Goal: Task Accomplishment & Management: Complete application form

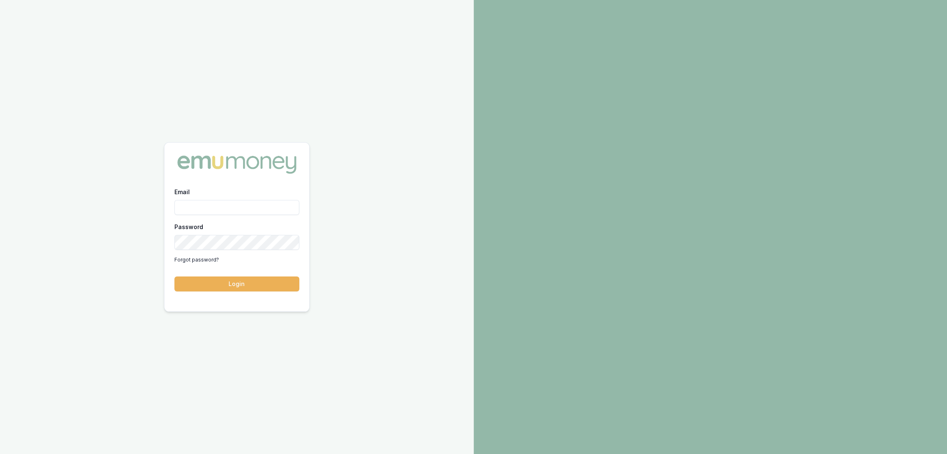
click at [234, 206] on input "Email" at bounding box center [236, 207] width 125 height 15
type input "robyn.adams@emumoney.com.au"
click at [230, 287] on button "Login" at bounding box center [236, 284] width 125 height 15
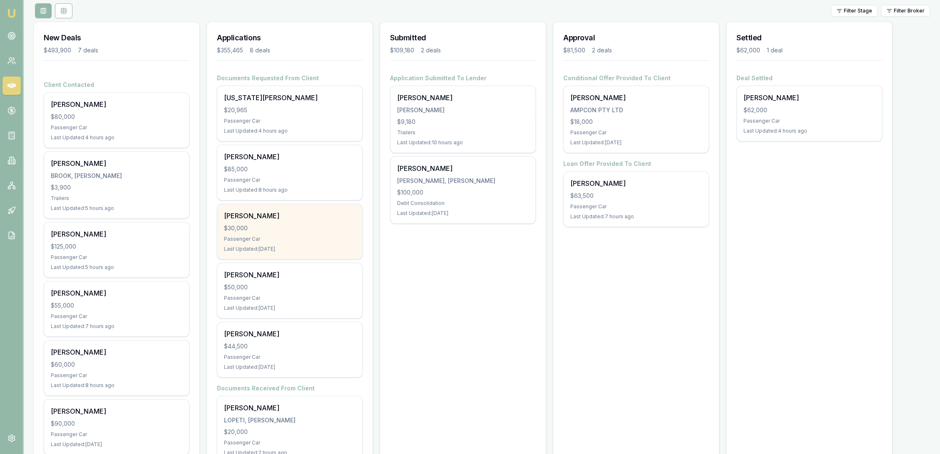
scroll to position [185, 0]
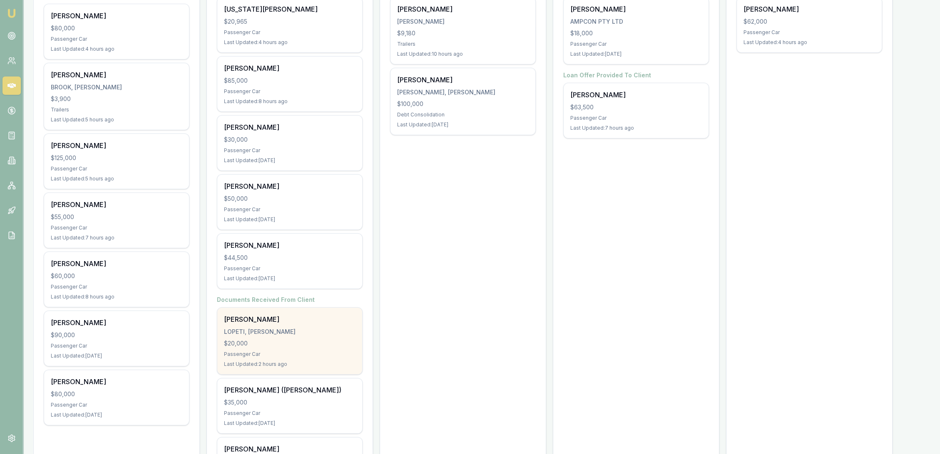
click at [290, 337] on div "Pouono Lopeti LOPETI, POUONO HARRY $20,000 Passenger Car Last Updated: 2 hours …" at bounding box center [289, 341] width 145 height 67
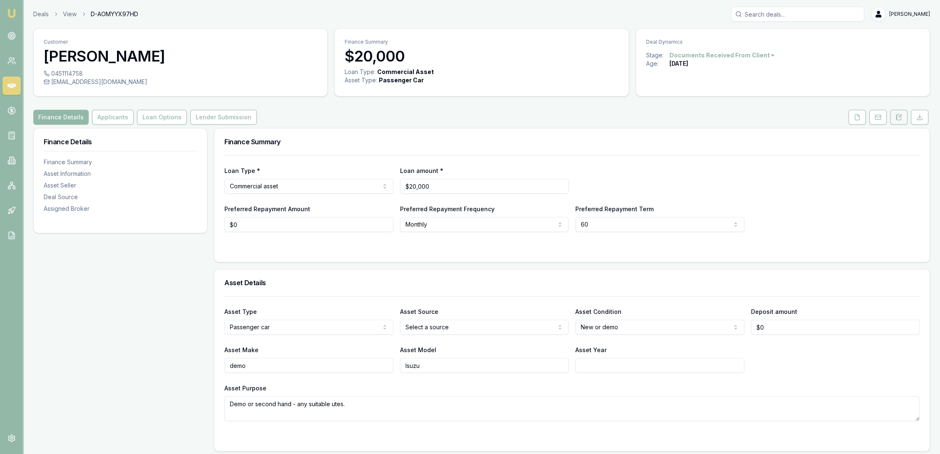
click at [900, 116] on icon at bounding box center [898, 117] width 7 height 7
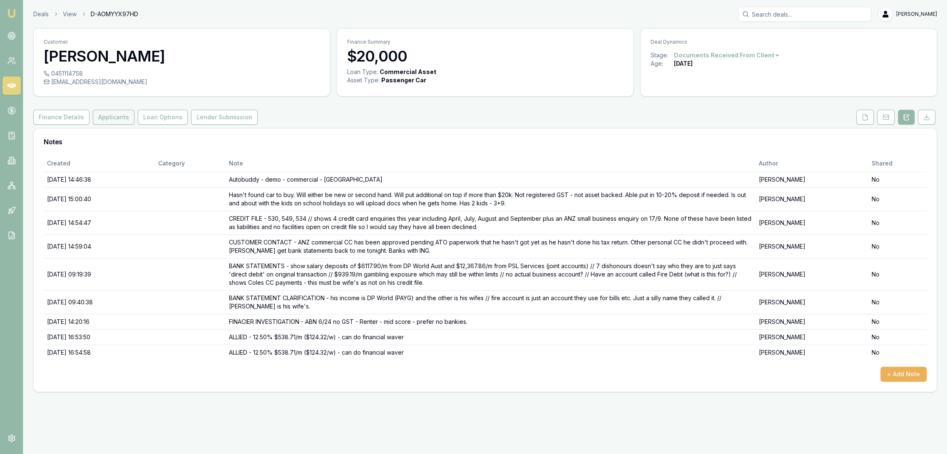
click at [111, 116] on button "Applicants" at bounding box center [114, 117] width 42 height 15
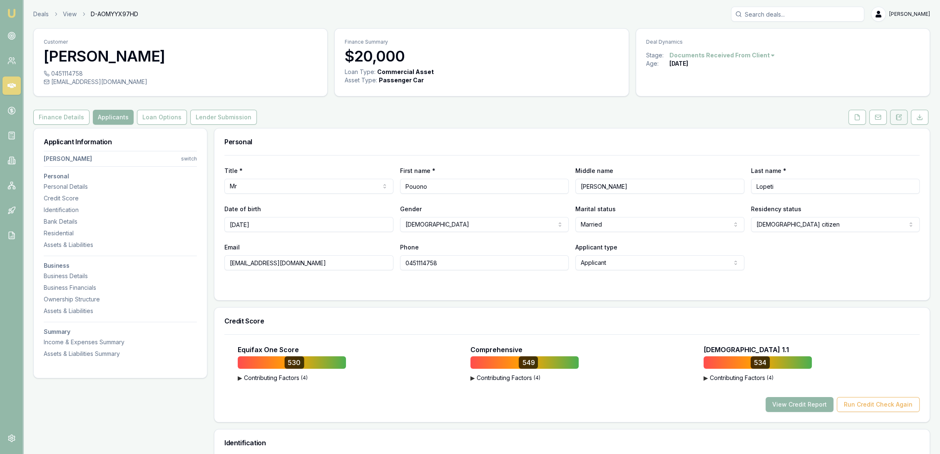
click at [901, 117] on icon at bounding box center [898, 117] width 7 height 7
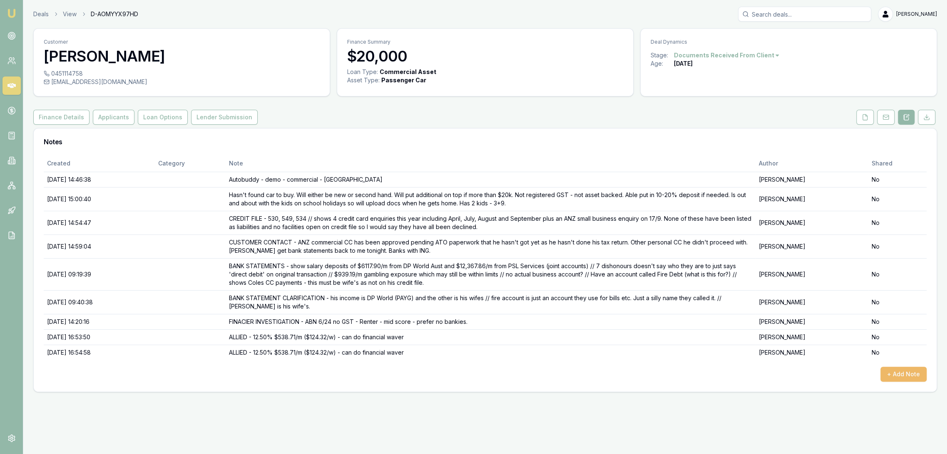
click at [896, 371] on button "+ Add Note" at bounding box center [903, 374] width 46 height 15
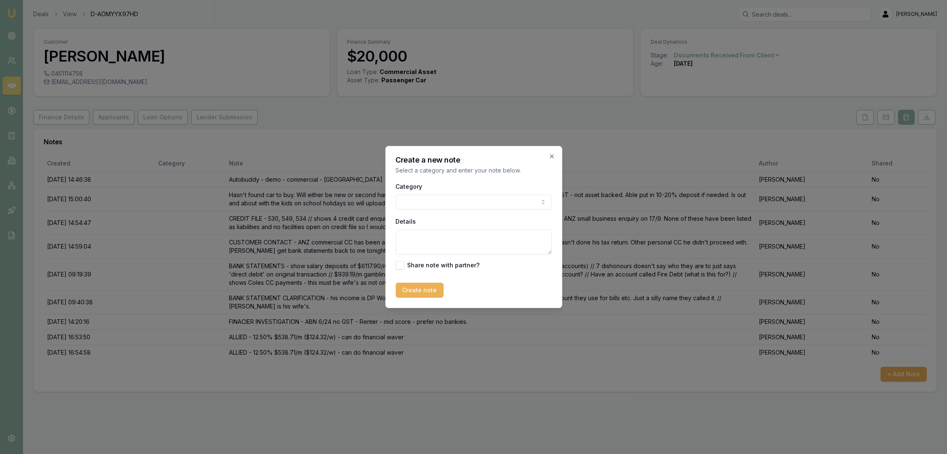
click at [449, 198] on body "Emu Broker Deals View D-AOMYYX97HD Robyn Adams Toggle Menu Customer Pouono Lope…" at bounding box center [473, 227] width 947 height 454
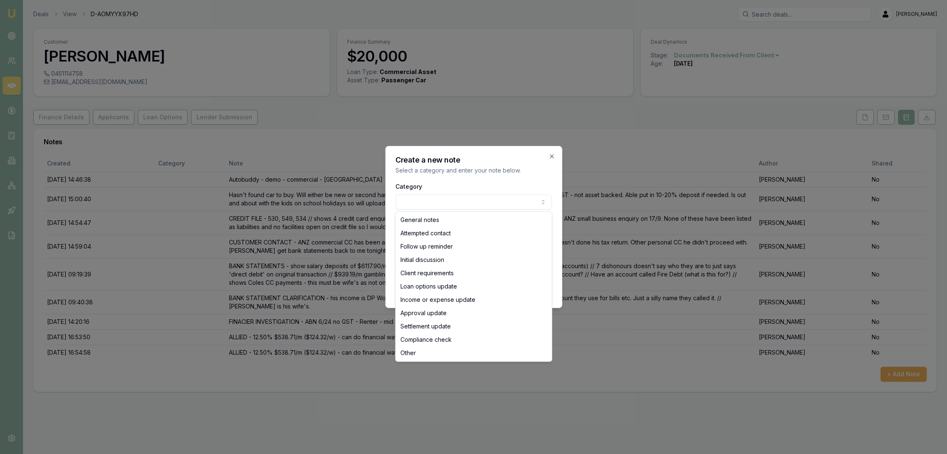
select select "ATTEMPTED_CONTACT"
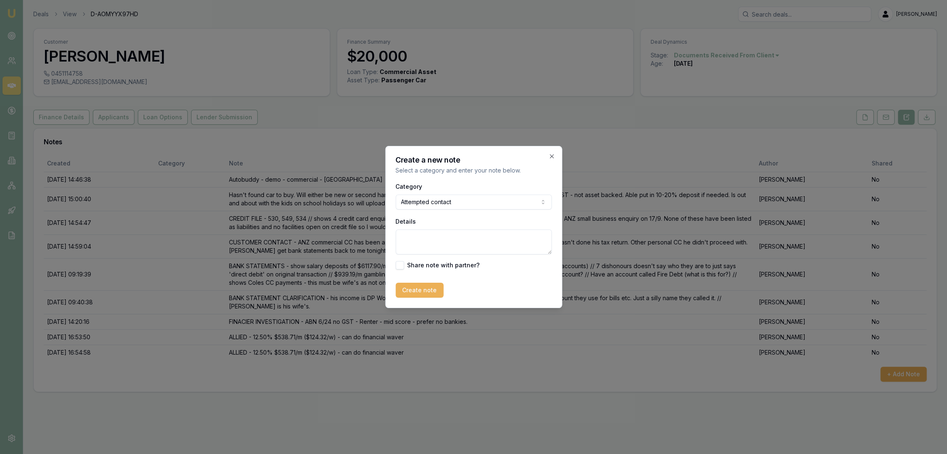
click at [423, 239] on textarea "Details" at bounding box center [473, 242] width 156 height 25
type textarea "LM - sent text re if happy to go ahead with Allied submission."
click at [407, 288] on button "Create note" at bounding box center [419, 290] width 48 height 15
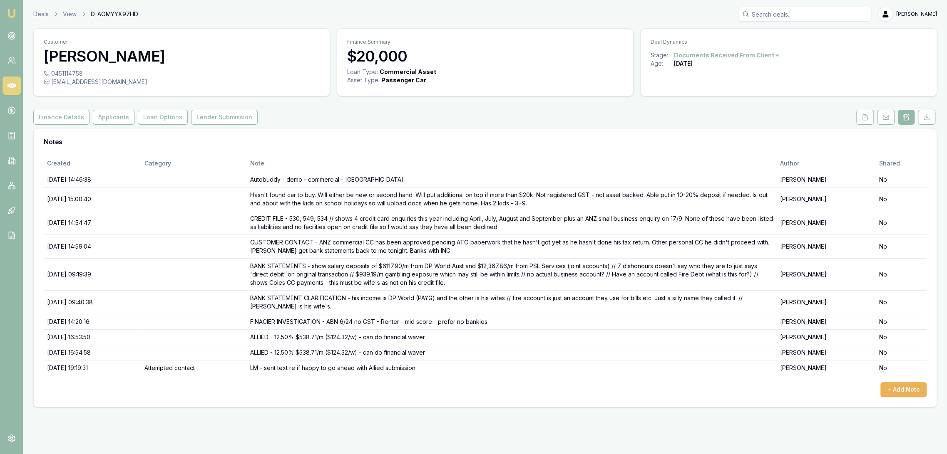
click at [12, 12] on img at bounding box center [12, 13] width 10 height 10
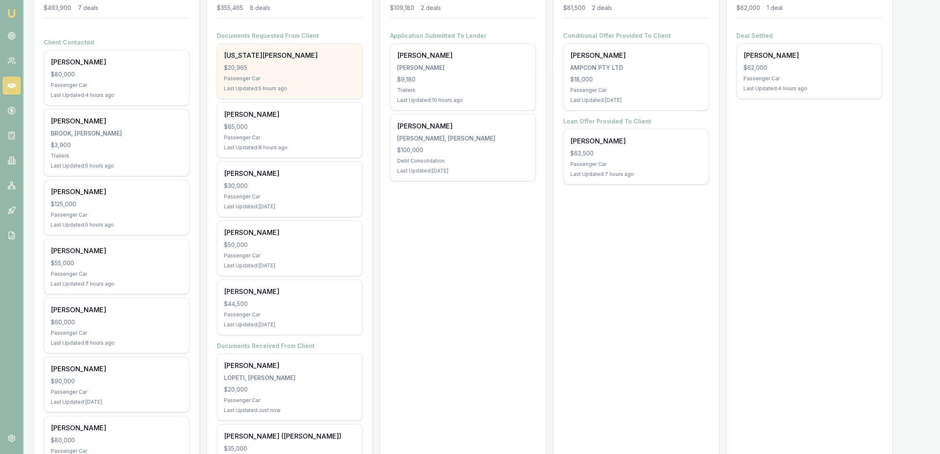
scroll to position [185, 0]
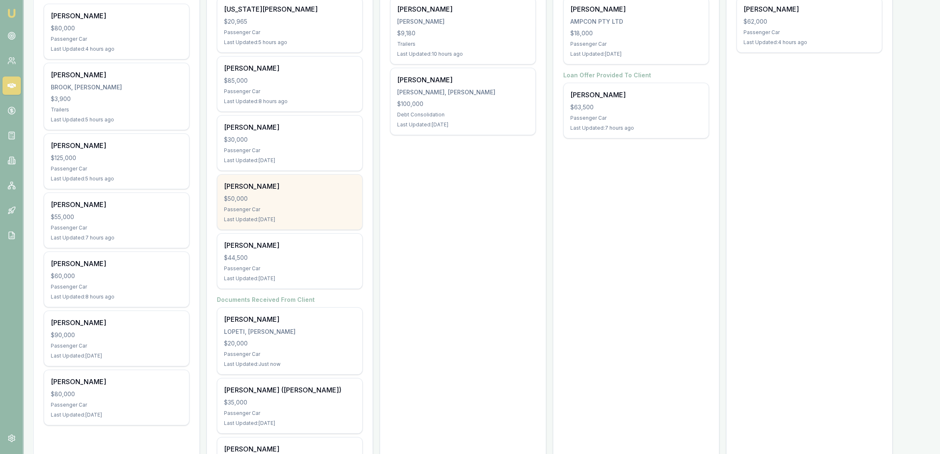
click at [250, 192] on div "Megan Ferrier $50,000 Passenger Car Last Updated: 2 days ago" at bounding box center [289, 202] width 145 height 55
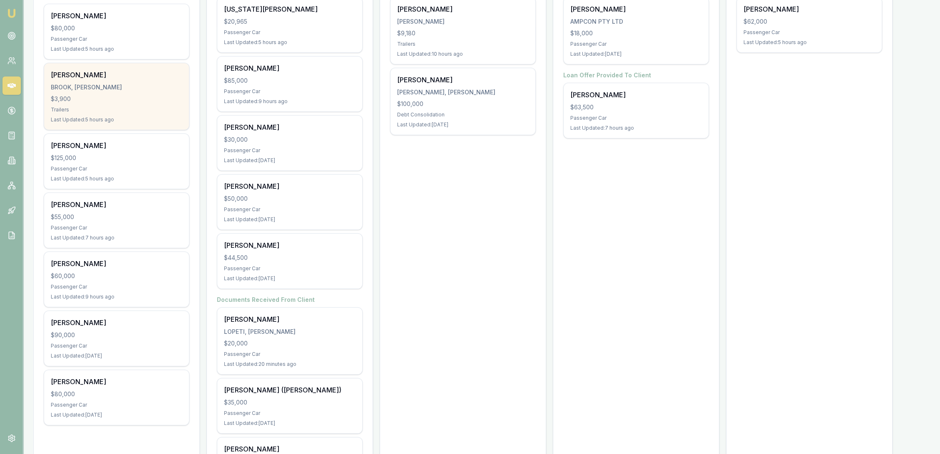
click at [107, 97] on div "$3,900" at bounding box center [116, 99] width 131 height 8
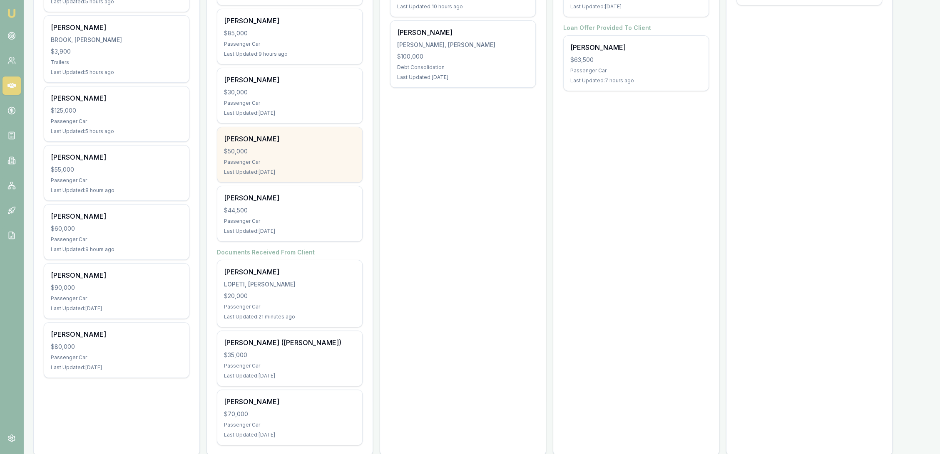
scroll to position [200, 0]
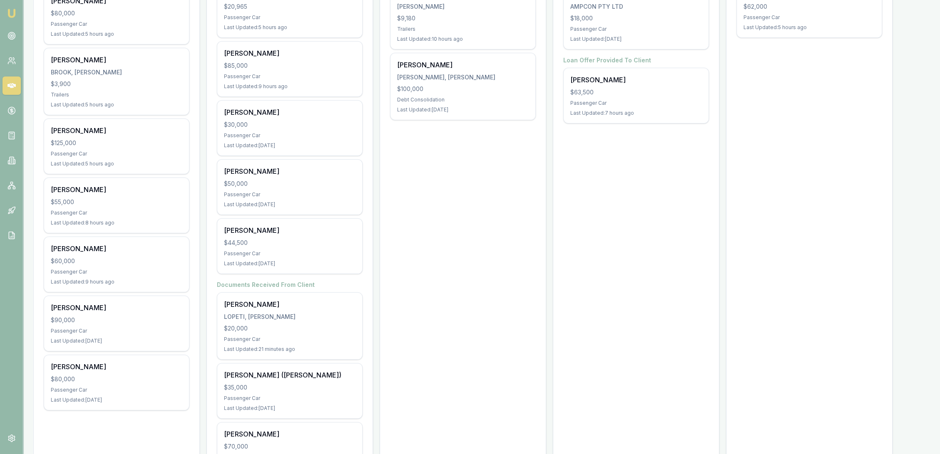
click at [14, 7] on link "Emu Broker" at bounding box center [11, 13] width 13 height 13
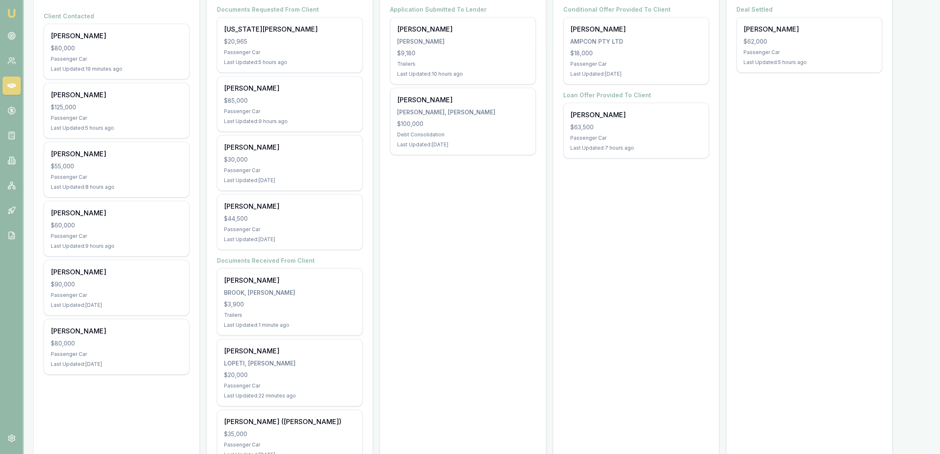
scroll to position [185, 0]
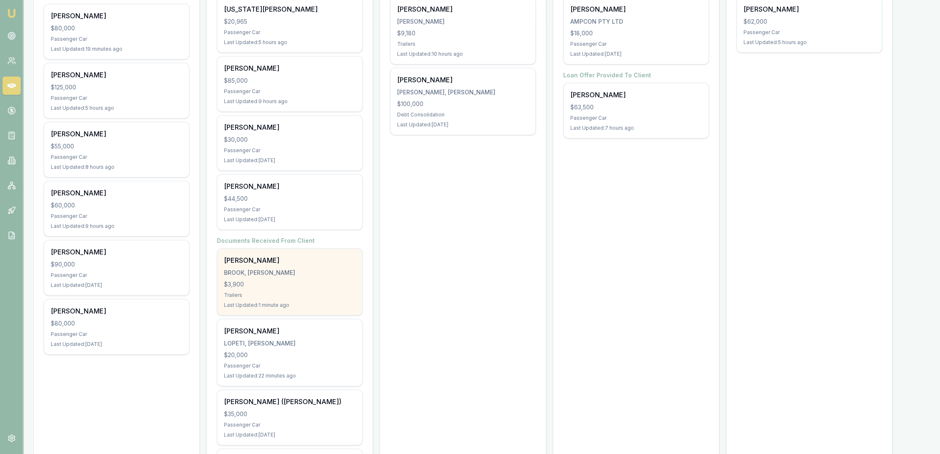
click at [276, 286] on div "$3,900" at bounding box center [289, 284] width 131 height 8
click at [266, 273] on div "BROOK, [PERSON_NAME]" at bounding box center [289, 273] width 131 height 8
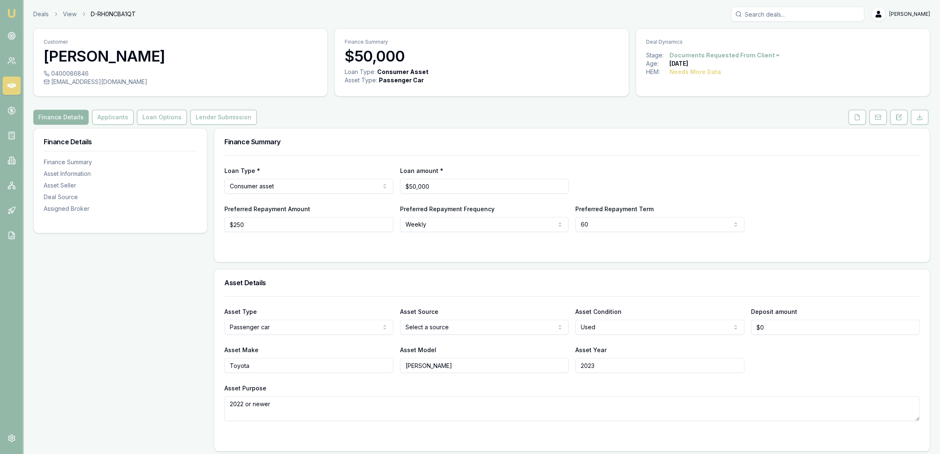
drag, startPoint x: 902, startPoint y: 120, endPoint x: 897, endPoint y: 125, distance: 7.1
click at [902, 119] on button at bounding box center [898, 117] width 17 height 15
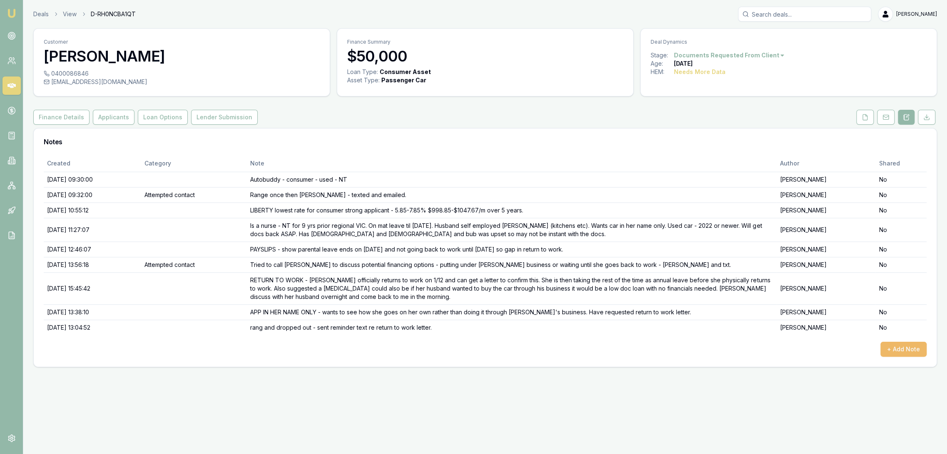
click at [905, 347] on button "+ Add Note" at bounding box center [903, 349] width 46 height 15
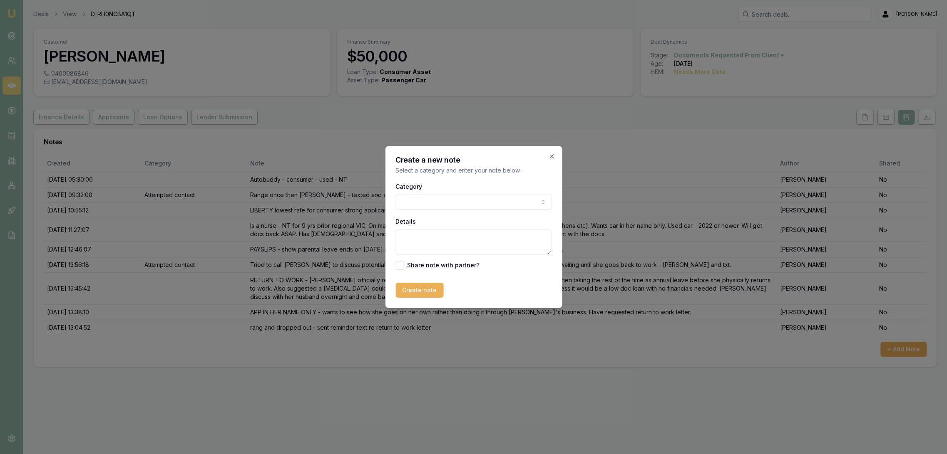
click at [469, 236] on textarea "Details" at bounding box center [473, 242] width 156 height 25
type textarea "Putting on hold with task to call [DATE]."
click at [428, 293] on button "Create note" at bounding box center [419, 290] width 48 height 15
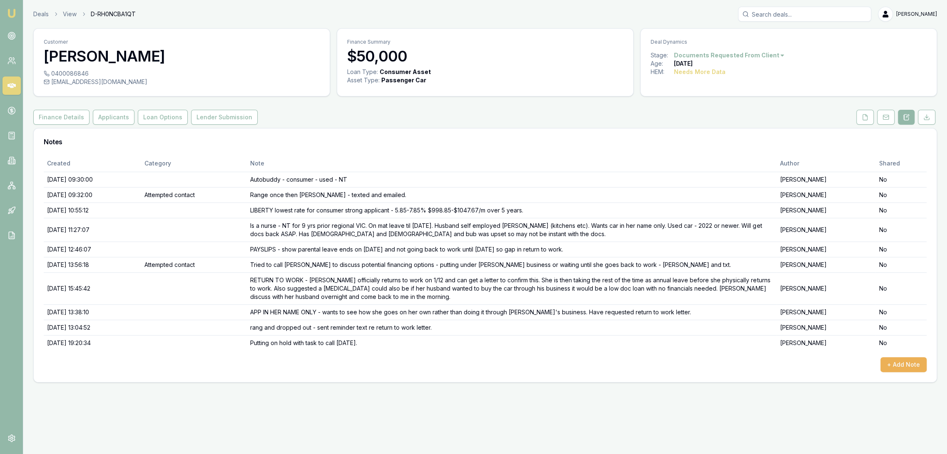
click at [694, 52] on html "Emu Broker Deals View D-RH0NCBA1QT Robyn Adams Toggle Menu Customer Megan Ferri…" at bounding box center [473, 227] width 947 height 454
click at [705, 67] on div "Deal On Hold" at bounding box center [725, 69] width 49 height 13
drag, startPoint x: 11, startPoint y: 9, endPoint x: 20, endPoint y: 9, distance: 8.3
click at [11, 9] on img at bounding box center [12, 13] width 10 height 10
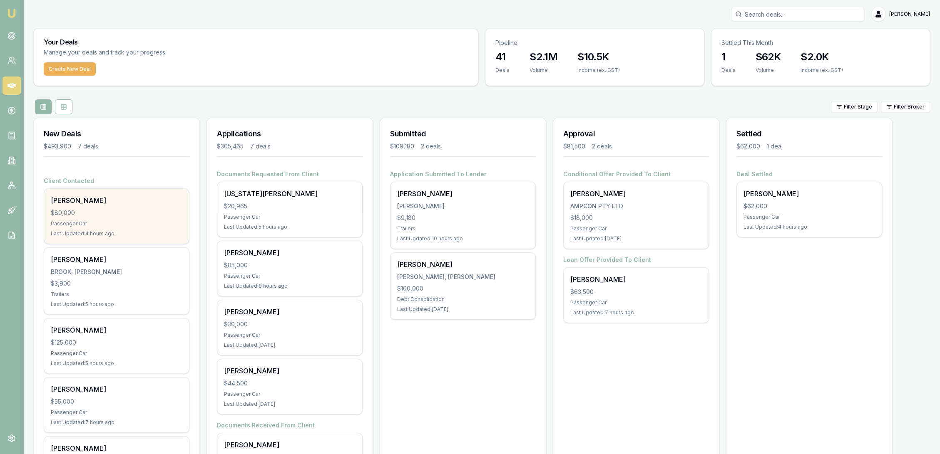
click at [108, 209] on div "$80,000" at bounding box center [116, 213] width 131 height 8
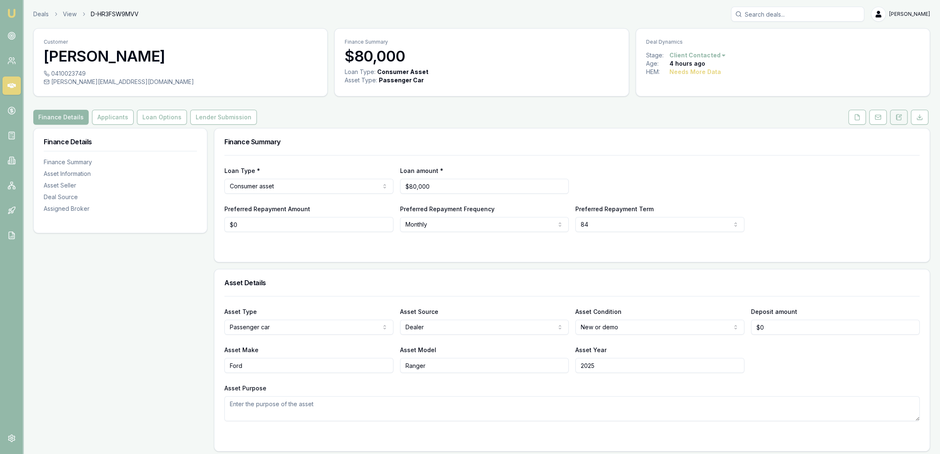
click at [898, 120] on icon at bounding box center [898, 116] width 5 height 5
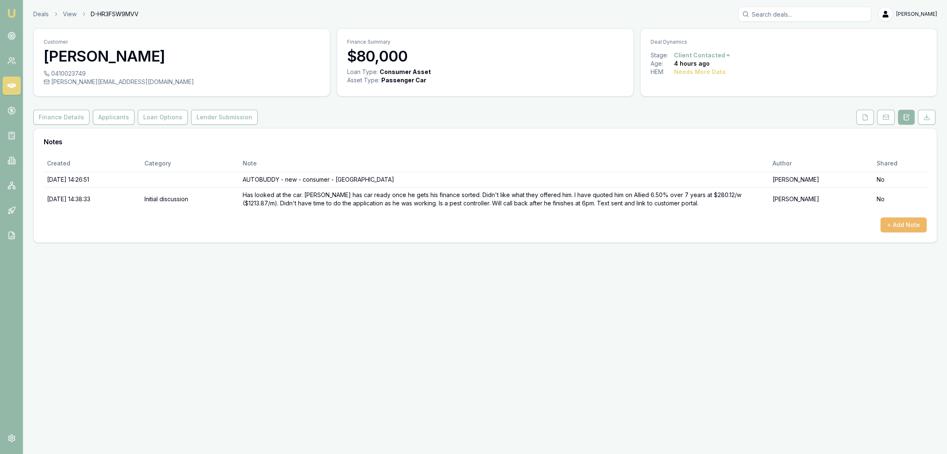
click at [900, 220] on button "+ Add Note" at bounding box center [903, 225] width 46 height 15
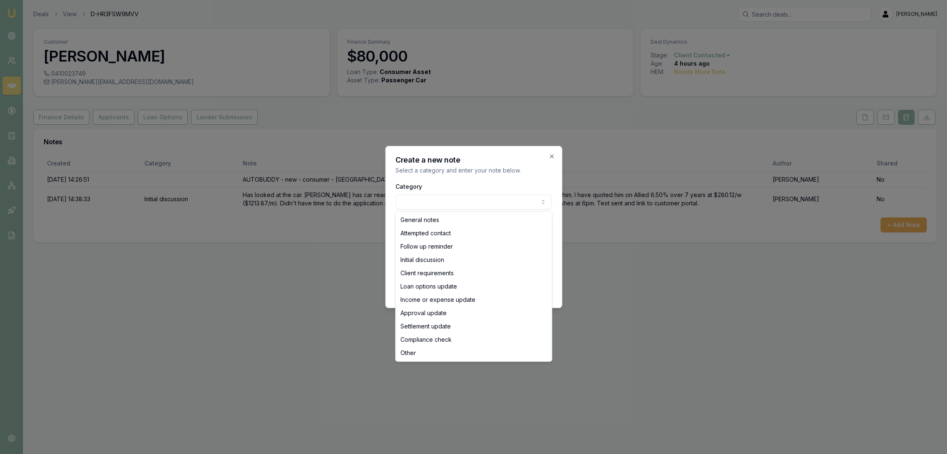
click at [451, 201] on body "Emu Broker Deals View D-HR3FSW9MVV Robyn Adams Toggle Menu Customer Mark Bray 0…" at bounding box center [473, 227] width 947 height 454
select select "ATTEMPTED_CONTACT"
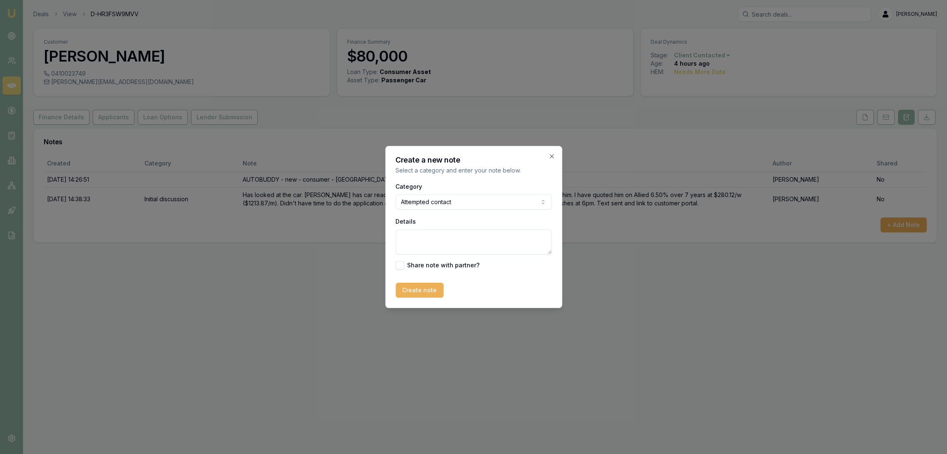
click at [426, 236] on textarea "Details" at bounding box center [473, 242] width 156 height 25
type textarea "LM - sent text."
click at [412, 299] on div "Create a new note Select a category and enter your note below. Category Attempt…" at bounding box center [473, 227] width 177 height 162
click at [419, 290] on button "Create note" at bounding box center [419, 290] width 48 height 15
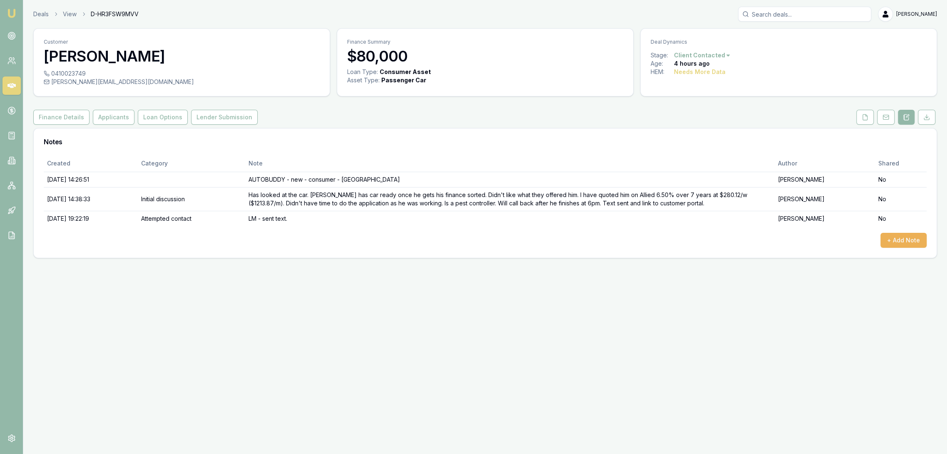
drag, startPoint x: 10, startPoint y: 12, endPoint x: 35, endPoint y: 0, distance: 28.1
click at [10, 12] on img at bounding box center [12, 13] width 10 height 10
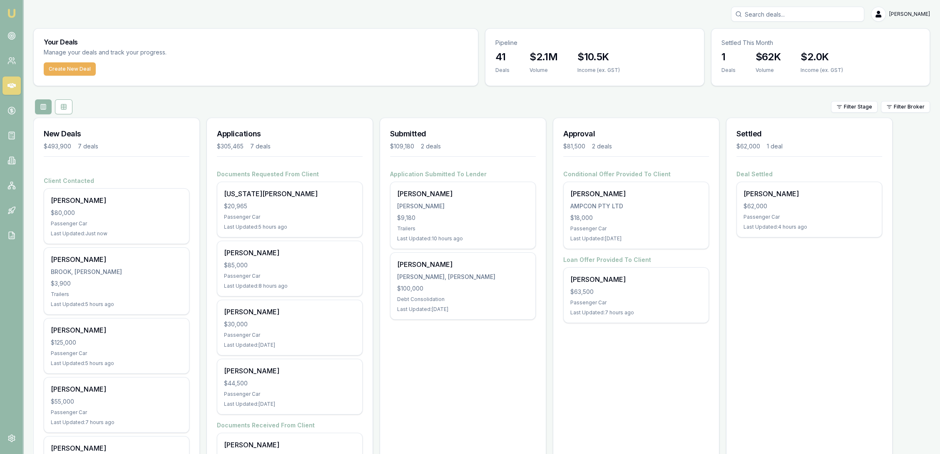
click at [814, 12] on input "Search deals" at bounding box center [797, 14] width 133 height 15
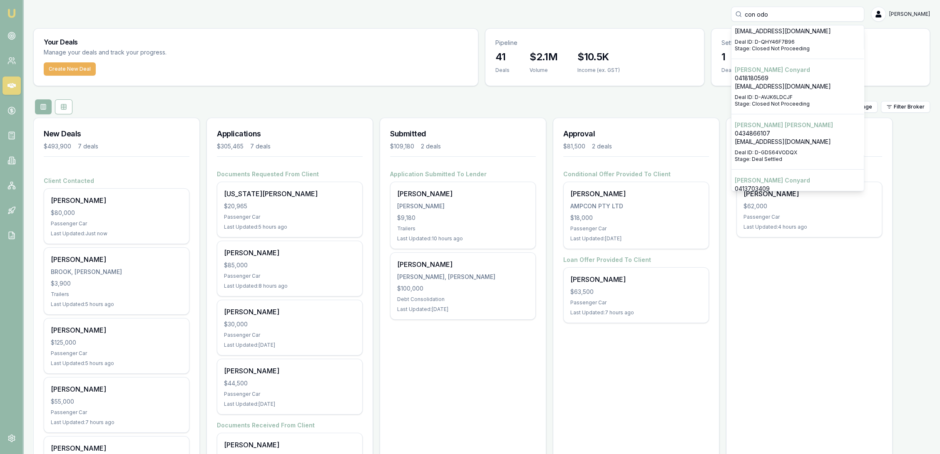
scroll to position [231, 0]
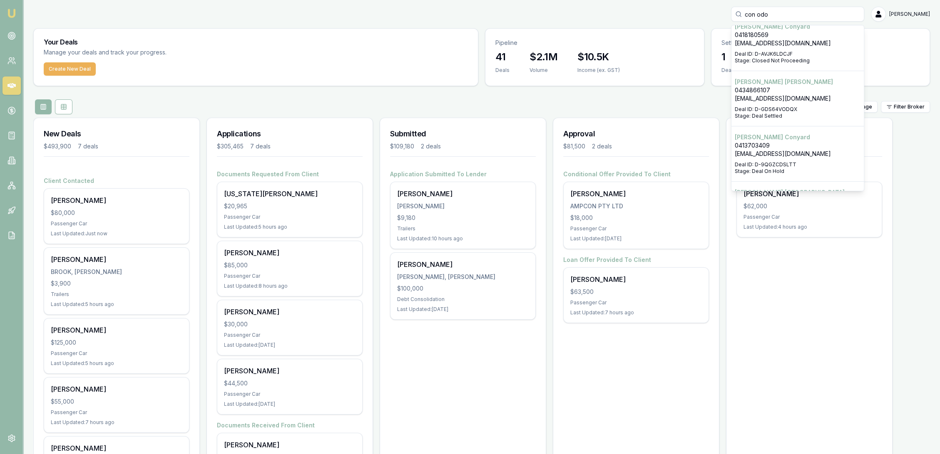
type input "con odo"
click at [794, 94] on p "conodonnel@gmail.com" at bounding box center [797, 98] width 126 height 8
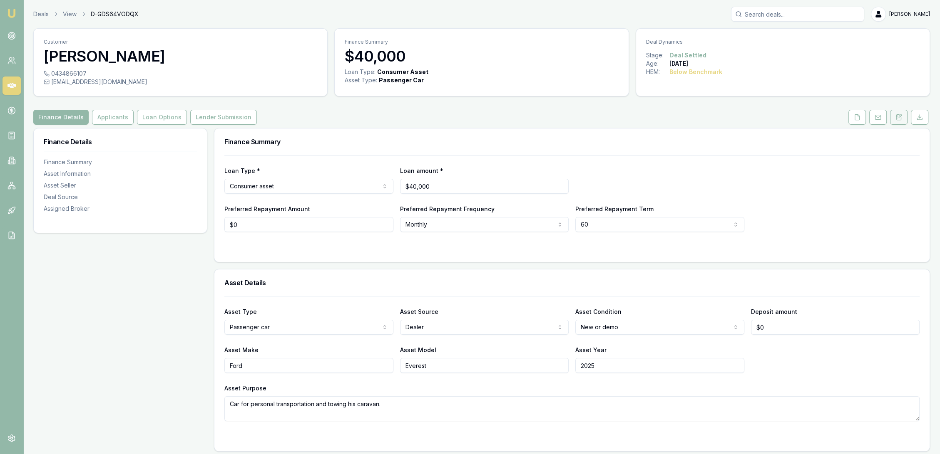
drag, startPoint x: 897, startPoint y: 116, endPoint x: 890, endPoint y: 116, distance: 6.7
click at [897, 116] on icon at bounding box center [895, 116] width 1 height 0
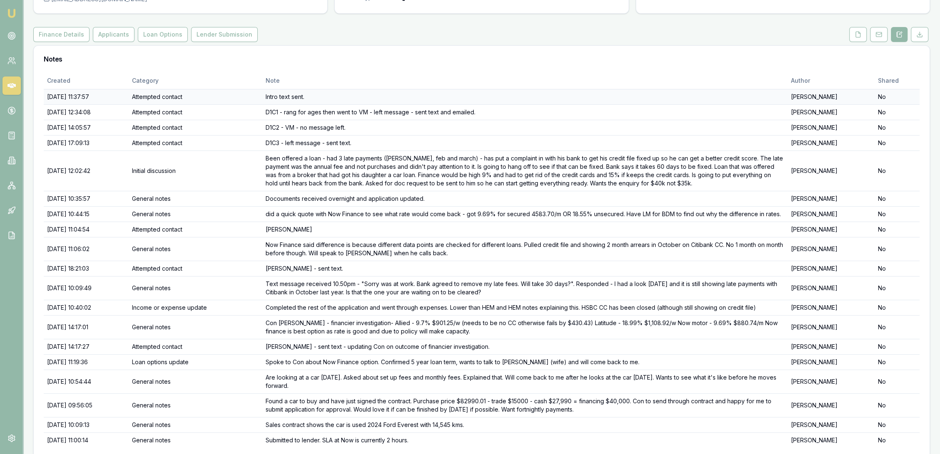
scroll to position [21, 0]
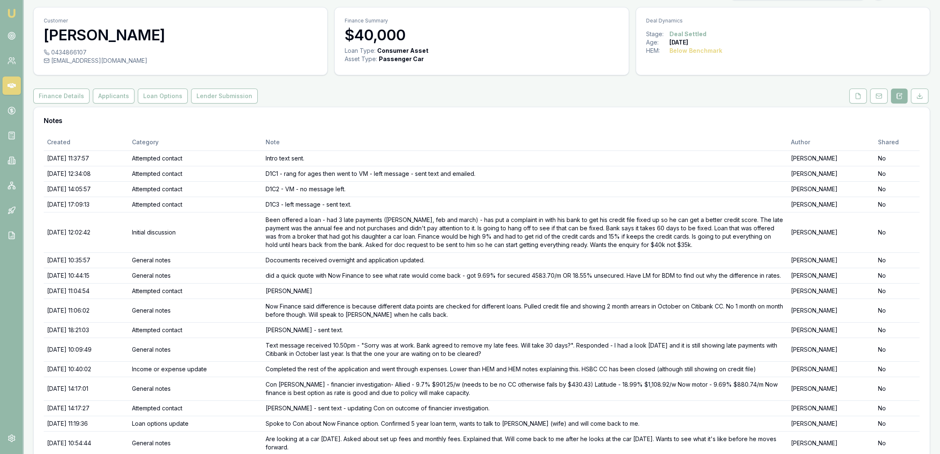
drag, startPoint x: 13, startPoint y: 7, endPoint x: 10, endPoint y: 12, distance: 5.7
click at [13, 7] on link "Emu Broker" at bounding box center [11, 13] width 13 height 13
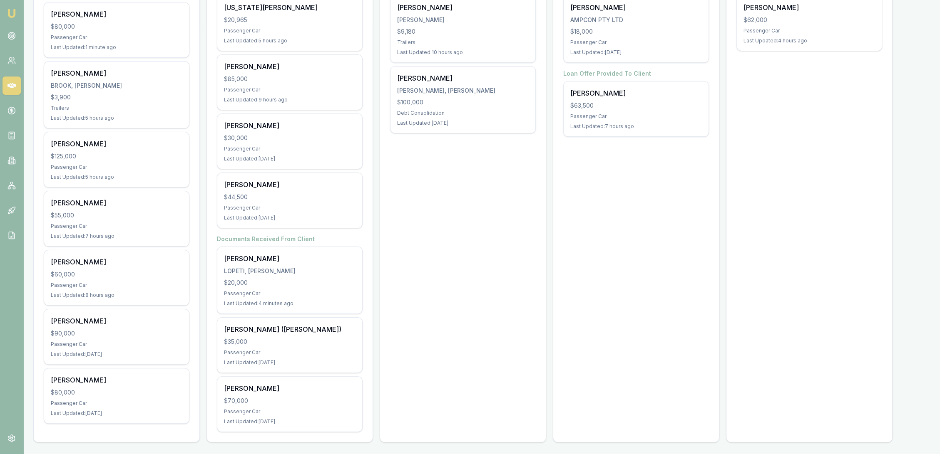
scroll to position [186, 0]
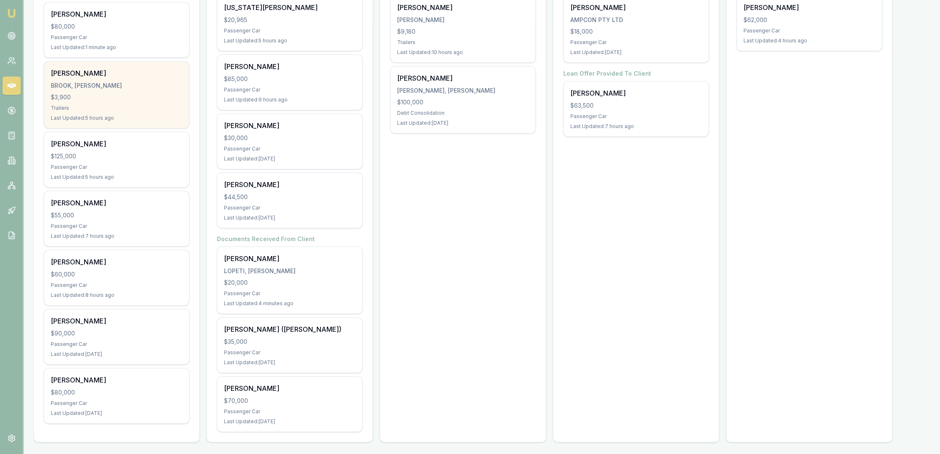
click at [112, 89] on div "jessee brook BROOK, JESSEE ANN $3,900 Trailers Last Updated: 5 hours ago" at bounding box center [116, 95] width 145 height 67
click at [130, 94] on div "$3,900" at bounding box center [116, 97] width 131 height 8
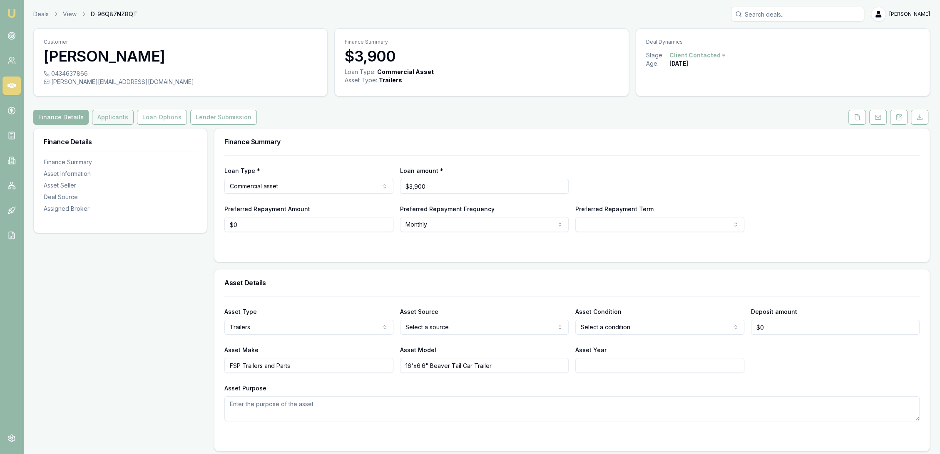
click at [107, 112] on button "Applicants" at bounding box center [113, 117] width 42 height 15
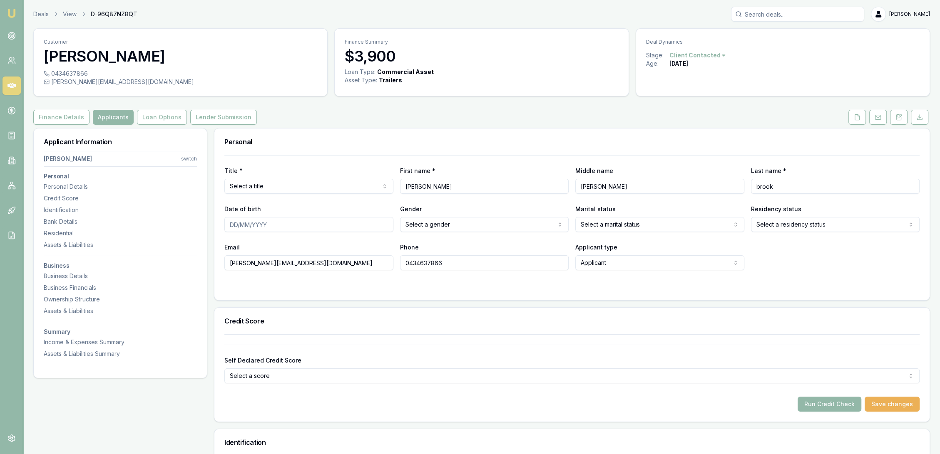
click at [407, 184] on input "[PERSON_NAME]" at bounding box center [484, 186] width 169 height 15
type input "Jessee"
click at [756, 186] on input "brook" at bounding box center [835, 186] width 169 height 15
type input "Brook"
click at [235, 226] on input "Date of birth" at bounding box center [308, 224] width 169 height 15
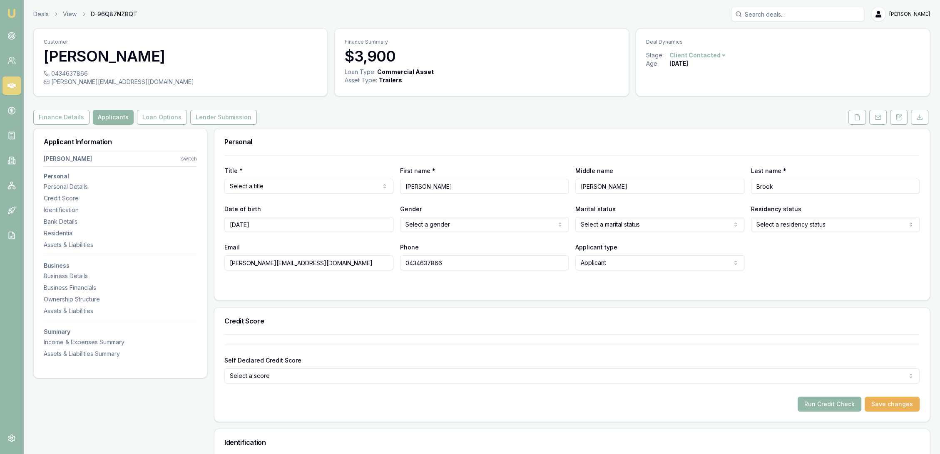
type input "22/02/1999"
select select "FEMALE"
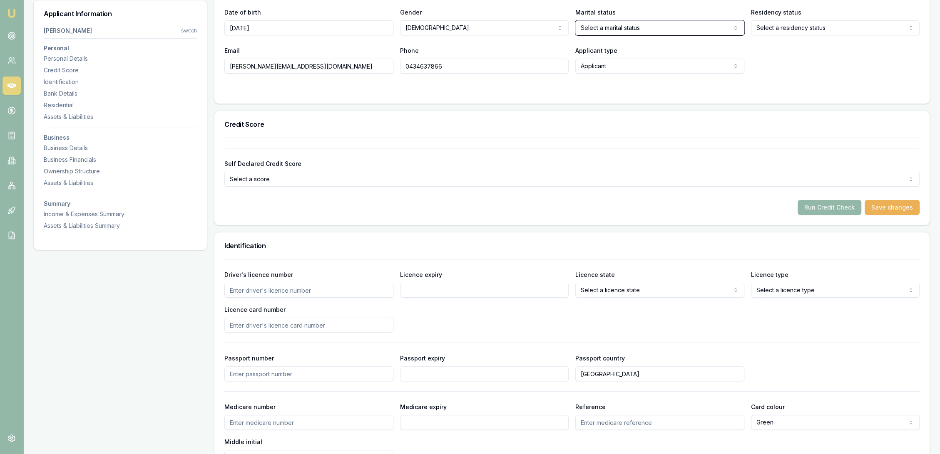
scroll to position [231, 0]
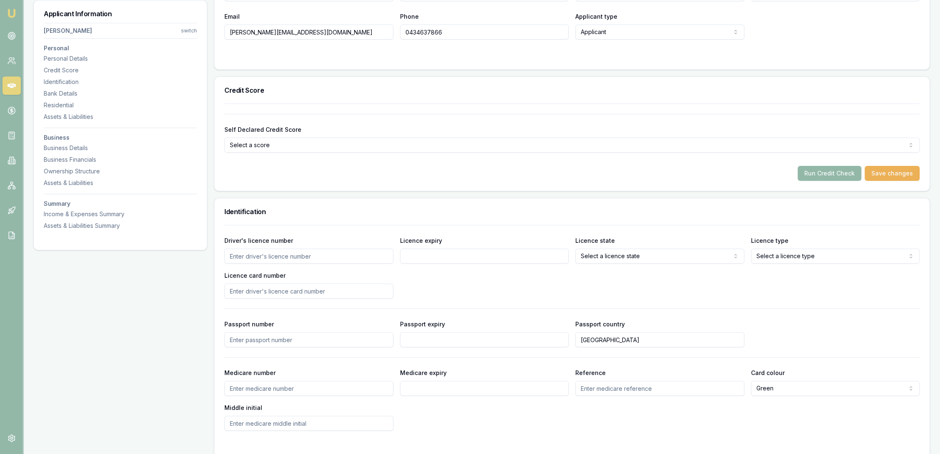
click at [297, 257] on input "Driver's licence number" at bounding box center [308, 256] width 169 height 15
type input "120327018"
type input "30/10/25"
select select "QLD"
select select "OPEN_LICENCE"
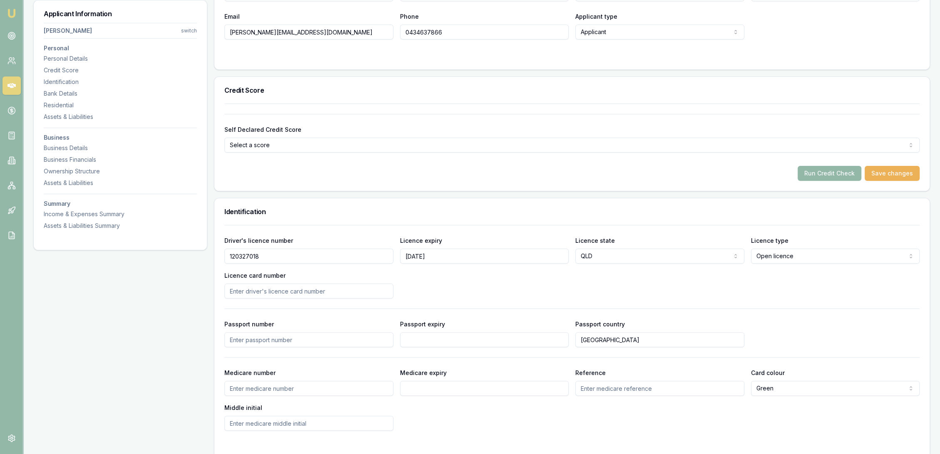
click at [283, 292] on input "Licence card number" at bounding box center [308, 291] width 169 height 15
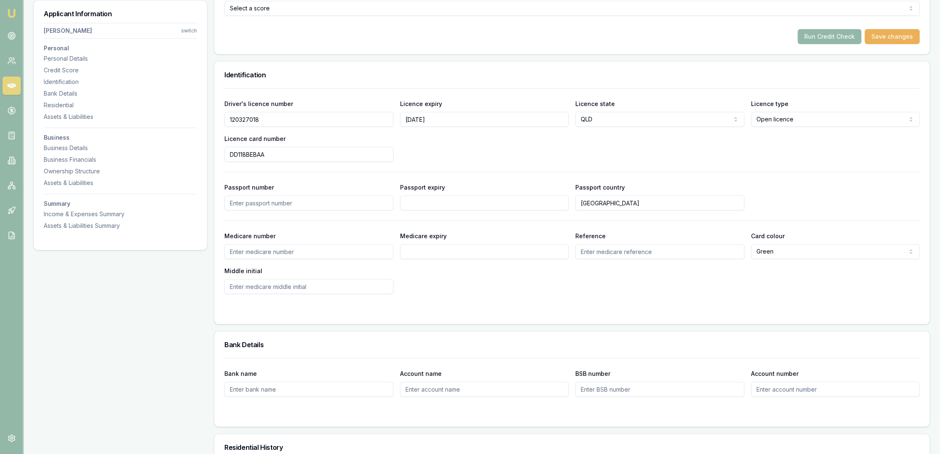
scroll to position [370, 0]
type input "DD118BEBAA"
click at [57, 104] on div "Residential" at bounding box center [120, 105] width 153 height 8
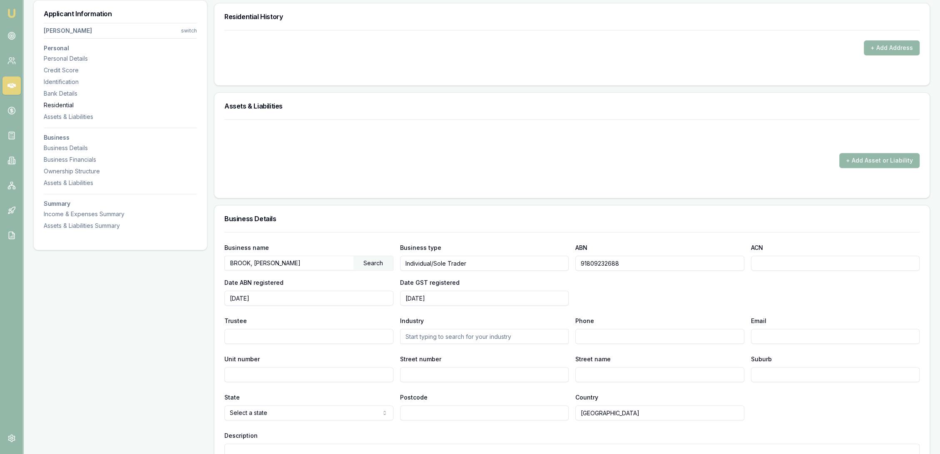
scroll to position [801, 0]
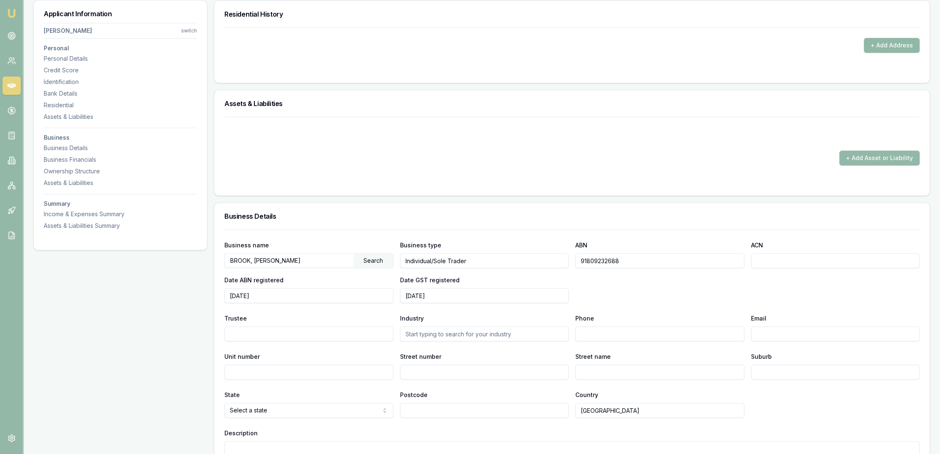
click at [898, 45] on button "+ Add Address" at bounding box center [891, 45] width 56 height 15
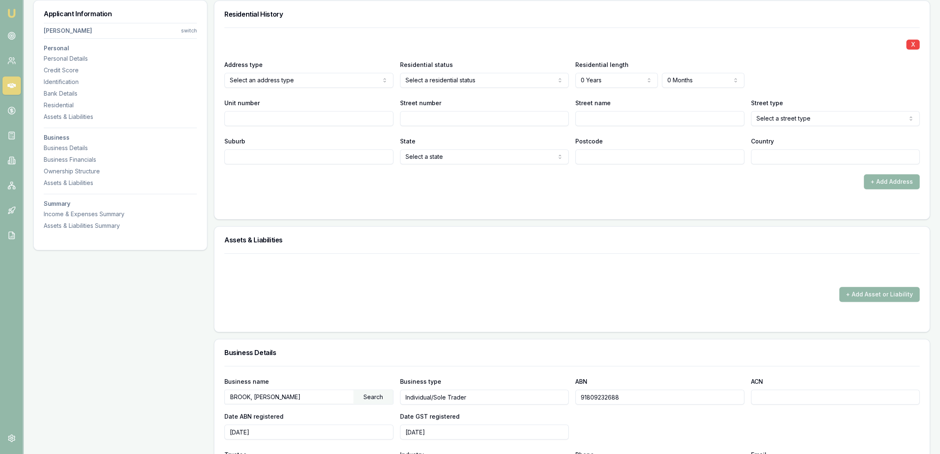
click at [419, 117] on input "Street number" at bounding box center [484, 118] width 169 height 15
type input "192"
type input "h"
type input "Hauton"
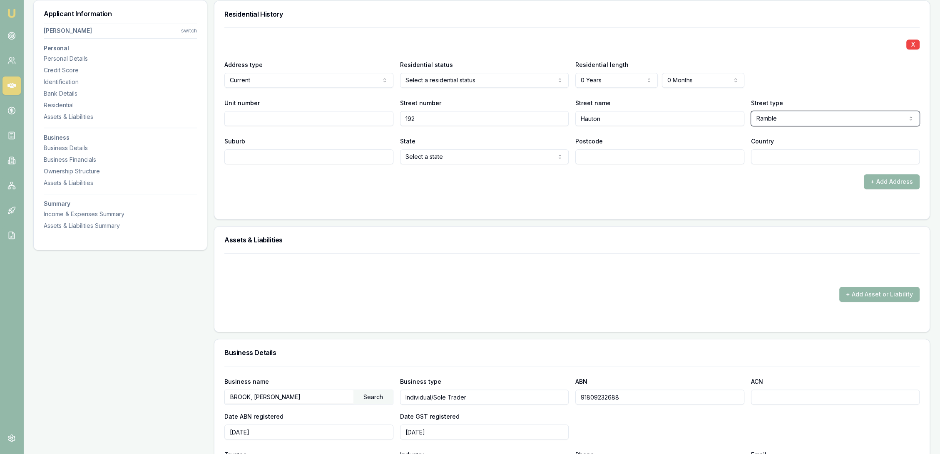
select select "Road"
type input "Morayfield"
select select "QLD"
type input "4506"
type input "AU"
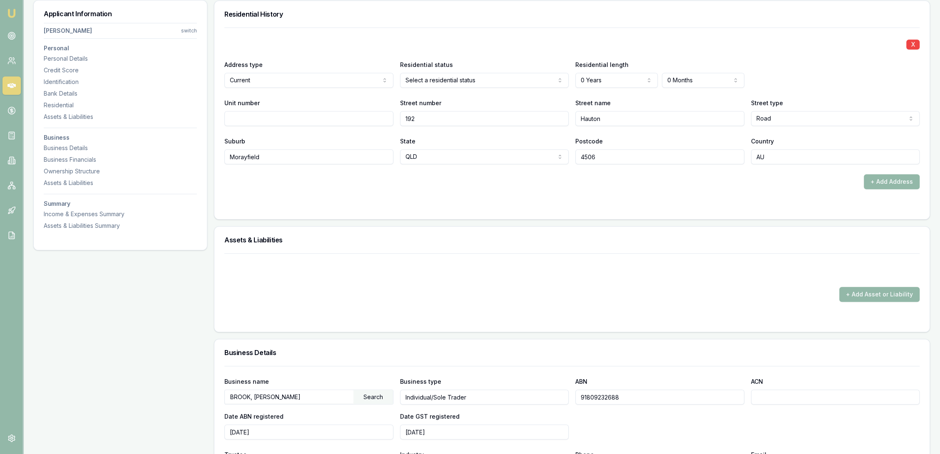
click at [335, 189] on form "X Address type Current Current Previous Residential status Select a residential…" at bounding box center [571, 118] width 695 height 182
click at [60, 82] on div "Identification" at bounding box center [120, 82] width 153 height 8
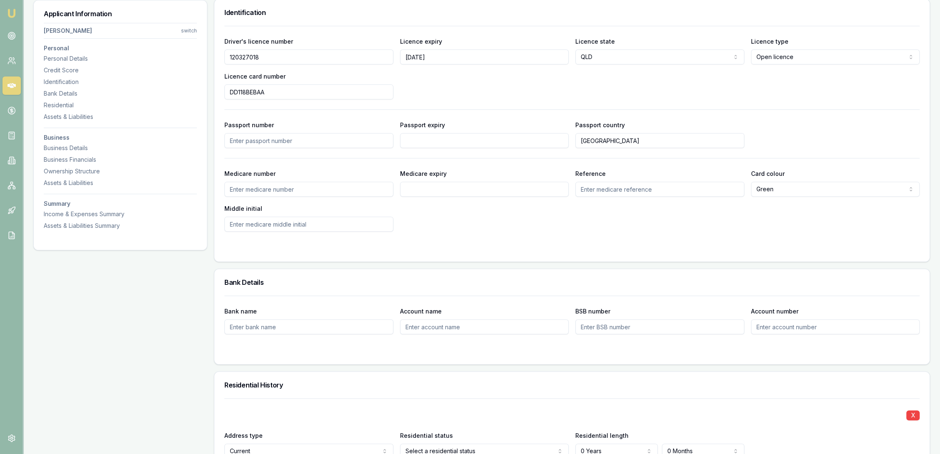
scroll to position [429, 0]
click at [247, 189] on input "Medicare number" at bounding box center [308, 191] width 169 height 15
type input "4404669183"
type input "11/30"
type input "1"
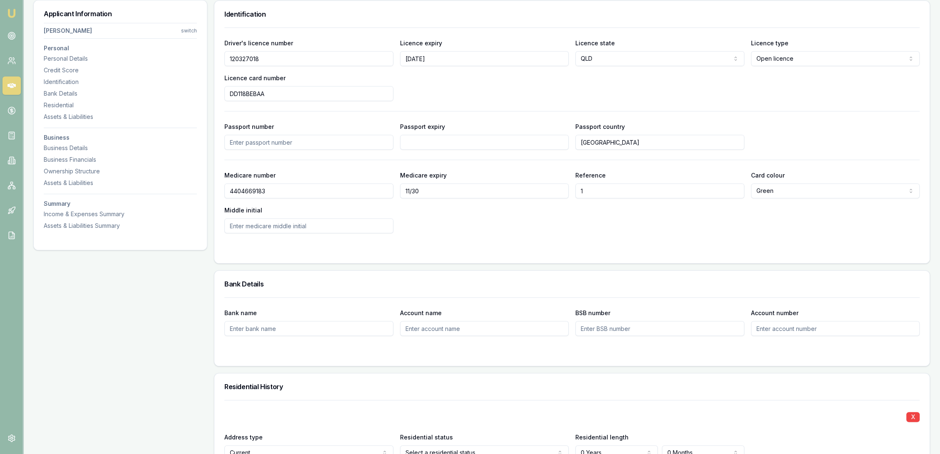
type input "a"
type input "A"
click at [557, 216] on div "Medicare number 4404669183 Medicare expiry 11/30 Reference 1 Card colour Green …" at bounding box center [571, 201] width 695 height 63
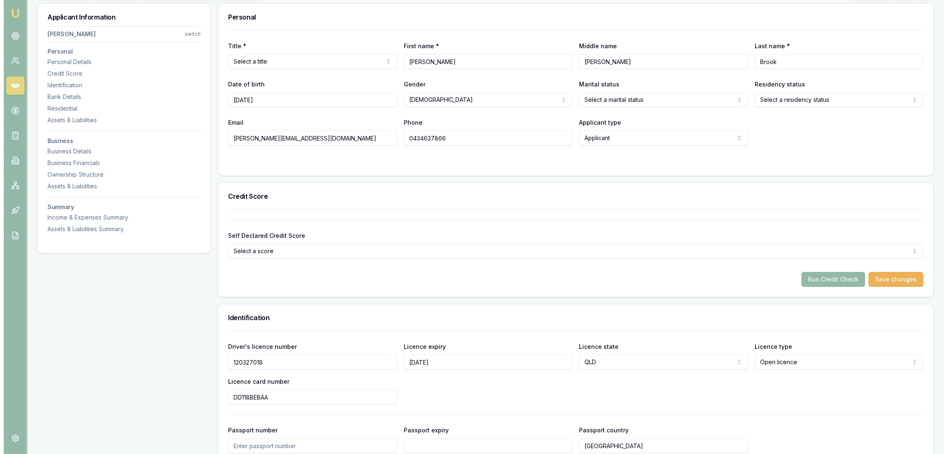
scroll to position [0, 0]
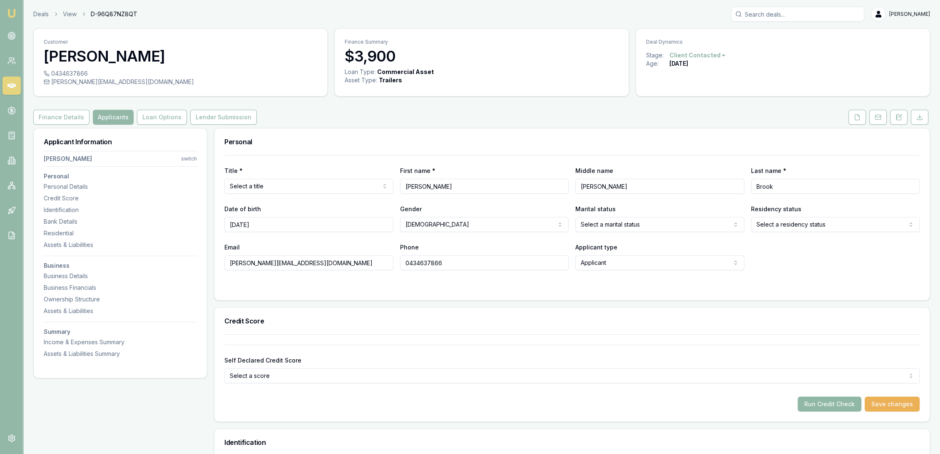
click at [823, 405] on button "Run Credit Check" at bounding box center [829, 404] width 64 height 15
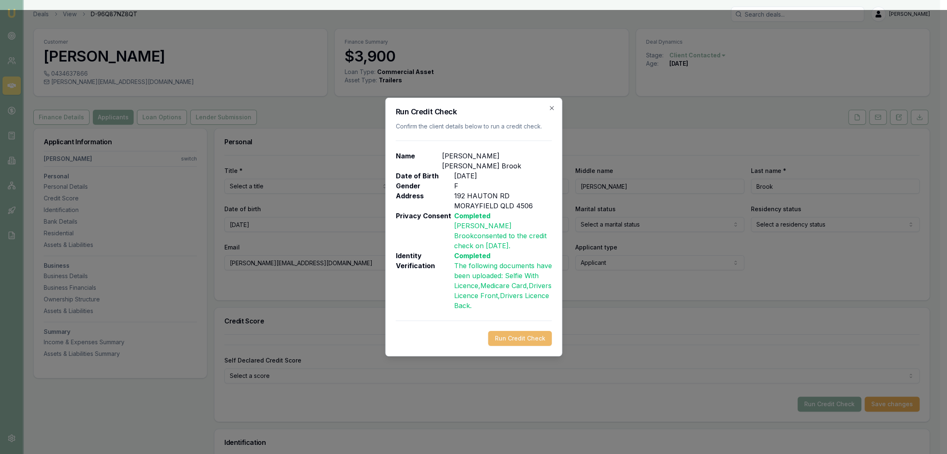
click at [523, 331] on button "Run Credit Check" at bounding box center [520, 338] width 64 height 15
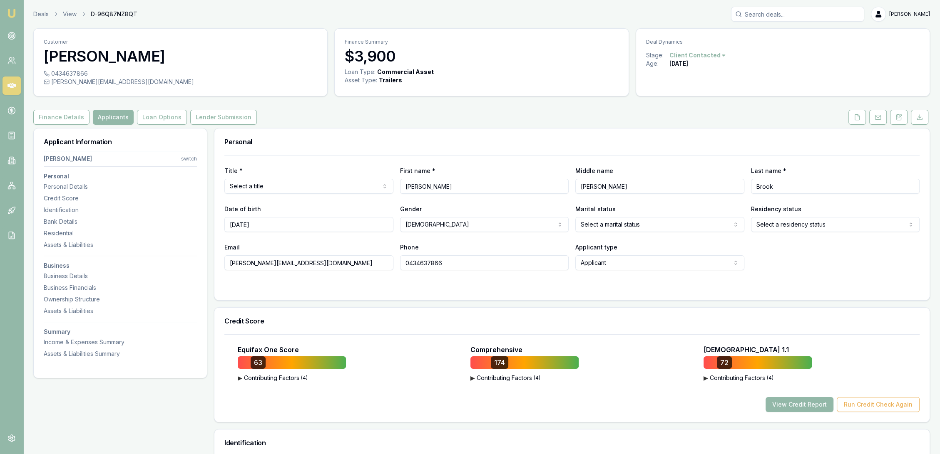
drag, startPoint x: 859, startPoint y: 115, endPoint x: 764, endPoint y: 169, distance: 109.2
click at [859, 115] on icon at bounding box center [856, 117] width 7 height 7
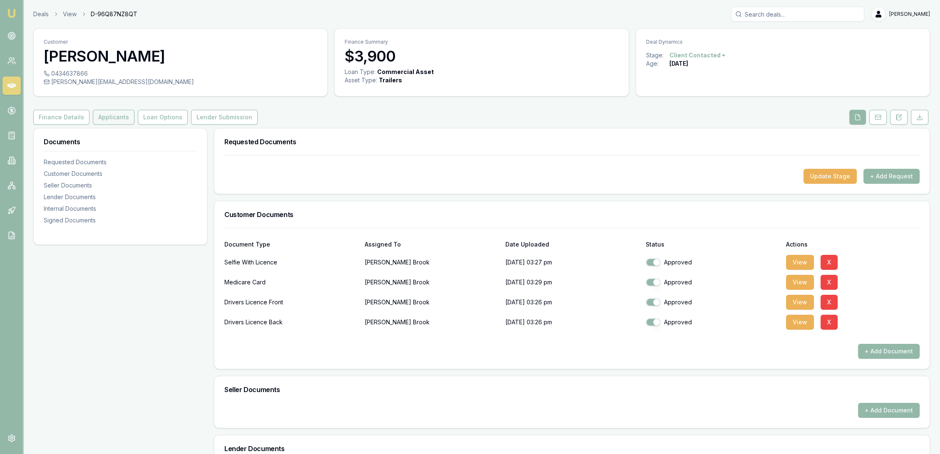
click at [114, 115] on button "Applicants" at bounding box center [114, 117] width 42 height 15
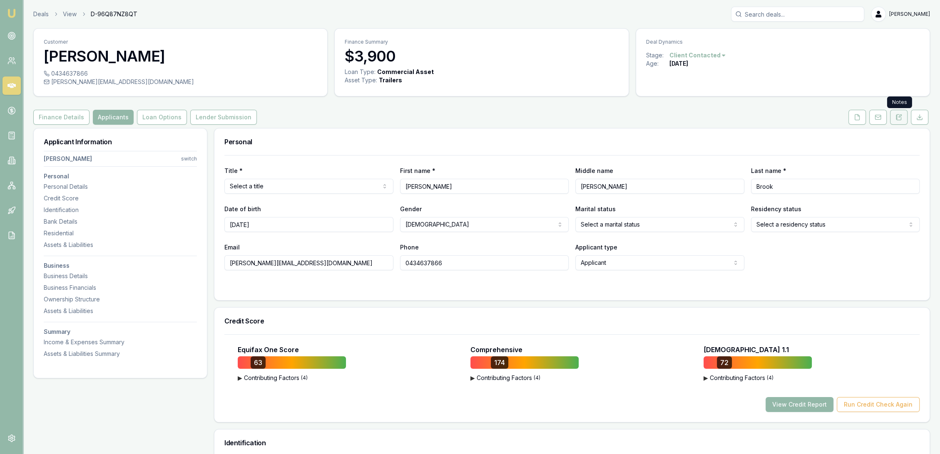
drag, startPoint x: 903, startPoint y: 114, endPoint x: 898, endPoint y: 114, distance: 4.6
click at [903, 114] on button at bounding box center [898, 117] width 17 height 15
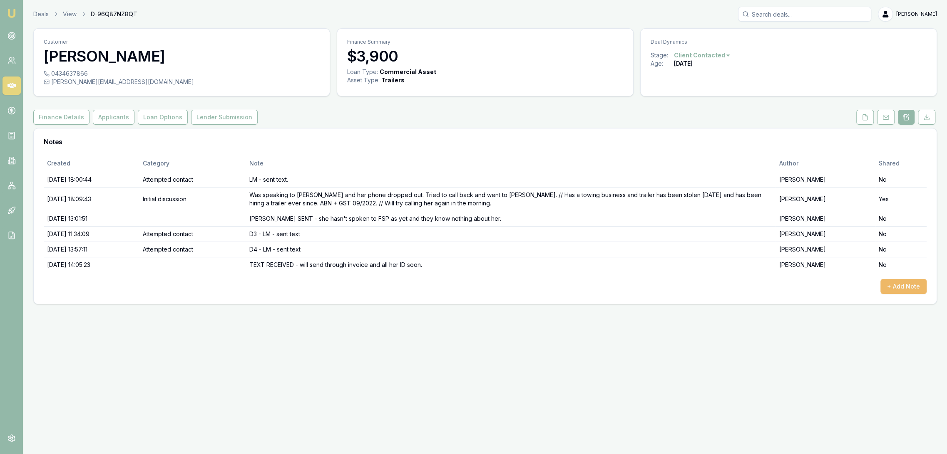
click at [903, 285] on button "+ Add Note" at bounding box center [903, 286] width 46 height 15
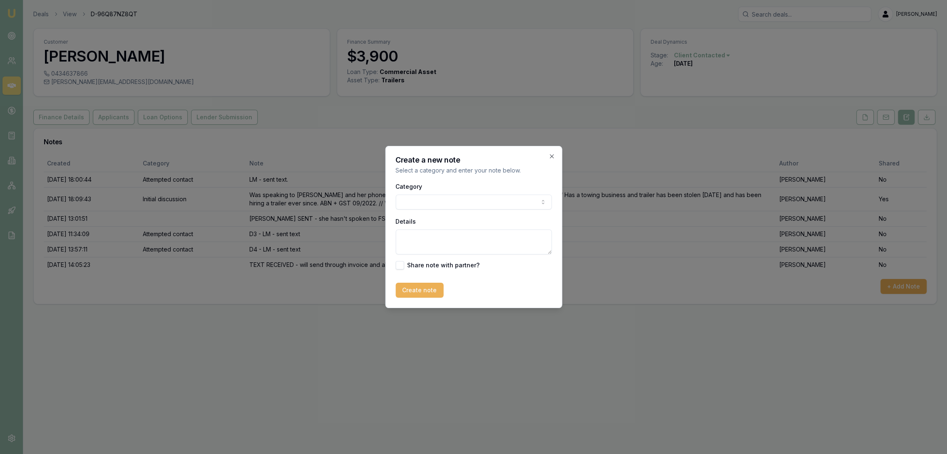
click at [414, 237] on textarea "Details" at bounding box center [473, 242] width 156 height 25
type textarea "d"
type textarea "DOCS RECEIVED"
click at [409, 291] on button "Create note" at bounding box center [419, 290] width 48 height 15
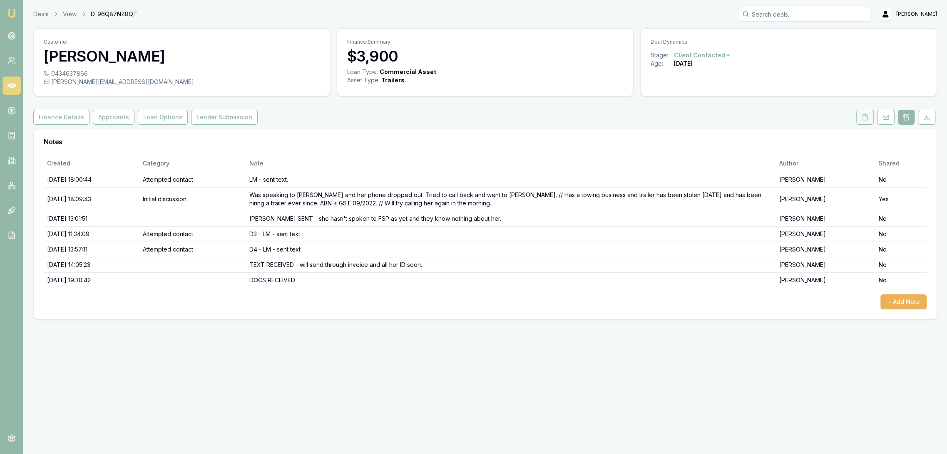
click at [862, 120] on icon at bounding box center [864, 117] width 7 height 7
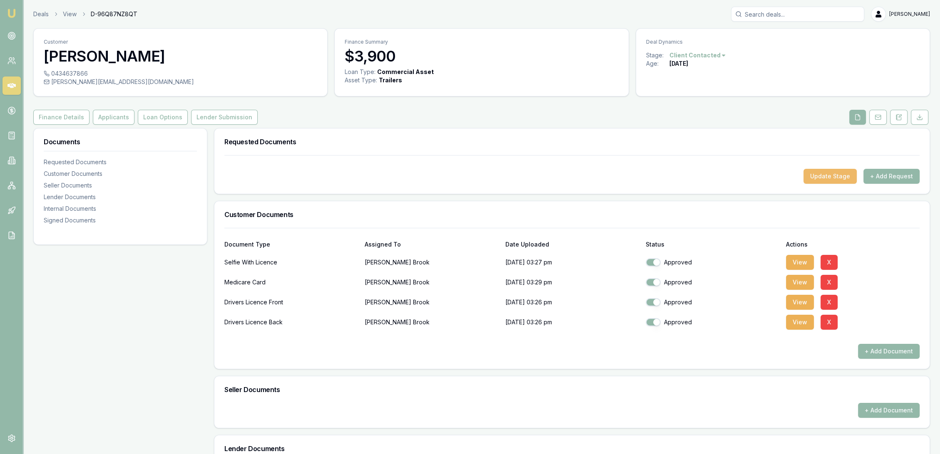
click at [833, 178] on button "Update Stage" at bounding box center [829, 176] width 53 height 15
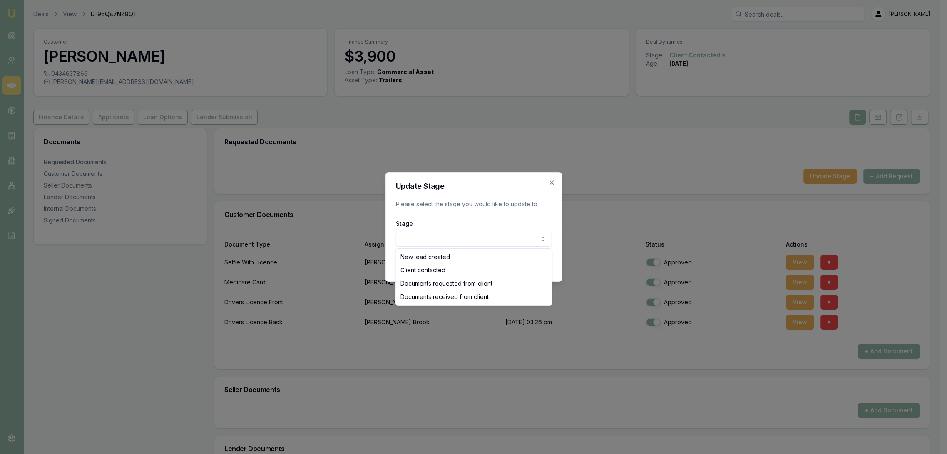
click at [470, 236] on body "Emu Broker Deals View D-96Q87NZ8QT Robyn Adams Toggle Menu Customer Jessee Broo…" at bounding box center [470, 227] width 940 height 454
click at [451, 236] on body "Emu Broker Deals View D-96Q87NZ8QT Robyn Adams Toggle Menu Customer Jessee Broo…" at bounding box center [470, 227] width 940 height 454
select select "DOCUMENTS_RECEIVED_FROM_CLIENT"
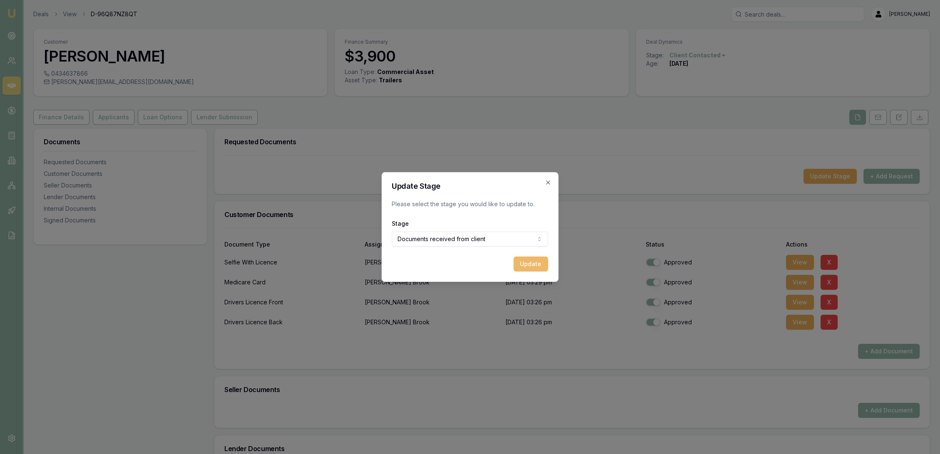
click at [531, 262] on button "Update" at bounding box center [530, 264] width 35 height 15
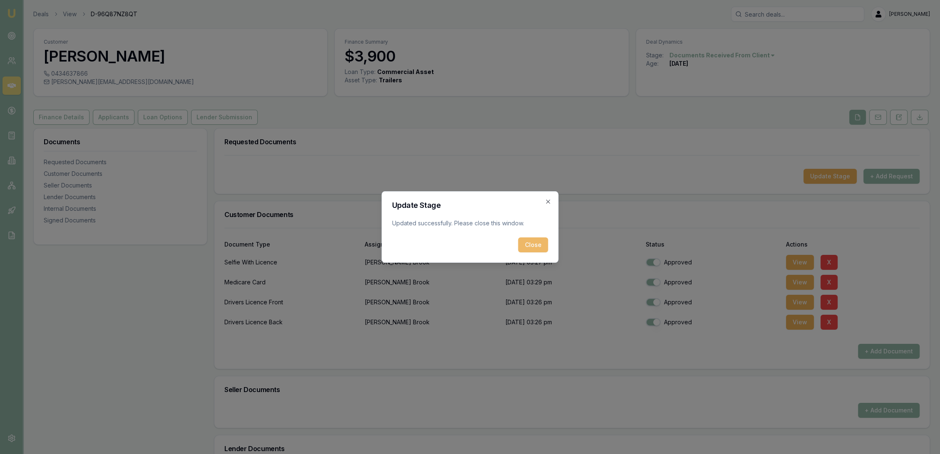
click at [539, 243] on button "Close" at bounding box center [533, 245] width 30 height 15
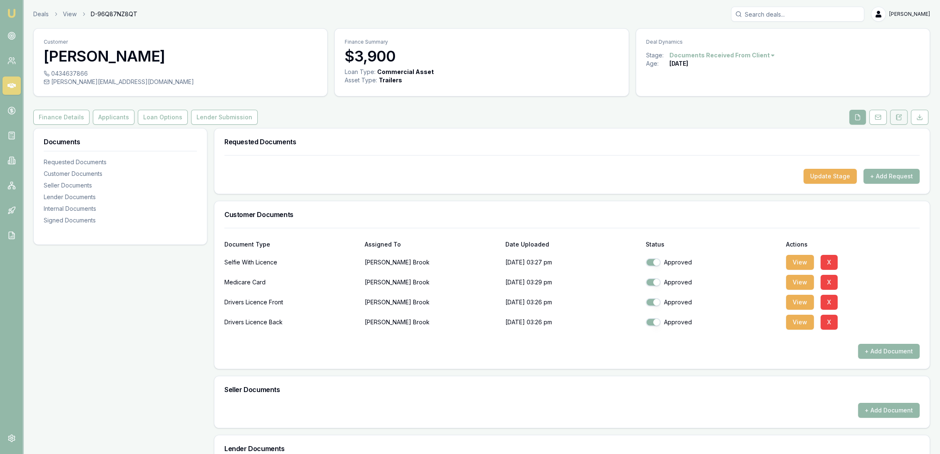
click at [897, 116] on icon at bounding box center [898, 117] width 7 height 7
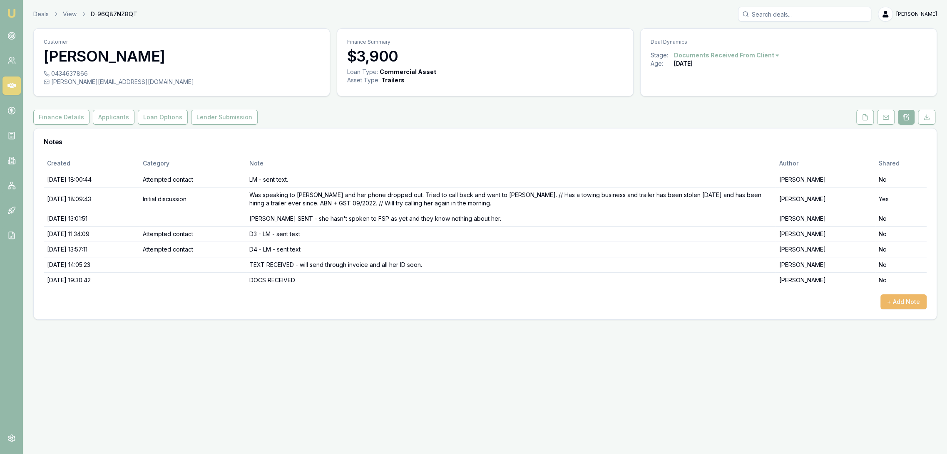
click at [900, 304] on button "+ Add Note" at bounding box center [903, 302] width 46 height 15
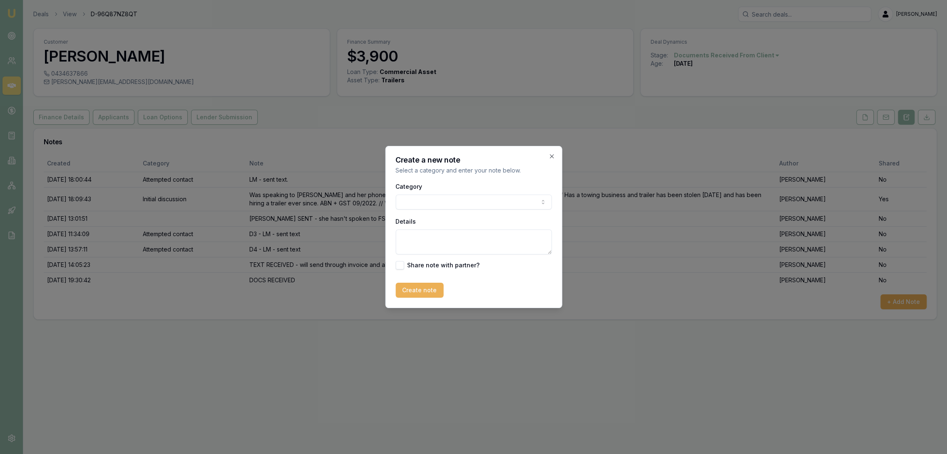
click at [418, 237] on textarea "Details" at bounding box center [473, 242] width 156 height 25
type textarea "c"
click at [503, 238] on textarea "CREDIT FILE - 63 174 72 // 4 defaults - origin $385 24/12/24," at bounding box center [473, 242] width 156 height 25
click at [495, 243] on textarea "CREDIT FILE - 63 174 72 // 4 defaults (tele and utilities) - origin $385 24/12/…" at bounding box center [473, 242] width 156 height 25
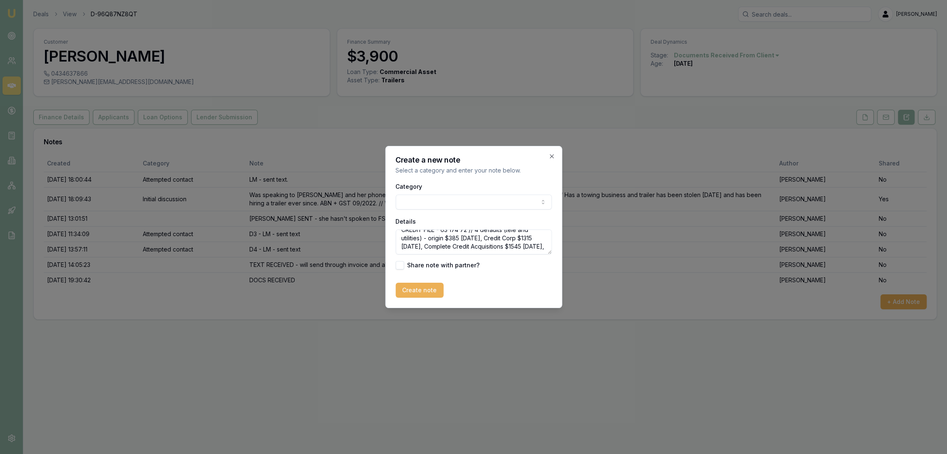
click at [422, 253] on textarea "CREDIT FILE - 63 174 72 // 4 defaults (tele and utilities) - origin $385 24/12/…" at bounding box center [473, 242] width 156 height 25
click at [439, 253] on textarea "CREDIT FILE - 63 174 72 // 4 defaults (tele and utilities) - origin $385 24/12/…" at bounding box center [473, 242] width 156 height 25
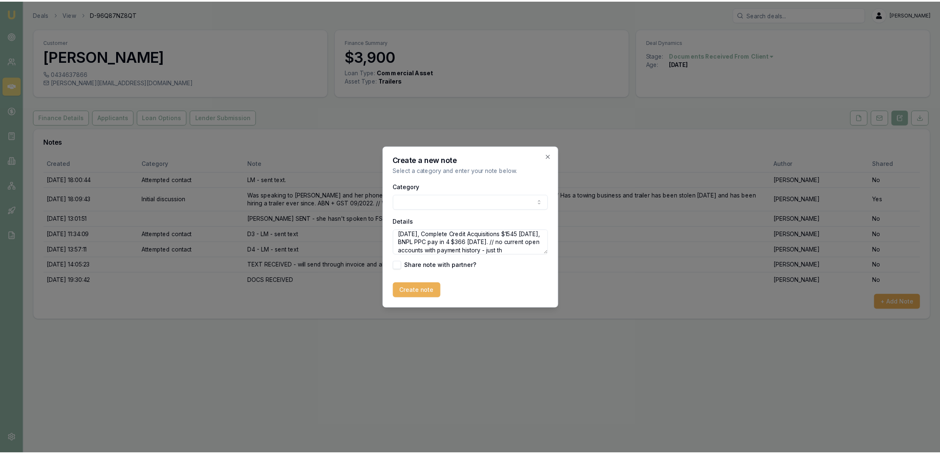
scroll to position [28, 0]
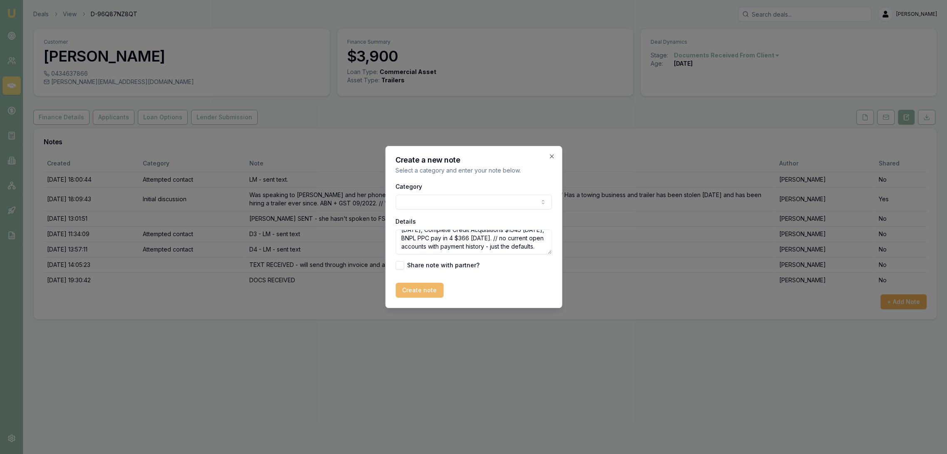
type textarea "CREDIT FILE - 63 174 72 // 4 defaults (tele and utilities) - origin $385 24/12/…"
click at [429, 289] on button "Create note" at bounding box center [419, 290] width 48 height 15
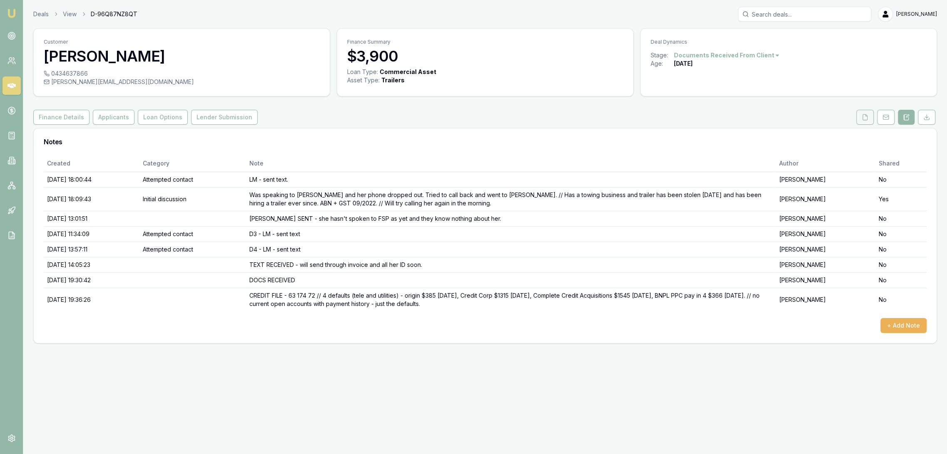
click at [862, 120] on icon at bounding box center [864, 117] width 7 height 7
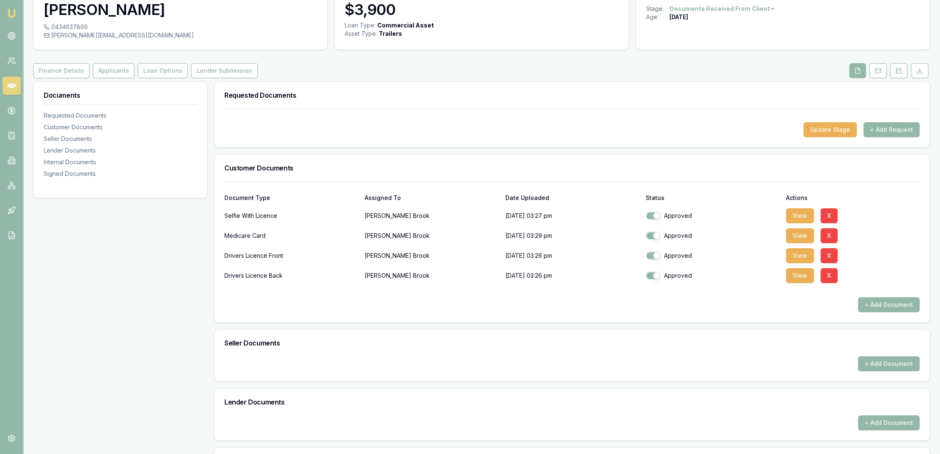
scroll to position [46, 0]
click at [902, 75] on button at bounding box center [898, 71] width 17 height 15
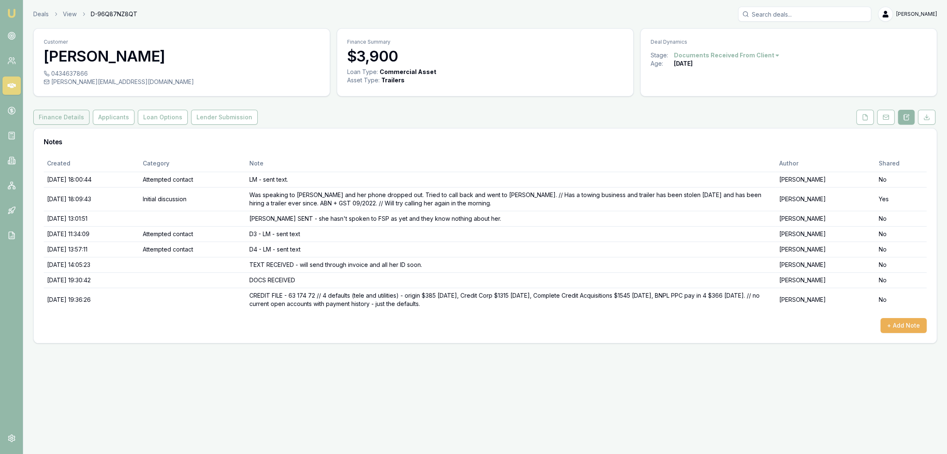
click at [42, 117] on button "Finance Details" at bounding box center [61, 117] width 56 height 15
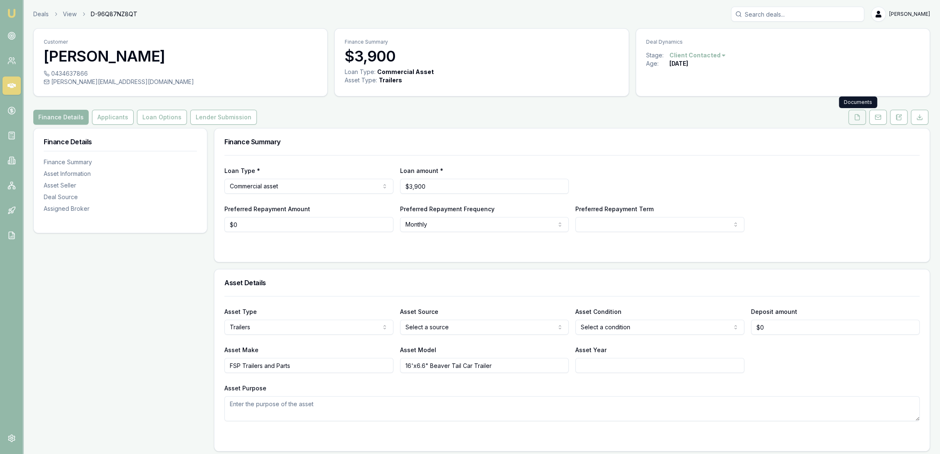
click at [858, 118] on icon at bounding box center [856, 117] width 7 height 7
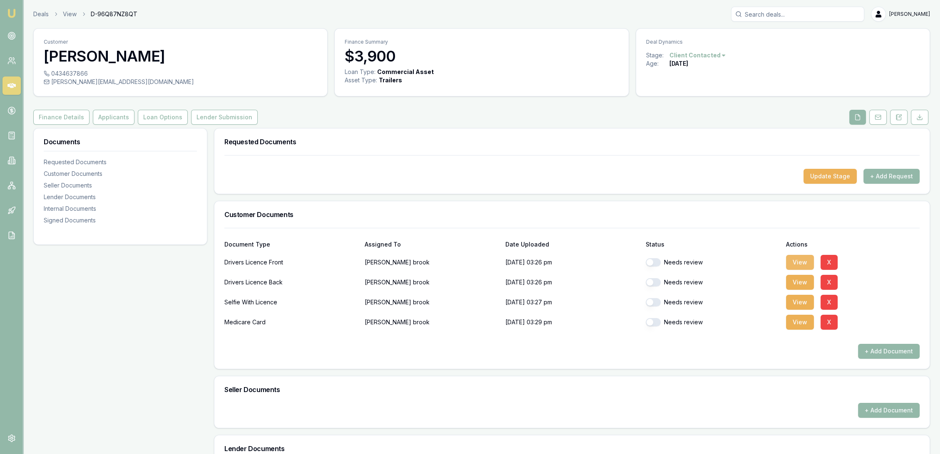
click at [802, 260] on button "View" at bounding box center [800, 262] width 28 height 15
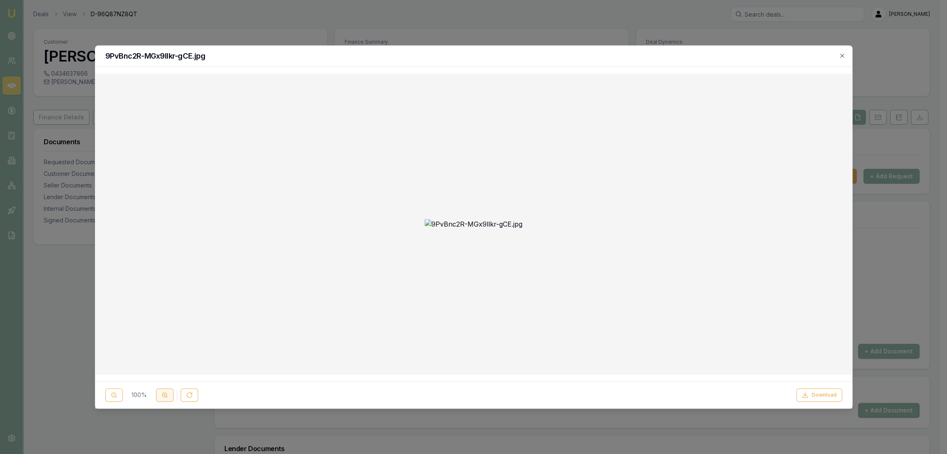
click at [165, 394] on icon at bounding box center [164, 395] width 7 height 7
click at [838, 54] on h2 "9PvBnc2R-MGx9llkr-gCE.jpg" at bounding box center [473, 55] width 737 height 7
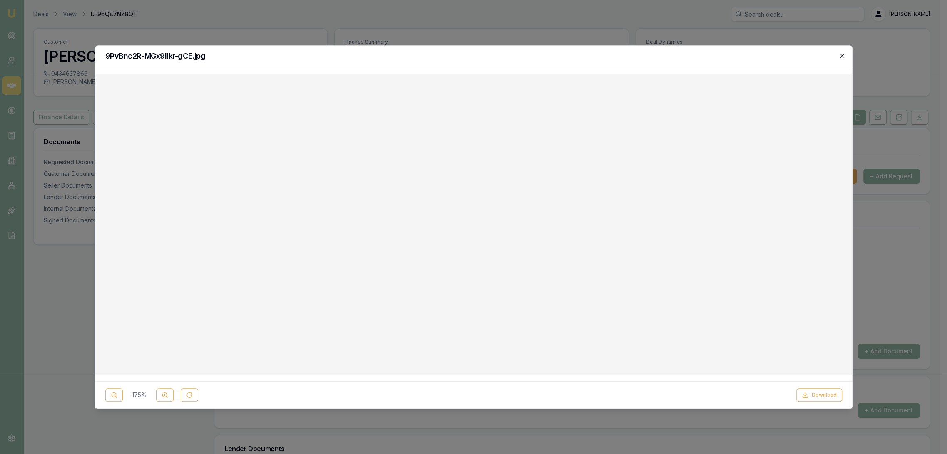
click at [841, 55] on icon "button" at bounding box center [841, 55] width 7 height 7
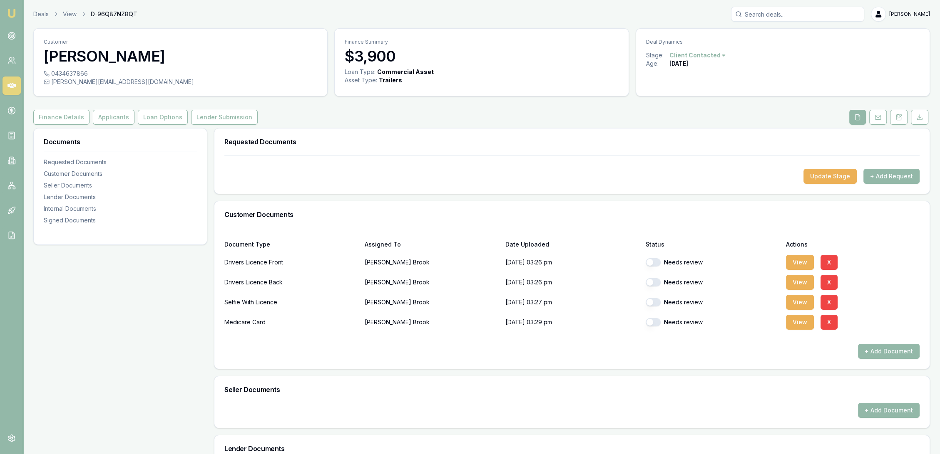
click at [657, 263] on button "button" at bounding box center [652, 262] width 15 height 8
click at [793, 279] on button "View" at bounding box center [800, 282] width 28 height 15
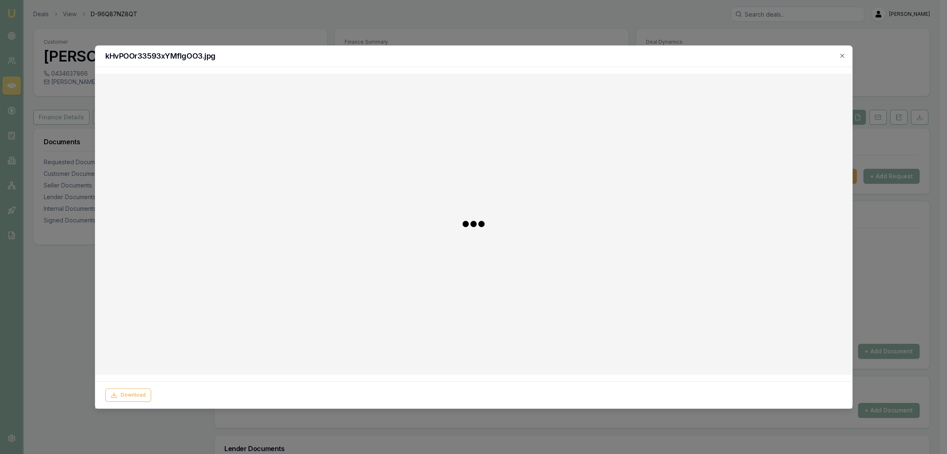
checkbox input "false"
checkbox input "true"
click at [182, 395] on button at bounding box center [189, 395] width 17 height 13
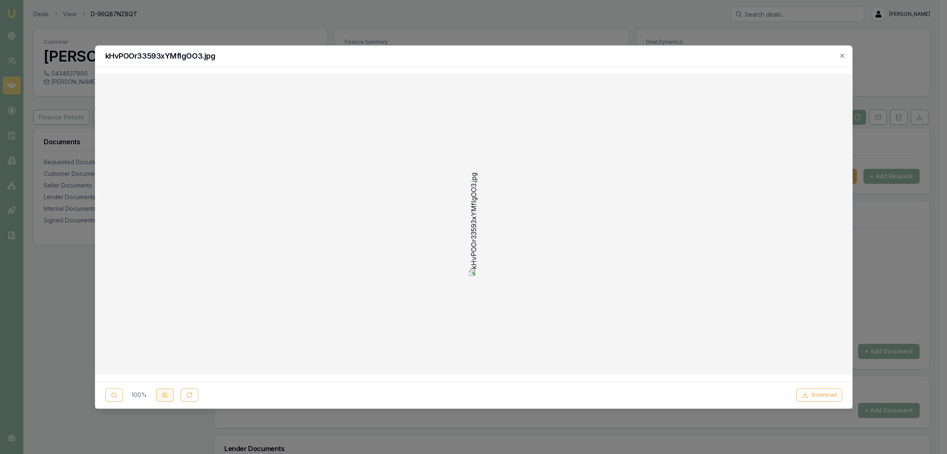
click at [164, 395] on icon at bounding box center [164, 395] width 7 height 7
click at [842, 54] on icon "button" at bounding box center [841, 55] width 7 height 7
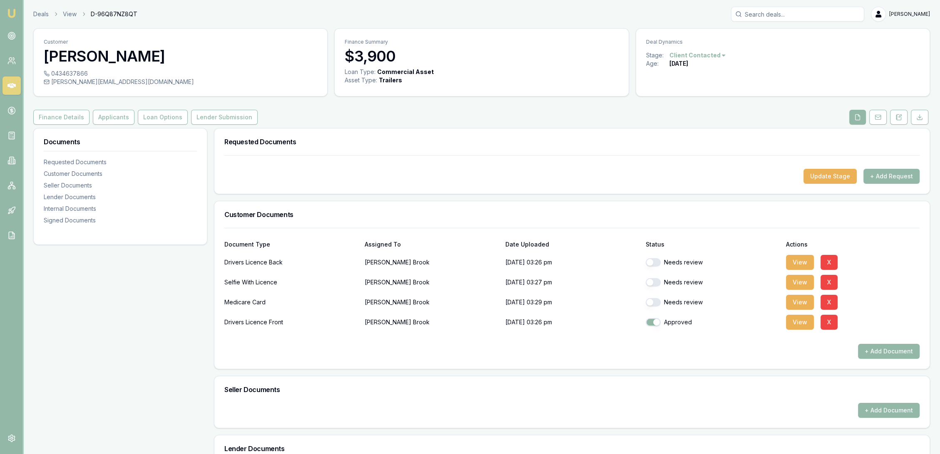
click at [657, 265] on button "button" at bounding box center [652, 262] width 15 height 8
click at [792, 283] on button "View" at bounding box center [800, 282] width 28 height 15
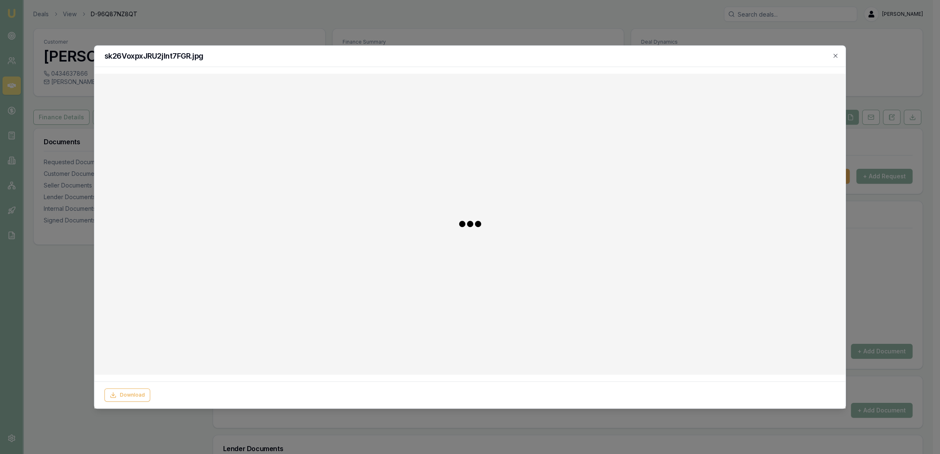
checkbox input "false"
checkbox input "true"
click at [158, 400] on button at bounding box center [164, 395] width 17 height 13
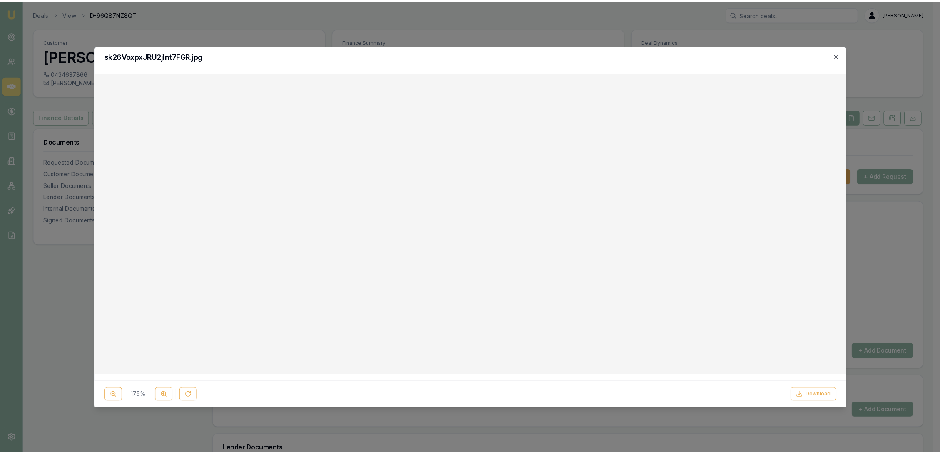
scroll to position [362, 0]
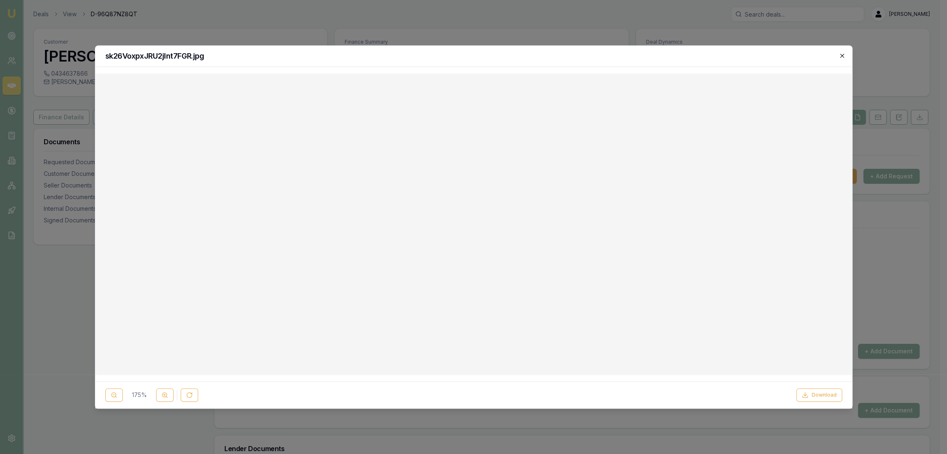
click at [839, 57] on icon "button" at bounding box center [841, 55] width 7 height 7
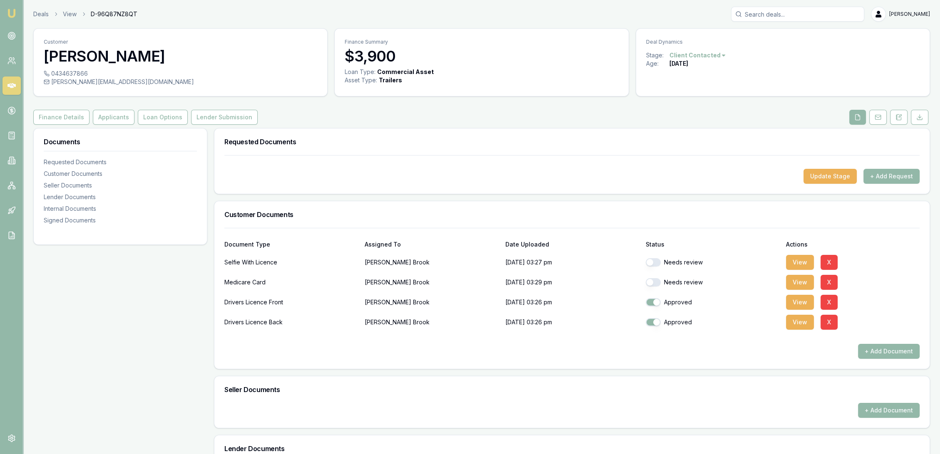
drag, startPoint x: 656, startPoint y: 262, endPoint x: 657, endPoint y: 266, distance: 4.3
click at [656, 262] on button "button" at bounding box center [652, 262] width 15 height 8
click at [797, 283] on button "View" at bounding box center [800, 282] width 28 height 15
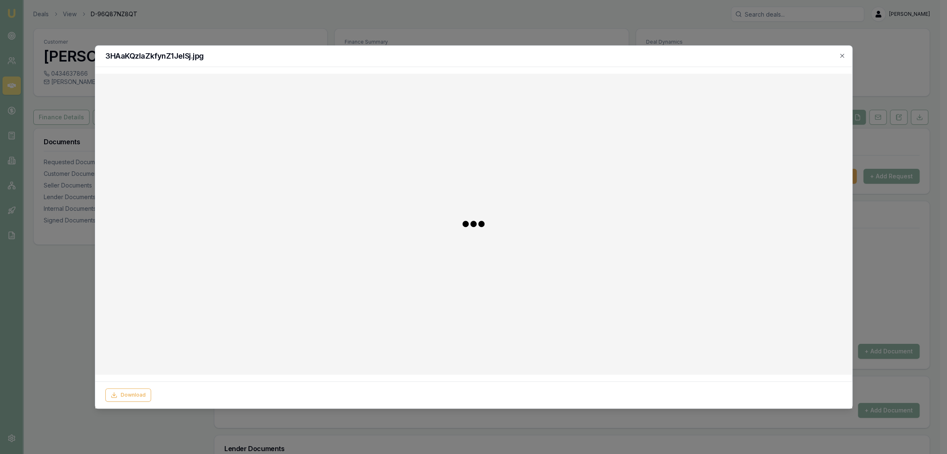
checkbox input "false"
checkbox input "true"
click at [839, 56] on icon "button" at bounding box center [841, 55] width 7 height 7
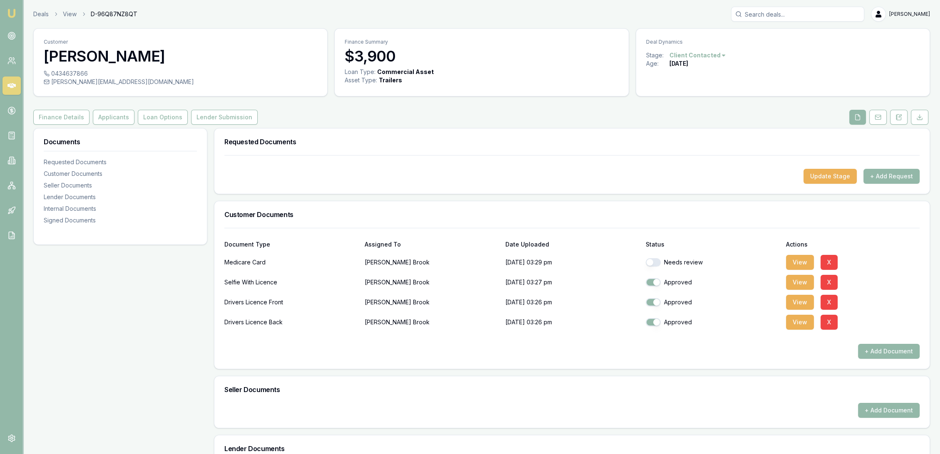
click at [651, 264] on button "button" at bounding box center [652, 262] width 15 height 8
checkbox input "true"
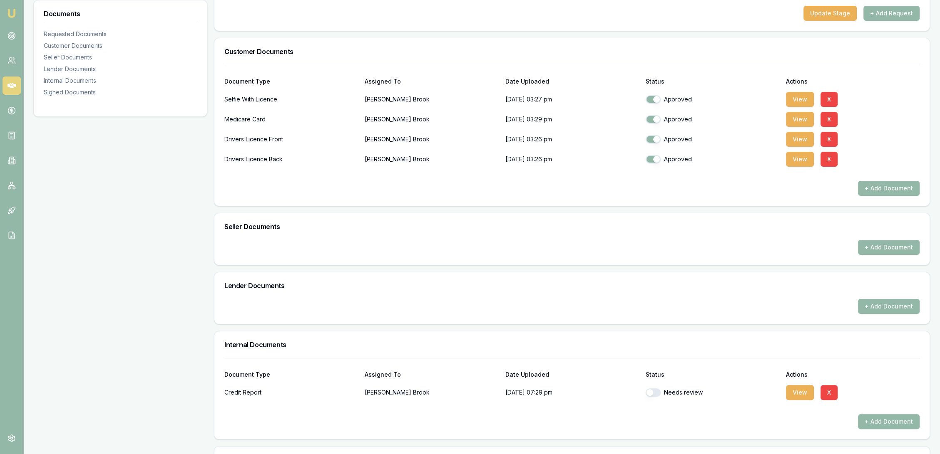
scroll to position [270, 0]
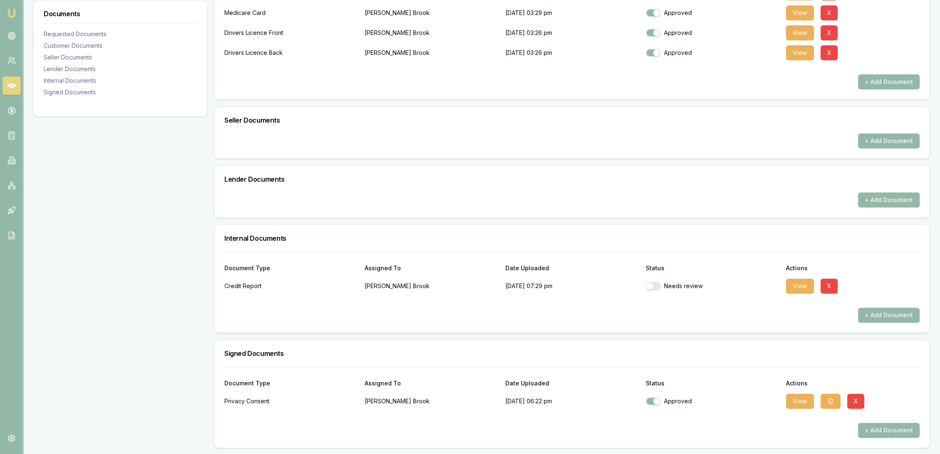
drag, startPoint x: 657, startPoint y: 286, endPoint x: 666, endPoint y: 290, distance: 9.9
click at [657, 286] on button "button" at bounding box center [652, 286] width 15 height 8
checkbox input "true"
click at [795, 285] on button "View" at bounding box center [800, 286] width 28 height 15
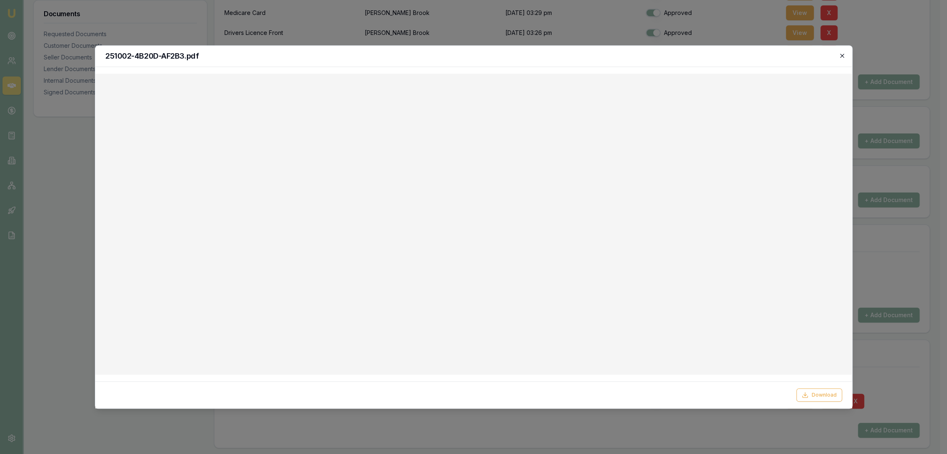
click at [841, 53] on icon "button" at bounding box center [841, 55] width 7 height 7
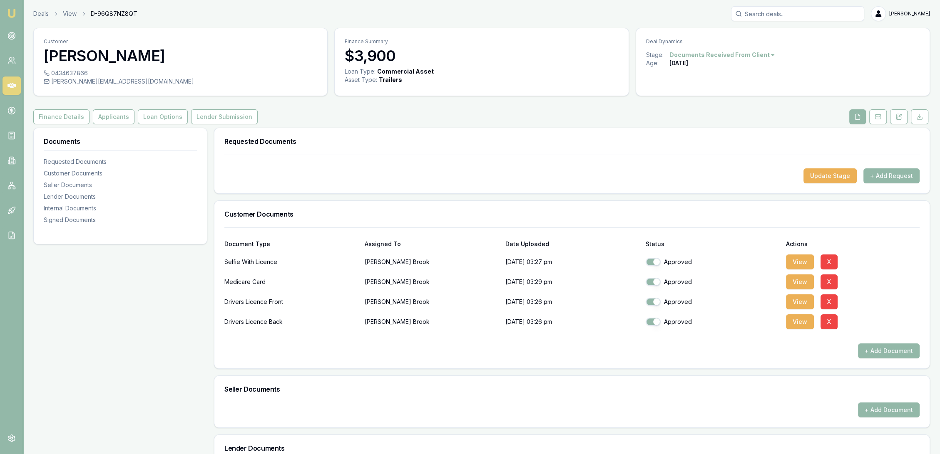
scroll to position [0, 0]
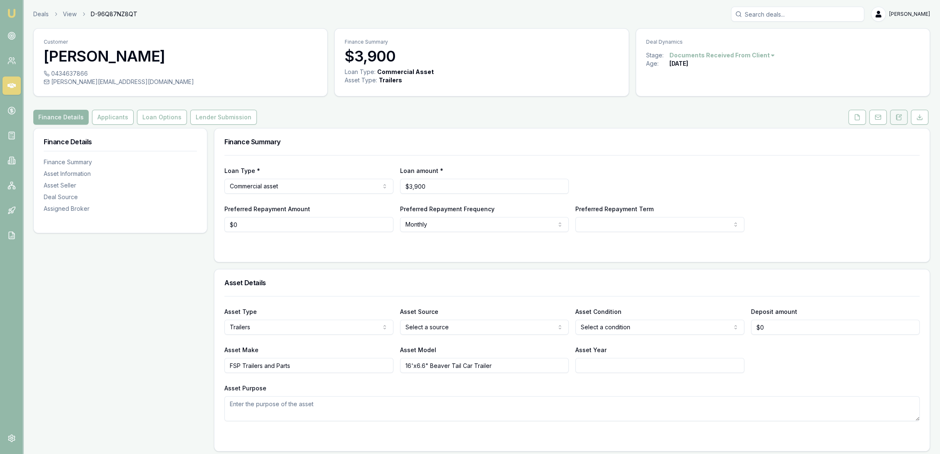
click at [895, 119] on icon at bounding box center [895, 119] width 1 height 0
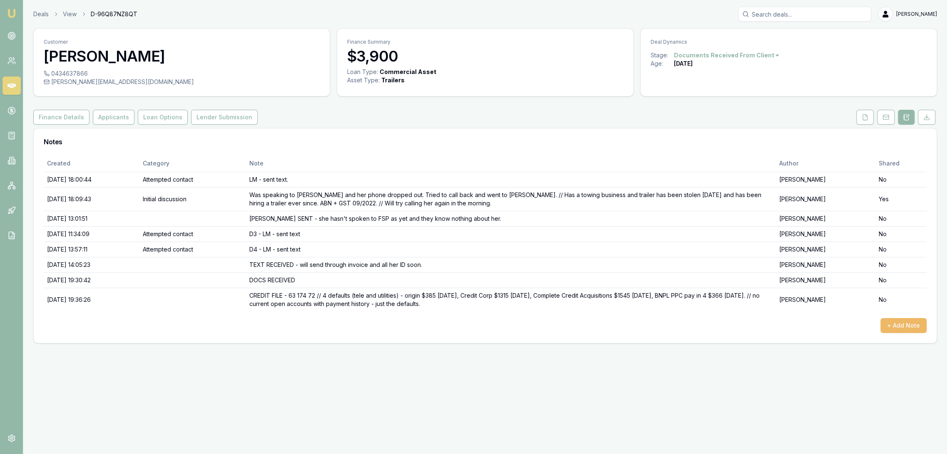
click at [897, 322] on button "+ Add Note" at bounding box center [903, 325] width 46 height 15
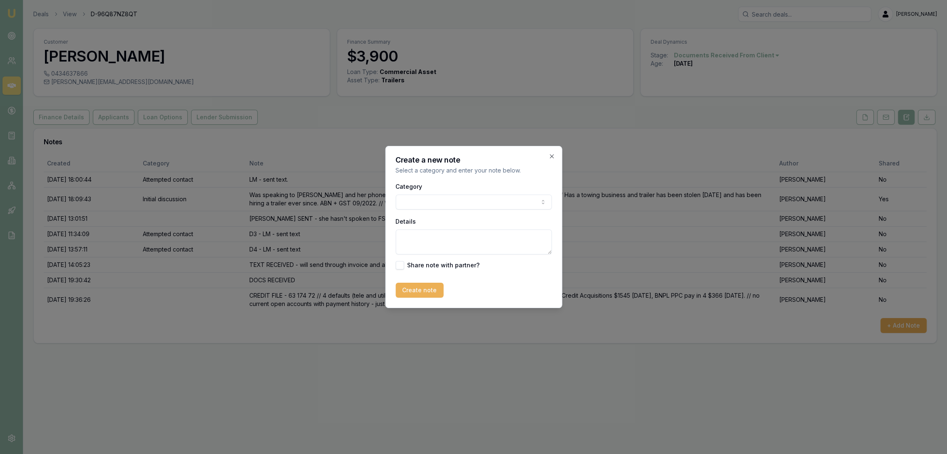
click at [454, 204] on body "Emu Broker Deals View D-96Q87NZ8QT [PERSON_NAME] Toggle Menu Customer [PERSON_N…" at bounding box center [473, 227] width 947 height 454
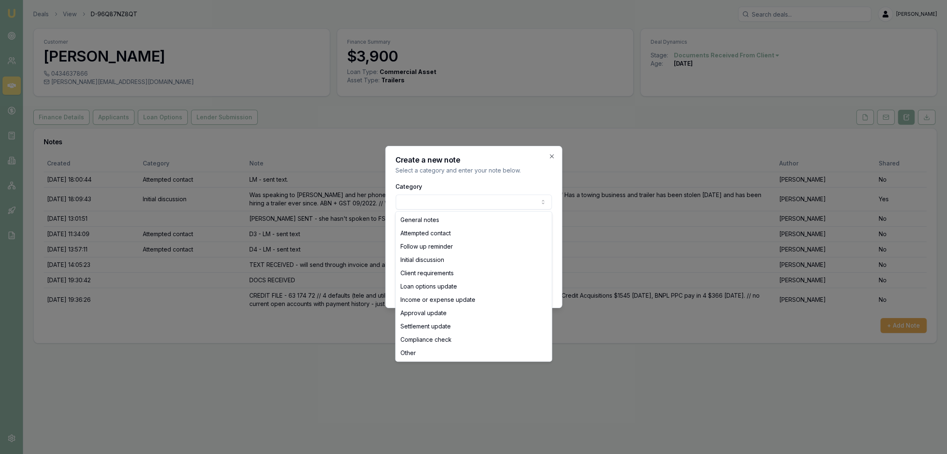
select select "ATTEMPTED_CONTACT"
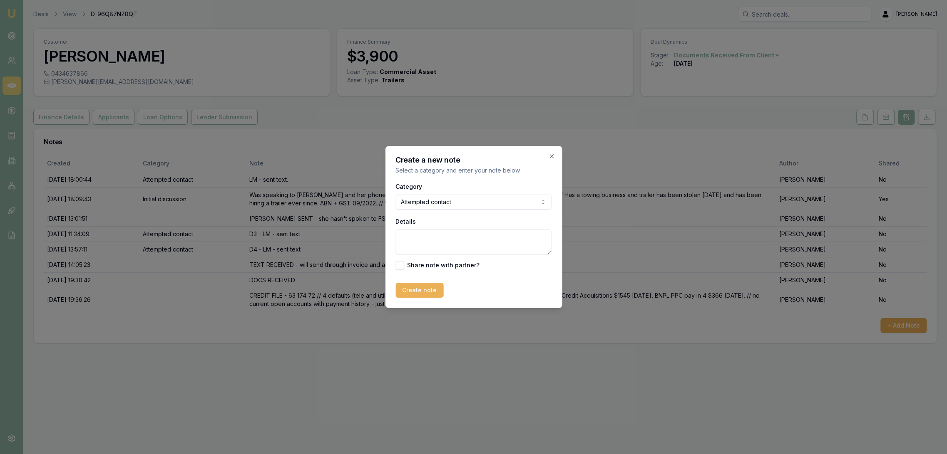
drag, startPoint x: 432, startPoint y: 246, endPoint x: 436, endPoint y: 243, distance: 5.7
click at [432, 246] on textarea "Details" at bounding box center [473, 242] width 156 height 25
type textarea "LM - sent text"
click at [407, 292] on button "Create note" at bounding box center [419, 290] width 48 height 15
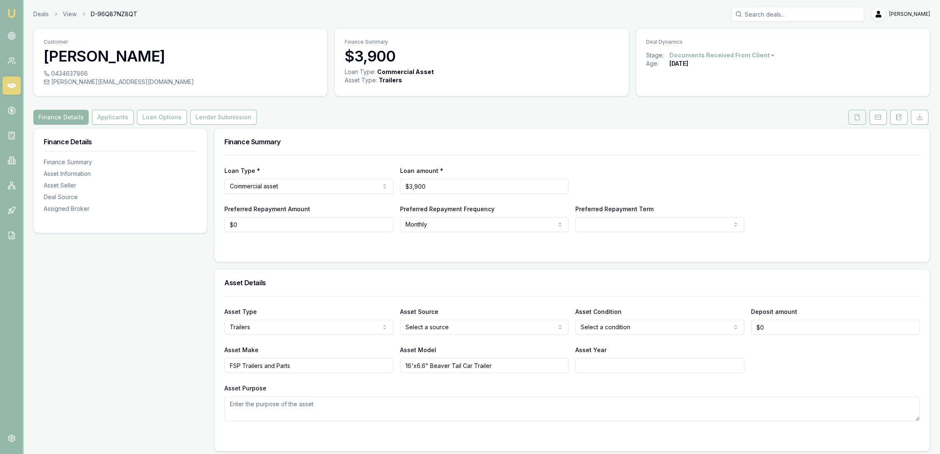
click at [856, 124] on button at bounding box center [856, 117] width 17 height 15
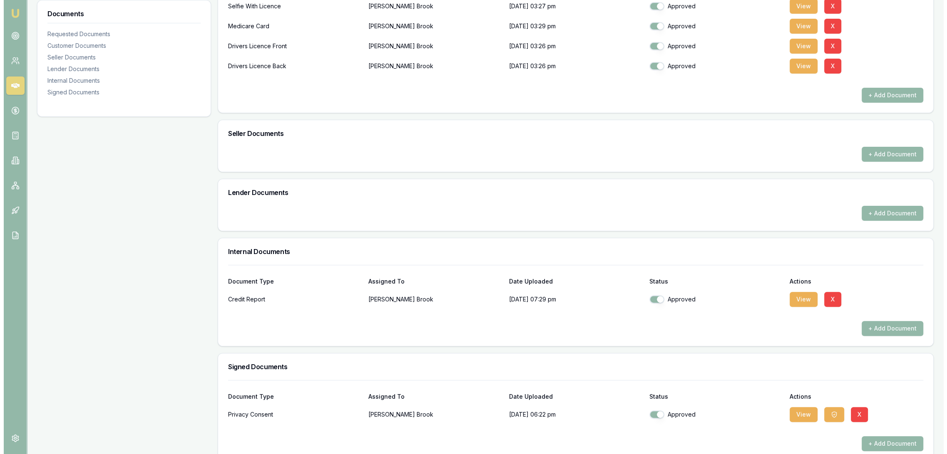
scroll to position [270, 0]
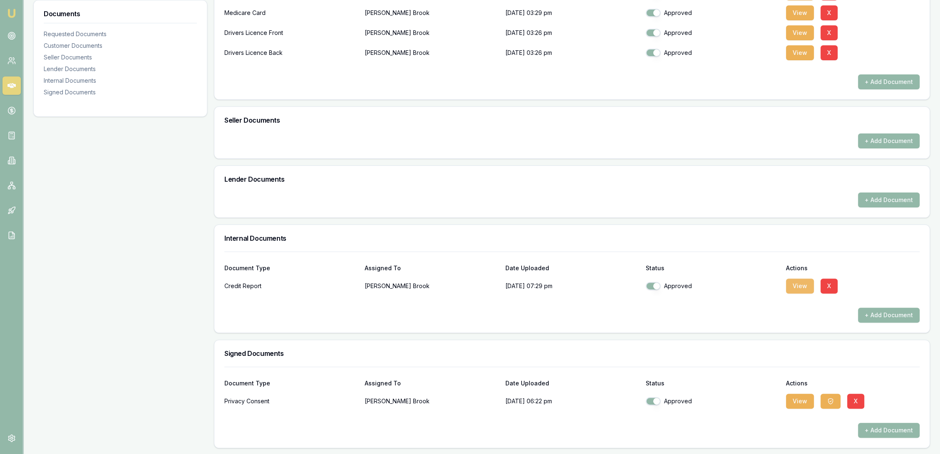
click at [800, 287] on button "View" at bounding box center [800, 286] width 28 height 15
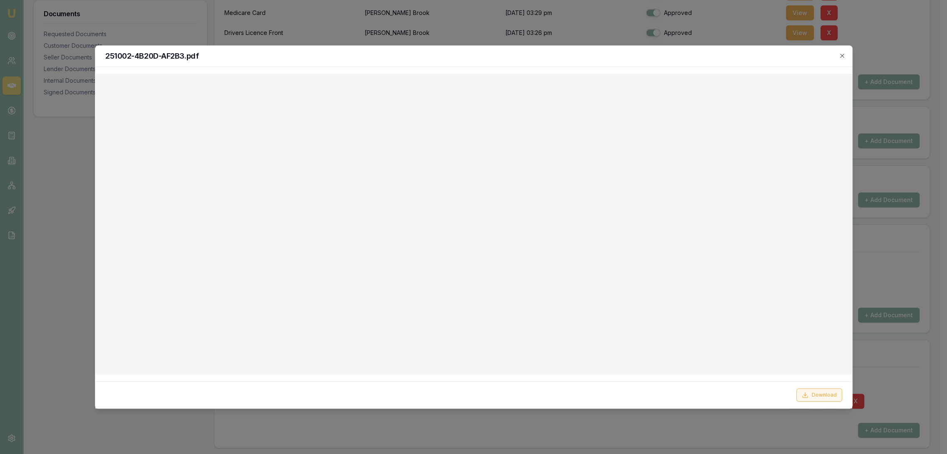
click at [819, 392] on button "Download" at bounding box center [819, 395] width 46 height 13
click at [836, 54] on h2 "251002-4B20D-AF2B3.pdf" at bounding box center [473, 55] width 737 height 7
click at [839, 56] on icon "button" at bounding box center [841, 55] width 7 height 7
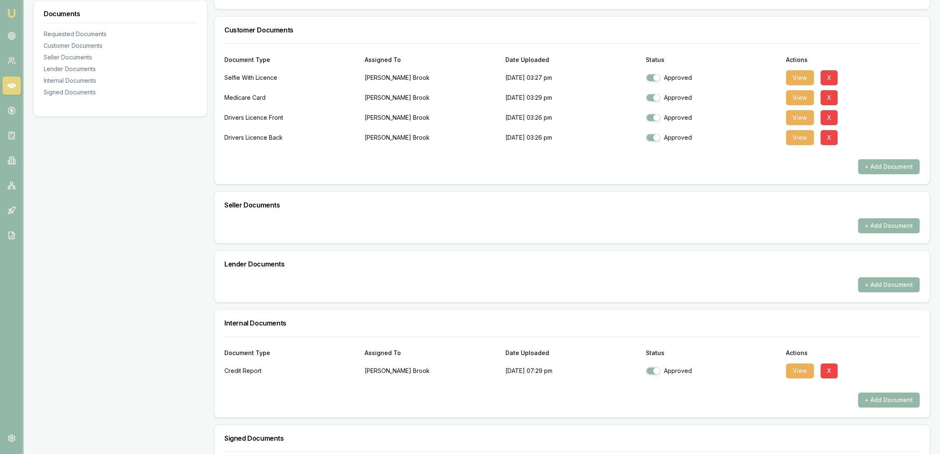
scroll to position [0, 0]
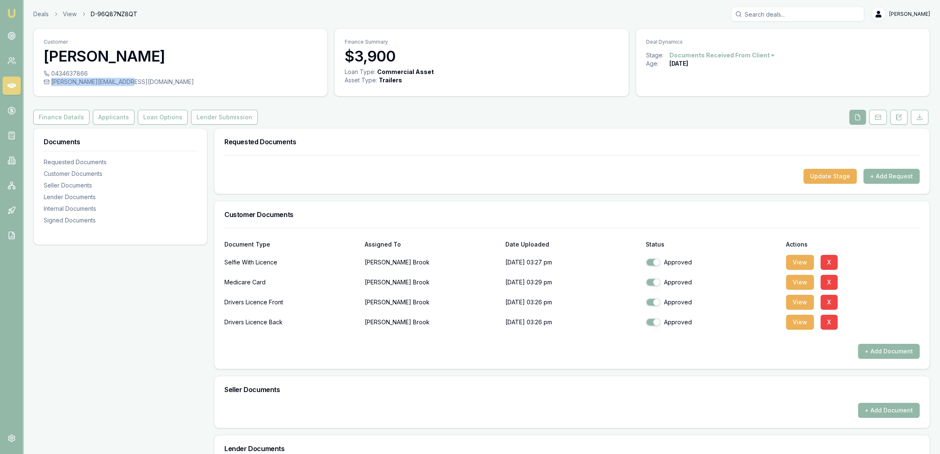
drag, startPoint x: 126, startPoint y: 81, endPoint x: 50, endPoint y: 84, distance: 76.6
click at [50, 84] on div "[PERSON_NAME][EMAIL_ADDRESS][DOMAIN_NAME]" at bounding box center [180, 82] width 273 height 8
copy div "[PERSON_NAME][EMAIL_ADDRESS][DOMAIN_NAME]"
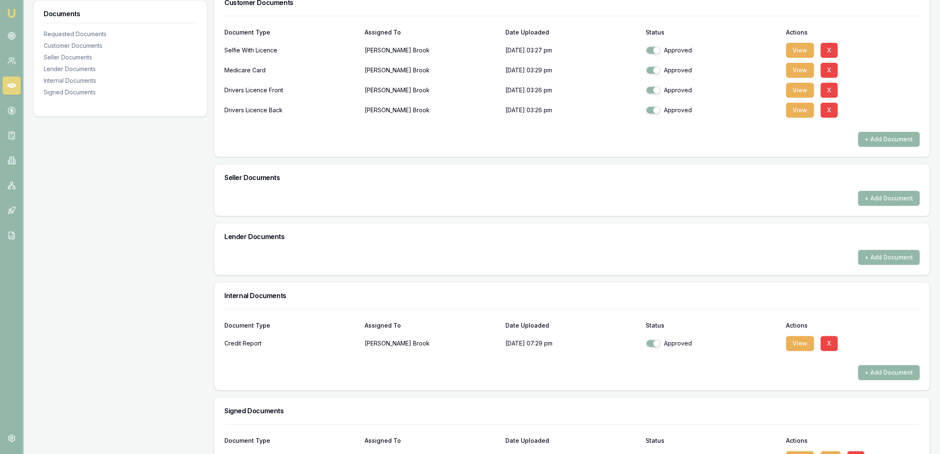
scroll to position [231, 0]
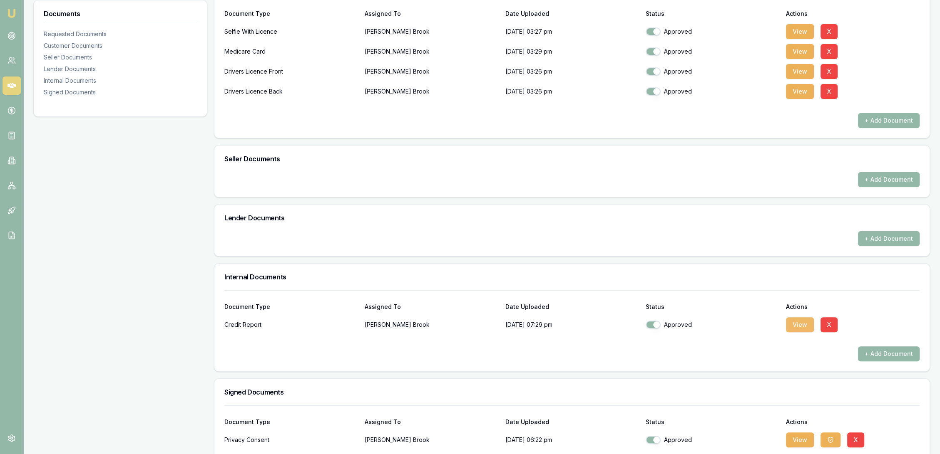
drag, startPoint x: 801, startPoint y: 327, endPoint x: 770, endPoint y: 336, distance: 32.1
click at [801, 327] on button "View" at bounding box center [800, 324] width 28 height 15
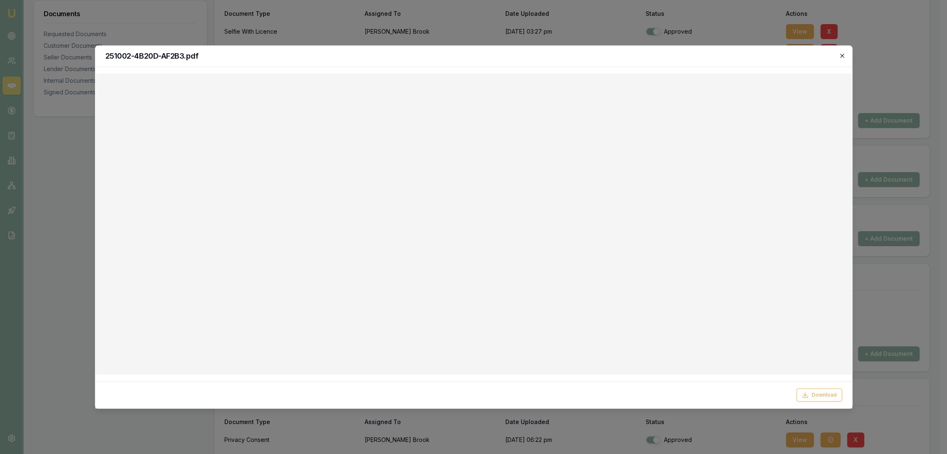
click at [841, 56] on icon "button" at bounding box center [841, 55] width 7 height 7
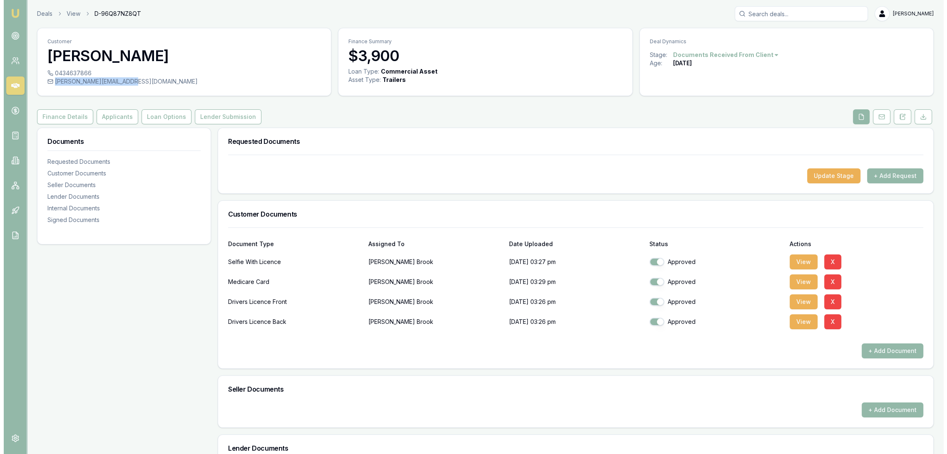
scroll to position [0, 0]
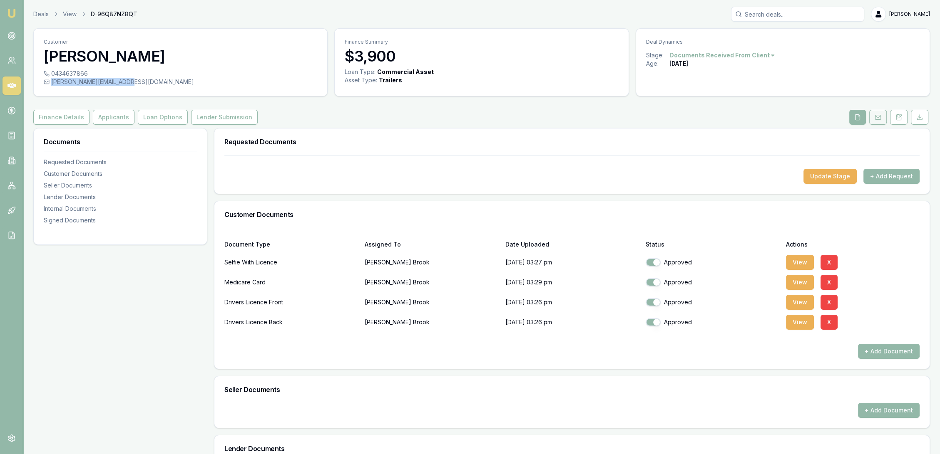
drag, startPoint x: 895, startPoint y: 114, endPoint x: 884, endPoint y: 119, distance: 12.8
click at [895, 114] on icon at bounding box center [898, 117] width 7 height 7
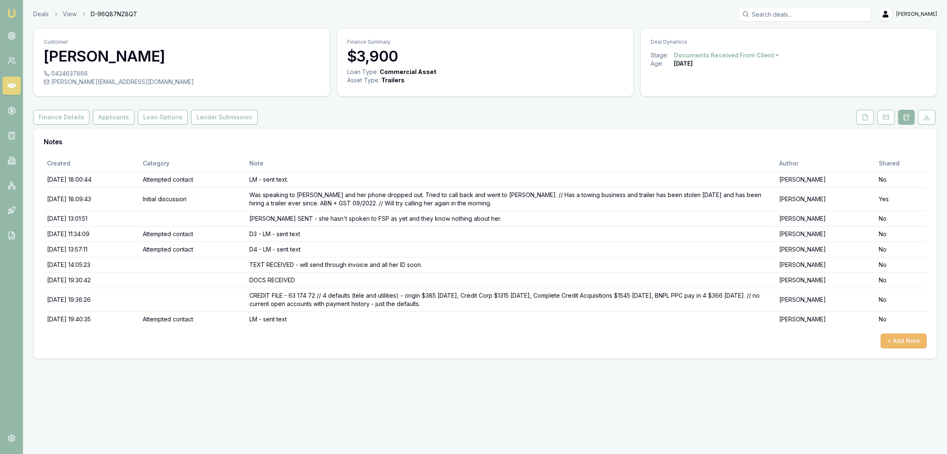
click at [893, 335] on button "+ Add Note" at bounding box center [903, 341] width 46 height 15
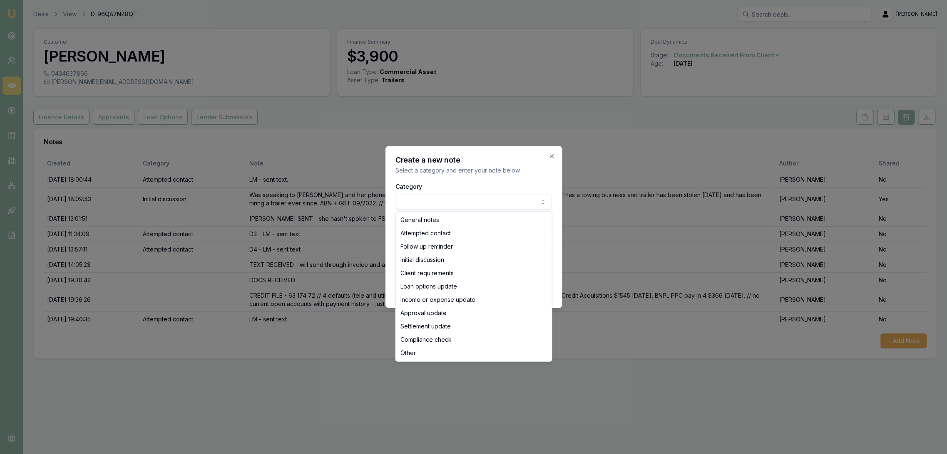
click at [476, 205] on body "Emu Broker Deals View D-96Q87NZ8QT [PERSON_NAME] Toggle Menu Customer [PERSON_N…" at bounding box center [473, 227] width 947 height 454
click at [475, 202] on body "Emu Broker Deals View D-96Q87NZ8QT [PERSON_NAME] Toggle Menu Customer [PERSON_N…" at bounding box center [473, 227] width 947 height 454
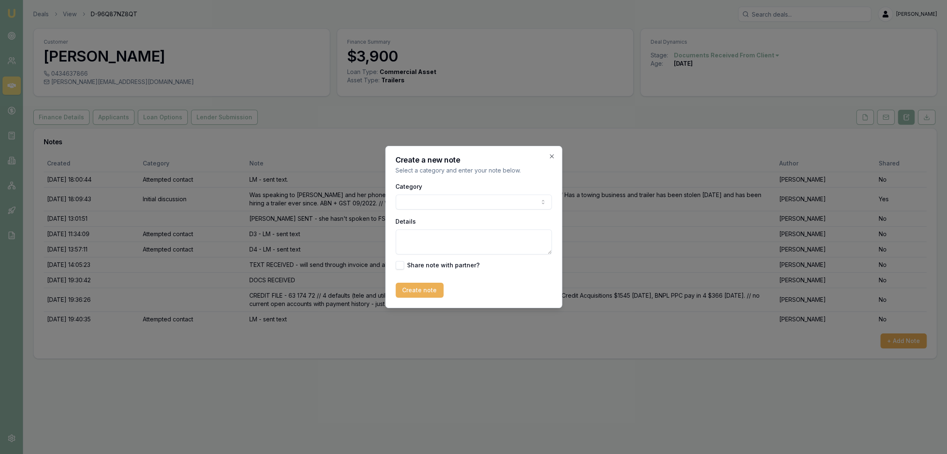
click at [438, 232] on textarea "Details" at bounding box center [473, 242] width 156 height 25
click at [549, 158] on icon "button" at bounding box center [551, 156] width 7 height 7
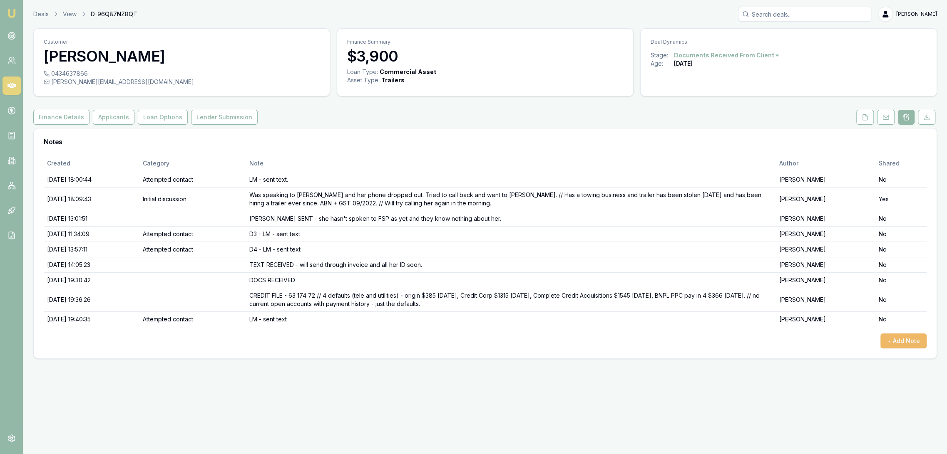
click at [898, 343] on button "+ Add Note" at bounding box center [903, 341] width 46 height 15
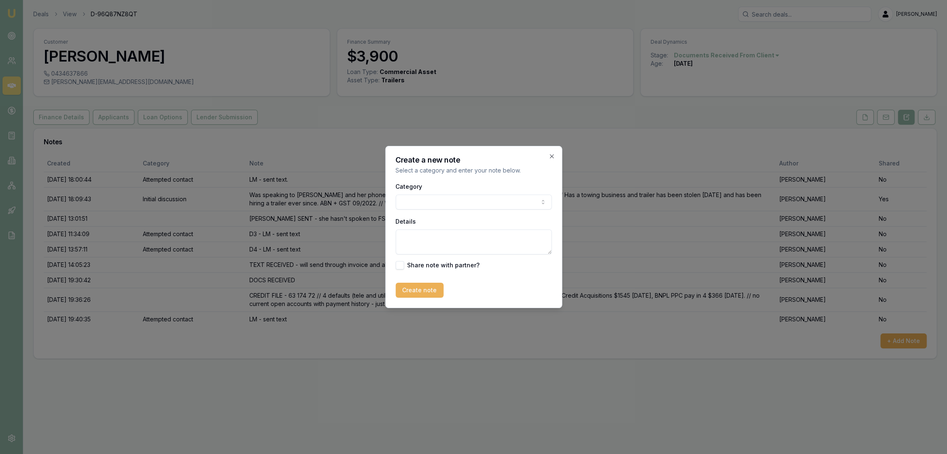
click at [418, 240] on textarea "Details" at bounding box center [473, 242] width 156 height 25
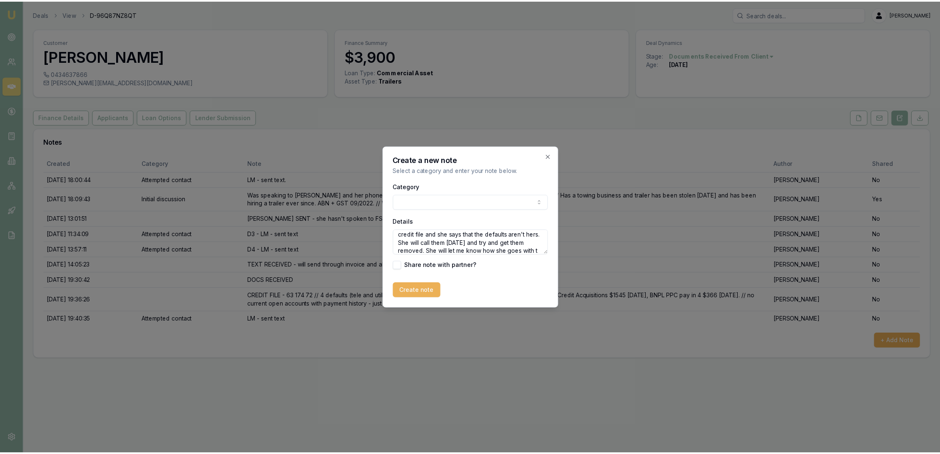
scroll to position [20, 0]
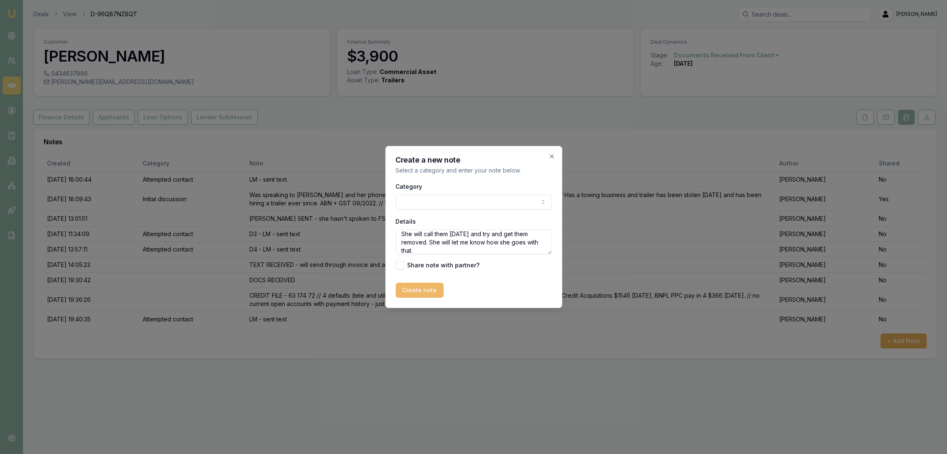
type textarea "DEFAULT CONVERSATION: sent [PERSON_NAME] the credit file and she says that the …"
click at [428, 283] on button "Create note" at bounding box center [419, 290] width 48 height 15
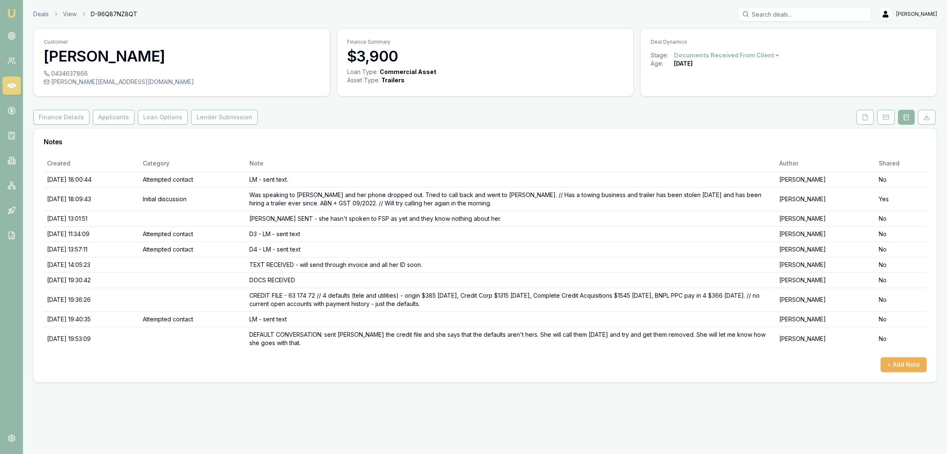
click at [10, 11] on img at bounding box center [12, 13] width 10 height 10
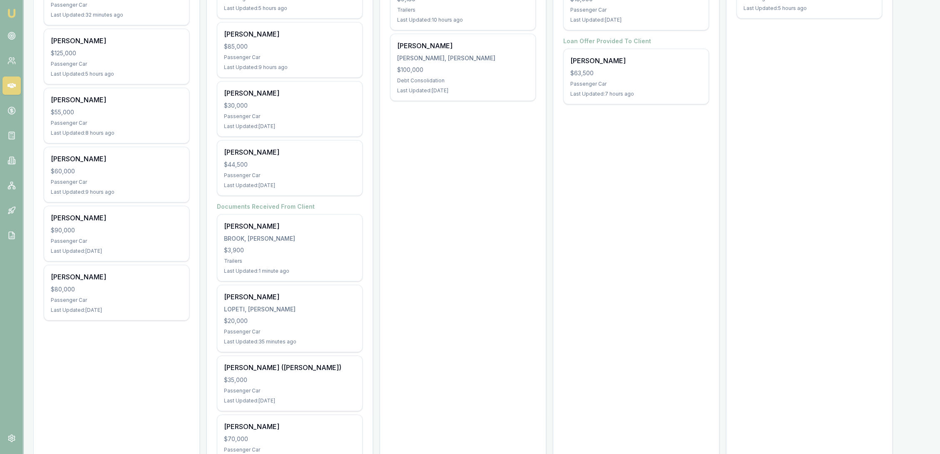
scroll to position [72, 0]
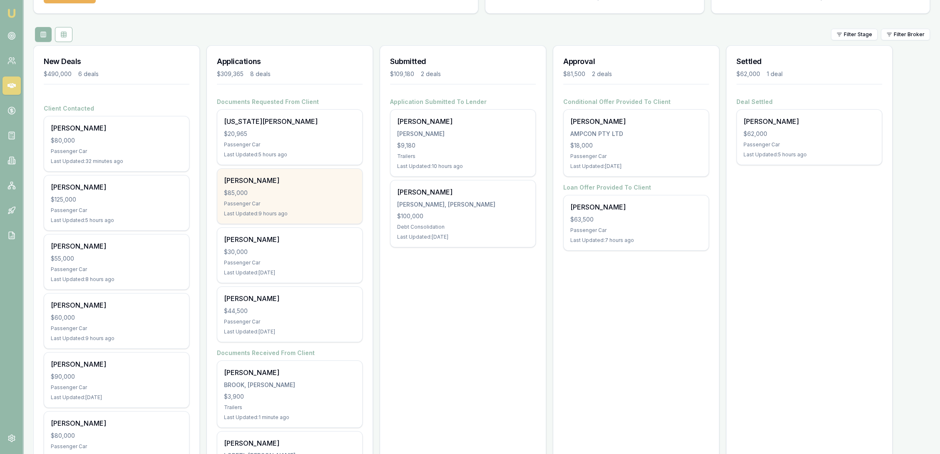
click at [276, 192] on div "$85,000" at bounding box center [289, 193] width 131 height 8
click at [268, 205] on div "Passenger Car" at bounding box center [289, 204] width 131 height 7
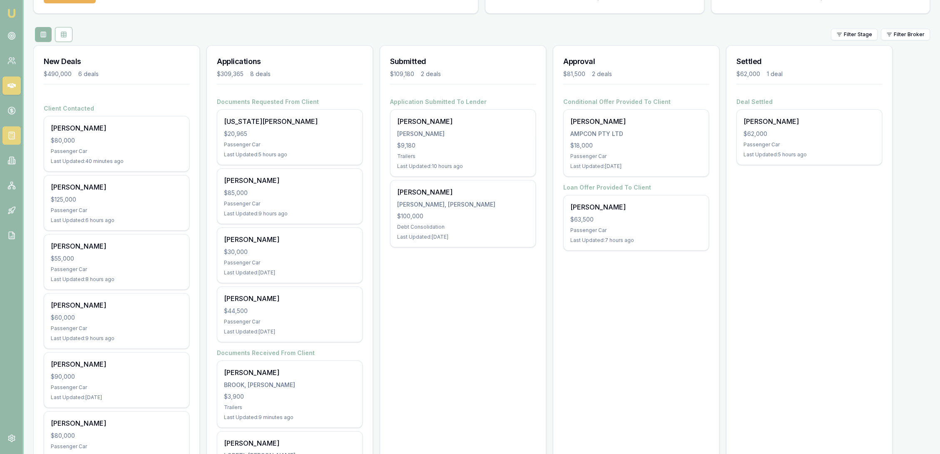
click at [7, 137] on icon at bounding box center [11, 135] width 8 height 8
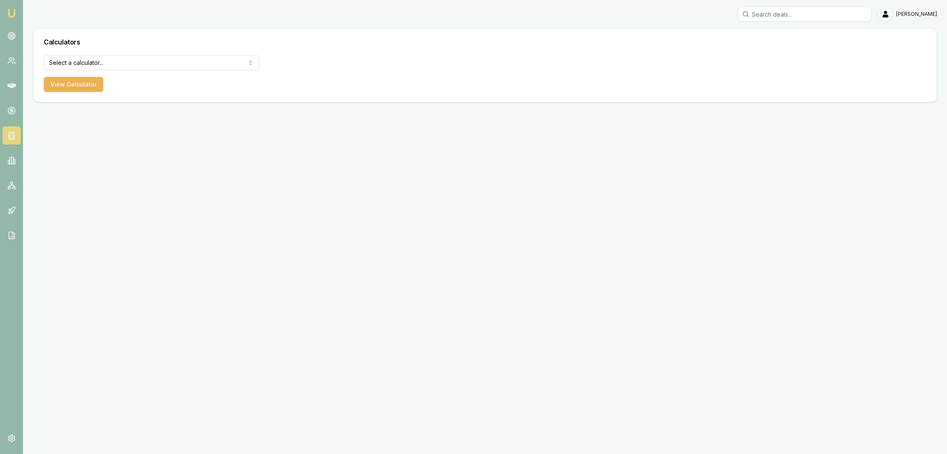
click at [157, 60] on html "Emu Broker Robyn Adams Toggle Menu Calculators Select a calculator... Finance Q…" at bounding box center [473, 227] width 947 height 454
select select "payslip-calculator"
click at [77, 89] on button "View Calculator" at bounding box center [74, 84] width 60 height 15
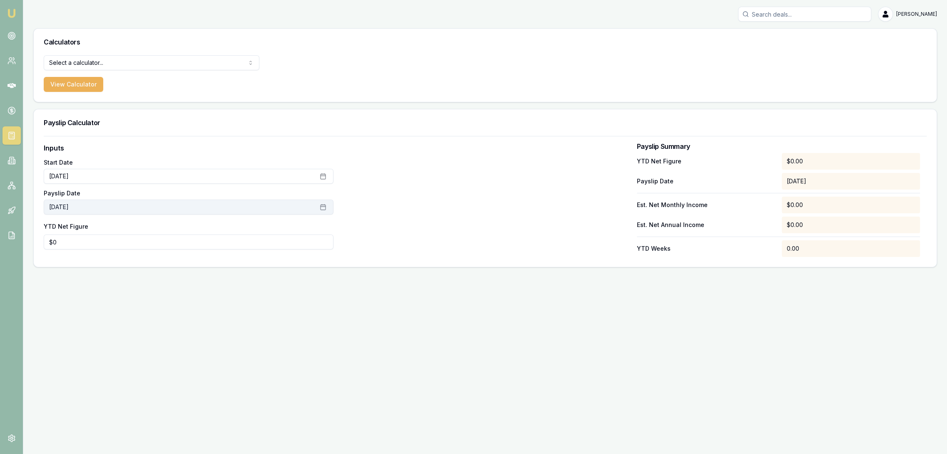
click at [113, 208] on button "October 2nd, 2025" at bounding box center [189, 207] width 290 height 15
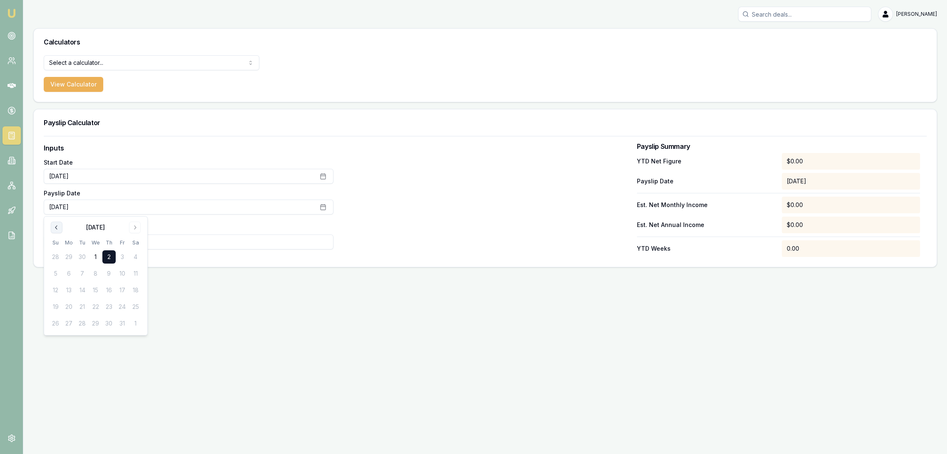
click at [57, 228] on icon "Go to previous month" at bounding box center [56, 227] width 7 height 7
click at [136, 287] on button "20" at bounding box center [135, 290] width 13 height 13
click at [169, 246] on input "0" at bounding box center [189, 242] width 290 height 15
type input "038881.37"
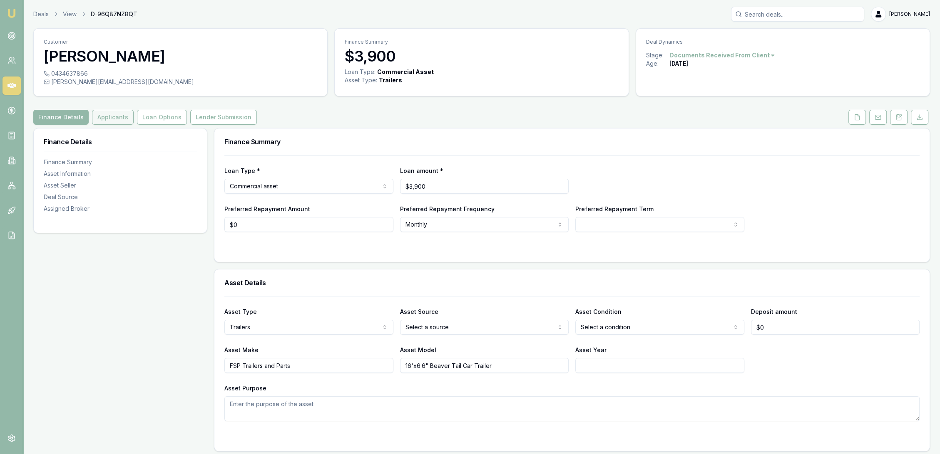
click at [103, 114] on button "Applicants" at bounding box center [113, 117] width 42 height 15
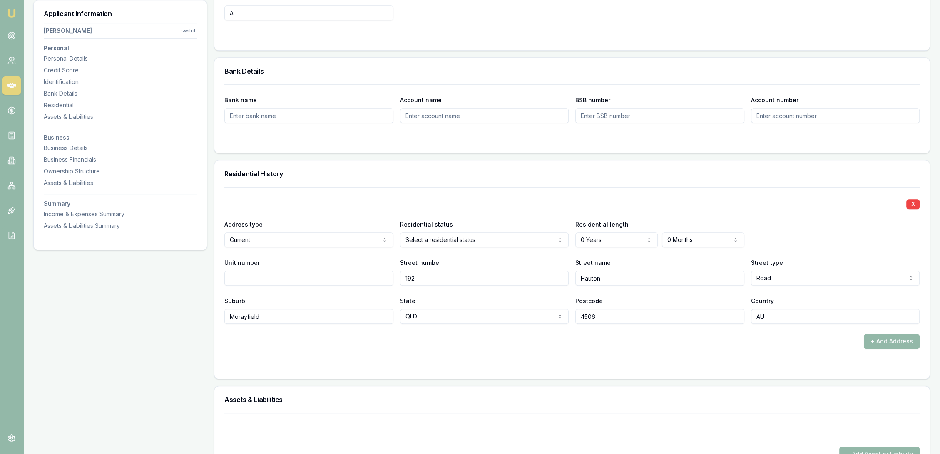
scroll to position [647, 0]
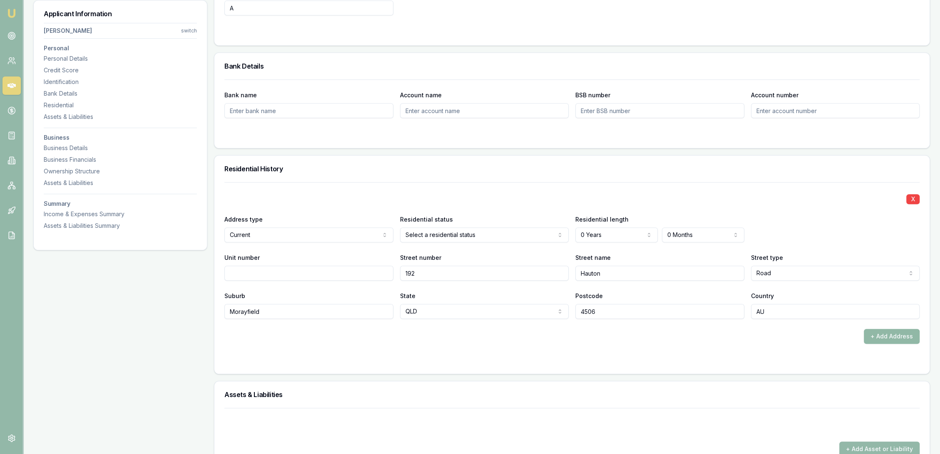
click at [875, 336] on button "+ Add Address" at bounding box center [891, 336] width 56 height 15
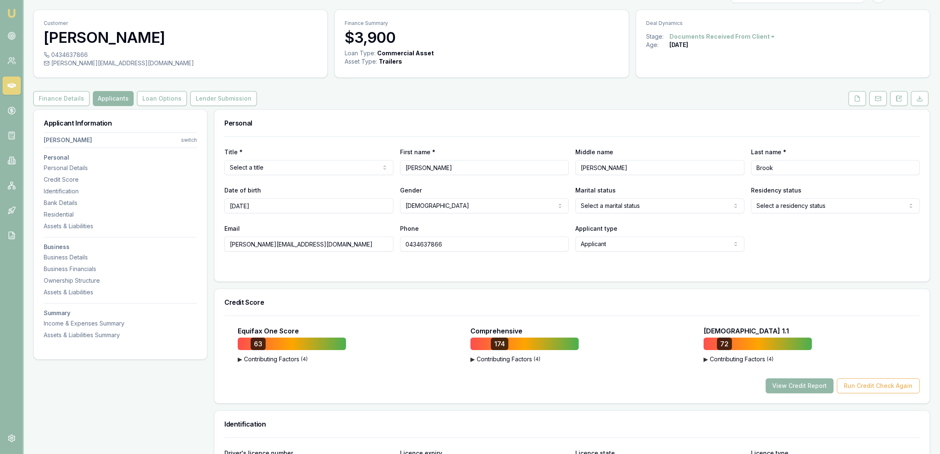
scroll to position [2, 0]
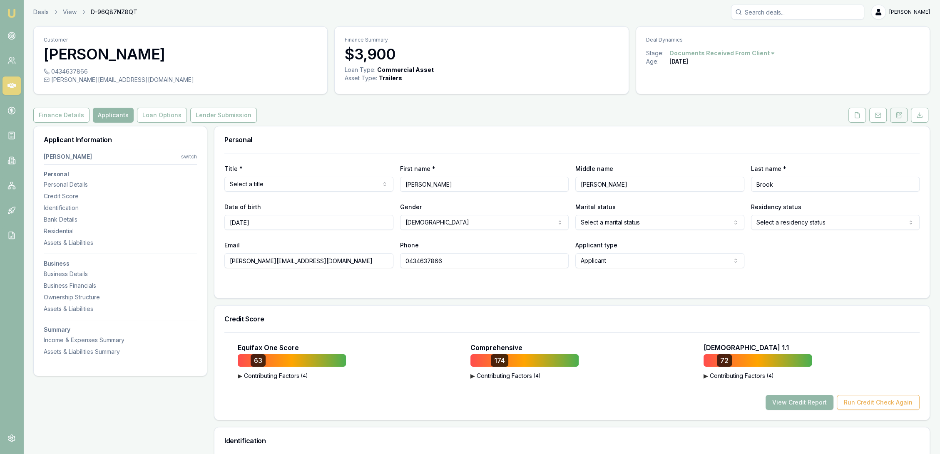
click at [897, 115] on icon at bounding box center [895, 115] width 1 height 0
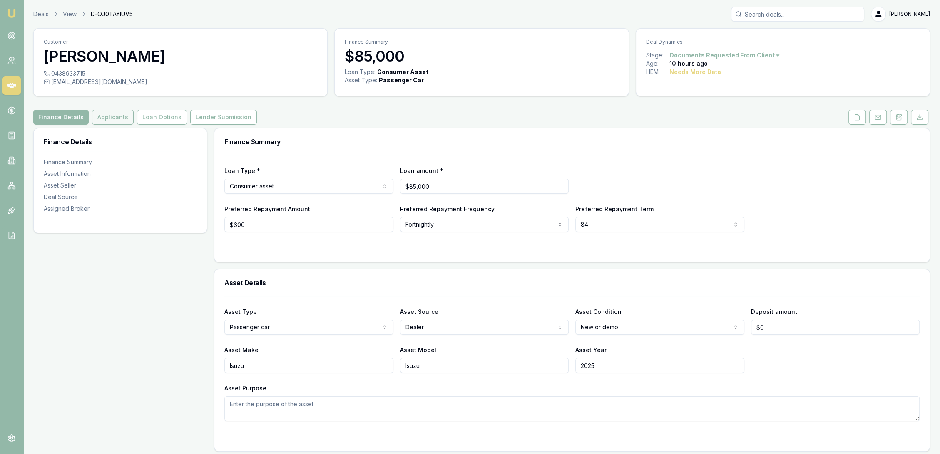
click at [107, 116] on button "Applicants" at bounding box center [113, 117] width 42 height 15
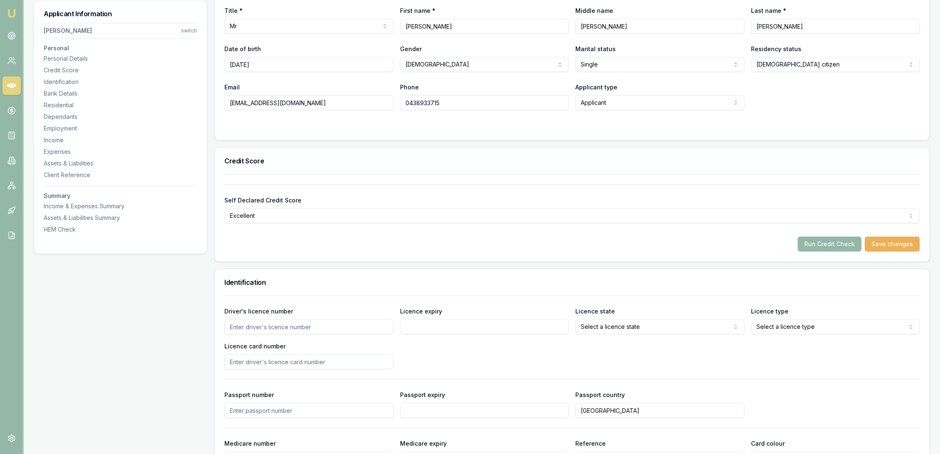
scroll to position [185, 0]
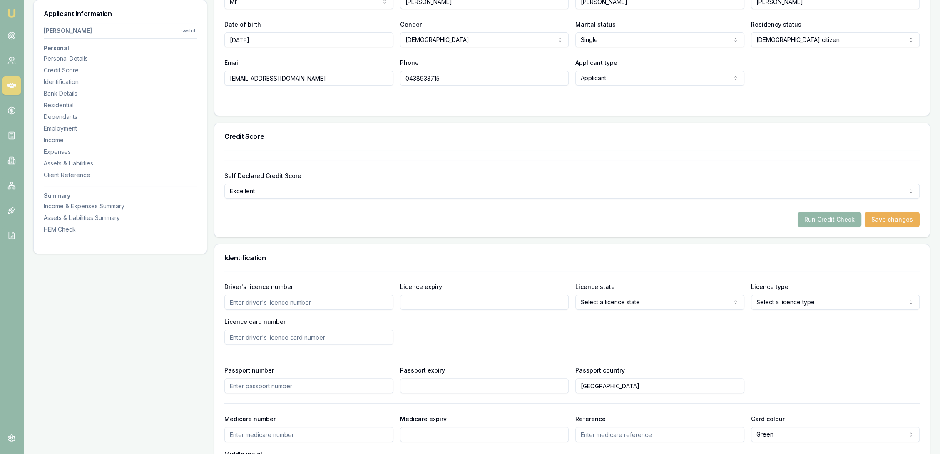
click at [253, 305] on input "Driver's licence number" at bounding box center [308, 302] width 169 height 15
type input "3783072"
type input "[DATE]"
select select "WA"
select select "OPEN_LICENCE"
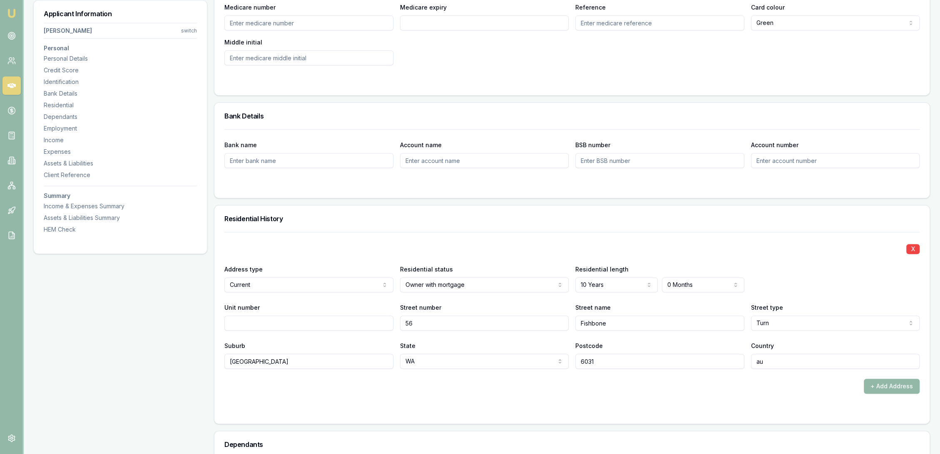
scroll to position [601, 0]
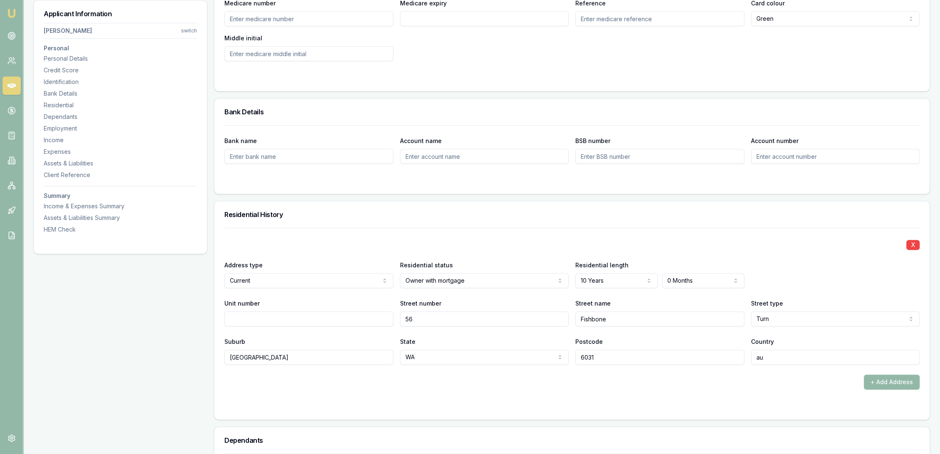
drag, startPoint x: 786, startPoint y: 361, endPoint x: 736, endPoint y: 361, distance: 49.9
click at [736, 361] on div "Suburb Banksia Grove State WA NSW VIC QLD SA WA TAS NT ACT Postcode 6031 Countr…" at bounding box center [571, 351] width 695 height 28
drag, startPoint x: 784, startPoint y: 360, endPoint x: 729, endPoint y: 359, distance: 54.5
click at [729, 359] on div "Suburb Banksia Grove State WA NSW VIC QLD SA WA TAS NT ACT Postcode 6031 Countr…" at bounding box center [571, 351] width 695 height 28
type input "a"
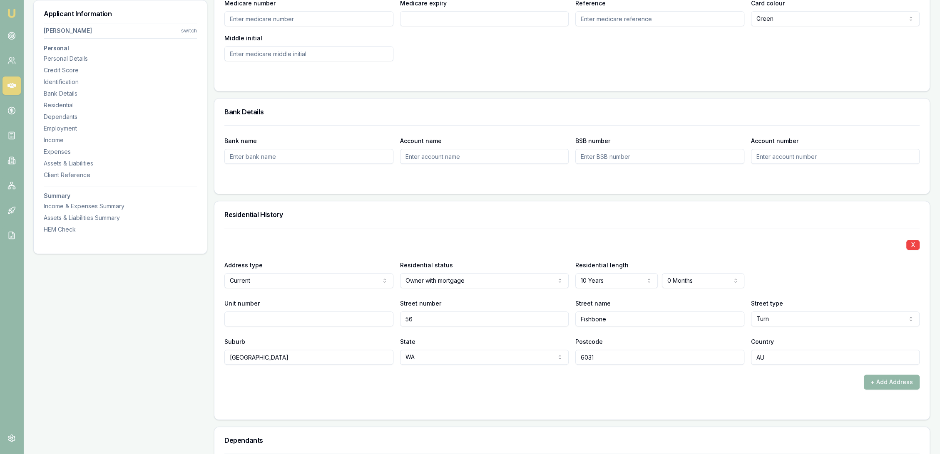
type input "AU"
click at [696, 405] on div at bounding box center [571, 406] width 695 height 7
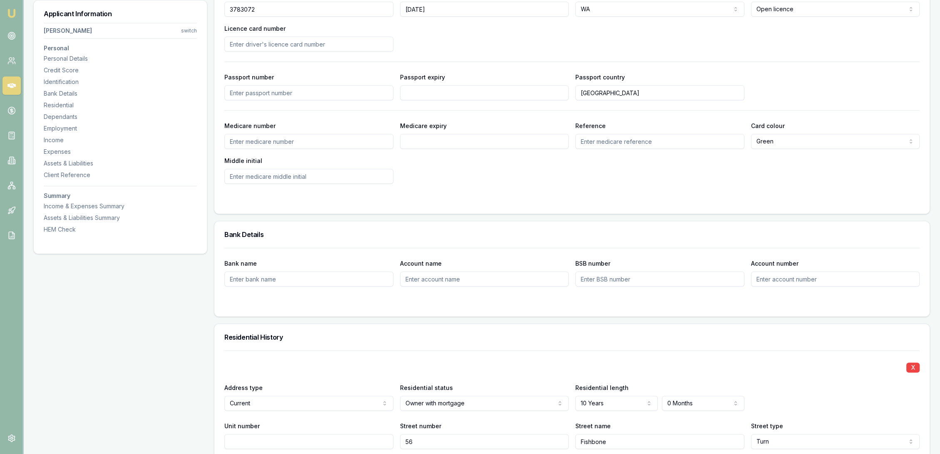
scroll to position [462, 0]
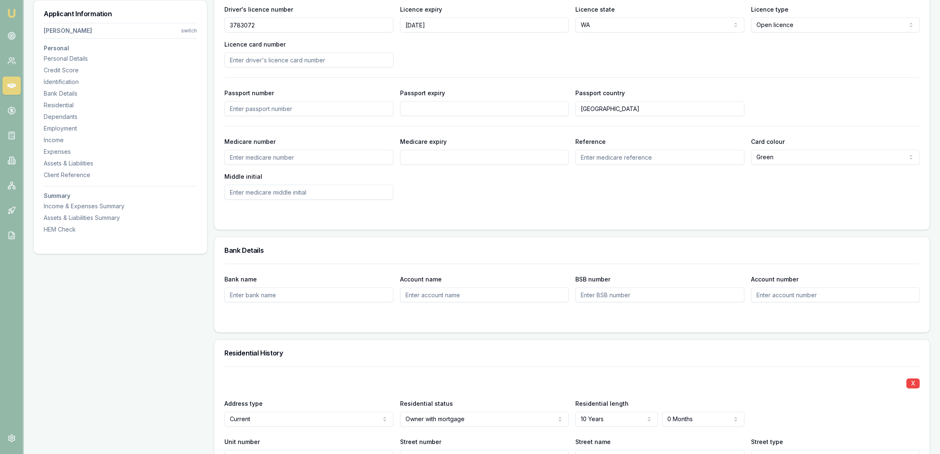
click at [297, 61] on input "Licence card number" at bounding box center [308, 59] width 169 height 15
type input "H019906668"
click at [381, 213] on div at bounding box center [571, 216] width 695 height 7
click at [299, 159] on input "Medicare number" at bounding box center [308, 157] width 169 height 15
type input "6131294515"
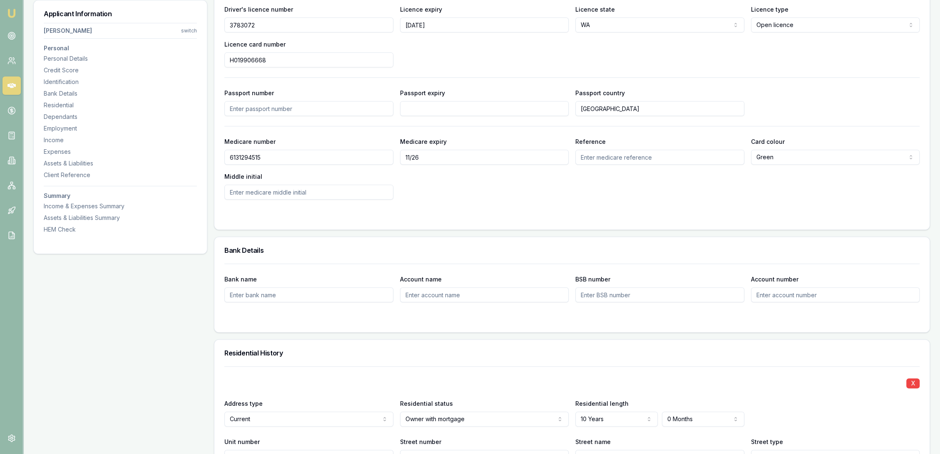
type input "11/26"
click at [597, 159] on input "Reference" at bounding box center [659, 157] width 169 height 15
type input "1"
type input "j"
type input "J"
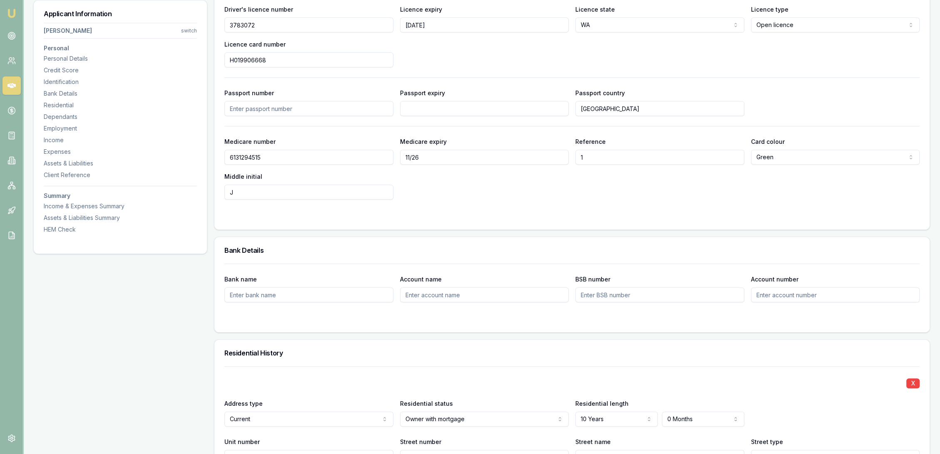
click at [634, 191] on div "Medicare number 6131294515 Medicare expiry 11/26 Reference 1 Card colour Green …" at bounding box center [571, 167] width 695 height 63
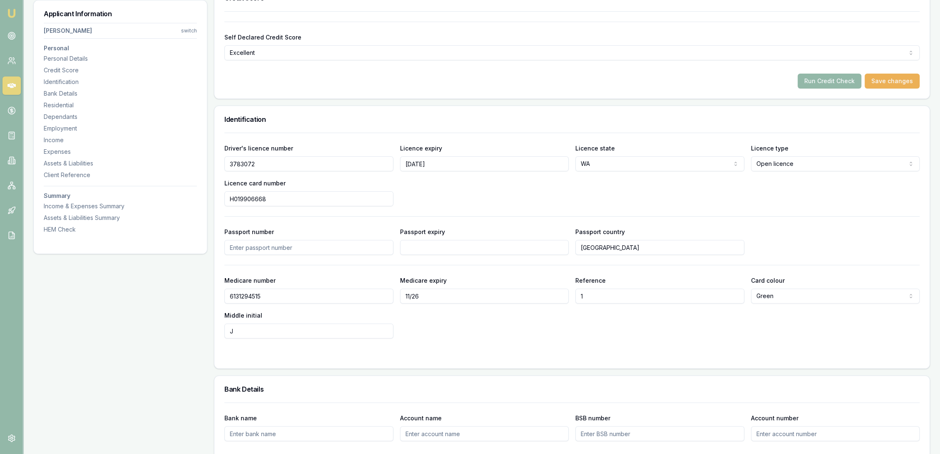
scroll to position [0, 0]
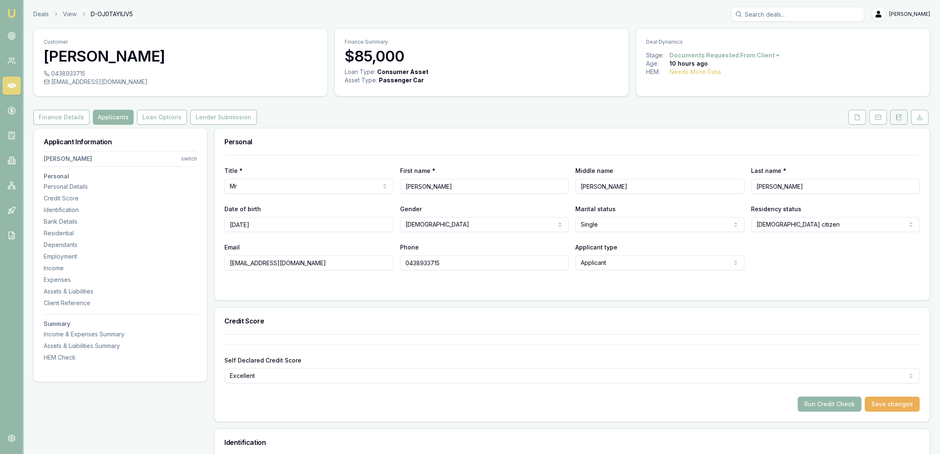
drag, startPoint x: 895, startPoint y: 116, endPoint x: 890, endPoint y: 120, distance: 7.1
click at [895, 116] on icon at bounding box center [898, 117] width 7 height 7
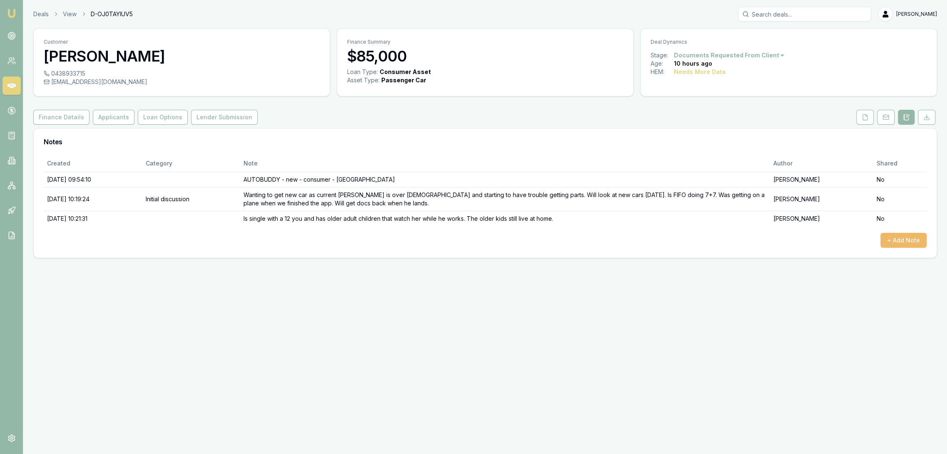
click at [906, 240] on button "+ Add Note" at bounding box center [903, 240] width 46 height 15
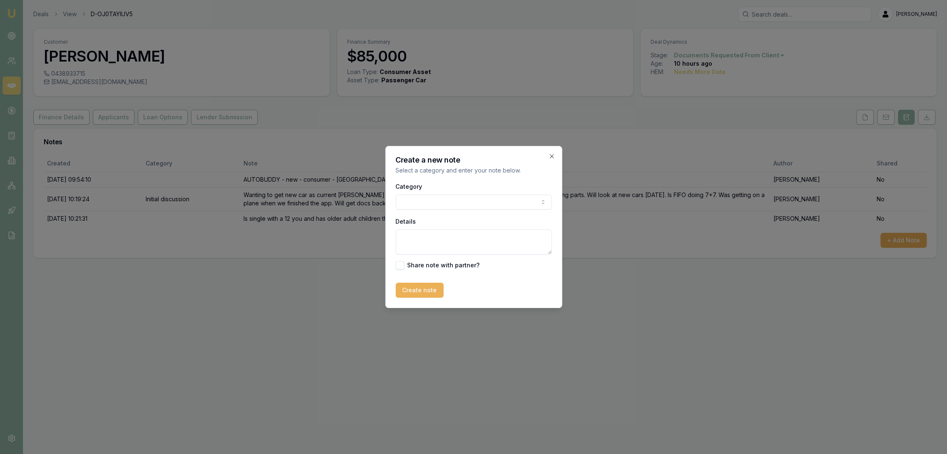
click at [426, 238] on textarea "Details" at bounding box center [473, 242] width 156 height 25
type textarea "m"
type textarea "MEDICARE - Bianca is adult non -dependant and Lillian is declared depndant."
click at [419, 288] on button "Create note" at bounding box center [419, 290] width 48 height 15
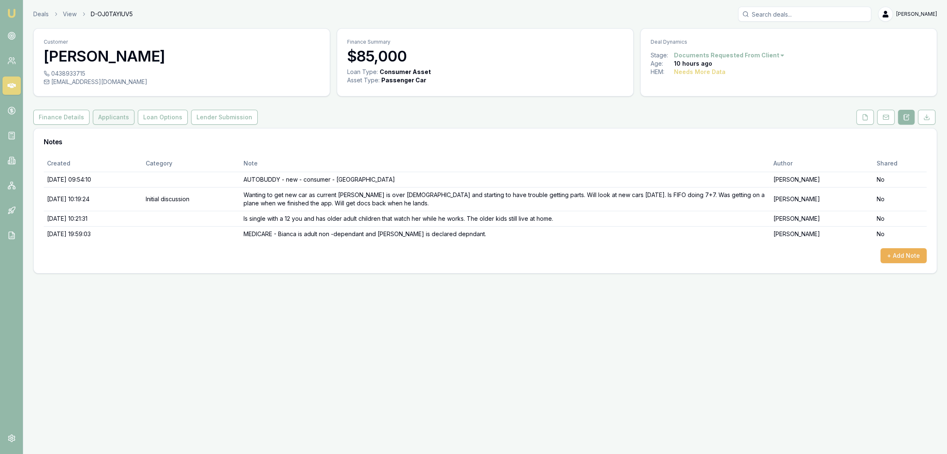
click at [110, 113] on button "Applicants" at bounding box center [114, 117] width 42 height 15
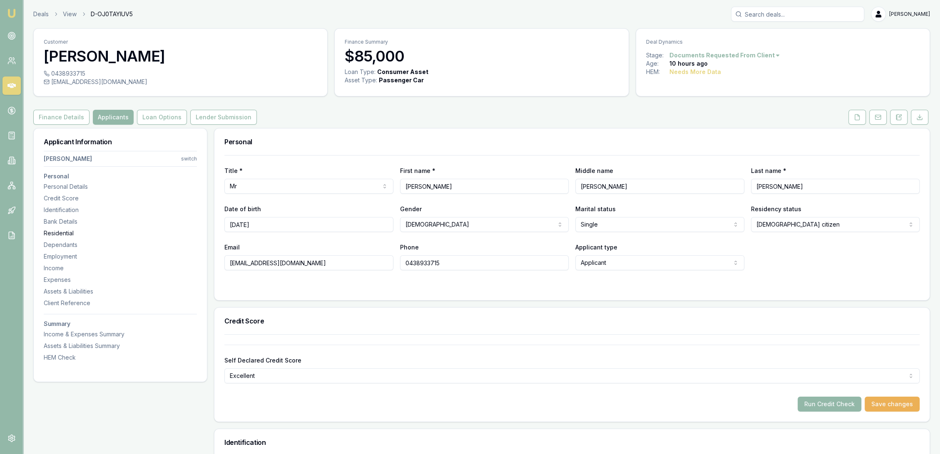
click at [69, 231] on div "Residential" at bounding box center [120, 233] width 153 height 8
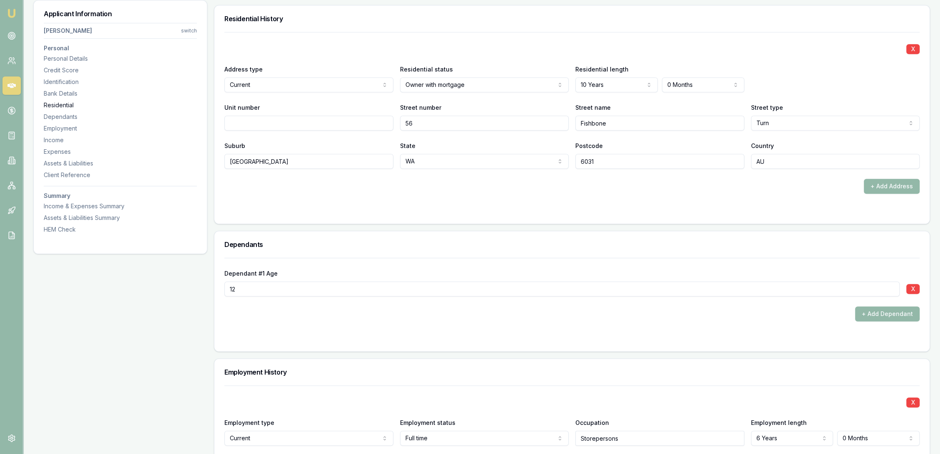
scroll to position [801, 0]
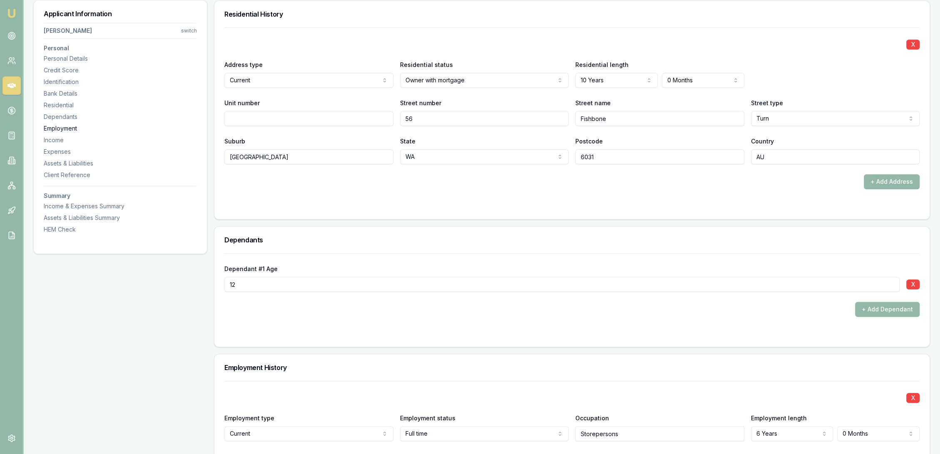
click at [69, 129] on div "Employment" at bounding box center [120, 128] width 153 height 8
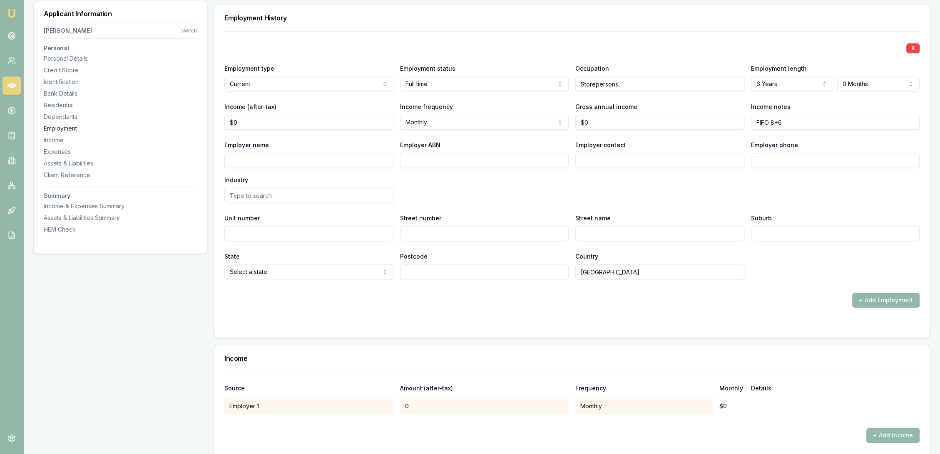
scroll to position [1155, 0]
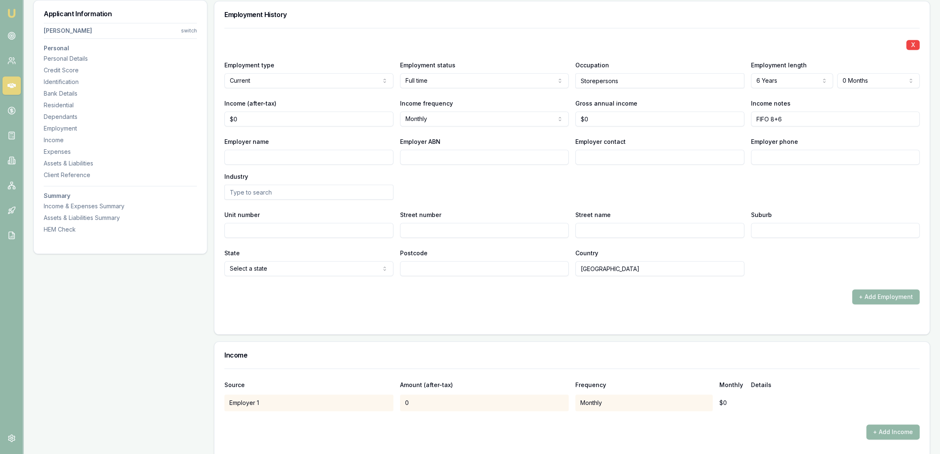
click at [244, 159] on input "Employer name" at bounding box center [308, 157] width 169 height 15
type input "BHP"
type input "18008852784"
type input "p"
type input "Payroll"
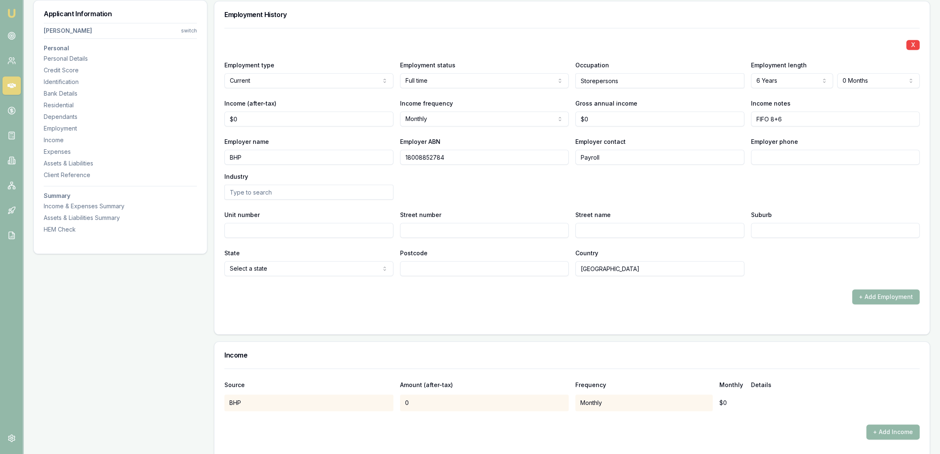
click at [456, 234] on input "Street number" at bounding box center [484, 230] width 169 height 15
type input "125"
type input "St Georges Tce"
type input "Perth"
select select "WA"
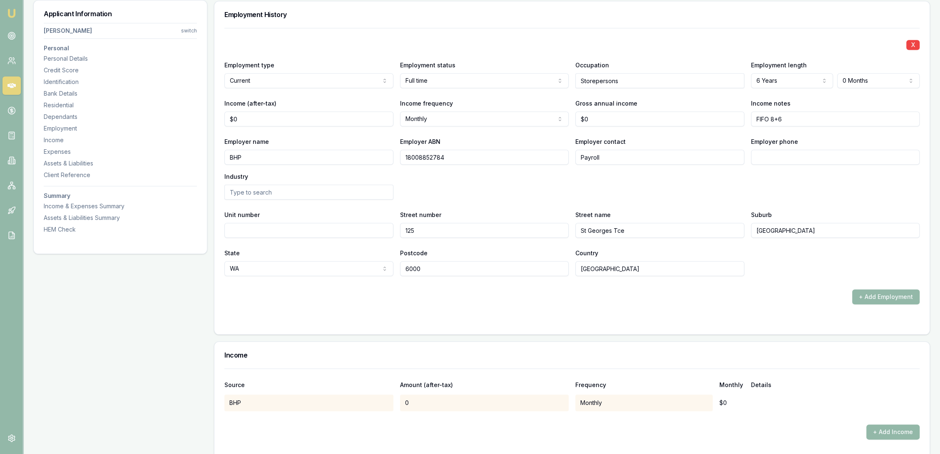
type input "6000"
click at [357, 309] on form "X Employment type Current Current Previous Employment status Full time Full tim…" at bounding box center [571, 176] width 695 height 297
click at [782, 153] on input "Employer phone" at bounding box center [835, 157] width 169 height 15
type input "0396 093 333"
click at [660, 203] on div "X Employment type Current Current Previous Employment status Full time Full tim…" at bounding box center [571, 152] width 695 height 248
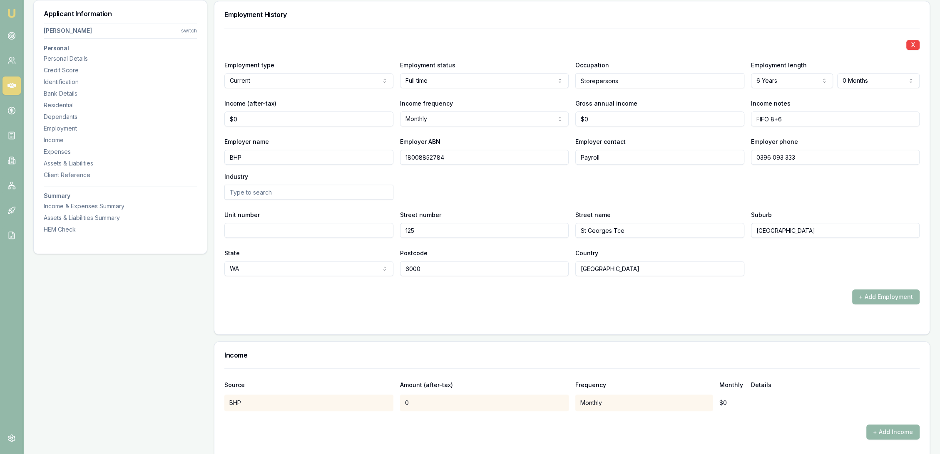
click at [327, 195] on input "text" at bounding box center [308, 192] width 169 height 15
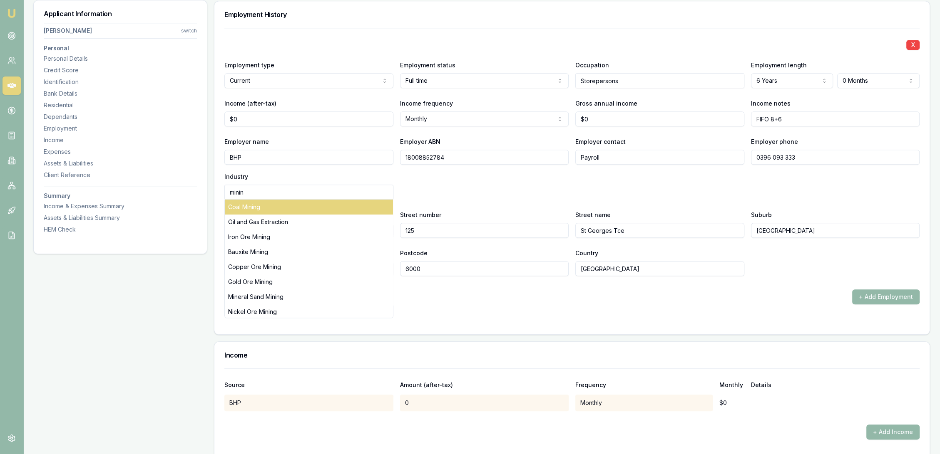
click at [276, 202] on div "Coal Mining" at bounding box center [309, 207] width 168 height 15
type input "Coal Mining"
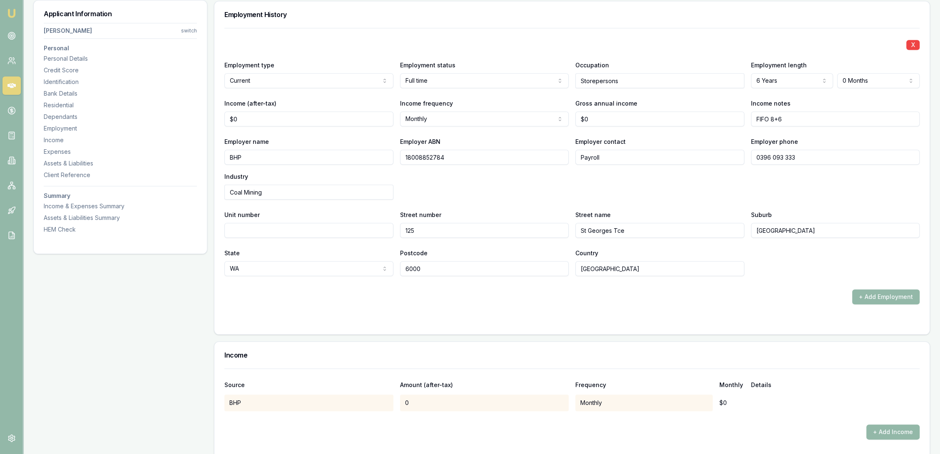
click at [292, 309] on form "X Employment type Current Current Previous Employment status Full time Full tim…" at bounding box center [571, 176] width 695 height 297
click at [795, 117] on input "FIFO 8+6" at bounding box center [835, 119] width 169 height 15
type input "FIFO 8+6 //"
click at [812, 116] on input "FIFO 8+6 //" at bounding box center [835, 119] width 169 height 15
type input "FIFO 8+6 // NYTD $38881.37 to 20/9"
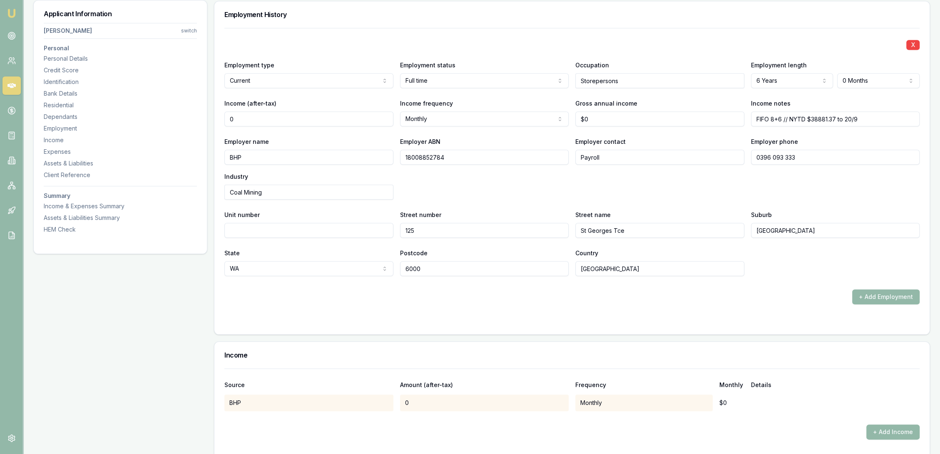
click at [252, 122] on input "0" at bounding box center [308, 119] width 169 height 15
type input "$0"
drag, startPoint x: 254, startPoint y: 117, endPoint x: 220, endPoint y: 117, distance: 34.1
click at [220, 117] on div "X Employment type Current Current Previous Employment status Full time Full tim…" at bounding box center [571, 181] width 715 height 307
type input "$14,432"
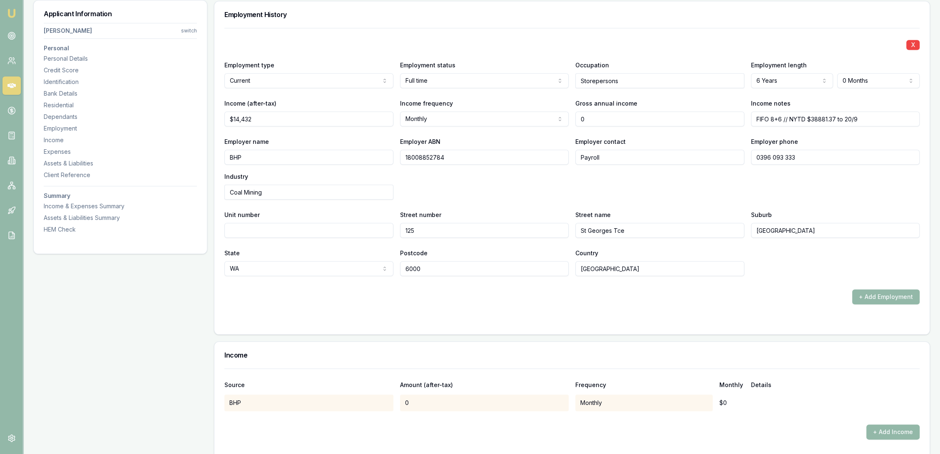
click at [613, 115] on input "0" at bounding box center [659, 119] width 169 height 15
type input "$0"
drag, startPoint x: 593, startPoint y: 119, endPoint x: 570, endPoint y: 121, distance: 22.5
click at [570, 121] on div "Income (after-tax) $14,432 Income frequency Monthly Weekly Fortnightly Monthly …" at bounding box center [571, 112] width 695 height 28
type input "$262,928"
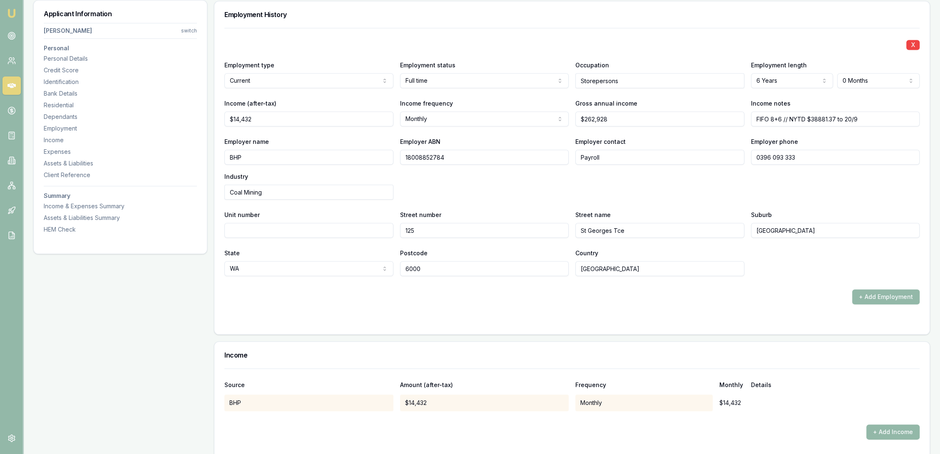
click at [541, 176] on div "Employer name BHP Employer ABN 18008852784 Employer contact Payroll Employer ph…" at bounding box center [571, 167] width 695 height 63
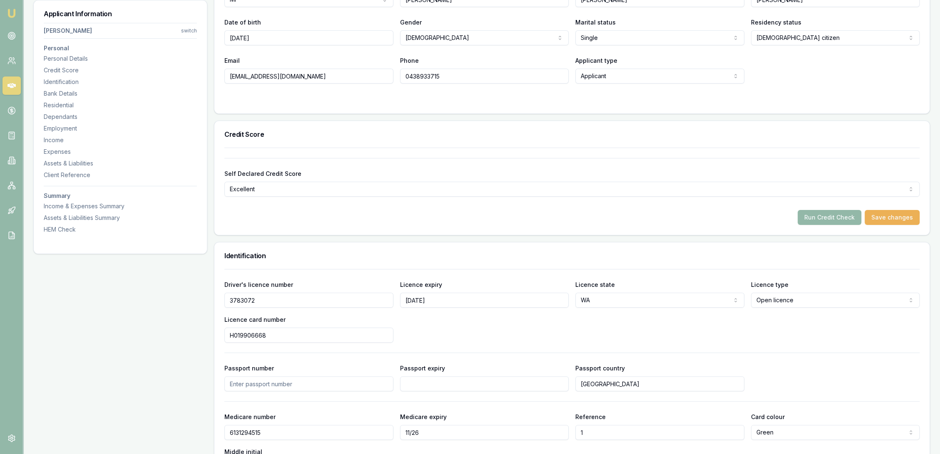
scroll to position [184, 0]
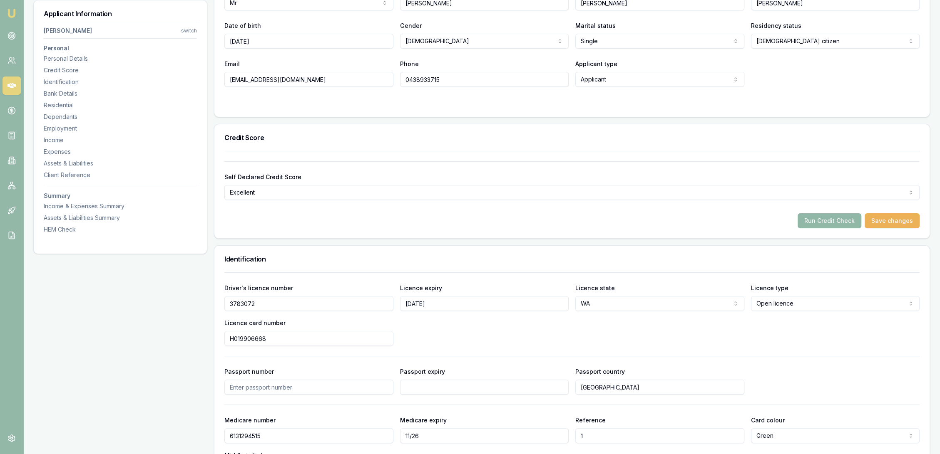
click at [830, 218] on button "Run Credit Check" at bounding box center [829, 220] width 64 height 15
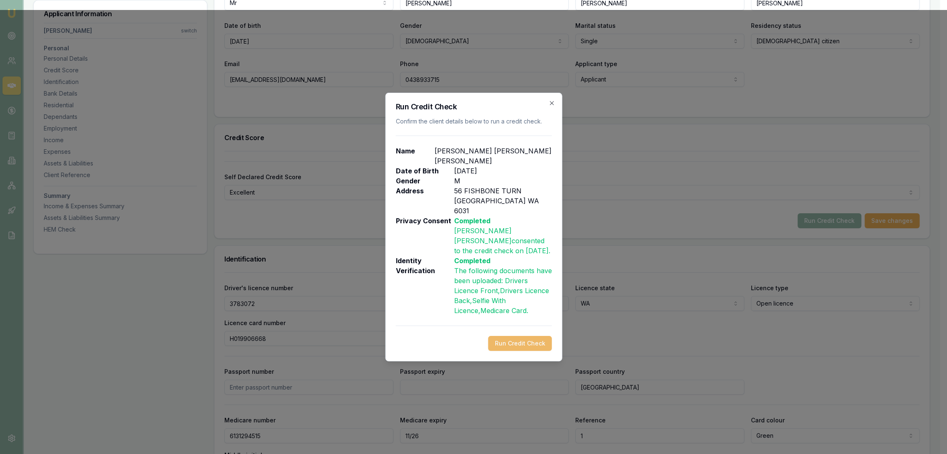
click at [512, 336] on button "Run Credit Check" at bounding box center [520, 343] width 64 height 15
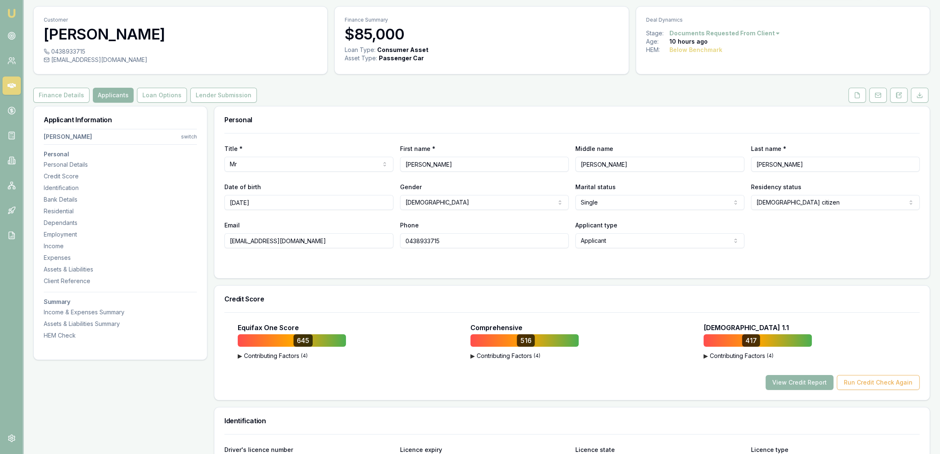
scroll to position [0, 0]
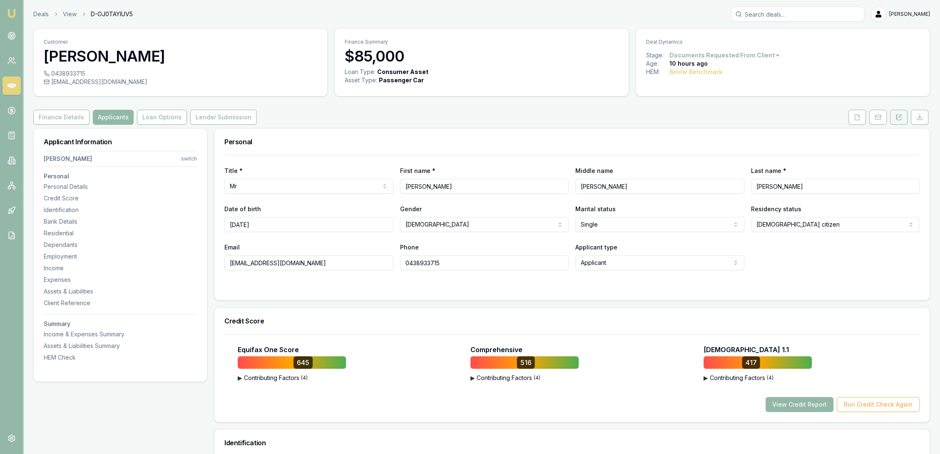
click at [900, 116] on icon at bounding box center [899, 116] width 2 height 2
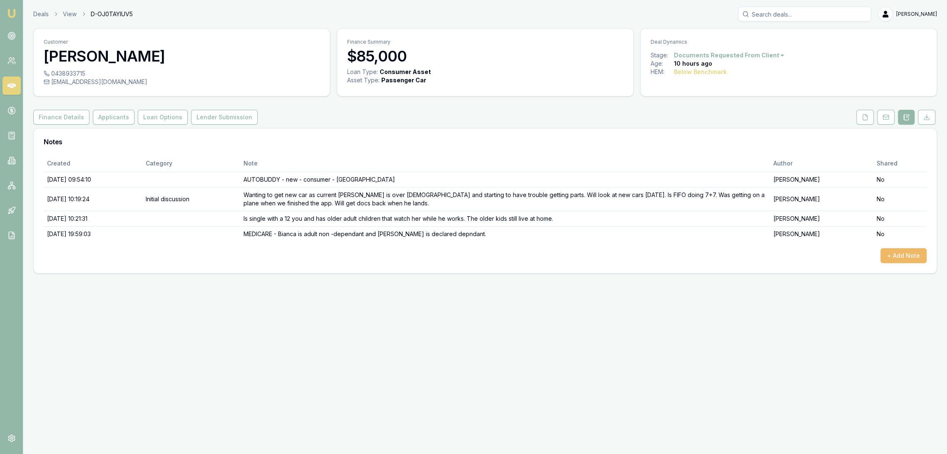
click at [911, 255] on button "+ Add Note" at bounding box center [903, 255] width 46 height 15
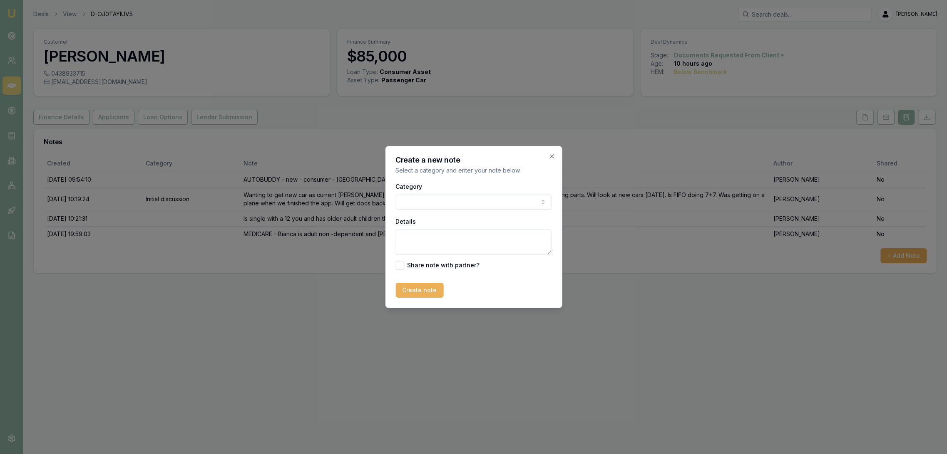
click at [446, 237] on textarea "Details" at bounding box center [473, 242] width 156 height 25
type textarea "CREDIT REPORT - 645 516 417 // Perfect conduct on all accounts"
click at [429, 286] on button "Create note" at bounding box center [419, 290] width 48 height 15
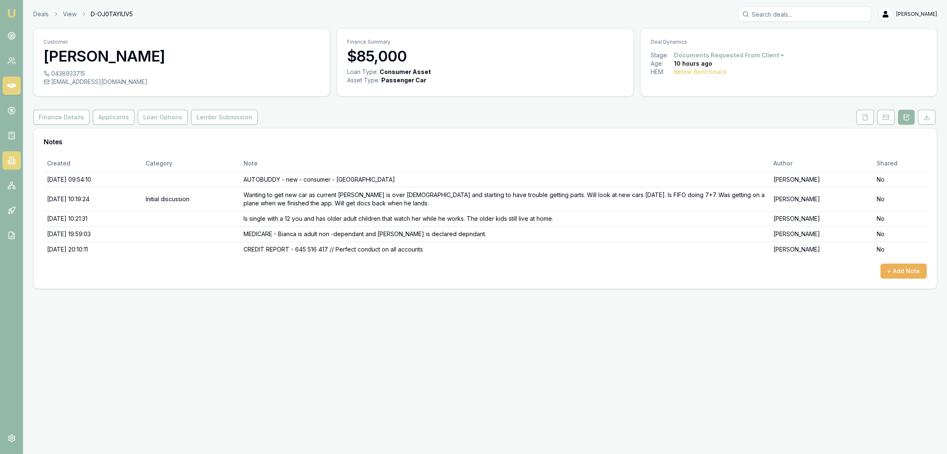
drag, startPoint x: 109, startPoint y: 116, endPoint x: 10, endPoint y: 159, distance: 107.7
click at [109, 116] on button "Applicants" at bounding box center [114, 117] width 42 height 15
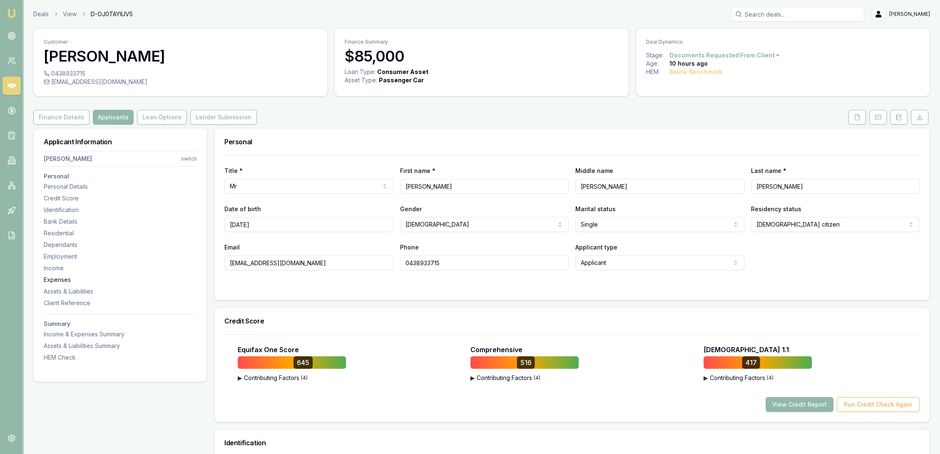
click at [53, 279] on div "Expenses" at bounding box center [120, 280] width 153 height 8
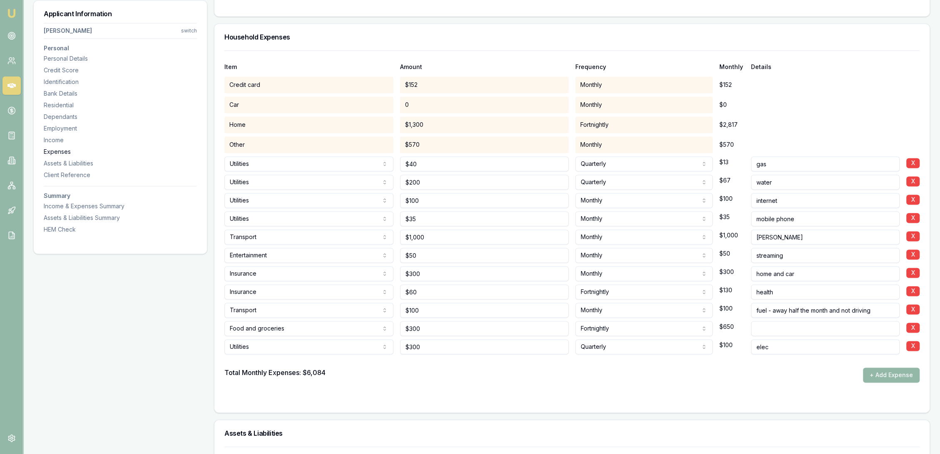
scroll to position [1631, 0]
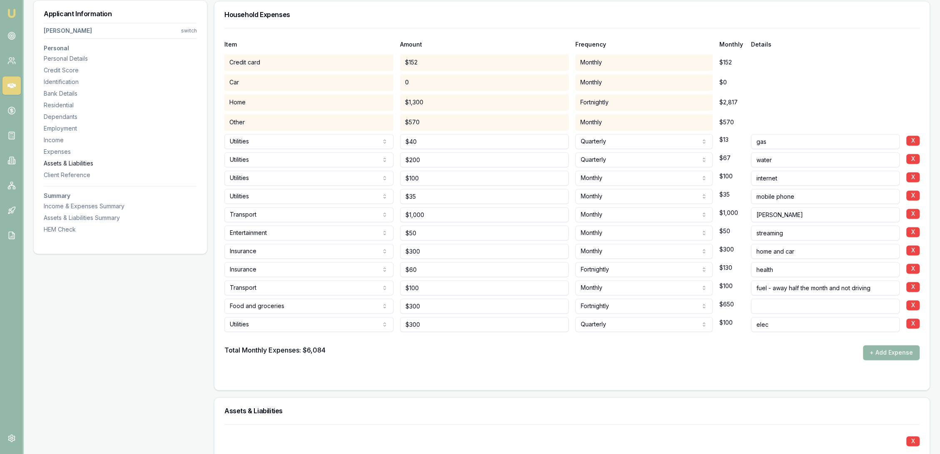
click at [59, 163] on div "Assets & Liabilities" at bounding box center [120, 163] width 153 height 8
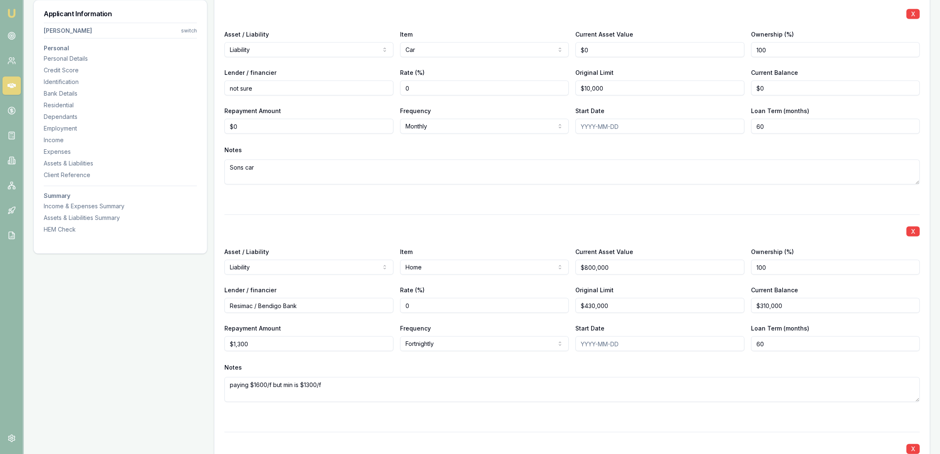
scroll to position [2305, 0]
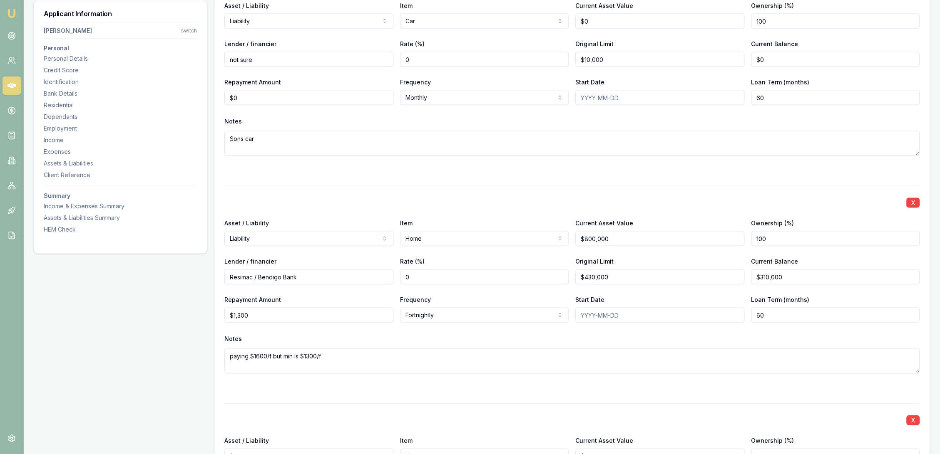
click at [316, 275] on input "Resimac / Bendigo Bank" at bounding box center [308, 277] width 169 height 15
type input "Resimac / Bendigo Bank / Adelaid Bank"
drag, startPoint x: 801, startPoint y: 273, endPoint x: 709, endPoint y: 277, distance: 92.1
click at [709, 277] on div "Lender / financier Resimac / Bendigo Bank / Adelaid Bank Rate (%) 0 Original Li…" at bounding box center [571, 270] width 695 height 28
type input "$343,645"
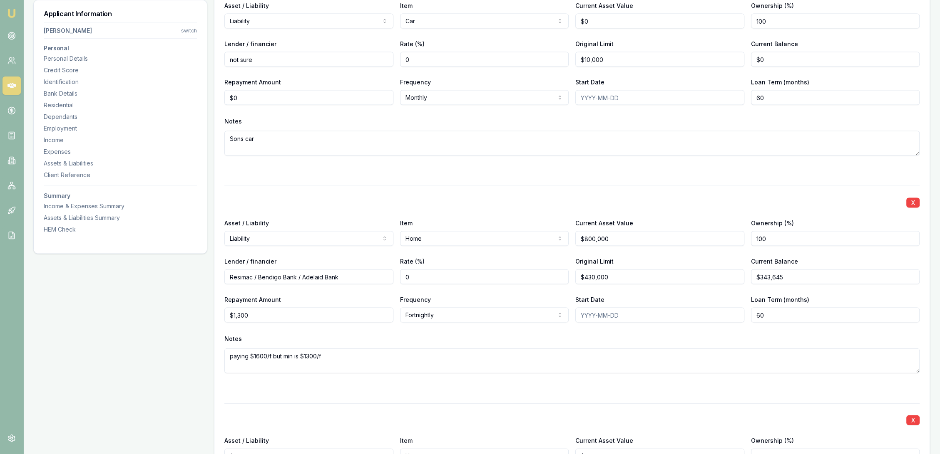
click at [640, 334] on div "Notes" at bounding box center [571, 339] width 695 height 12
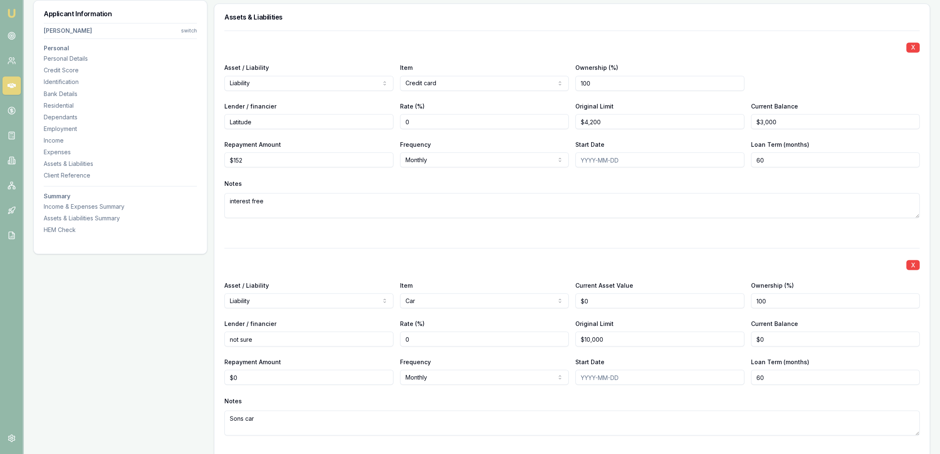
scroll to position [2074, 0]
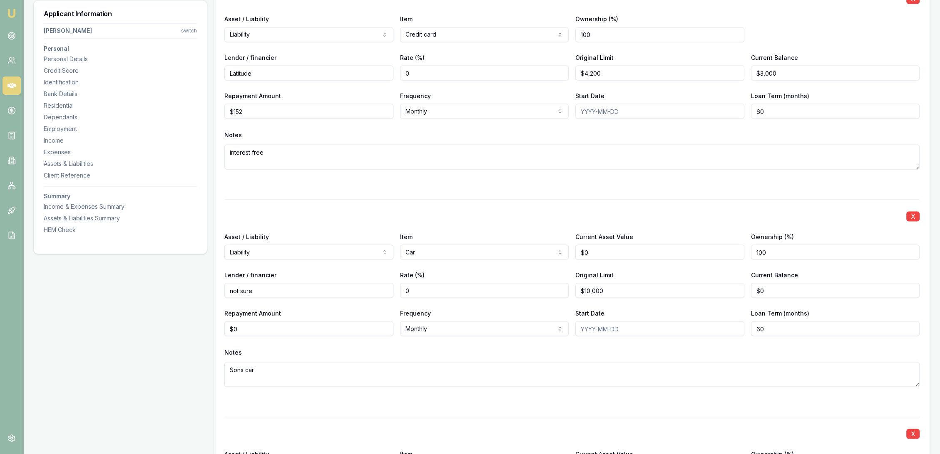
drag, startPoint x: 250, startPoint y: 290, endPoint x: 200, endPoint y: 290, distance: 49.9
click at [200, 290] on div "Applicant Information Michael Webb switch Personal Personal Details Credit Scor…" at bounding box center [481, 229] width 896 height 4350
type input "Community First CU"
type input "$10,000"
type input "$6,494"
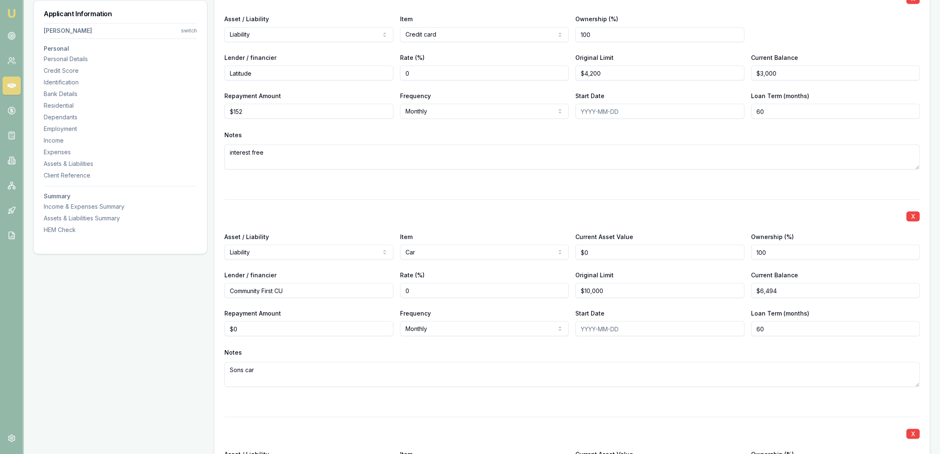
click at [335, 343] on div "X Asset / Liability Liability Asset Liability Item Car Home Car Boat Bike Carav…" at bounding box center [571, 303] width 695 height 208
drag, startPoint x: 226, startPoint y: 330, endPoint x: 215, endPoint y: 330, distance: 11.2
type input "$252"
click at [323, 352] on div "Notes" at bounding box center [571, 352] width 695 height 12
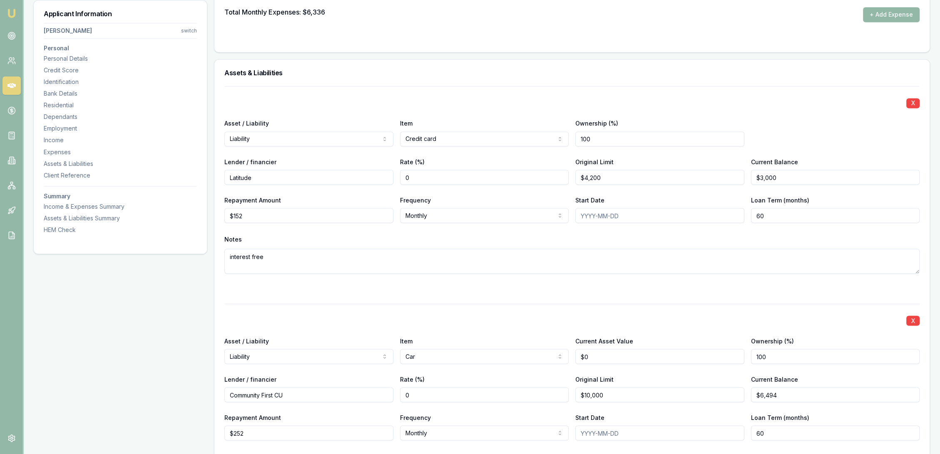
scroll to position [1935, 0]
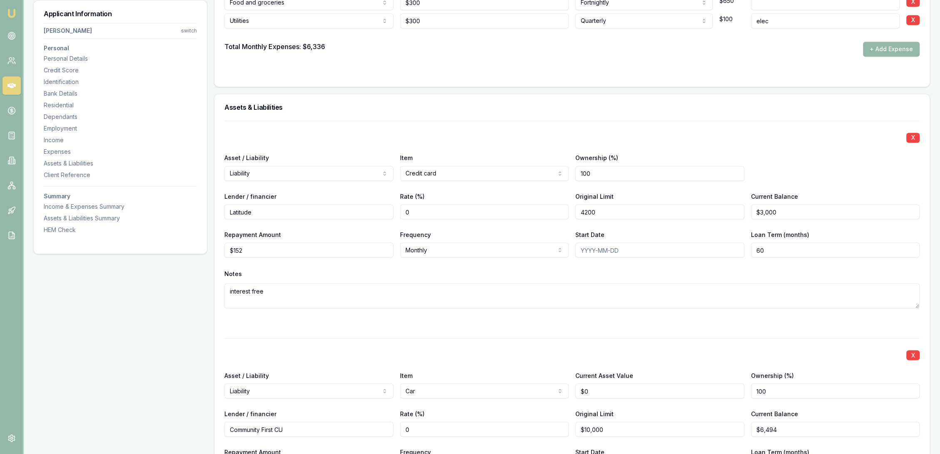
drag, startPoint x: 565, startPoint y: 212, endPoint x: 545, endPoint y: 212, distance: 20.0
click at [545, 212] on div "Lender / financier Latitude Rate (%) 0 Original Limit 4200 Current Balance $3,0…" at bounding box center [571, 205] width 695 height 28
type input "$2,500"
drag, startPoint x: 791, startPoint y: 215, endPoint x: 708, endPoint y: 215, distance: 83.2
click at [708, 215] on div "Lender / financier Latitude Rate (%) 0 Original Limit $2,500 Current Balance 30…" at bounding box center [571, 205] width 695 height 28
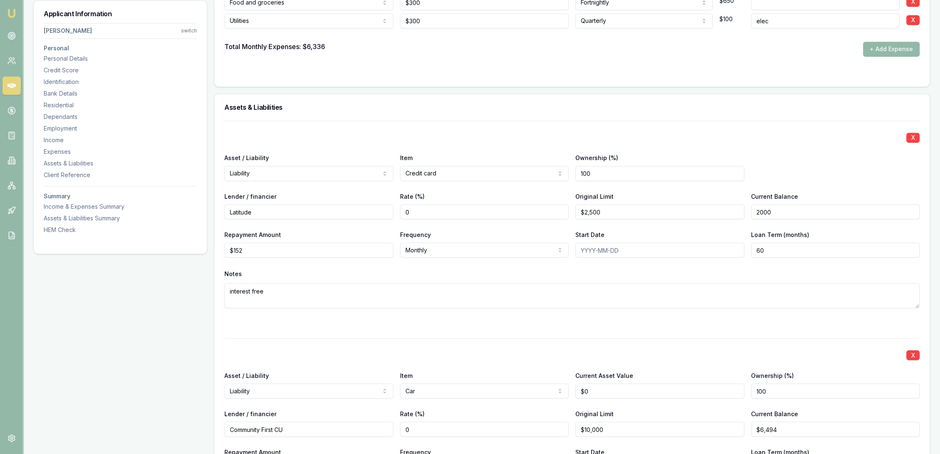
click at [786, 181] on div "X Asset / Liability Liability Asset Liability Item Credit card Home Car Boat Bi…" at bounding box center [571, 225] width 695 height 208
type input "$2,000"
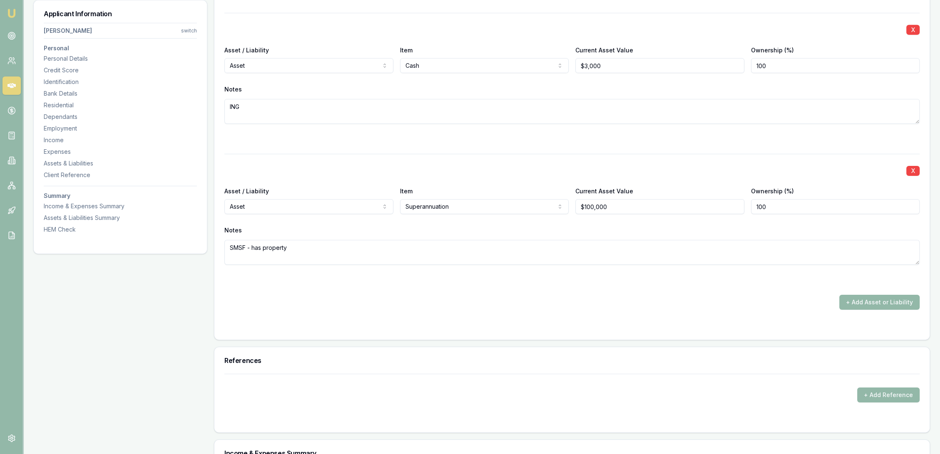
scroll to position [3646, 0]
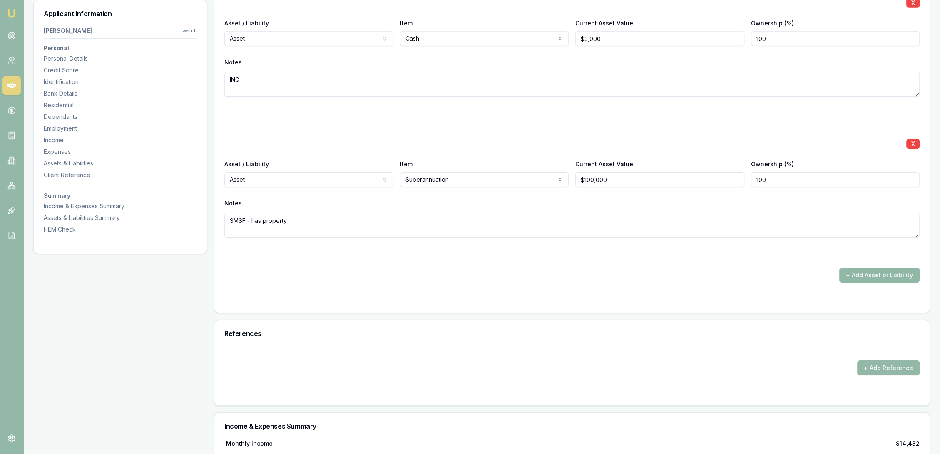
click at [872, 274] on button "+ Add Asset or Liability" at bounding box center [879, 275] width 80 height 15
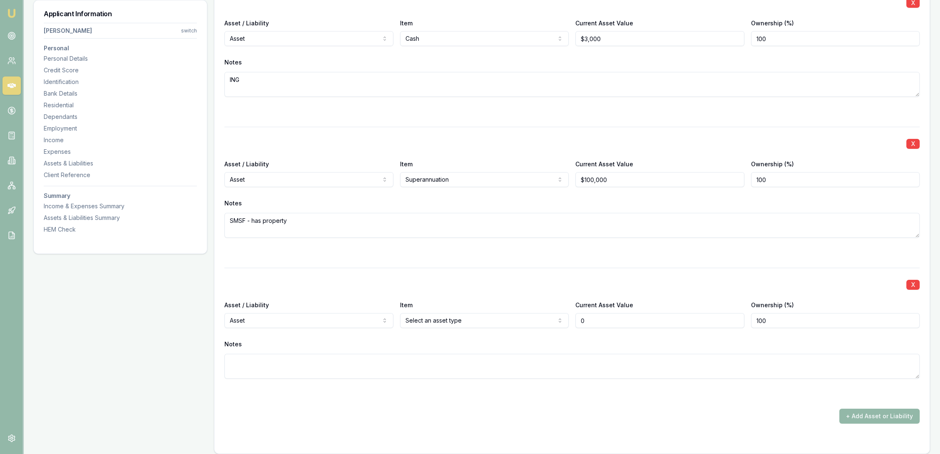
type input "$0"
select select "LIABILITY"
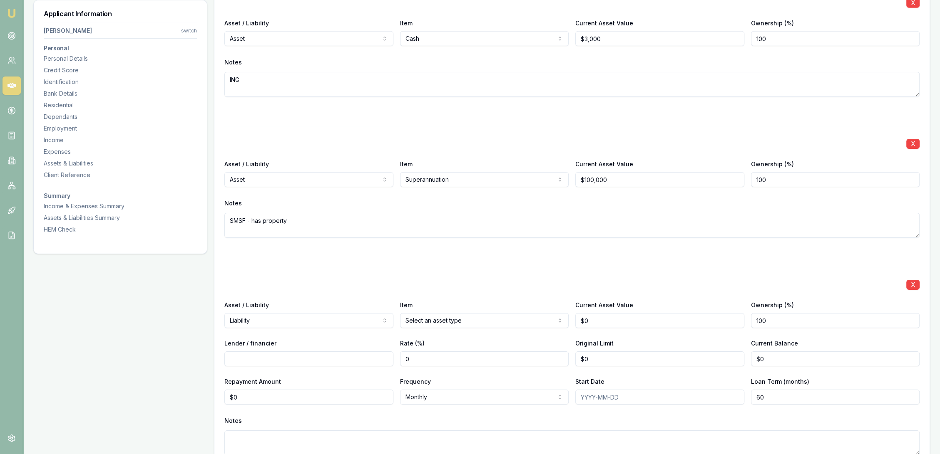
click at [291, 359] on input "Lender / financier" at bounding box center [308, 359] width 169 height 15
type input "Payright"
type input "$0"
type input "$3,302"
type input "0"
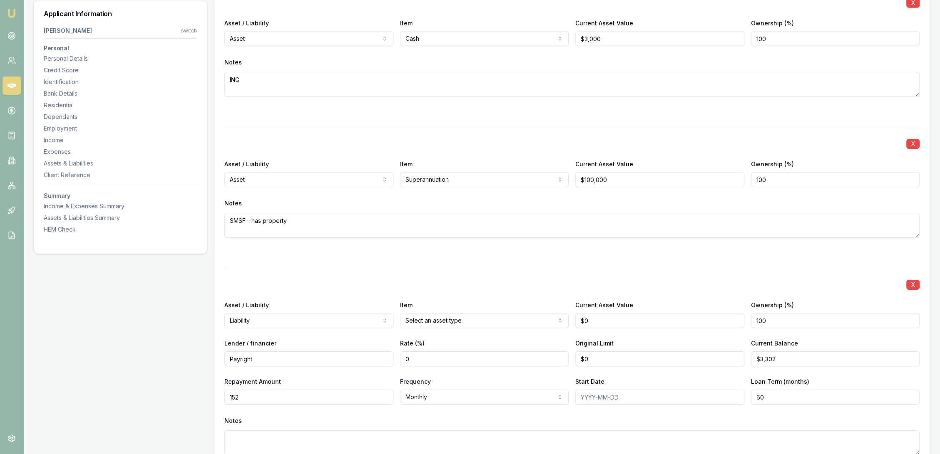
type input "$152"
click at [286, 437] on textarea at bounding box center [571, 443] width 695 height 25
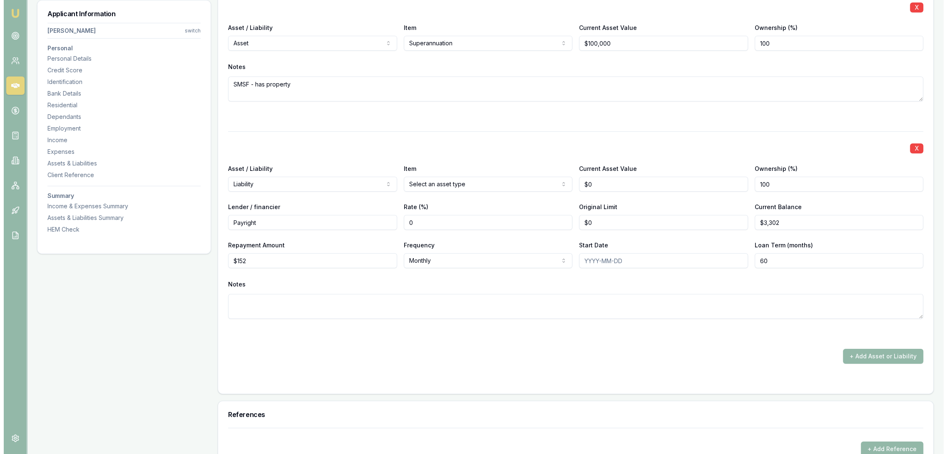
scroll to position [3785, 0]
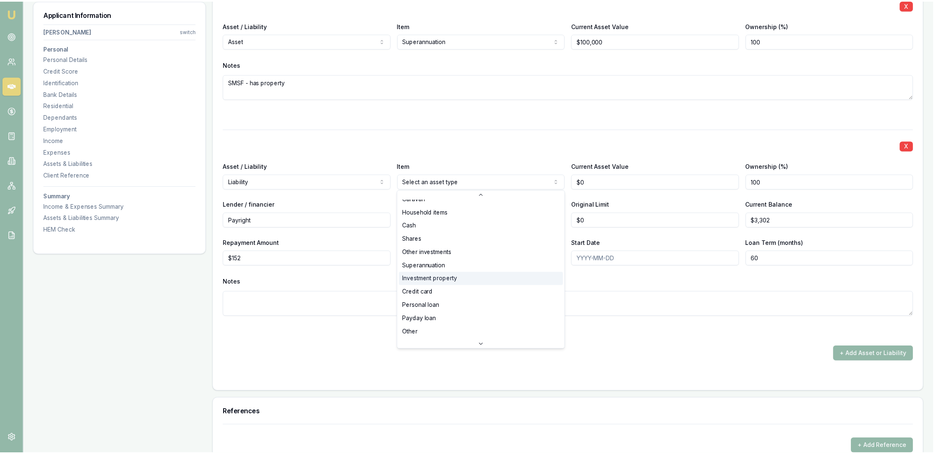
scroll to position [53, 0]
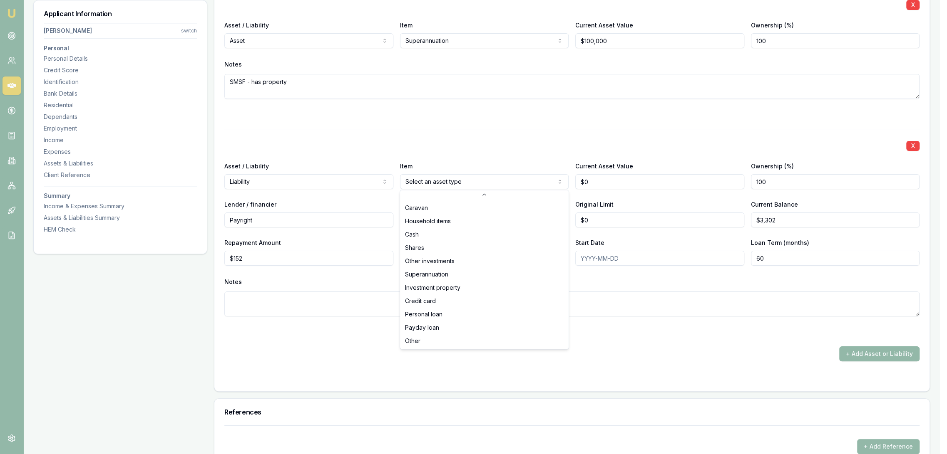
select select "PERSONAL_LOAN"
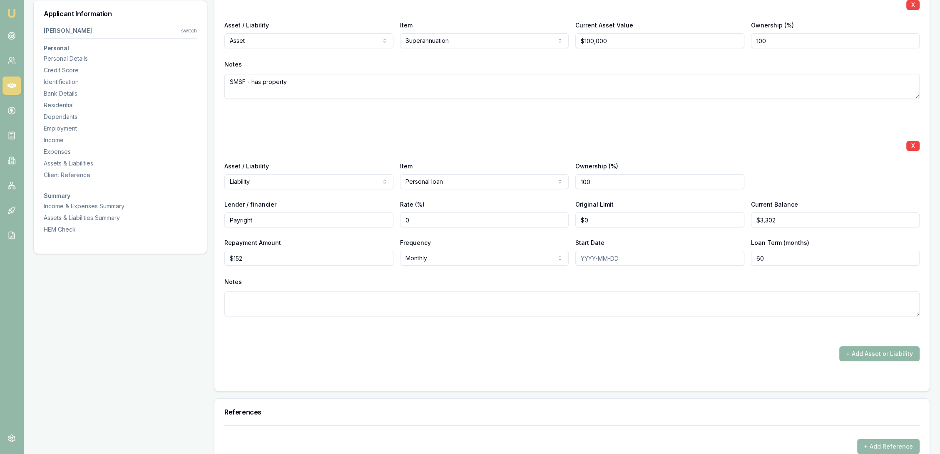
click at [870, 352] on button "+ Add Asset or Liability" at bounding box center [879, 354] width 80 height 15
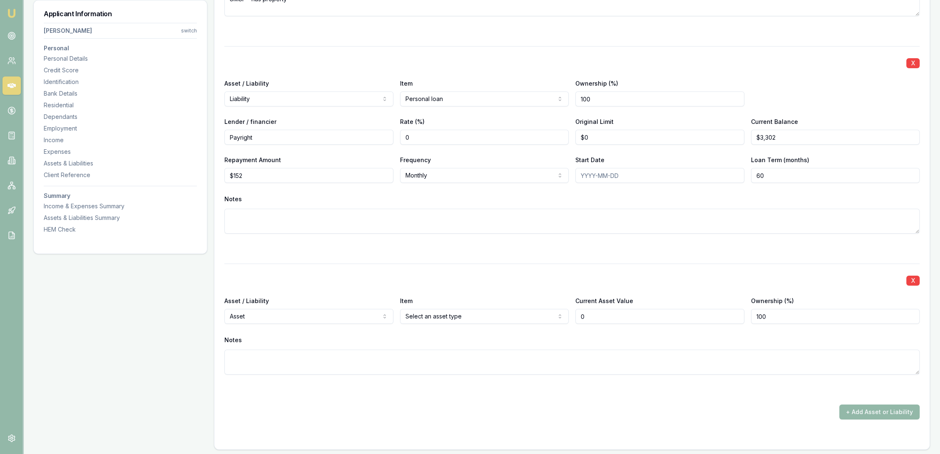
scroll to position [3923, 0]
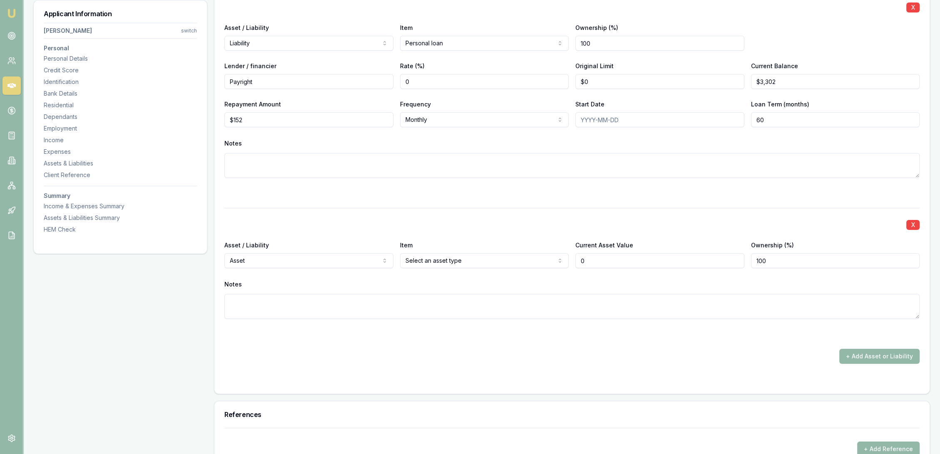
type input "$0"
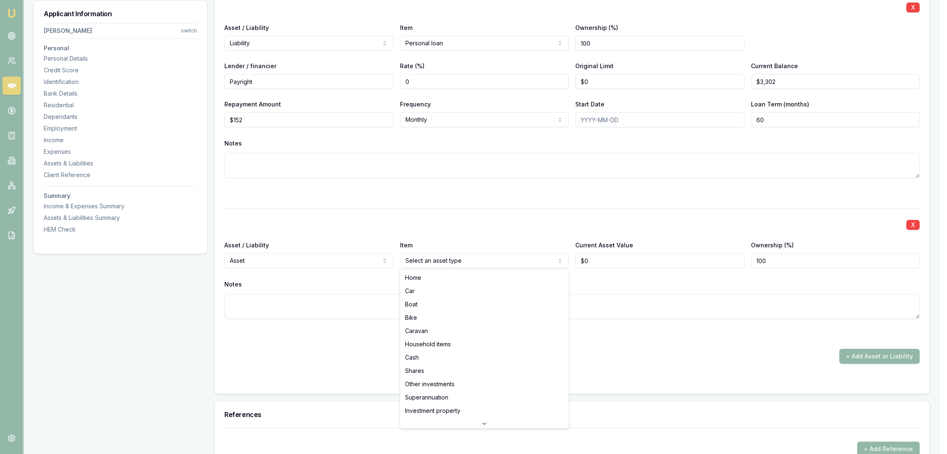
select select "CAR"
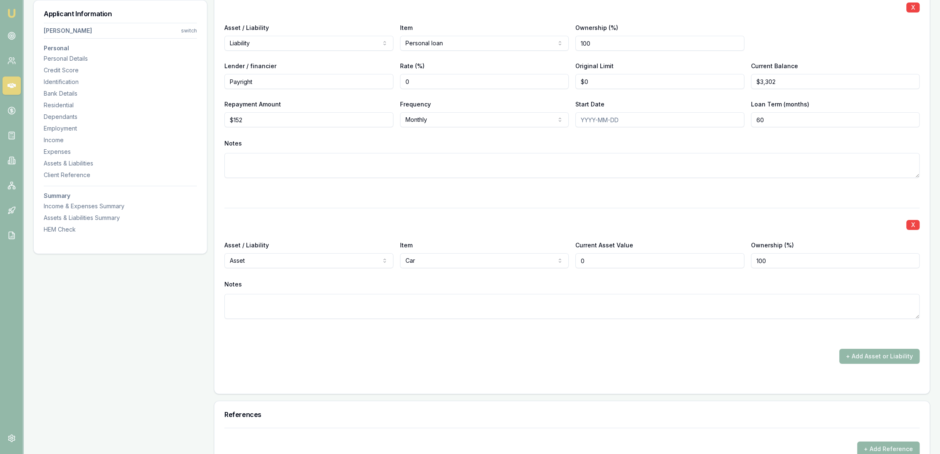
drag, startPoint x: 586, startPoint y: 260, endPoint x: 548, endPoint y: 260, distance: 38.3
click at [548, 260] on div "Asset / Liability Asset Asset Liability Item Car Home Car Boat Bike Caravan Hou…" at bounding box center [571, 254] width 695 height 28
type input "$0"
click at [429, 303] on textarea at bounding box center [571, 306] width 695 height 25
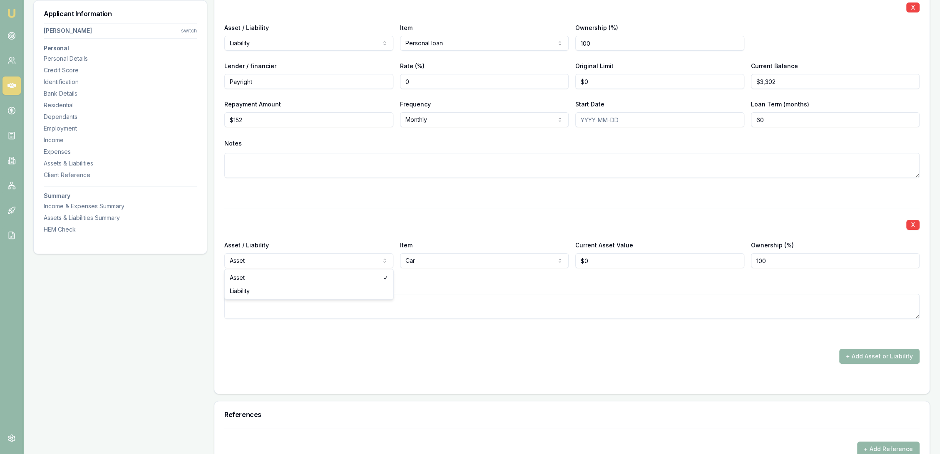
select select "LIABILITY"
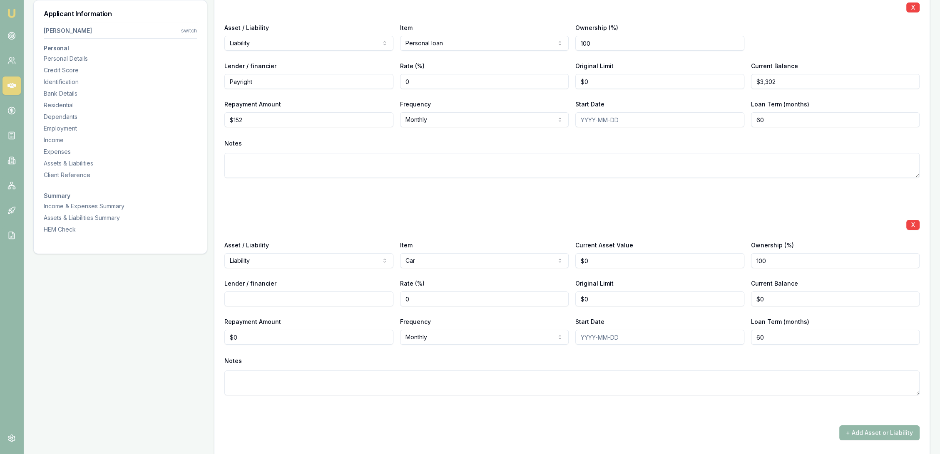
click at [266, 298] on input "Lender / financier" at bounding box center [308, 299] width 169 height 15
type input "Finance One"
type input "$0"
type input "$12,585"
type input "$285"
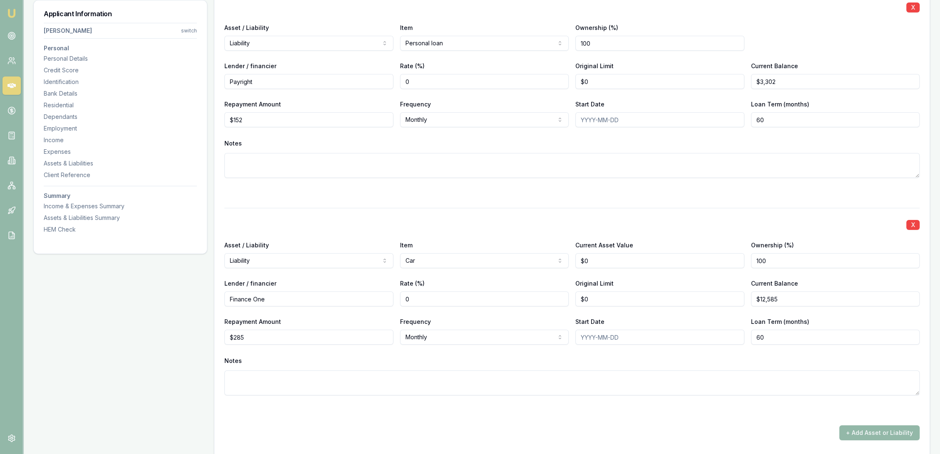
click at [250, 388] on textarea at bounding box center [571, 383] width 695 height 25
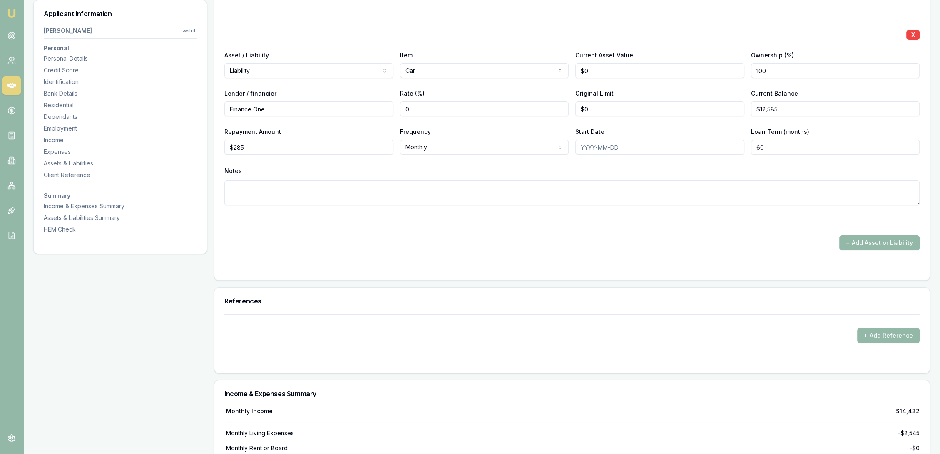
scroll to position [4154, 0]
click at [250, 188] on textarea at bounding box center [571, 191] width 695 height 25
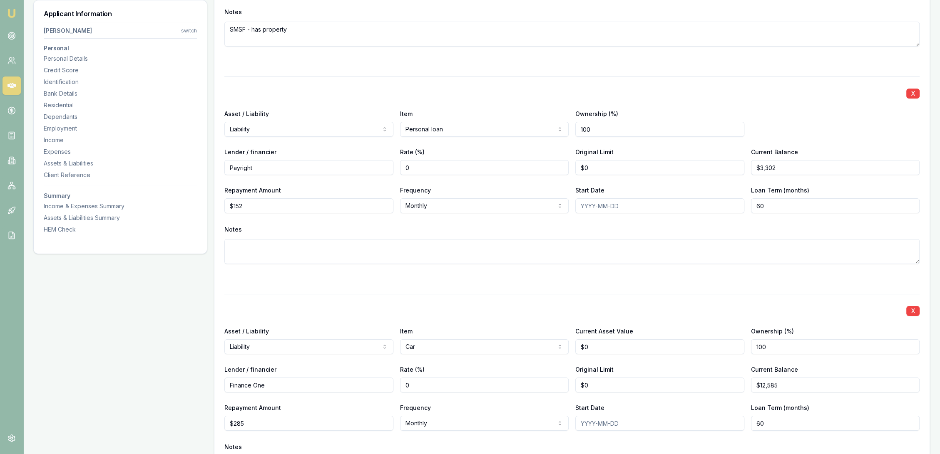
type textarea "undisclosed"
click at [265, 248] on textarea at bounding box center [571, 251] width 695 height 25
type textarea "undisclosed"
click at [271, 282] on div at bounding box center [571, 279] width 695 height 10
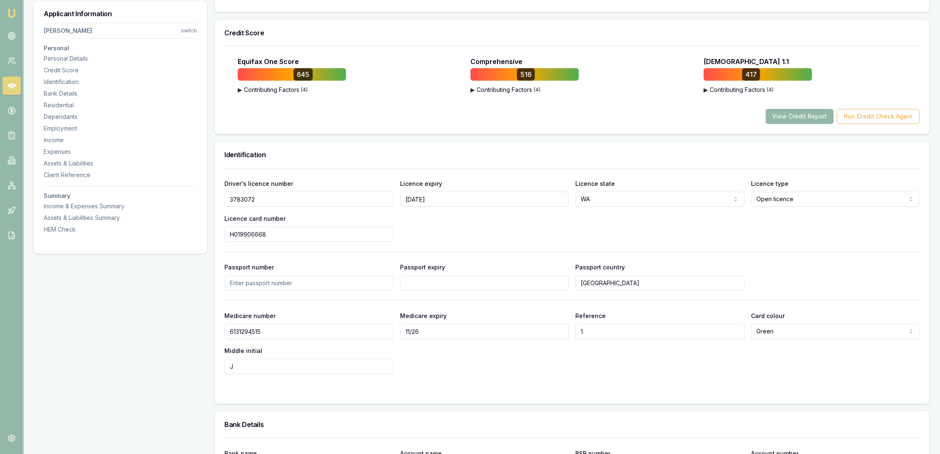
scroll to position [0, 0]
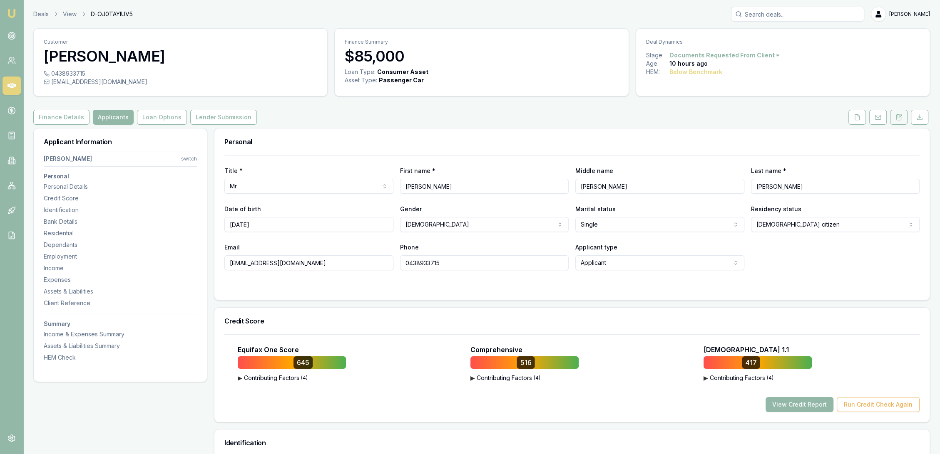
click at [898, 121] on button at bounding box center [898, 117] width 17 height 15
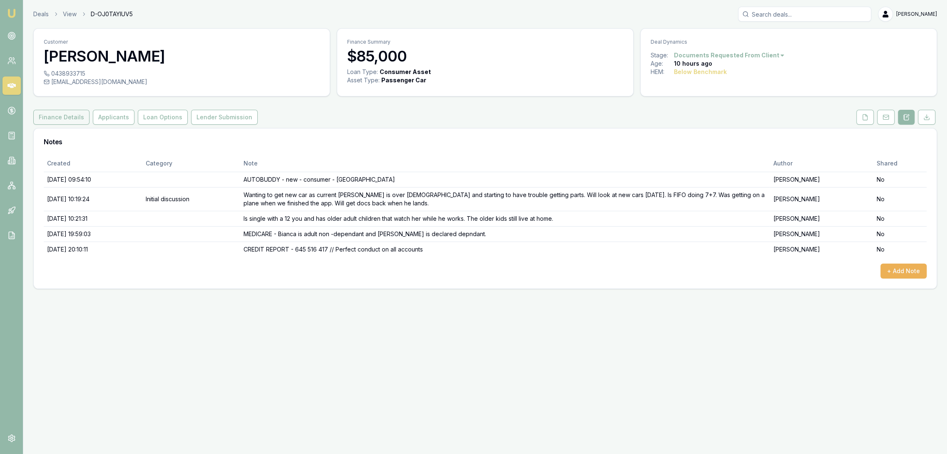
click at [68, 116] on button "Finance Details" at bounding box center [61, 117] width 56 height 15
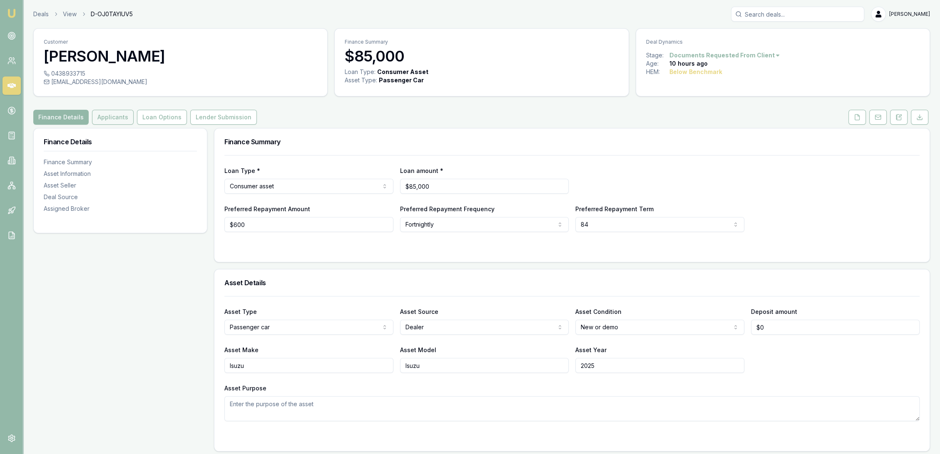
click at [112, 118] on button "Applicants" at bounding box center [113, 117] width 42 height 15
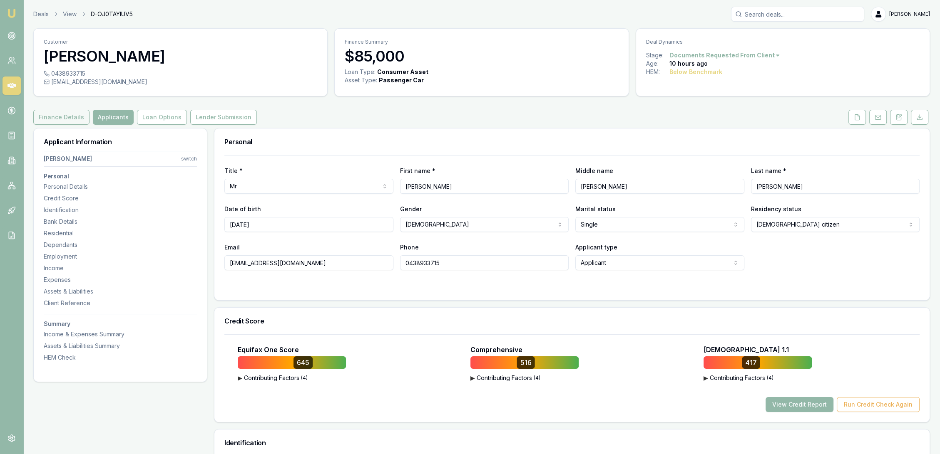
click at [48, 119] on button "Finance Details" at bounding box center [61, 117] width 56 height 15
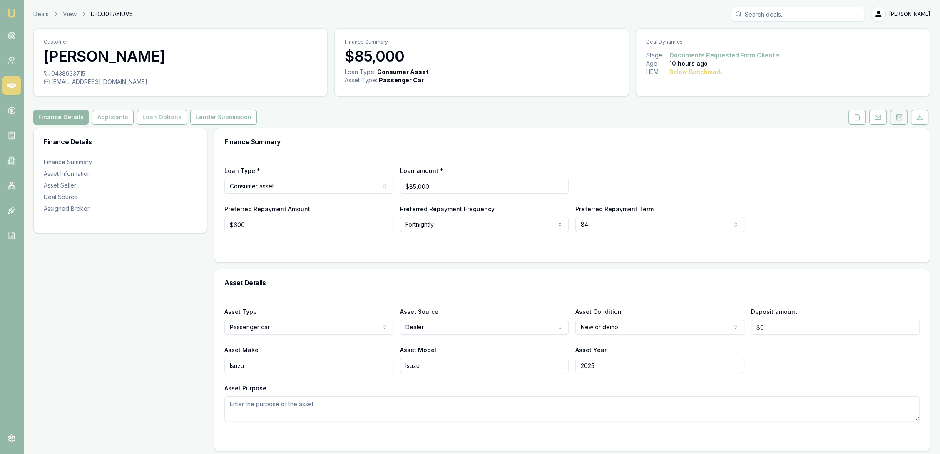
click at [898, 120] on icon at bounding box center [898, 116] width 5 height 5
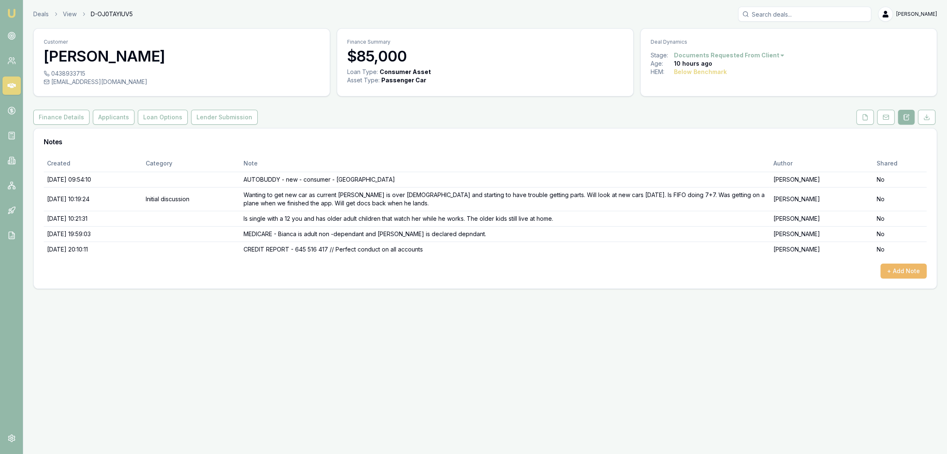
click at [912, 269] on button "+ Add Note" at bounding box center [903, 271] width 46 height 15
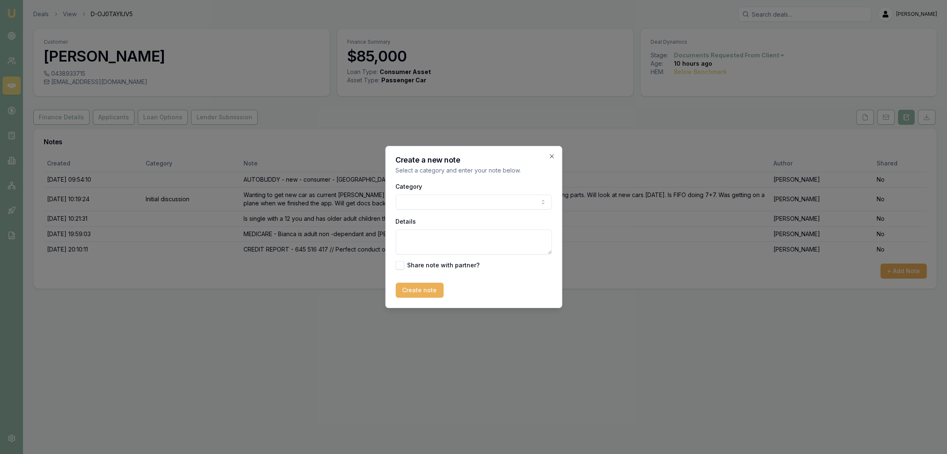
click at [451, 238] on textarea "Details" at bounding box center [473, 242] width 156 height 25
click at [534, 241] on textarea "FINANCE OPTIONS - new car - asset backed -" at bounding box center [473, 242] width 156 height 25
type textarea "FINANCE OPTIONS - new car - asset backed - not great credit score."
click at [420, 286] on button "Create note" at bounding box center [419, 290] width 48 height 15
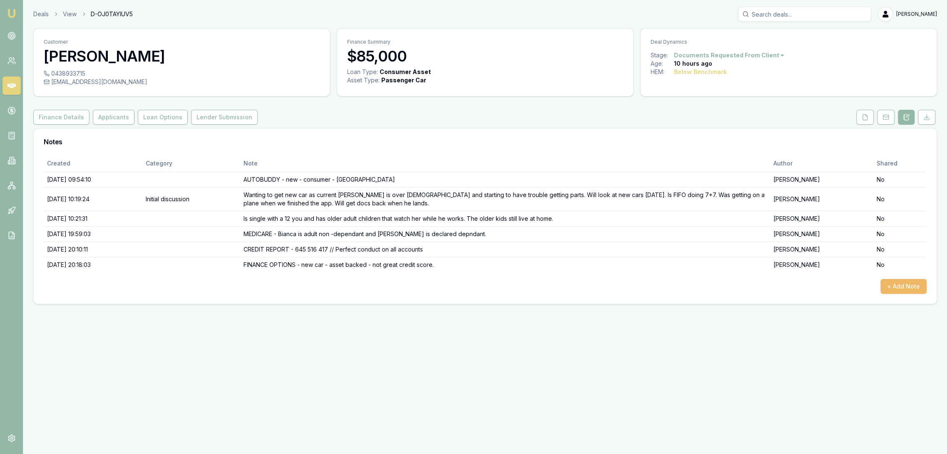
click at [908, 283] on button "+ Add Note" at bounding box center [903, 286] width 46 height 15
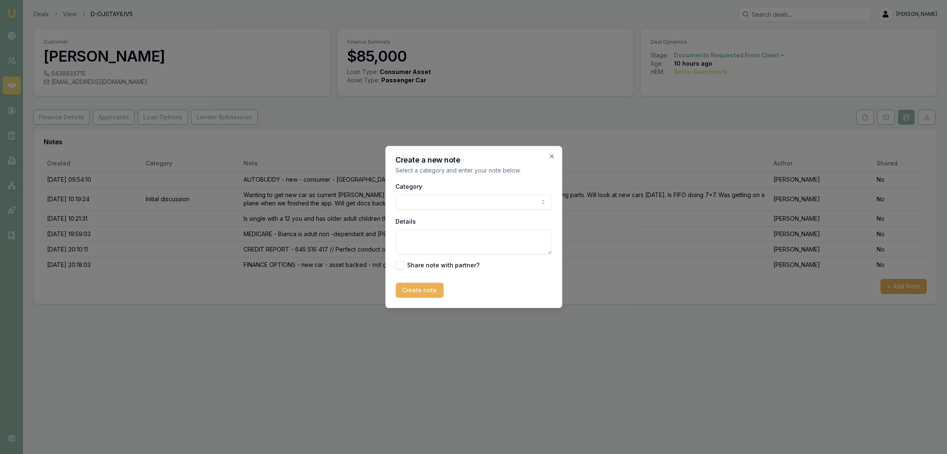
click at [416, 241] on textarea "Details" at bounding box center [473, 242] width 156 height 25
type textarea "LIBERTY won't be AAA due to low credit score. More like Aplus"
click at [410, 294] on button "Create note" at bounding box center [419, 290] width 48 height 15
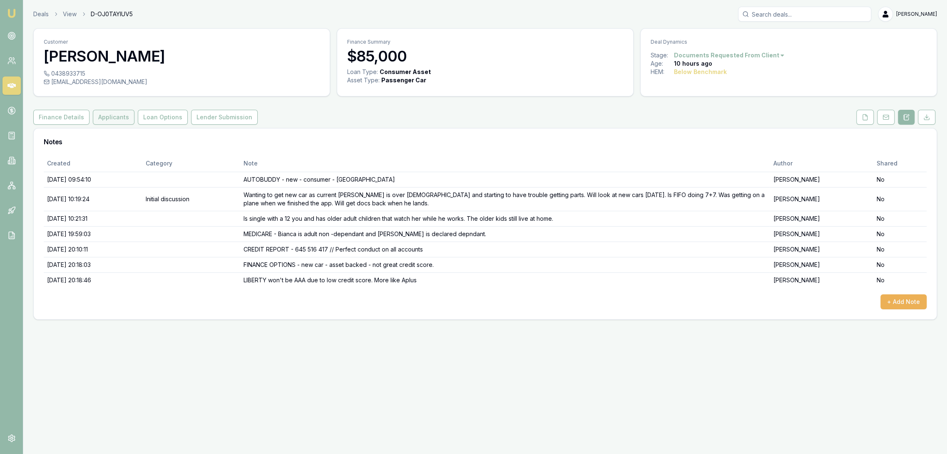
click at [109, 116] on button "Applicants" at bounding box center [114, 117] width 42 height 15
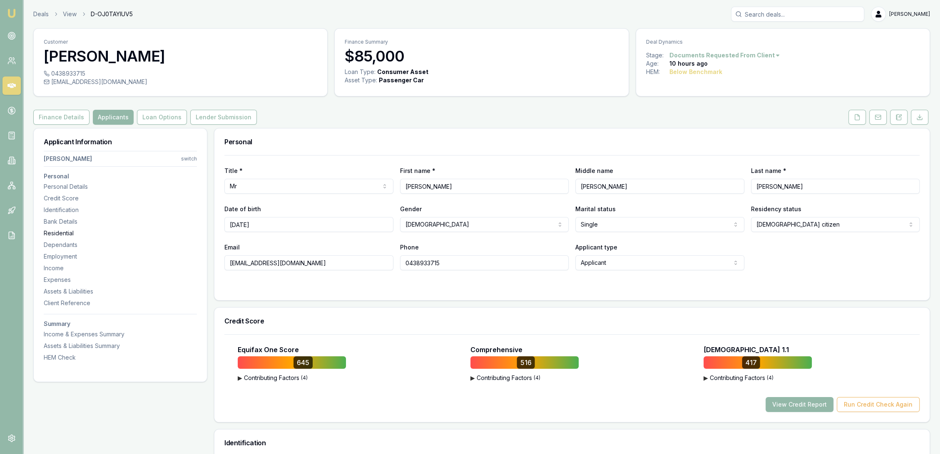
click at [72, 235] on div "Residential" at bounding box center [120, 233] width 153 height 8
click at [57, 112] on button "Finance Details" at bounding box center [61, 117] width 56 height 15
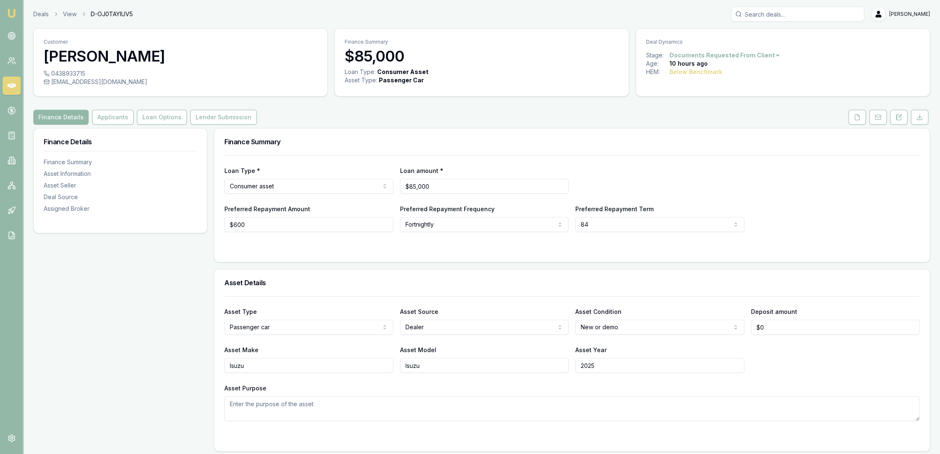
drag, startPoint x: 896, startPoint y: 119, endPoint x: 857, endPoint y: 132, distance: 41.5
click at [896, 119] on icon at bounding box center [895, 119] width 1 height 0
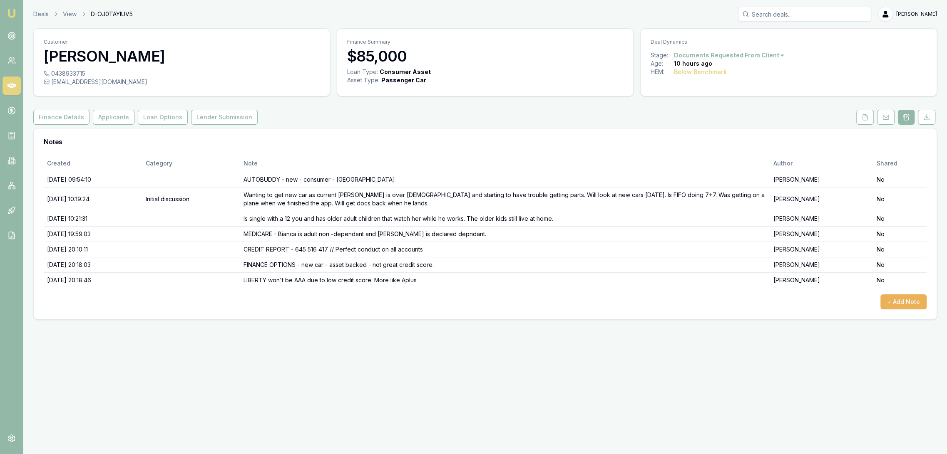
click at [900, 293] on div "Created Category Note Author Shared 02/10/2025, 09:54:10 AUTOBUDDY - new - cons…" at bounding box center [485, 232] width 883 height 154
click at [893, 300] on button "+ Add Note" at bounding box center [903, 302] width 46 height 15
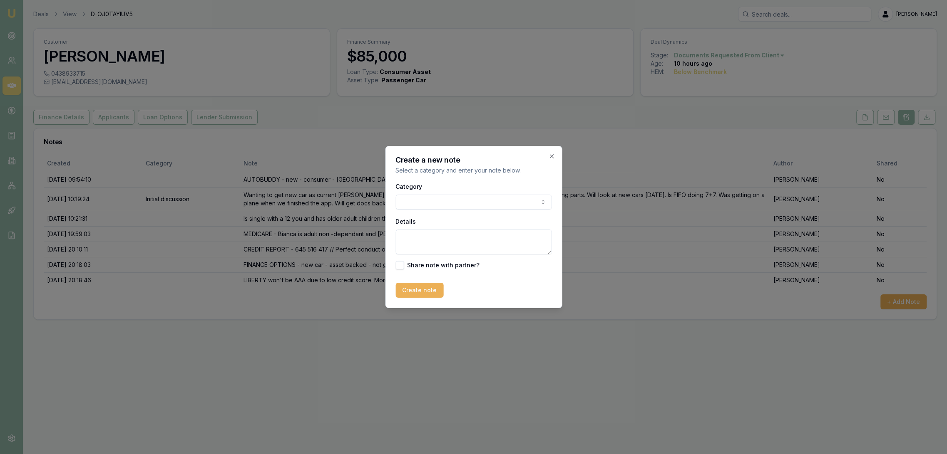
click at [425, 251] on textarea "Details" at bounding box center [473, 242] width 156 height 25
click at [521, 238] on textarea "FIRST MAC - standard with no deposit -" at bounding box center [473, 242] width 156 height 25
click at [503, 247] on textarea "FIRST MAC - standard with no deposit - 6.59% fixed $1314.25/m ($303.29/w) -- va…" at bounding box center [473, 242] width 156 height 25
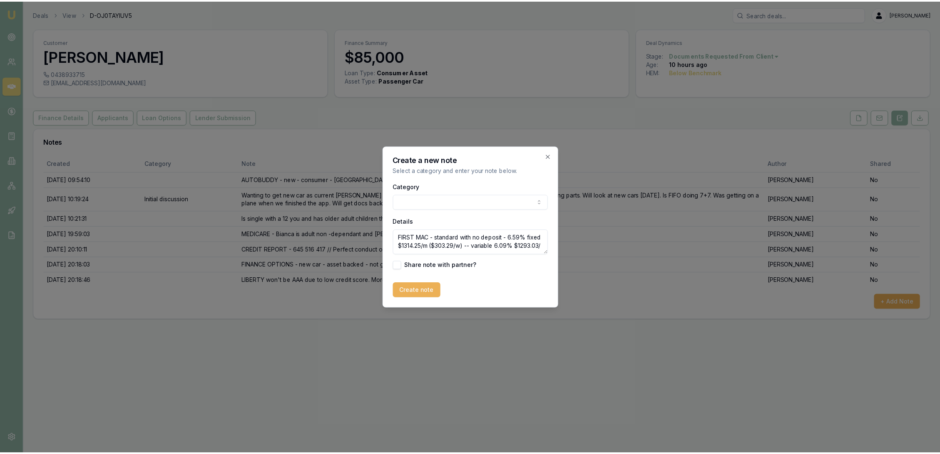
scroll to position [3, 0]
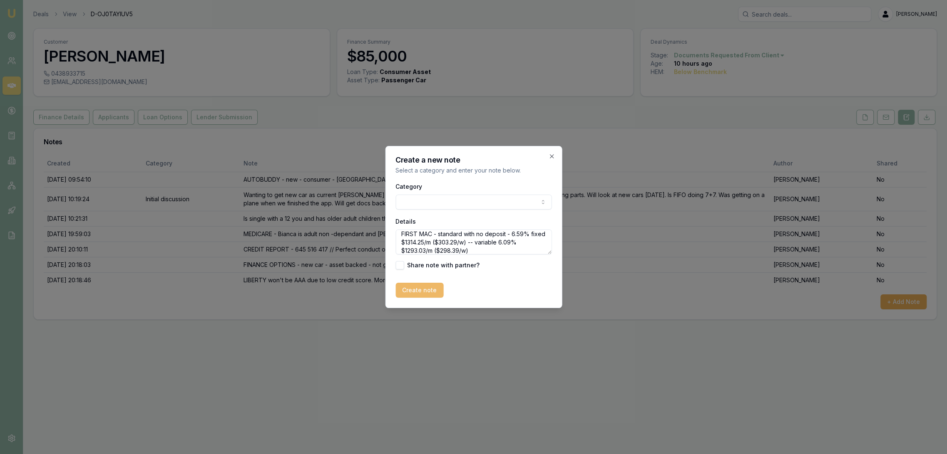
type textarea "FIRST MAC - standard with no deposit - 6.59% fixed $1314.25/m ($303.29/w) -- va…"
click at [429, 286] on button "Create note" at bounding box center [419, 290] width 48 height 15
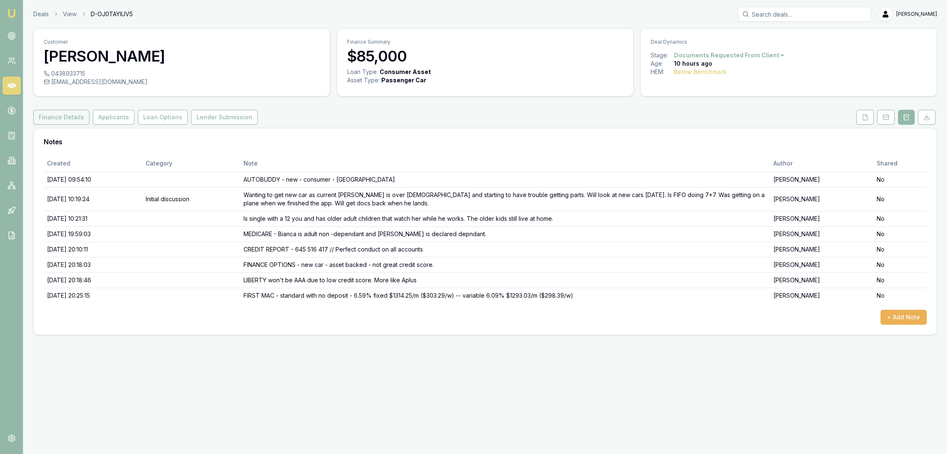
click at [51, 119] on button "Finance Details" at bounding box center [61, 117] width 56 height 15
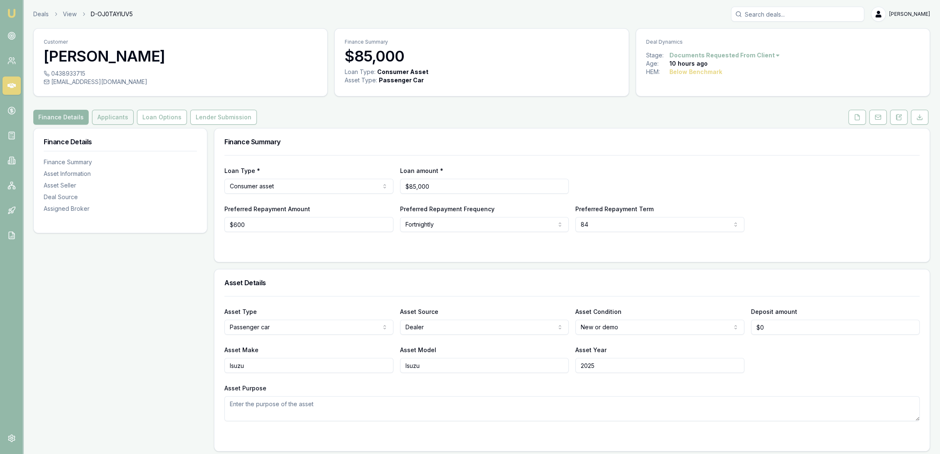
click at [107, 119] on button "Applicants" at bounding box center [113, 117] width 42 height 15
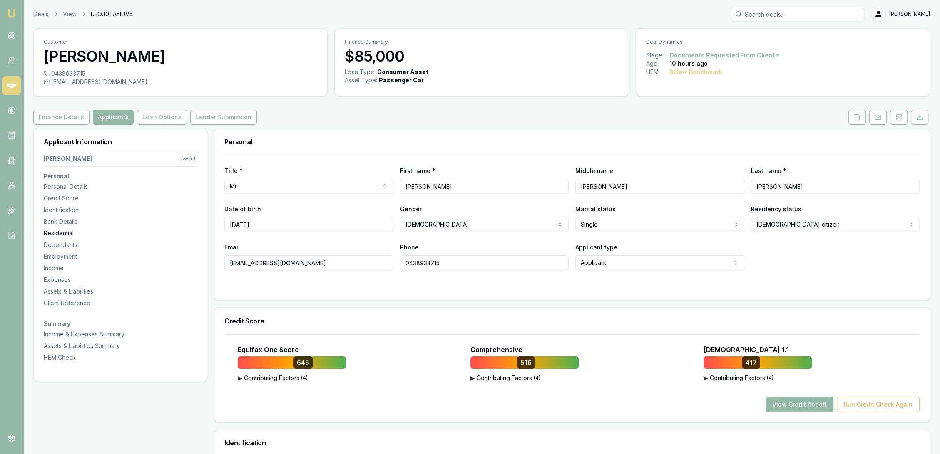
click at [47, 230] on div "Residential" at bounding box center [120, 233] width 153 height 8
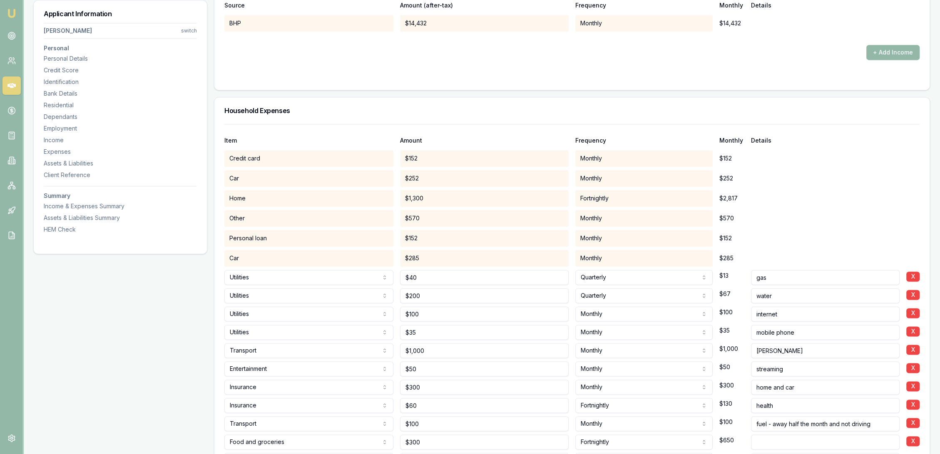
scroll to position [1541, 0]
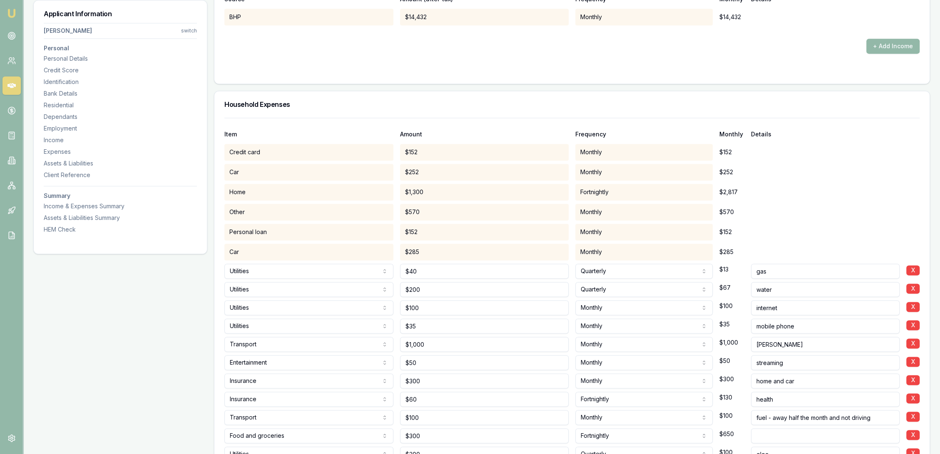
click at [306, 209] on div "Other" at bounding box center [308, 212] width 169 height 17
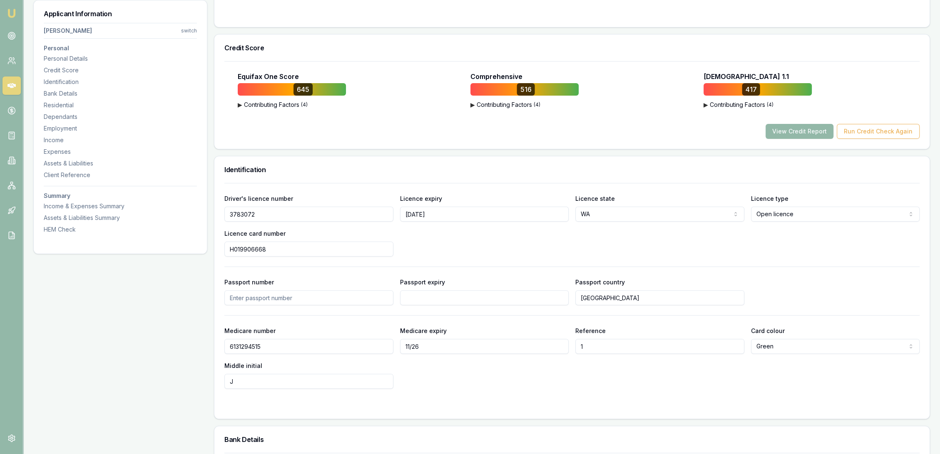
scroll to position [244, 0]
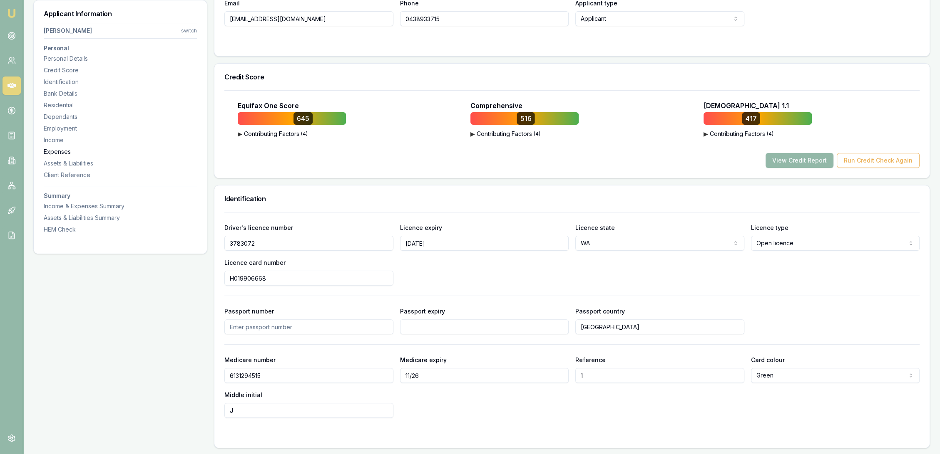
click at [50, 151] on div "Expenses" at bounding box center [120, 152] width 153 height 8
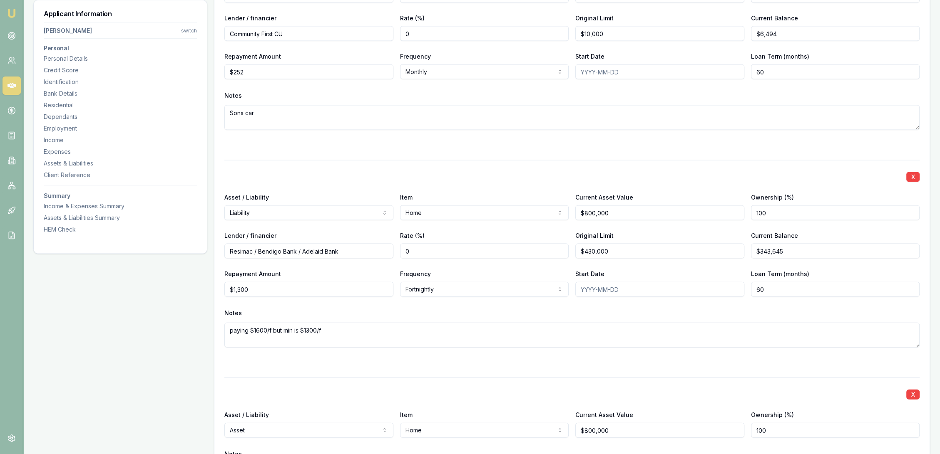
scroll to position [2463, 0]
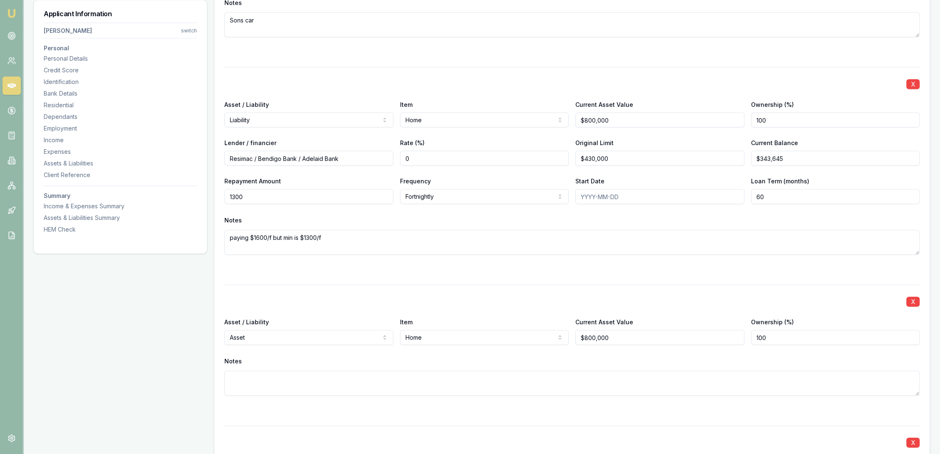
type input "2"
click at [60, 151] on div "Expenses" at bounding box center [120, 152] width 153 height 8
type input "$1,300"
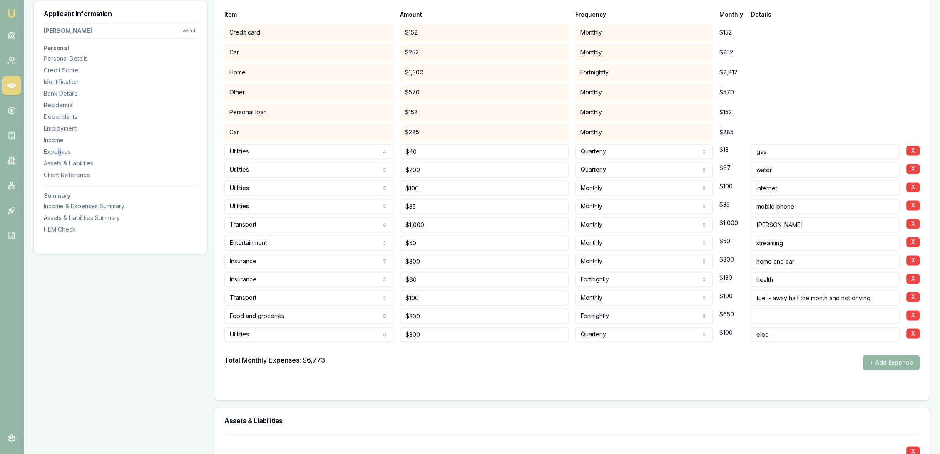
scroll to position [1677, 0]
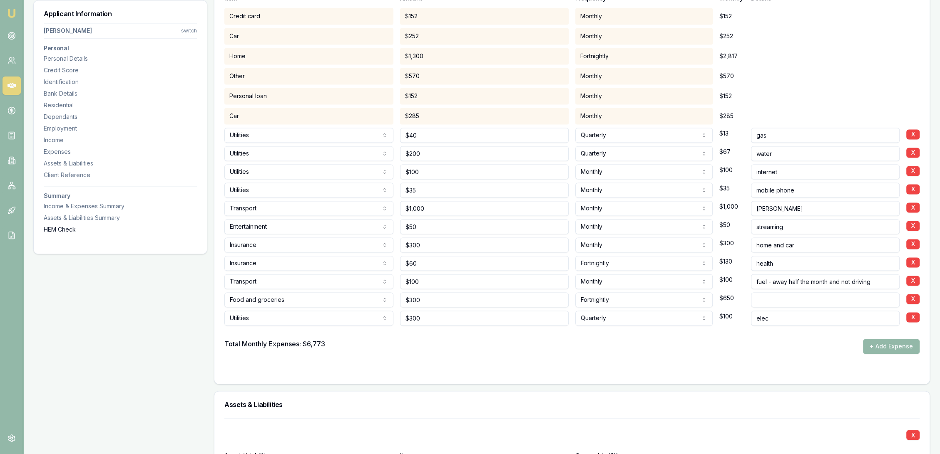
click at [50, 231] on div "HEM Check" at bounding box center [120, 230] width 153 height 8
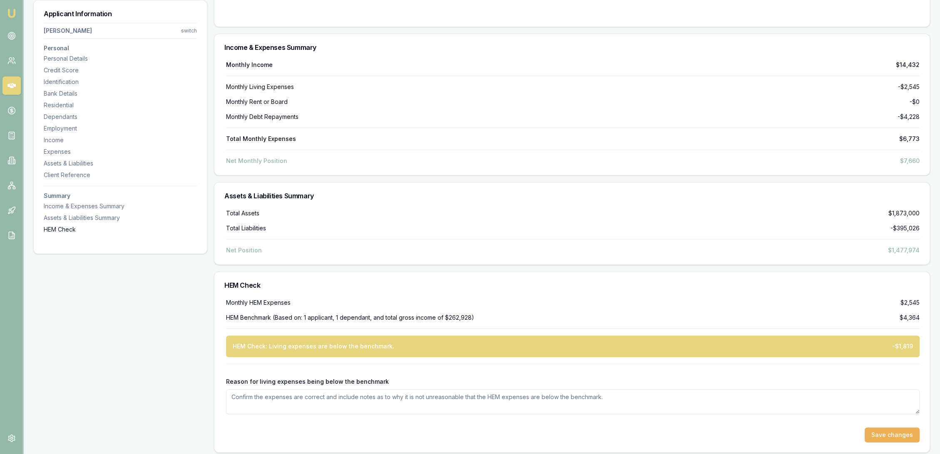
scroll to position [4504, 0]
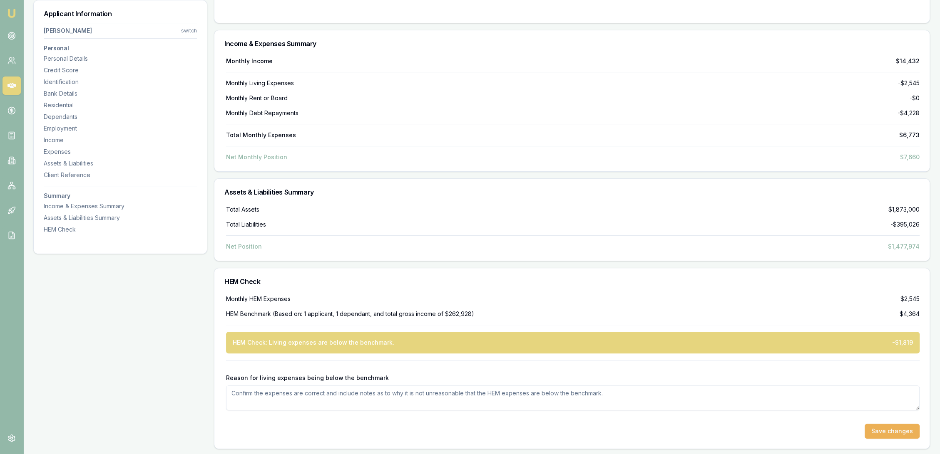
click at [261, 391] on textarea "Reason for living expenses being below the benchmark" at bounding box center [572, 398] width 693 height 25
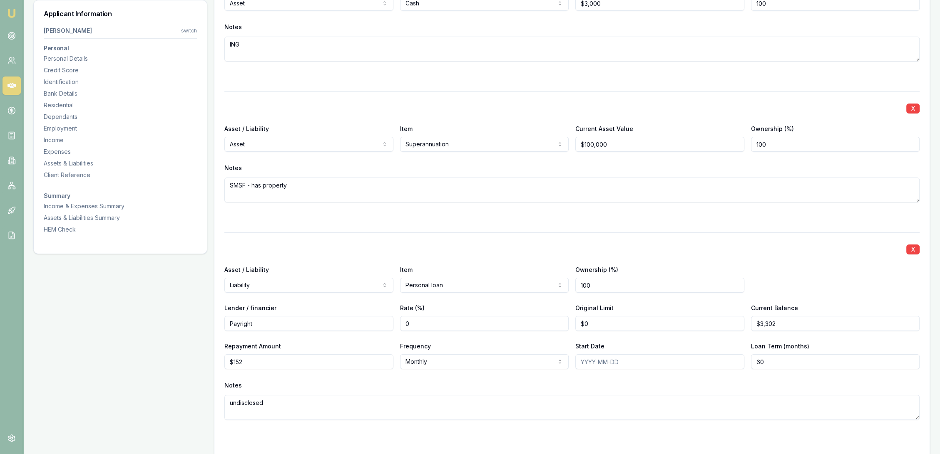
scroll to position [3718, 0]
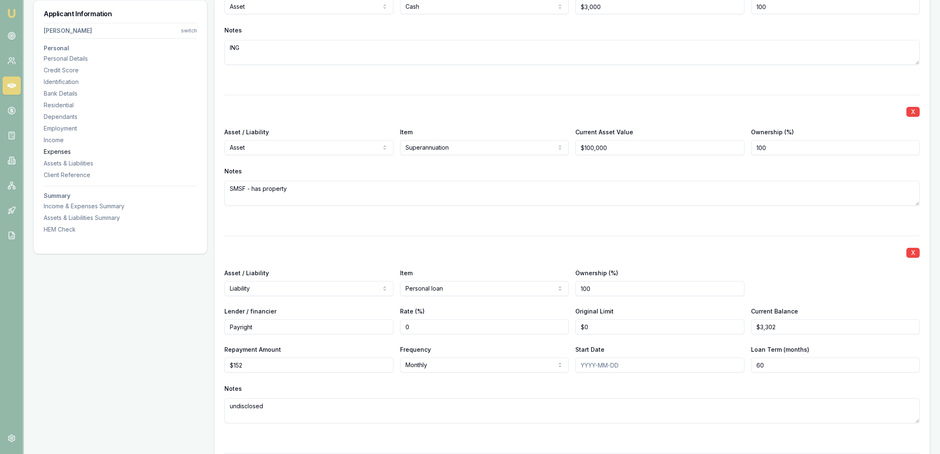
click at [54, 152] on div "Expenses" at bounding box center [120, 152] width 153 height 8
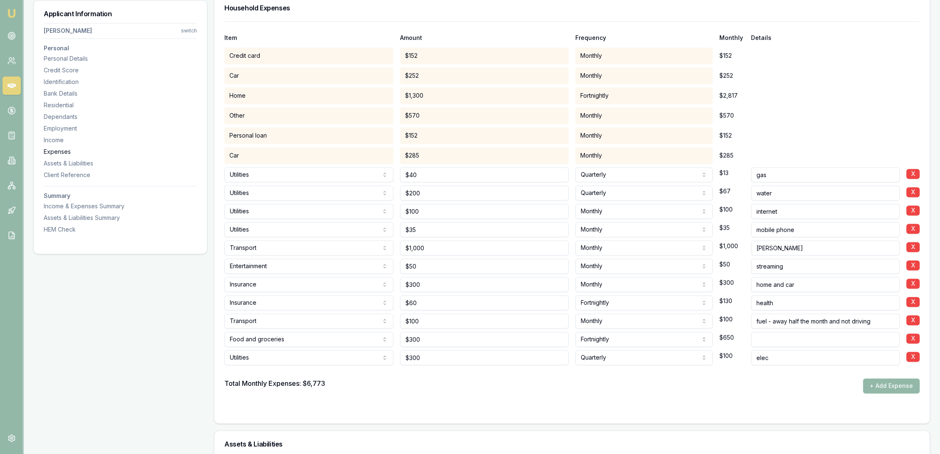
scroll to position [1631, 0]
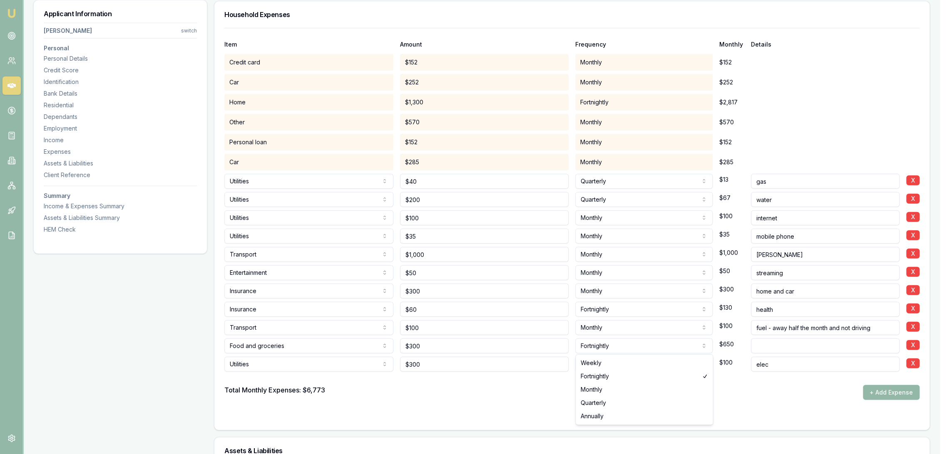
select select "WEEKLY"
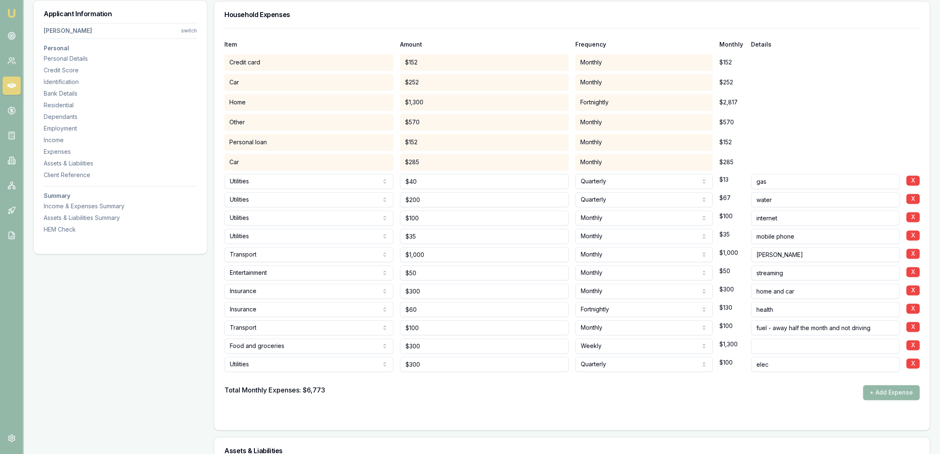
click at [542, 392] on div "Total Monthly Expenses: $6,773 + Add Expense" at bounding box center [571, 392] width 695 height 15
click at [59, 151] on div "Expenses" at bounding box center [120, 152] width 153 height 8
click at [52, 228] on div "HEM Check" at bounding box center [120, 230] width 153 height 8
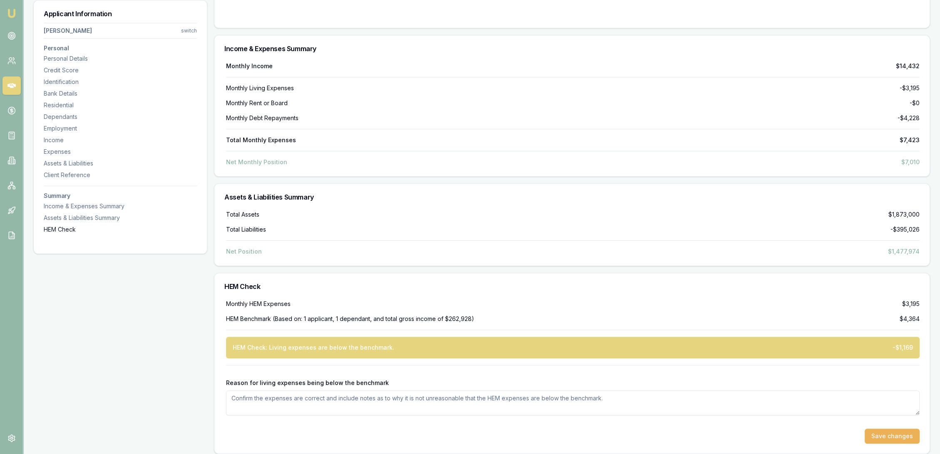
scroll to position [4504, 0]
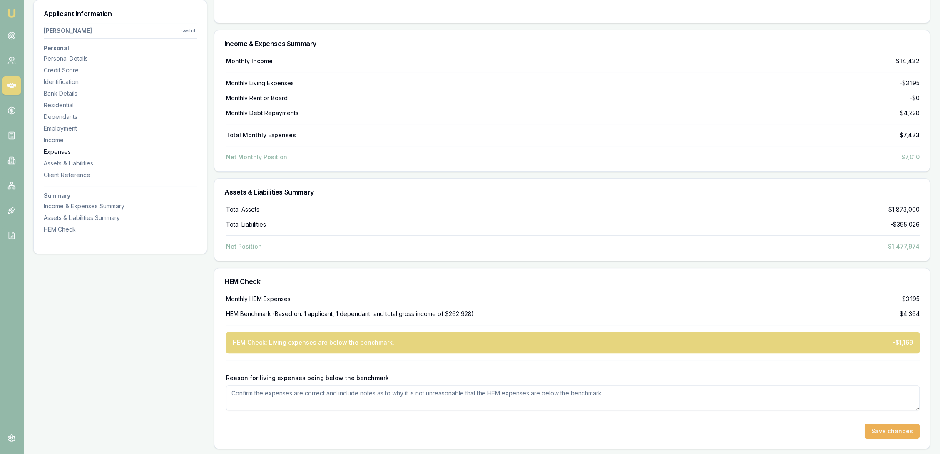
click at [57, 156] on div "Expenses" at bounding box center [120, 152] width 153 height 8
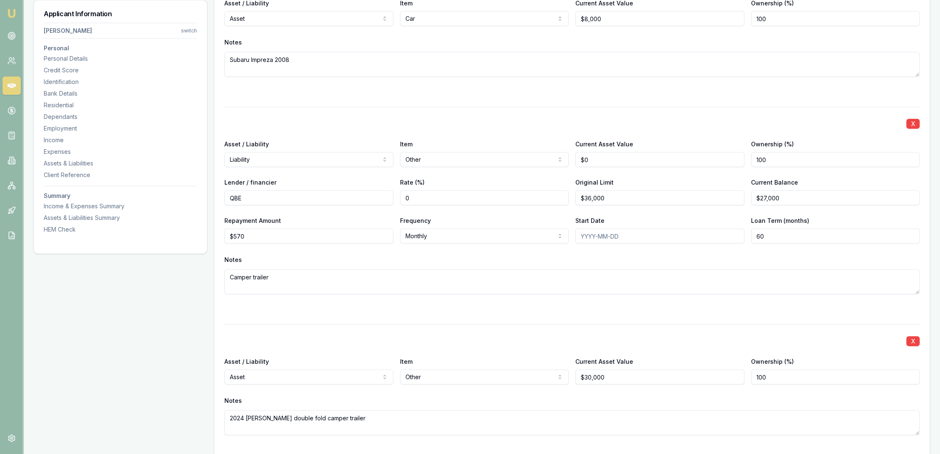
scroll to position [3157, 0]
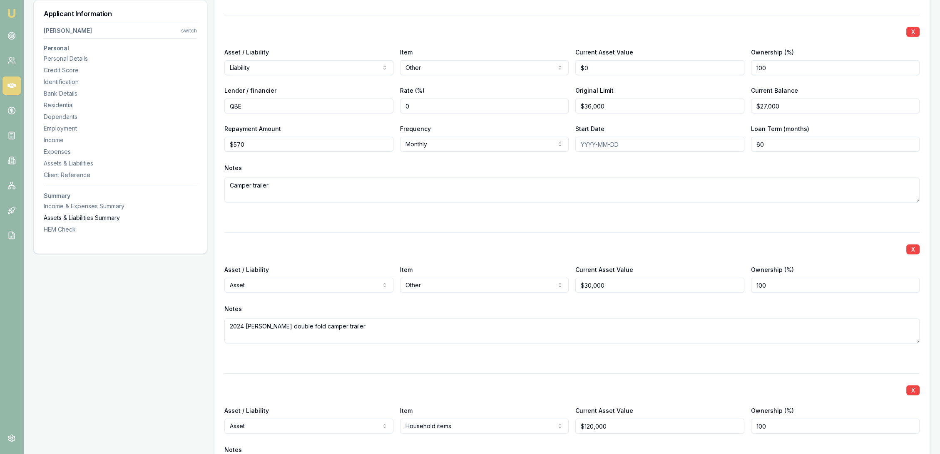
click at [91, 218] on div "Assets & Liabilities Summary" at bounding box center [120, 218] width 153 height 8
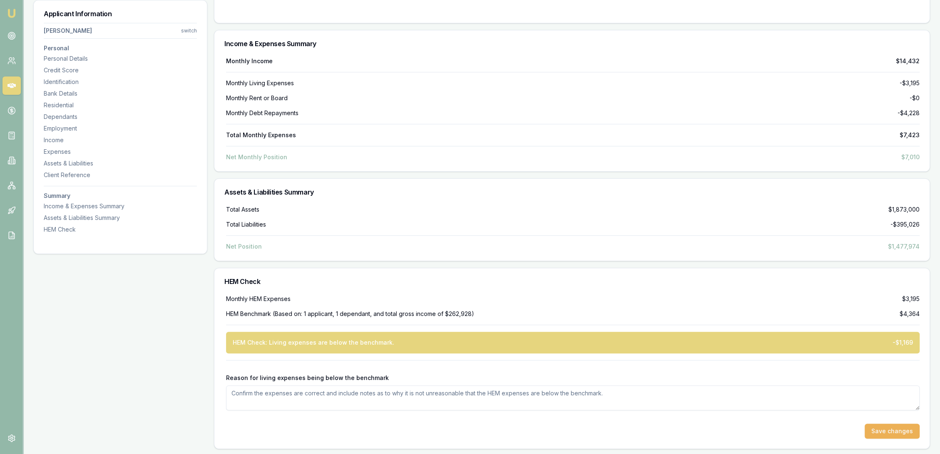
scroll to position [4226, 0]
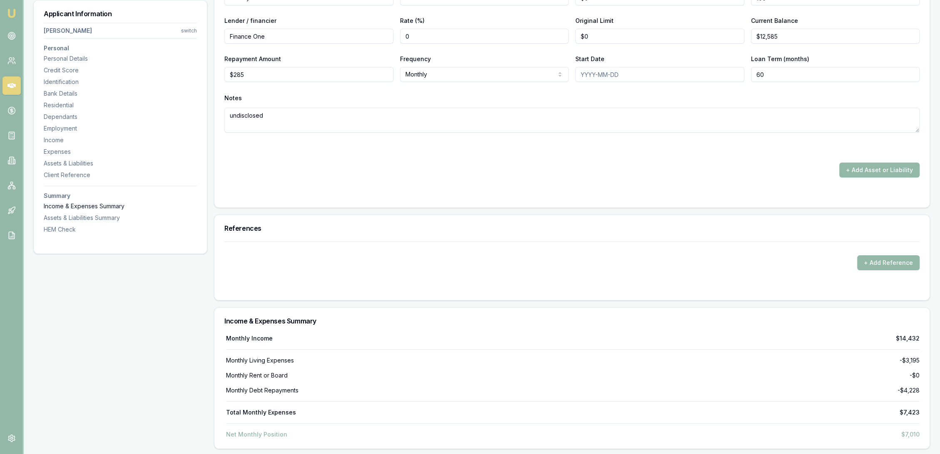
click at [66, 204] on div "Income & Expenses Summary" at bounding box center [120, 206] width 153 height 8
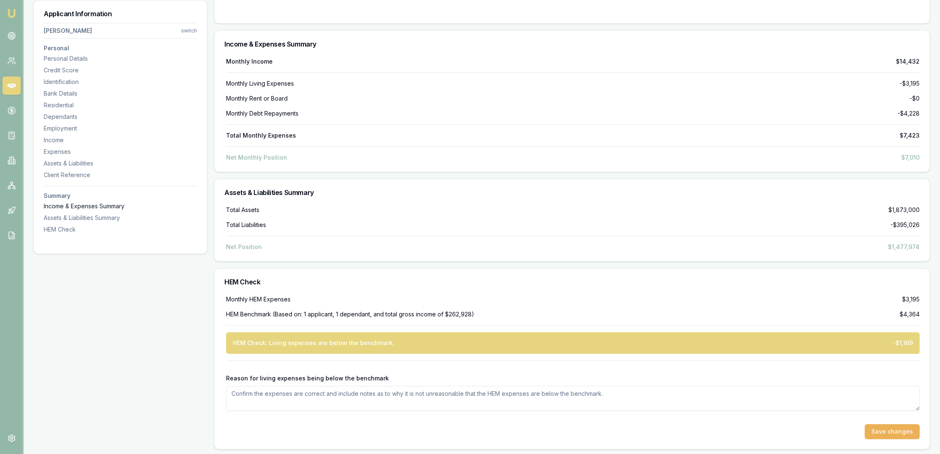
scroll to position [4504, 0]
click at [69, 153] on div "Expenses" at bounding box center [120, 152] width 153 height 8
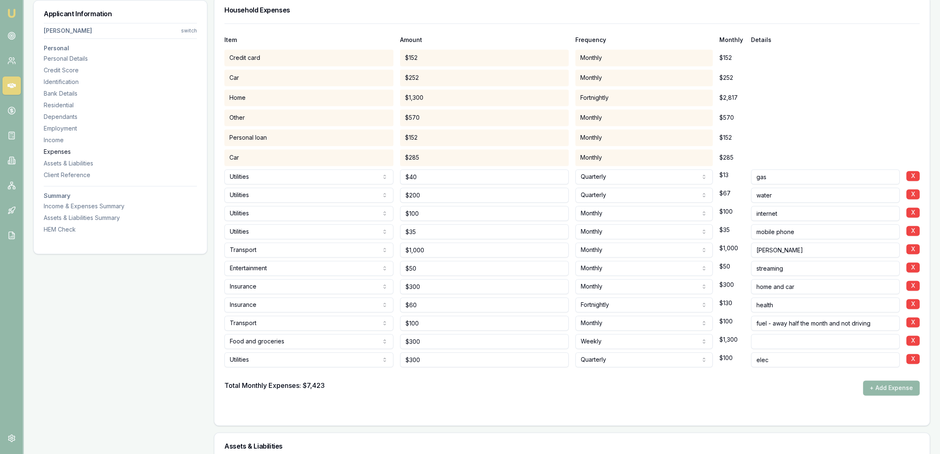
scroll to position [1631, 0]
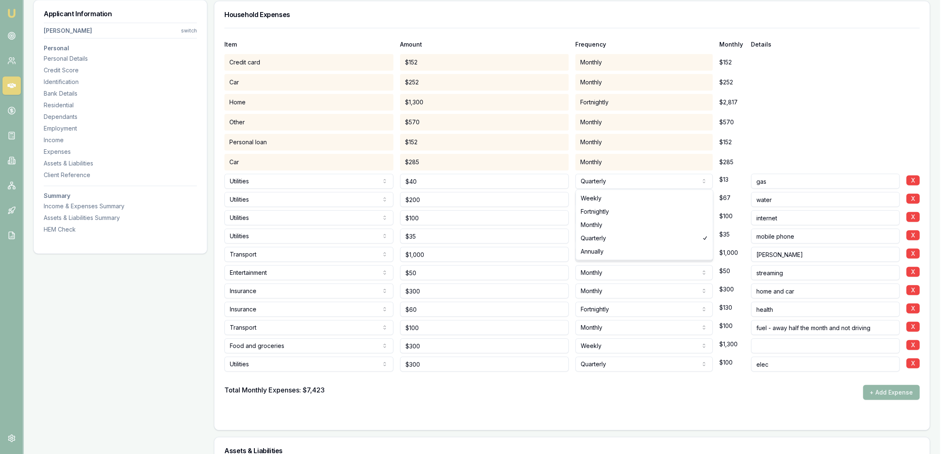
select select "MONTHLY"
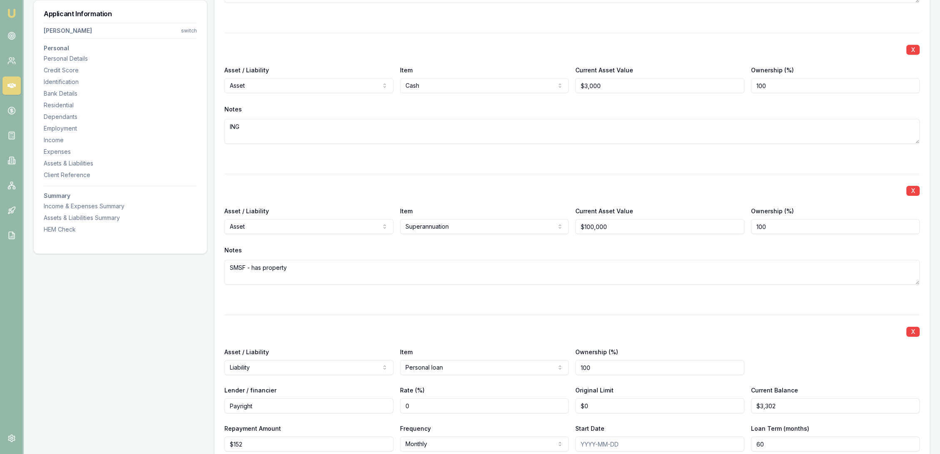
scroll to position [3619, 0]
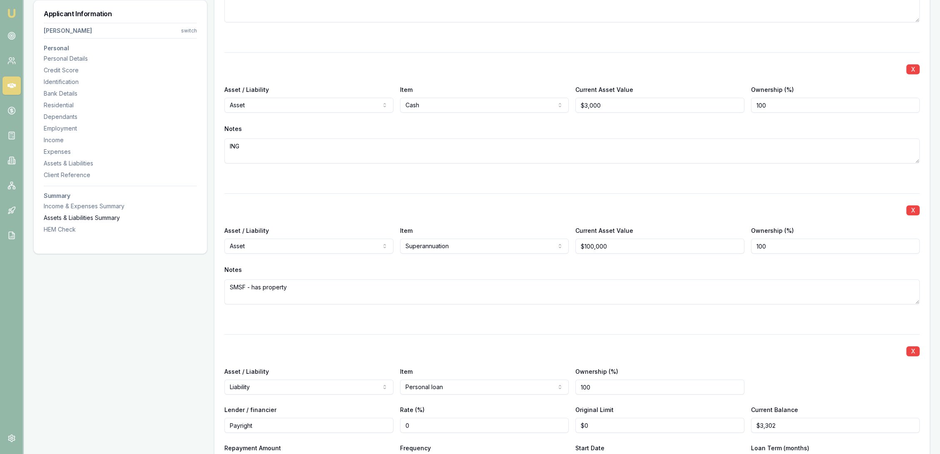
click at [72, 216] on div "Assets & Liabilities Summary" at bounding box center [120, 218] width 153 height 8
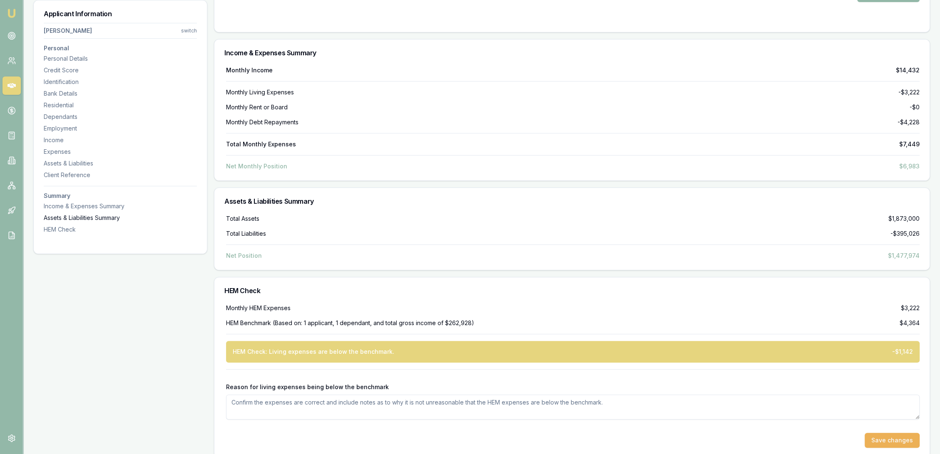
scroll to position [4504, 0]
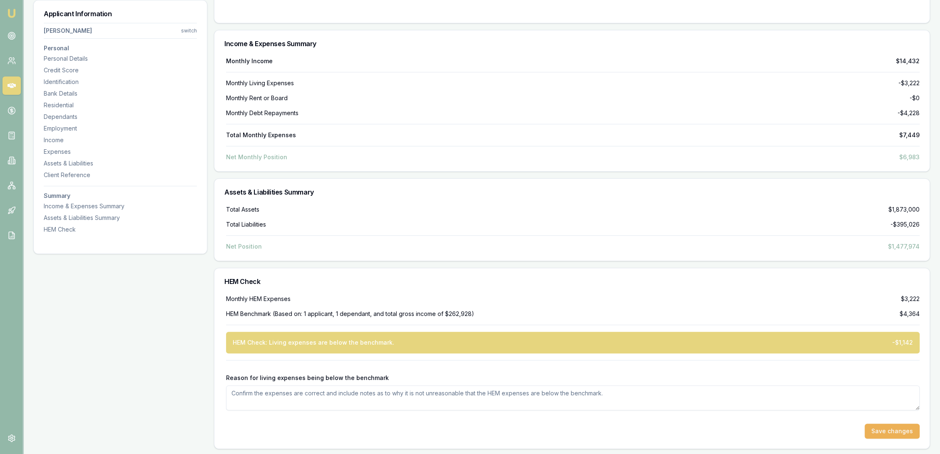
click at [249, 396] on textarea "Reason for living expenses being below the benchmark" at bounding box center [572, 398] width 693 height 25
click at [546, 394] on textarea "Expenses slightly lower as Michael is in camp 2 out of 4 weeks and all food and…" at bounding box center [572, 398] width 693 height 25
type textarea "Expenses slightly lower as Michael is in camp 2 out of 4 weeks and all food and…"
click at [895, 428] on button "Save changes" at bounding box center [891, 431] width 55 height 15
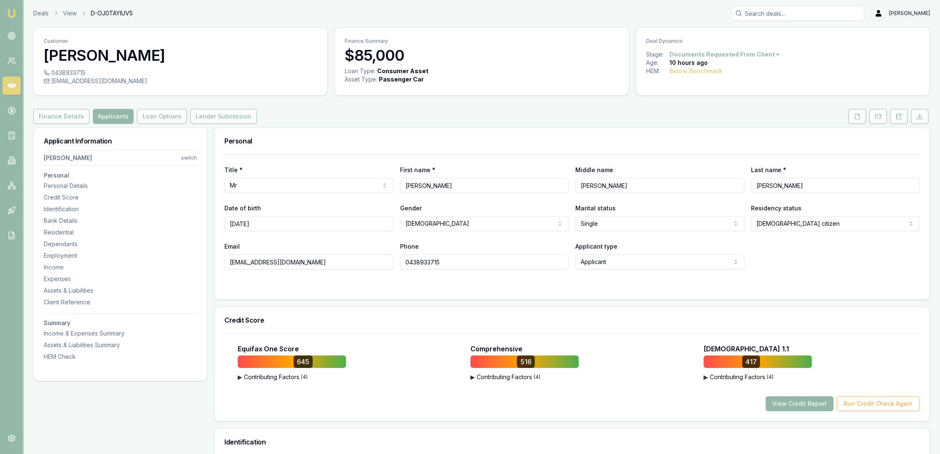
scroll to position [0, 0]
click at [896, 114] on icon at bounding box center [898, 117] width 7 height 7
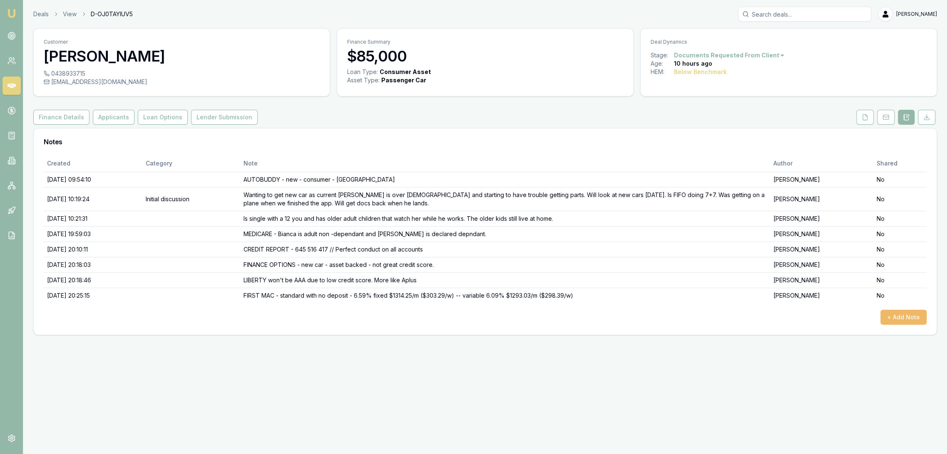
click at [903, 315] on button "+ Add Note" at bounding box center [903, 317] width 46 height 15
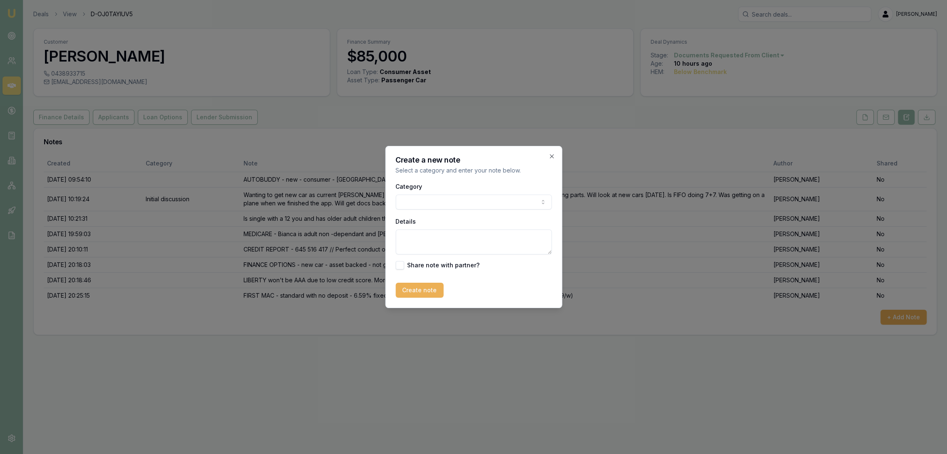
click at [430, 199] on body "Emu Broker Deals View D-OJ0TAYIUV5 Robyn Adams Toggle Menu Customer Michael Web…" at bounding box center [473, 227] width 947 height 454
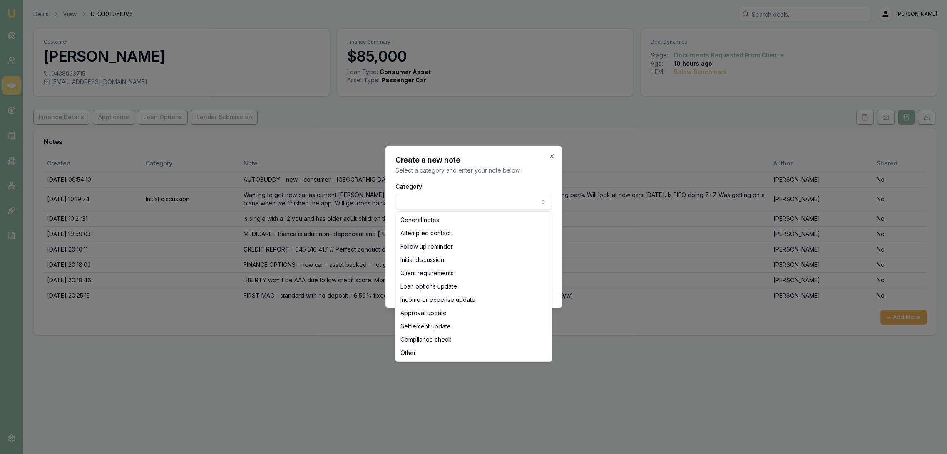
select select "ATTEMPTED_CONTACT"
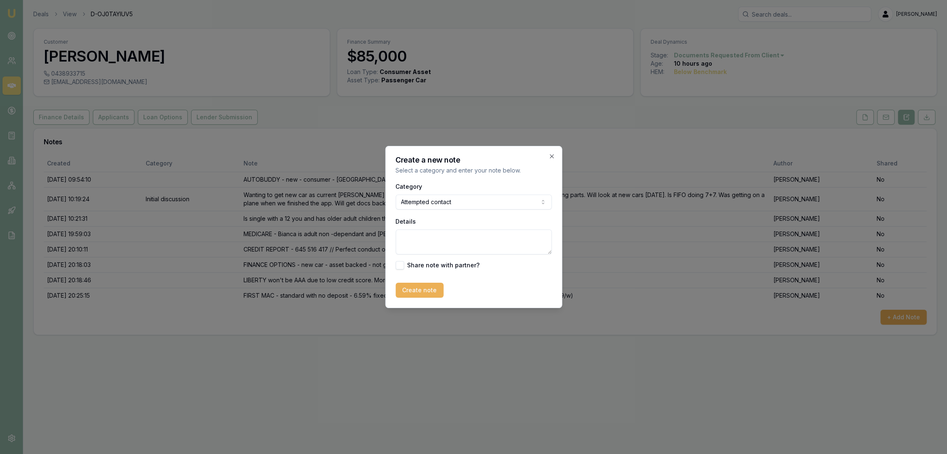
click at [423, 238] on textarea "Details" at bounding box center [473, 242] width 156 height 25
type textarea "LM - sent text"
click at [413, 293] on button "Create note" at bounding box center [419, 290] width 48 height 15
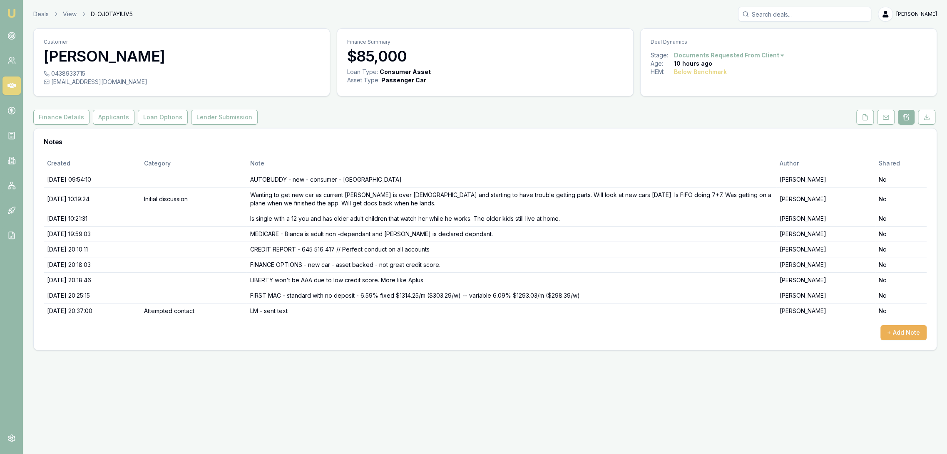
drag, startPoint x: 10, startPoint y: 15, endPoint x: 5, endPoint y: 15, distance: 5.0
click at [10, 15] on img at bounding box center [12, 13] width 10 height 10
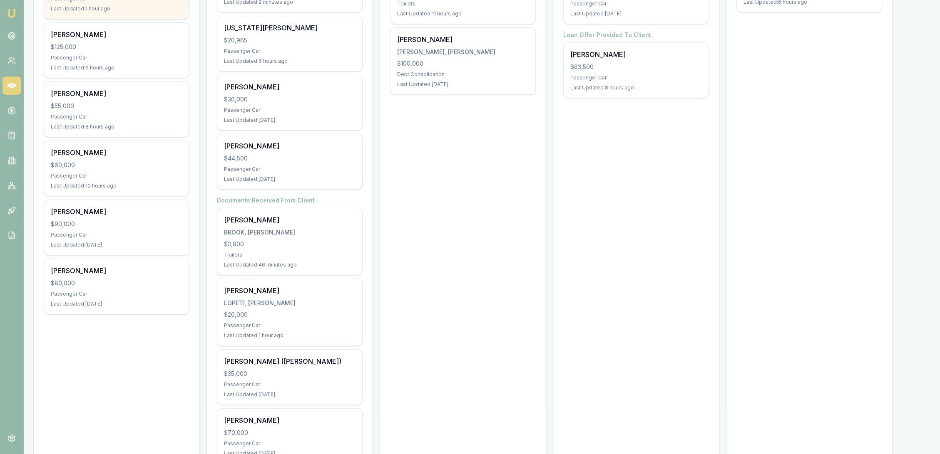
scroll to position [211, 0]
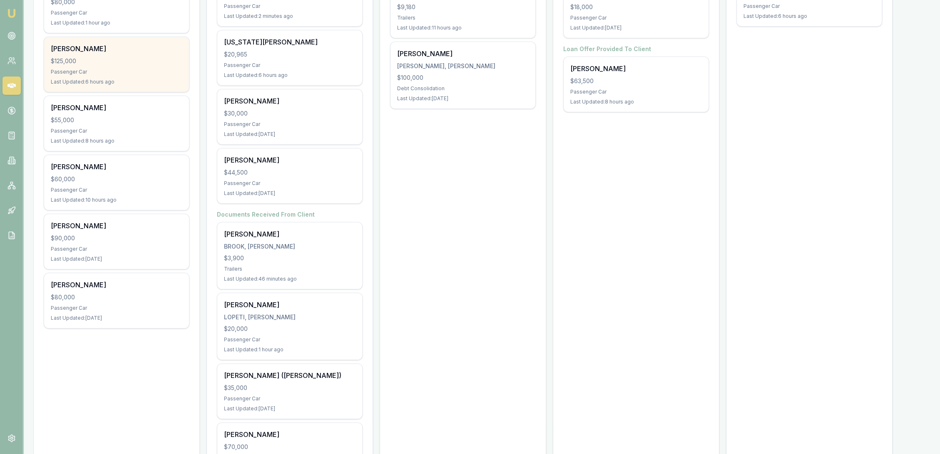
click at [85, 59] on div "$125,000" at bounding box center [116, 61] width 131 height 8
click at [114, 57] on div "$125,000" at bounding box center [116, 61] width 131 height 8
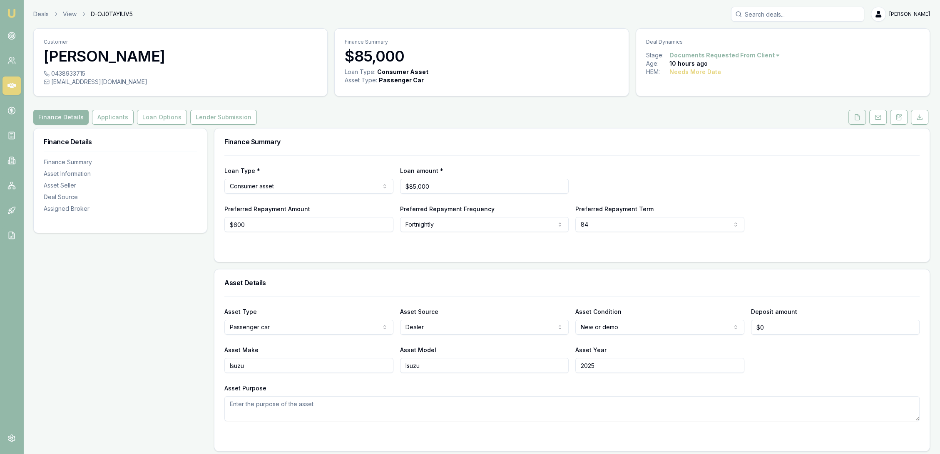
click at [854, 115] on icon at bounding box center [856, 117] width 7 height 7
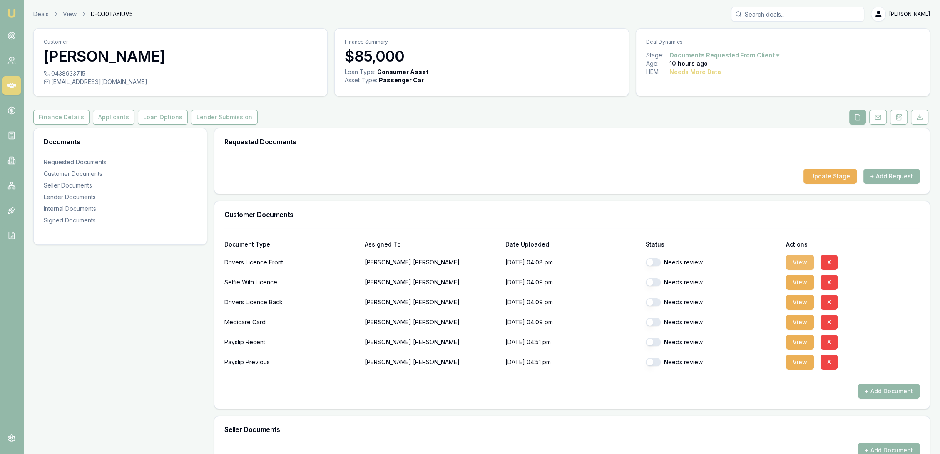
click at [801, 264] on button "View" at bounding box center [800, 262] width 28 height 15
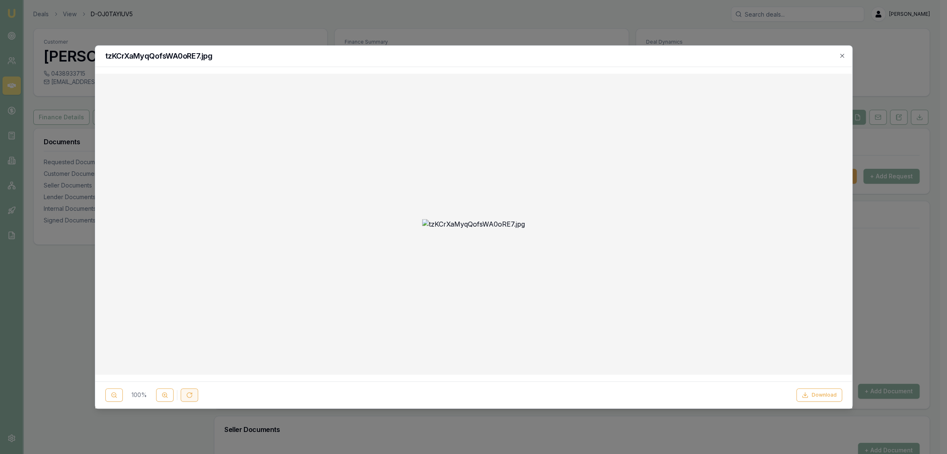
click at [187, 396] on icon at bounding box center [189, 395] width 7 height 7
click at [161, 398] on icon at bounding box center [164, 395] width 7 height 7
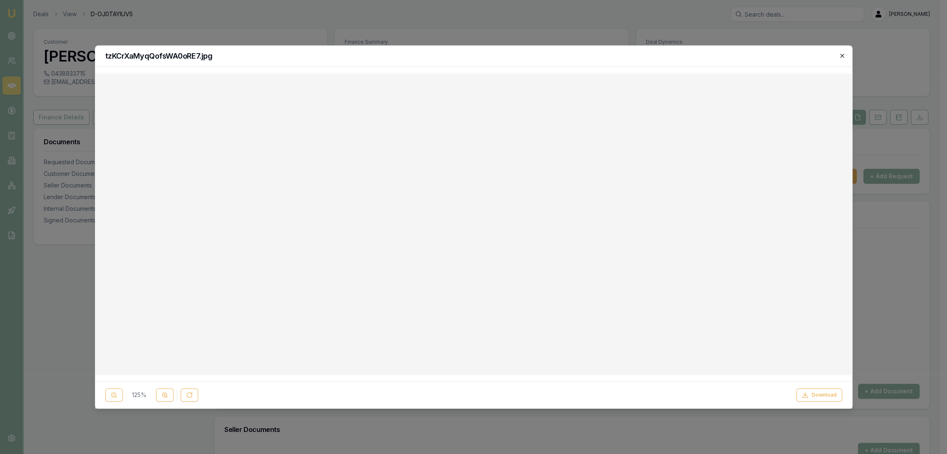
click at [841, 55] on icon "button" at bounding box center [842, 56] width 4 height 4
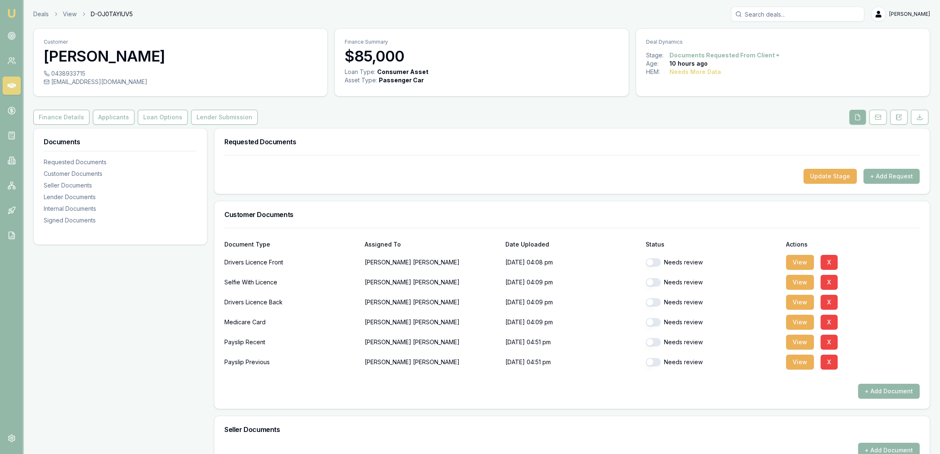
click at [656, 262] on button "button" at bounding box center [652, 262] width 15 height 8
click at [793, 299] on button "View" at bounding box center [800, 302] width 28 height 15
checkbox input "false"
checkbox input "true"
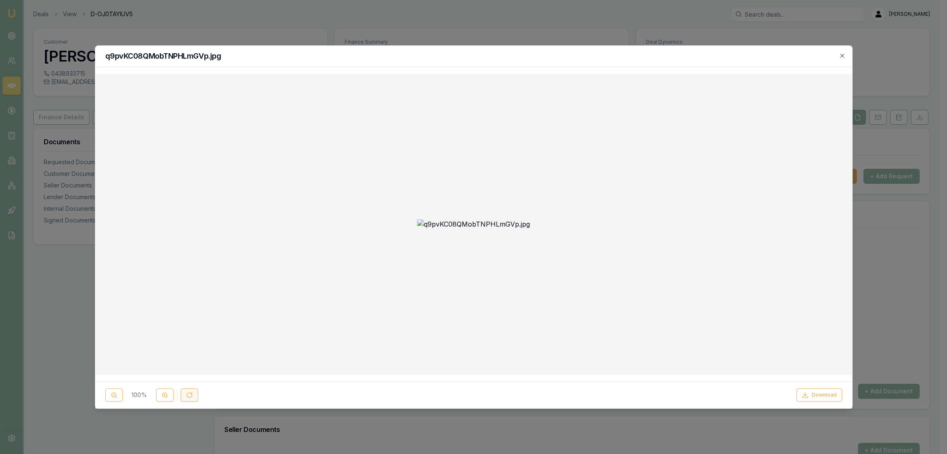
click at [190, 398] on icon at bounding box center [189, 395] width 5 height 5
click at [187, 397] on icon at bounding box center [189, 395] width 7 height 7
click at [169, 395] on button at bounding box center [164, 395] width 17 height 13
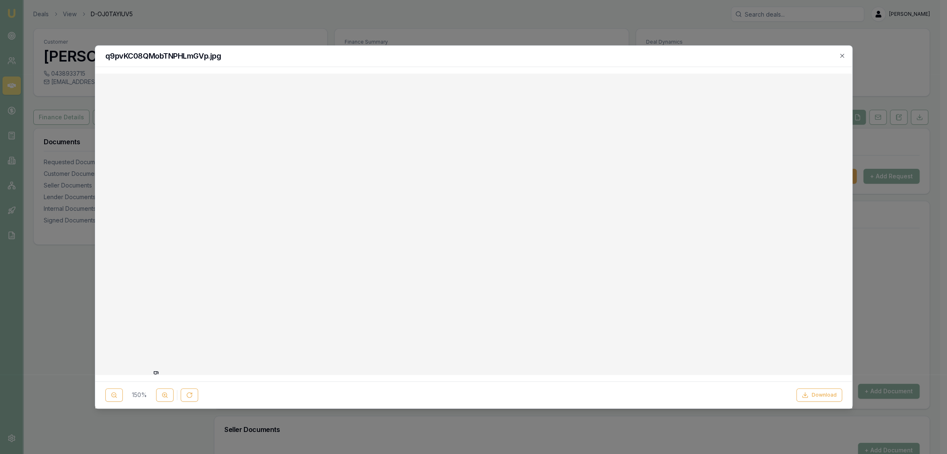
scroll to position [323, 0]
click at [842, 56] on icon "button" at bounding box center [842, 56] width 4 height 4
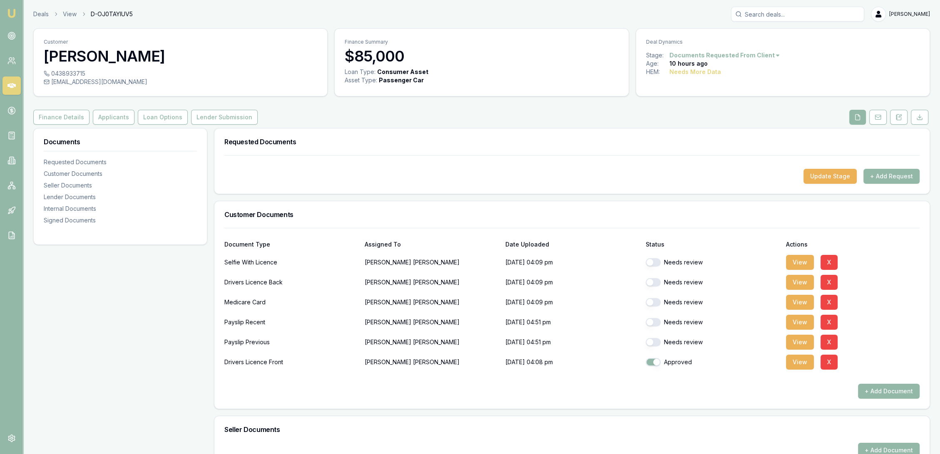
click at [659, 282] on button "button" at bounding box center [652, 282] width 15 height 8
checkbox input "false"
checkbox input "true"
click at [793, 262] on button "View" at bounding box center [800, 262] width 28 height 15
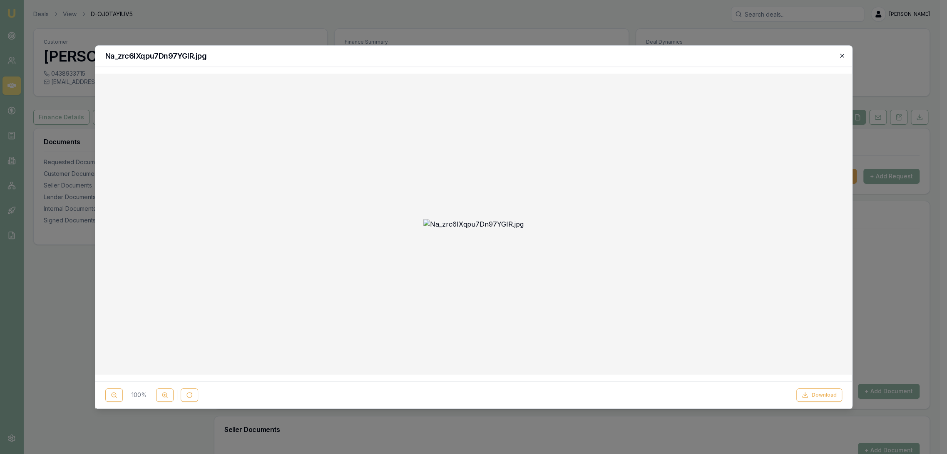
click at [842, 56] on icon "button" at bounding box center [842, 56] width 4 height 4
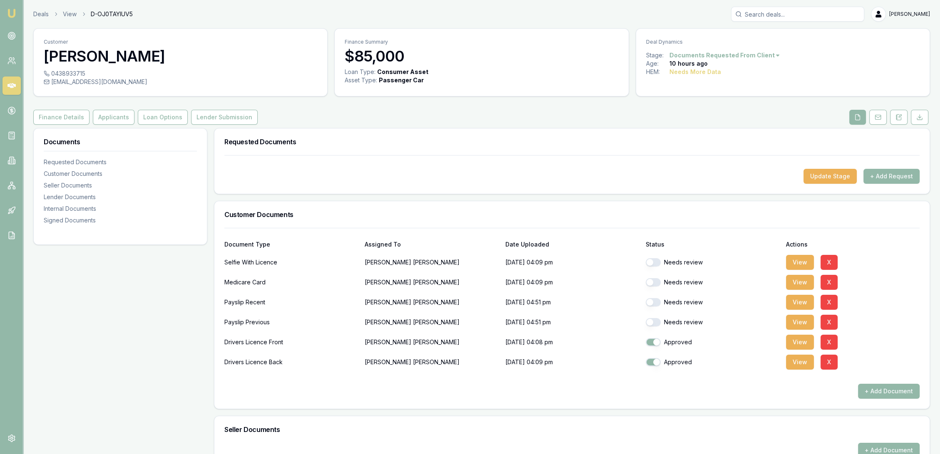
click at [657, 262] on button "button" at bounding box center [652, 262] width 15 height 8
click at [799, 285] on button "View" at bounding box center [800, 282] width 28 height 15
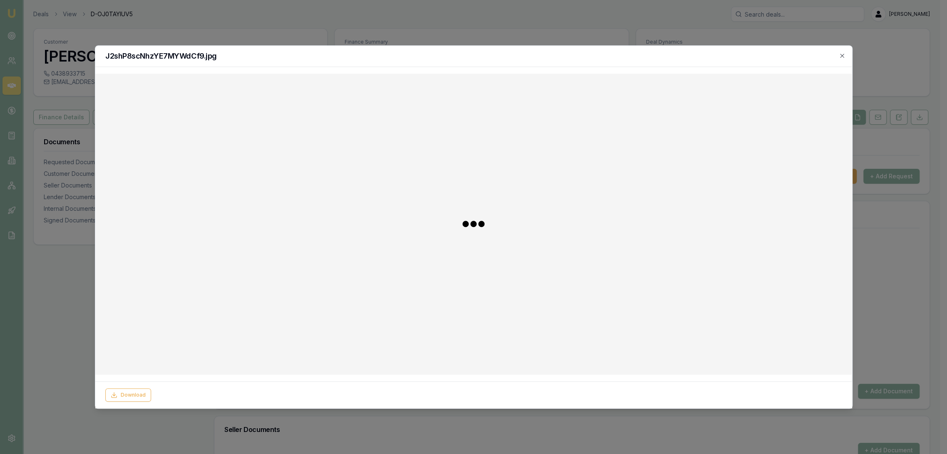
checkbox input "false"
checkbox input "true"
click at [187, 395] on icon at bounding box center [189, 395] width 5 height 5
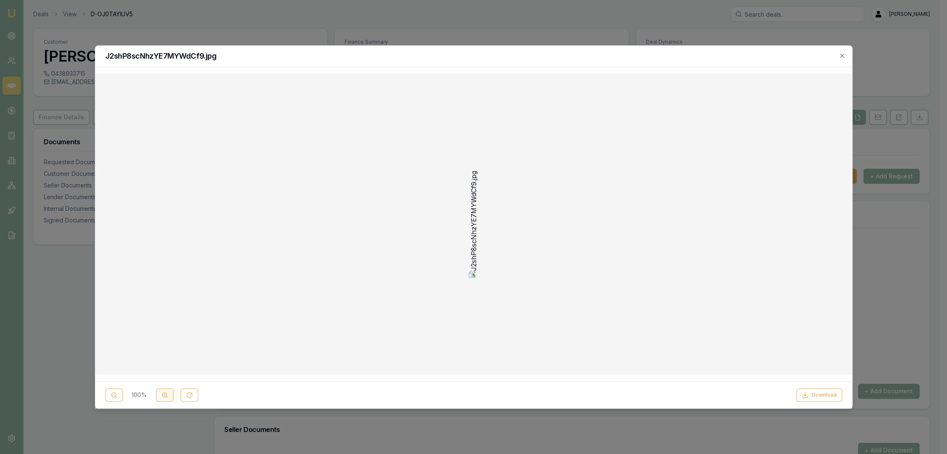
click at [161, 395] on icon at bounding box center [164, 395] width 7 height 7
click at [839, 56] on icon "button" at bounding box center [841, 55] width 7 height 7
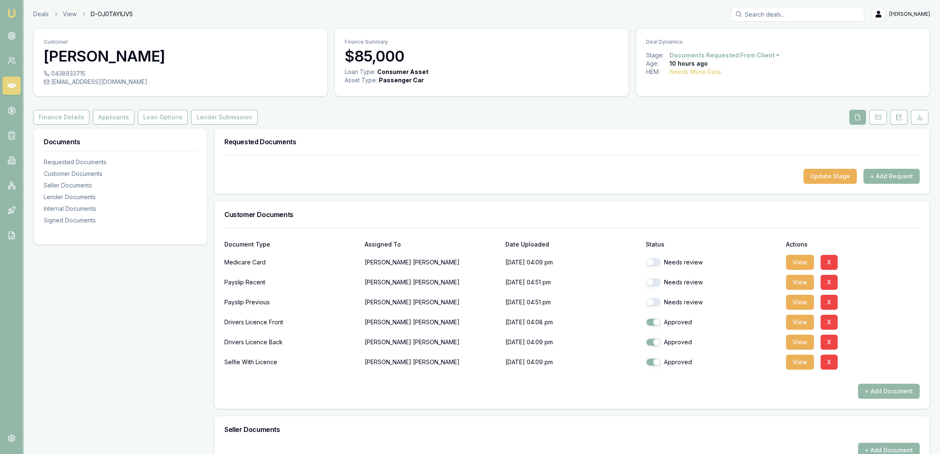
click at [655, 263] on button "button" at bounding box center [652, 262] width 15 height 8
checkbox input "false"
checkbox input "true"
click at [803, 261] on button "View" at bounding box center [800, 262] width 28 height 15
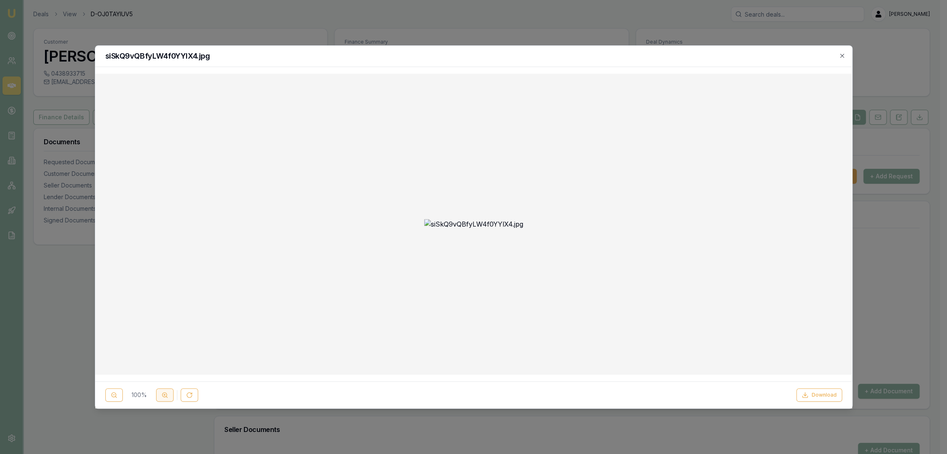
click at [169, 396] on button at bounding box center [164, 395] width 17 height 13
click at [111, 392] on icon at bounding box center [114, 395] width 7 height 7
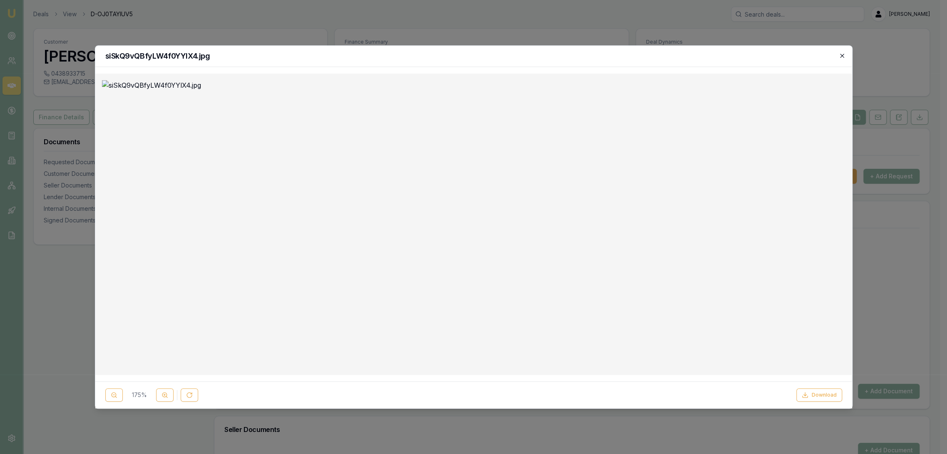
click at [842, 55] on icon "button" at bounding box center [841, 55] width 7 height 7
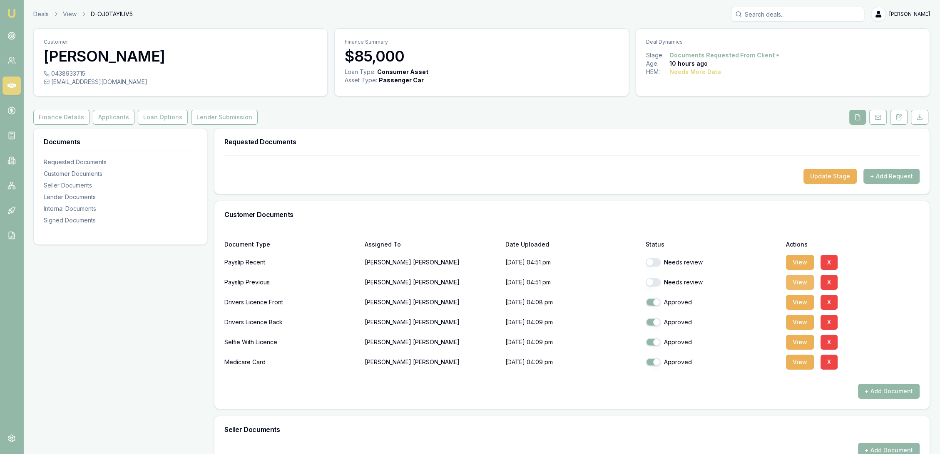
click at [791, 283] on button "View" at bounding box center [800, 282] width 28 height 15
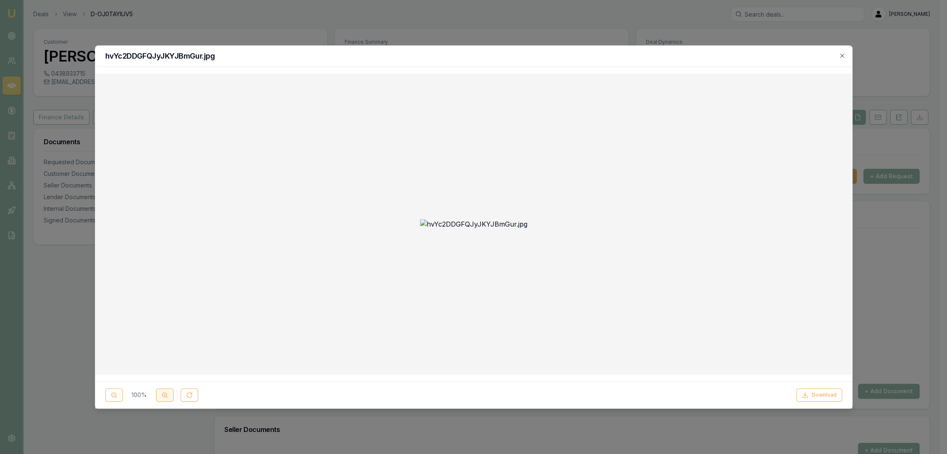
click at [163, 398] on icon at bounding box center [164, 395] width 7 height 7
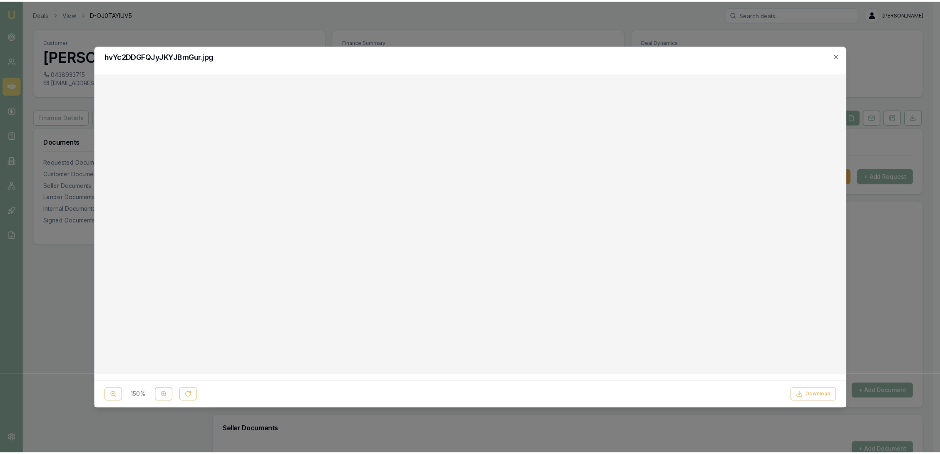
scroll to position [0, 0]
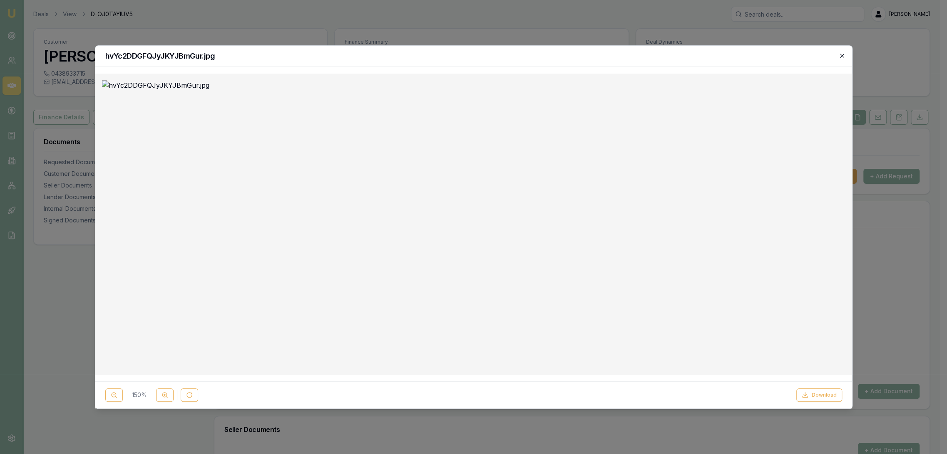
click at [839, 55] on icon "button" at bounding box center [841, 55] width 7 height 7
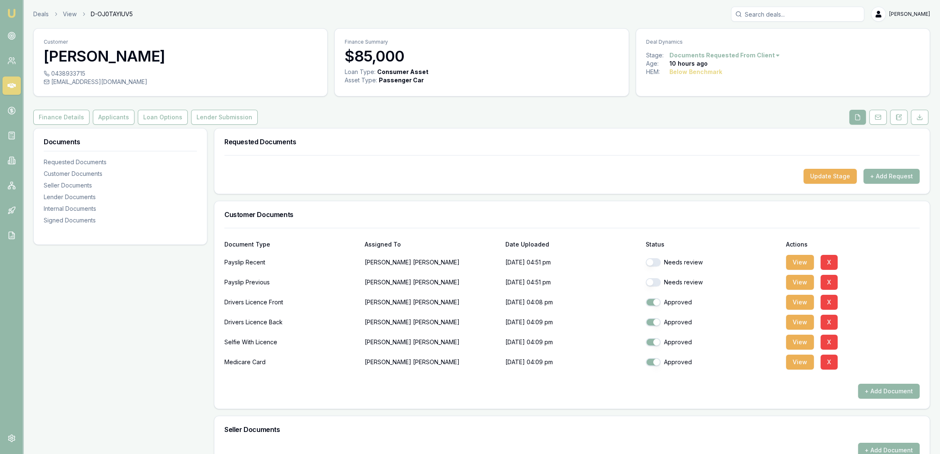
click at [655, 261] on button "button" at bounding box center [652, 262] width 15 height 8
checkbox input "true"
click at [653, 281] on button "button" at bounding box center [652, 282] width 15 height 8
checkbox input "true"
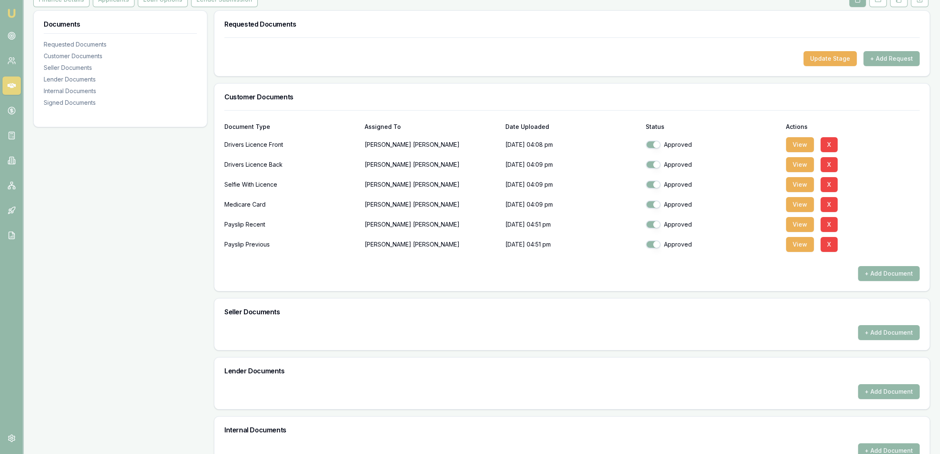
scroll to position [273, 0]
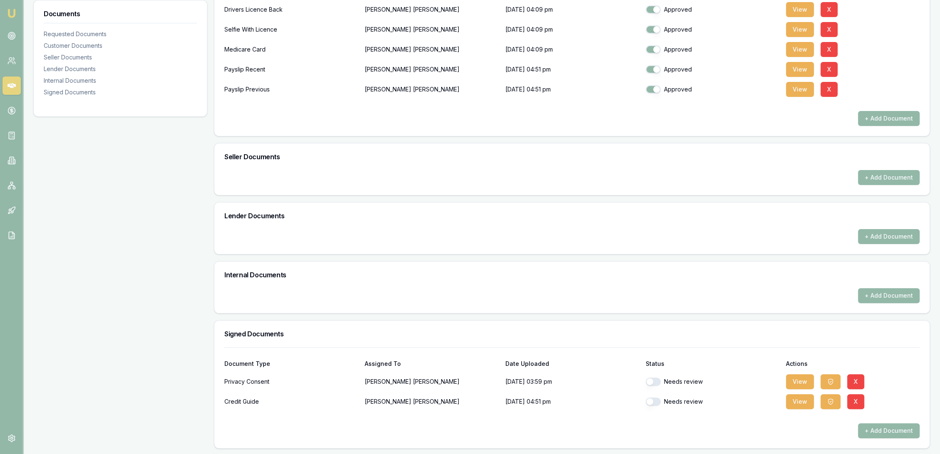
click at [653, 379] on button "button" at bounding box center [652, 382] width 15 height 8
checkbox input "true"
click at [653, 398] on button "button" at bounding box center [652, 402] width 15 height 8
checkbox input "true"
click at [796, 377] on button "View" at bounding box center [800, 381] width 28 height 15
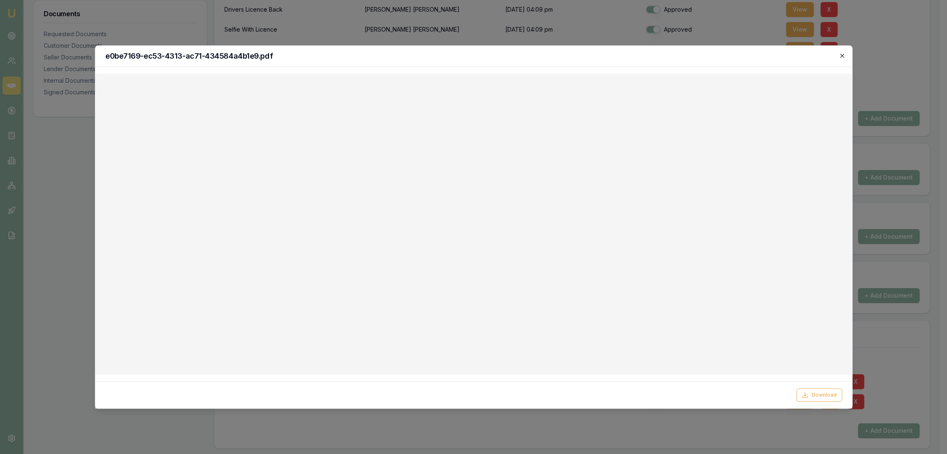
click at [841, 56] on icon "button" at bounding box center [842, 56] width 4 height 4
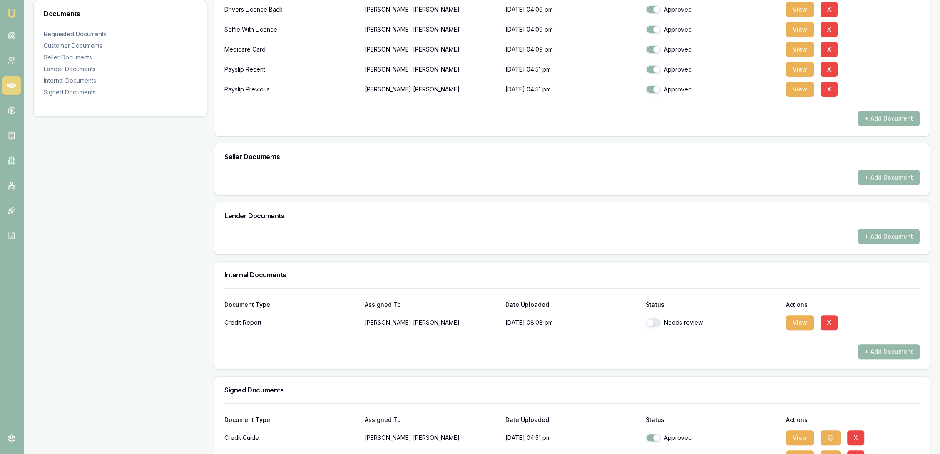
click at [657, 323] on button "button" at bounding box center [652, 323] width 15 height 8
checkbox input "true"
click at [801, 325] on button "View" at bounding box center [800, 322] width 28 height 15
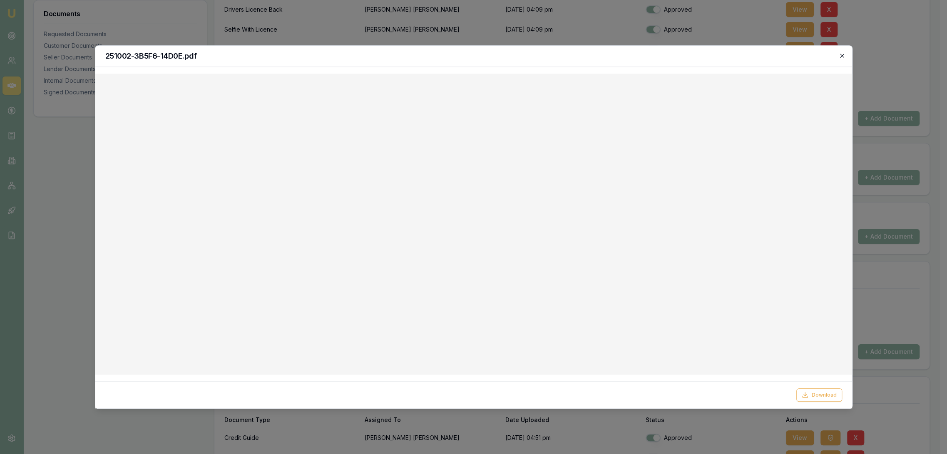
click at [840, 57] on icon "button" at bounding box center [842, 56] width 4 height 4
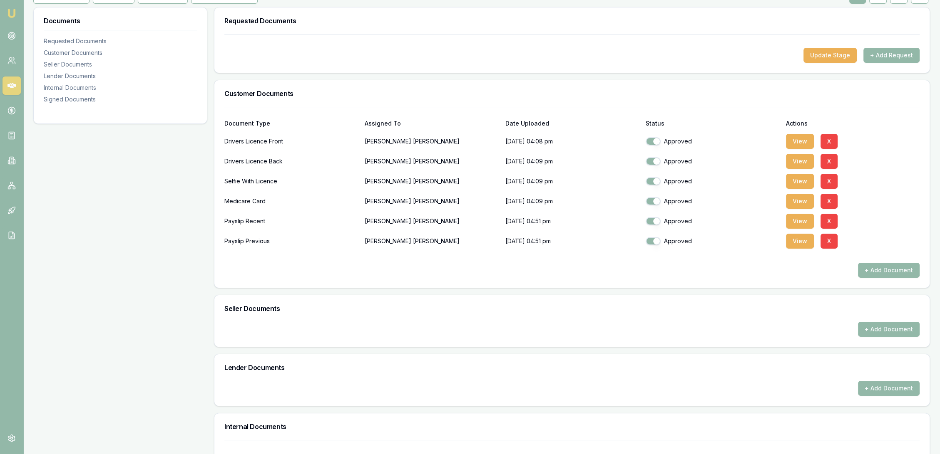
scroll to position [42, 0]
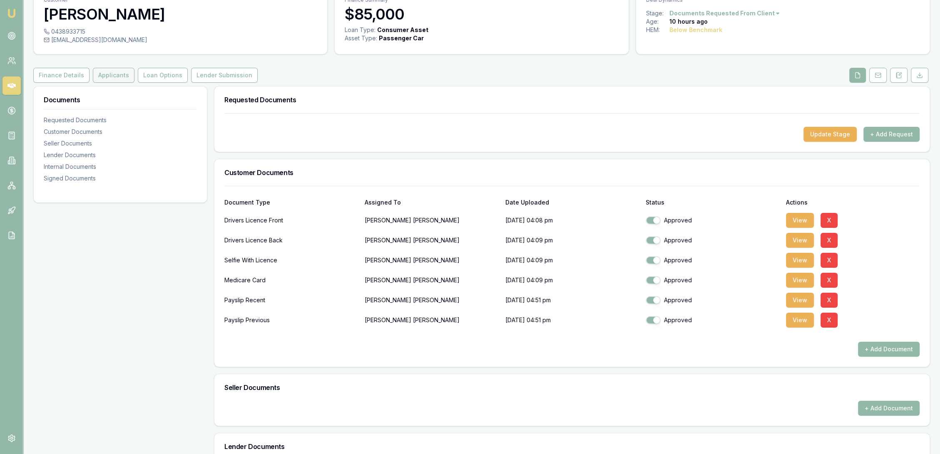
click at [116, 76] on button "Applicants" at bounding box center [114, 75] width 42 height 15
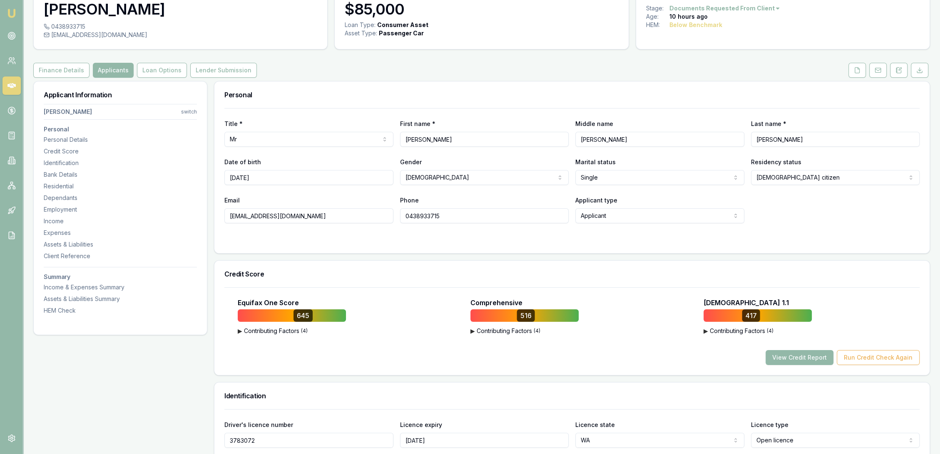
scroll to position [46, 0]
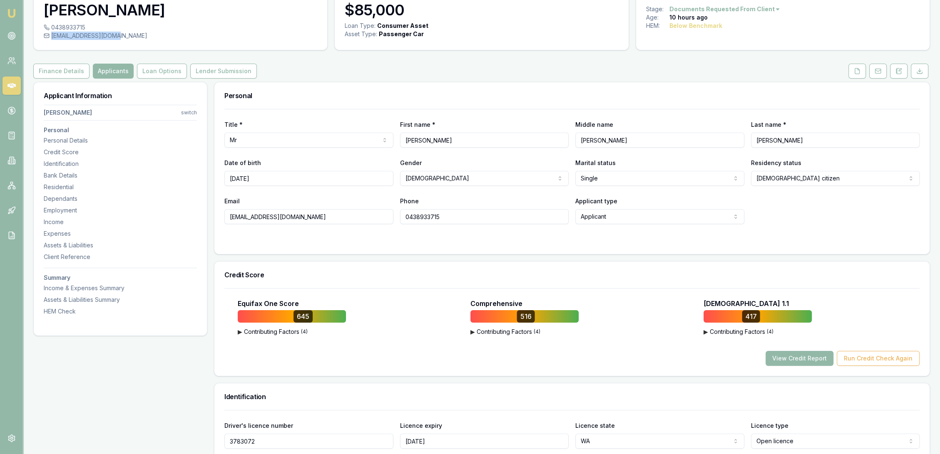
drag, startPoint x: 116, startPoint y: 35, endPoint x: 52, endPoint y: 35, distance: 64.1
click at [52, 35] on div "webby.74@hotmail.com" at bounding box center [180, 36] width 273 height 8
copy div "webby.74@hotmail.com"
drag, startPoint x: 84, startPoint y: 26, endPoint x: 52, endPoint y: 24, distance: 32.1
click at [52, 24] on div "0438933715" at bounding box center [180, 27] width 273 height 8
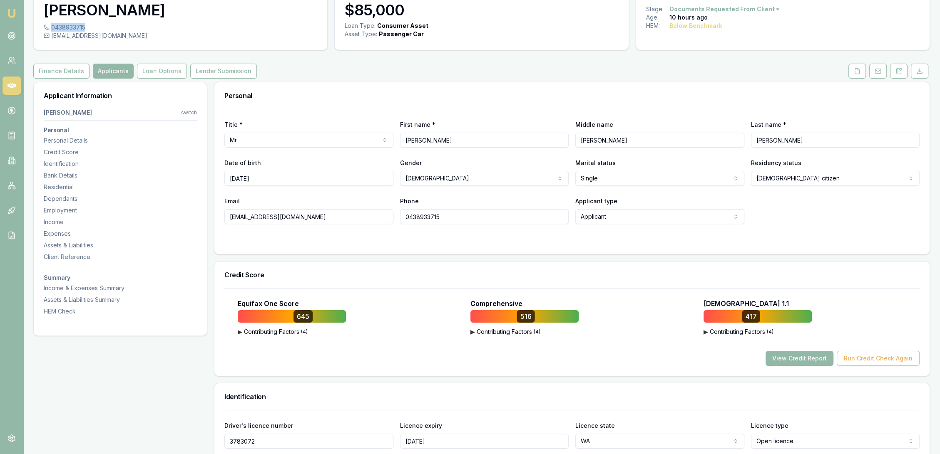
copy div "0438933715"
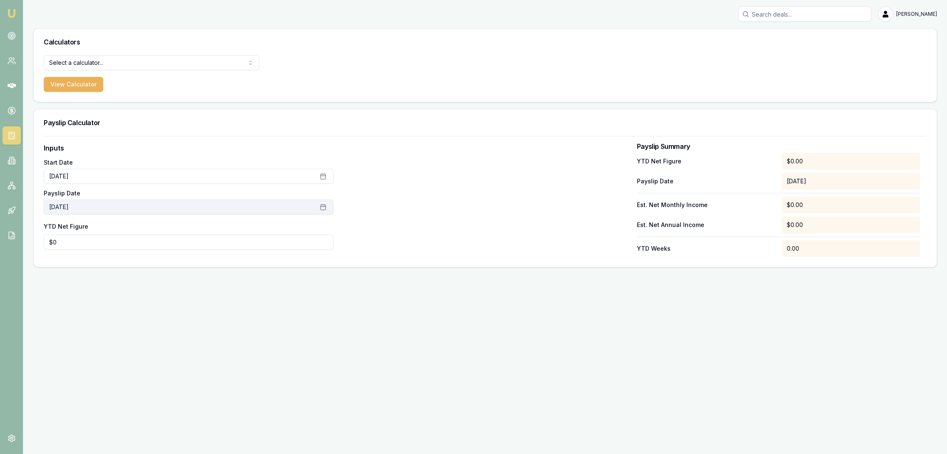
click at [70, 207] on button "[DATE]" at bounding box center [189, 207] width 290 height 15
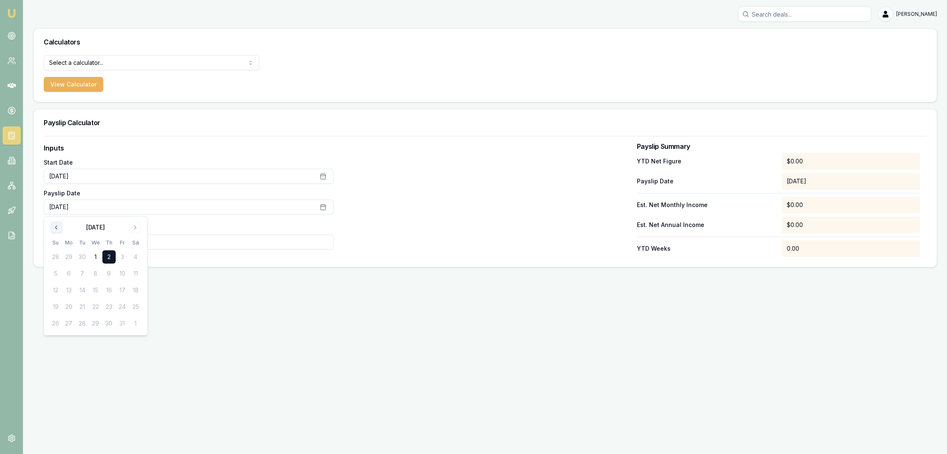
click at [55, 228] on icon "Go to previous month" at bounding box center [56, 228] width 2 height 4
click at [132, 288] on button "20" at bounding box center [135, 290] width 13 height 13
click at [223, 246] on input "0" at bounding box center [189, 242] width 290 height 15
drag, startPoint x: 58, startPoint y: 244, endPoint x: 44, endPoint y: 244, distance: 13.7
click at [44, 244] on input "0" at bounding box center [189, 242] width 290 height 15
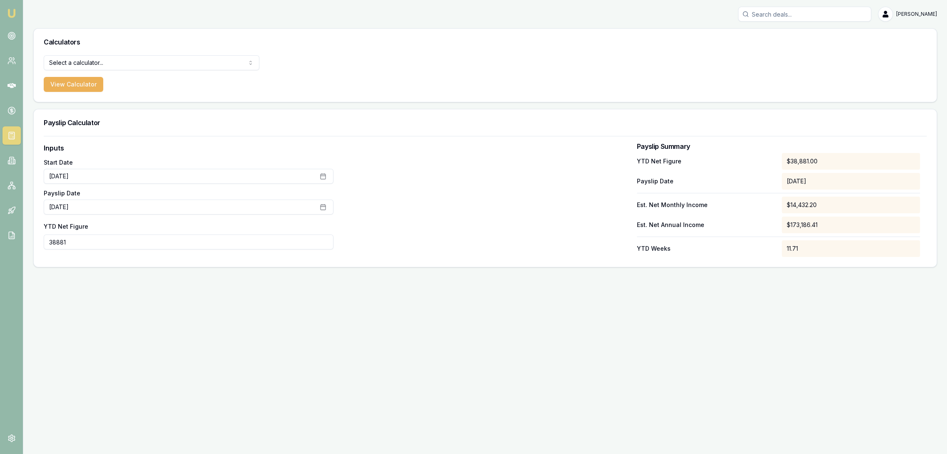
type input "$38,881"
click at [384, 246] on div at bounding box center [485, 200] width 290 height 114
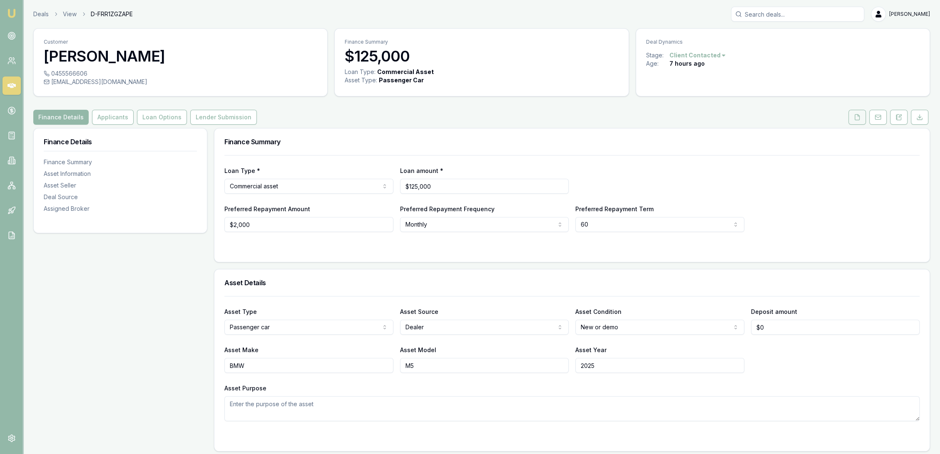
click at [858, 112] on button at bounding box center [856, 117] width 17 height 15
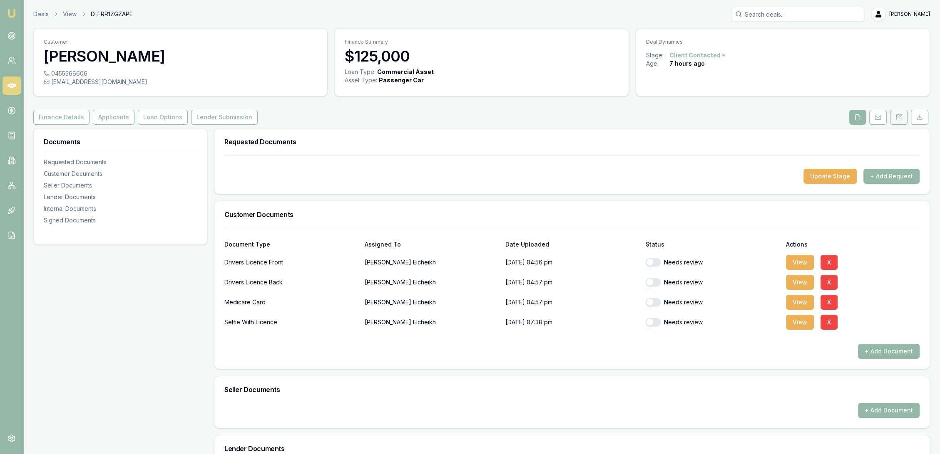
click at [895, 118] on icon at bounding box center [895, 118] width 1 height 0
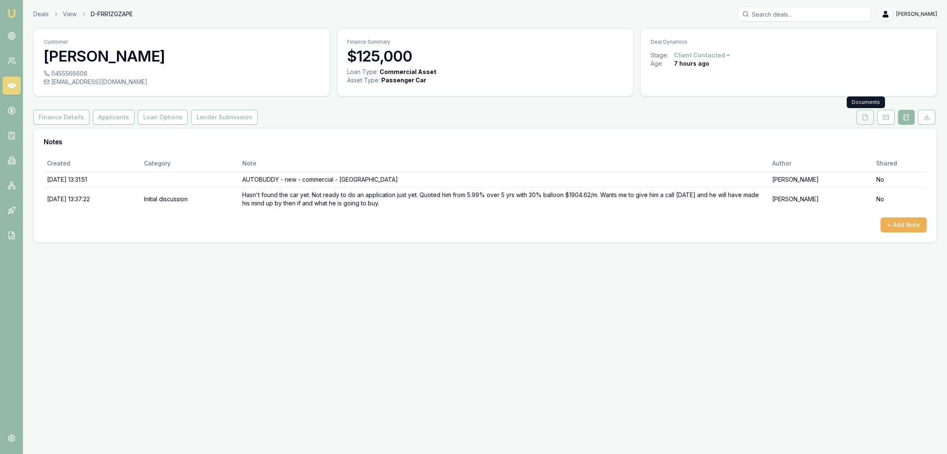
click at [865, 115] on icon at bounding box center [864, 117] width 7 height 7
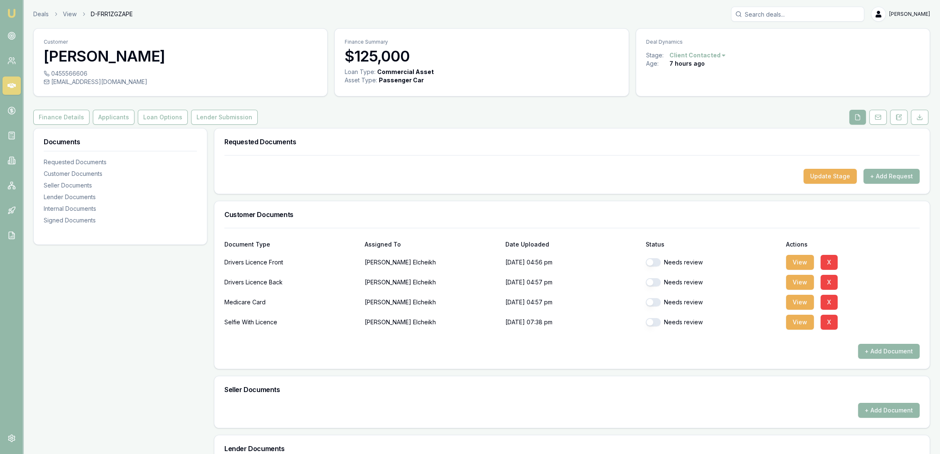
drag, startPoint x: 654, startPoint y: 260, endPoint x: 656, endPoint y: 272, distance: 12.2
click at [654, 260] on button "button" at bounding box center [652, 262] width 15 height 8
checkbox input "true"
drag, startPoint x: 654, startPoint y: 282, endPoint x: 654, endPoint y: 293, distance: 10.8
click at [654, 283] on button "button" at bounding box center [652, 282] width 15 height 8
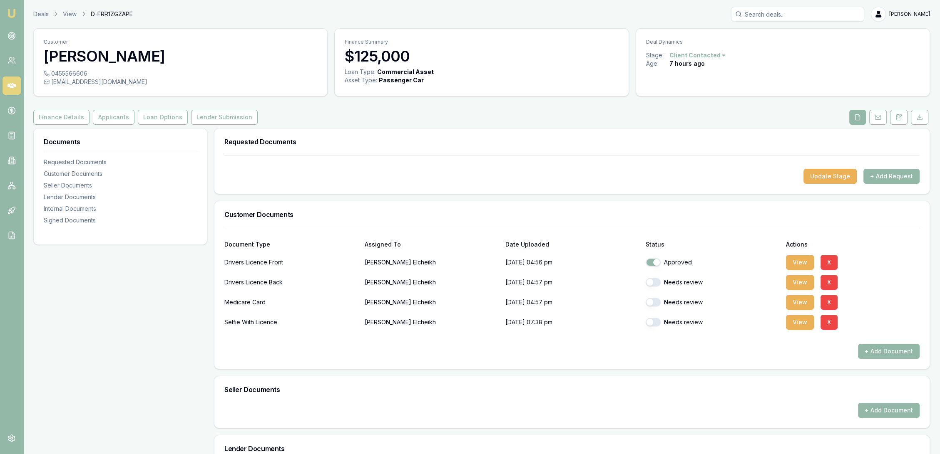
checkbox input "true"
click at [655, 301] on button "button" at bounding box center [652, 302] width 15 height 8
checkbox input "true"
click at [655, 325] on button "button" at bounding box center [652, 322] width 15 height 8
checkbox input "true"
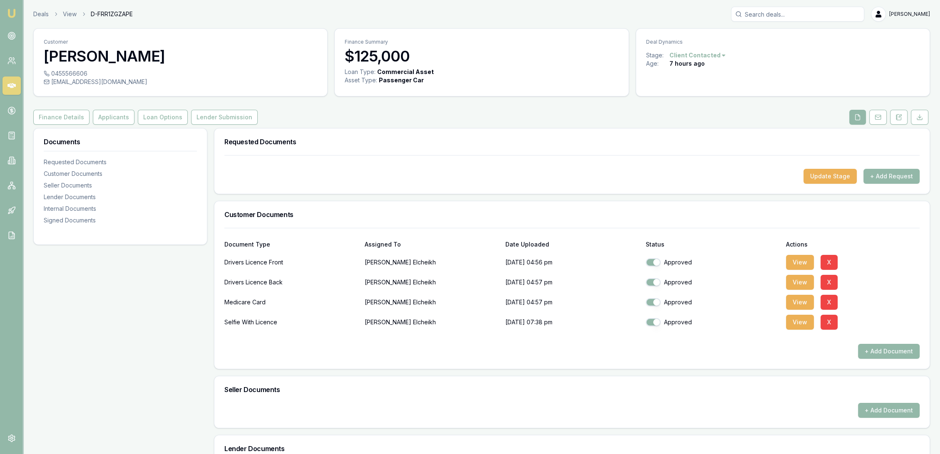
scroll to position [213, 0]
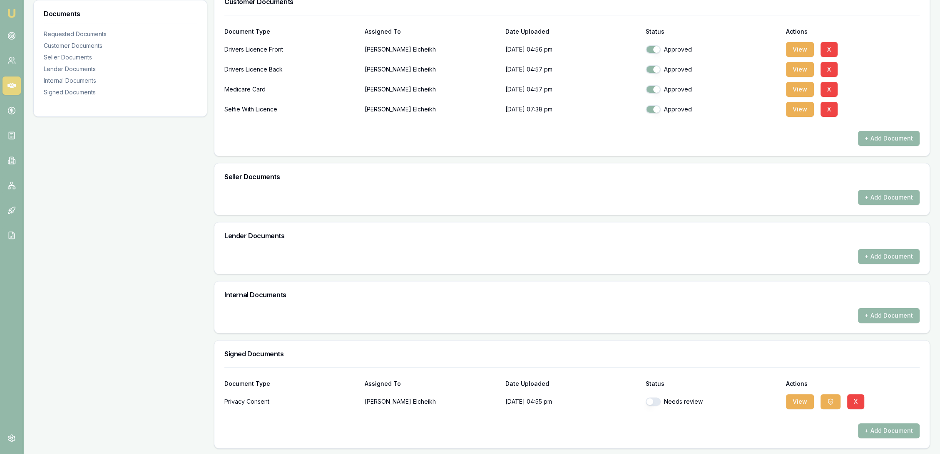
click at [655, 402] on button "button" at bounding box center [652, 402] width 15 height 8
checkbox input "true"
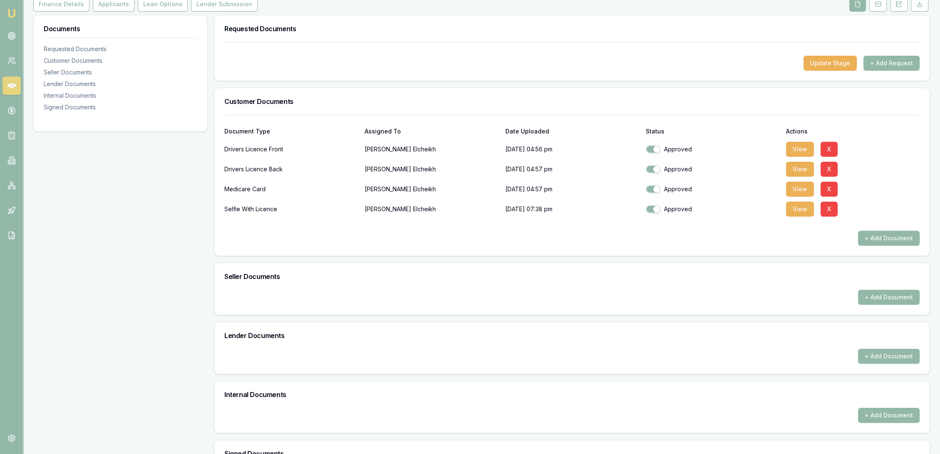
scroll to position [28, 0]
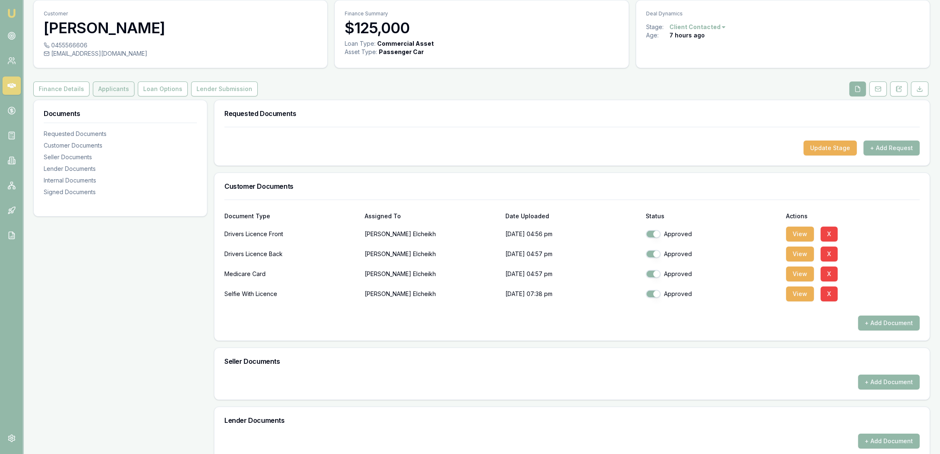
click at [109, 89] on button "Applicants" at bounding box center [114, 89] width 42 height 15
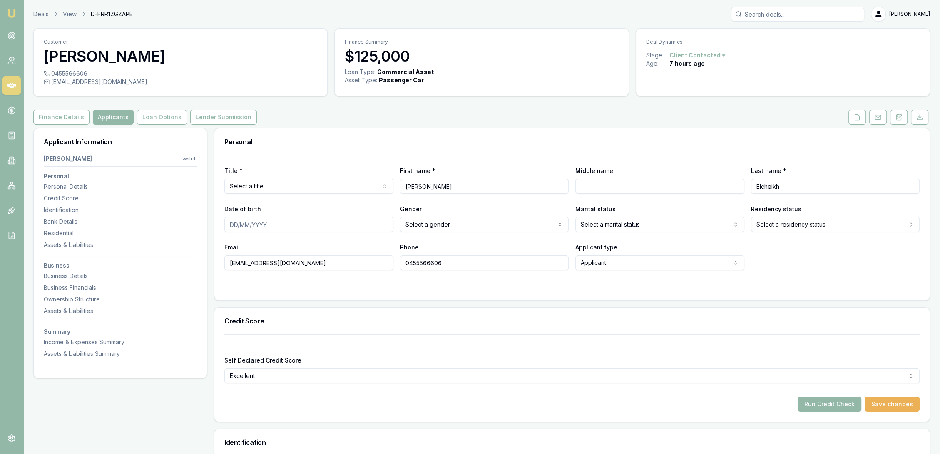
click at [290, 191] on html "Emu Broker Deals View D-FRR1ZGZAPE [PERSON_NAME] Toggle Menu Customer [PERSON_N…" at bounding box center [470, 227] width 940 height 454
click at [233, 225] on input "Date of birth" at bounding box center [308, 224] width 169 height 15
type input "09/06/1989"
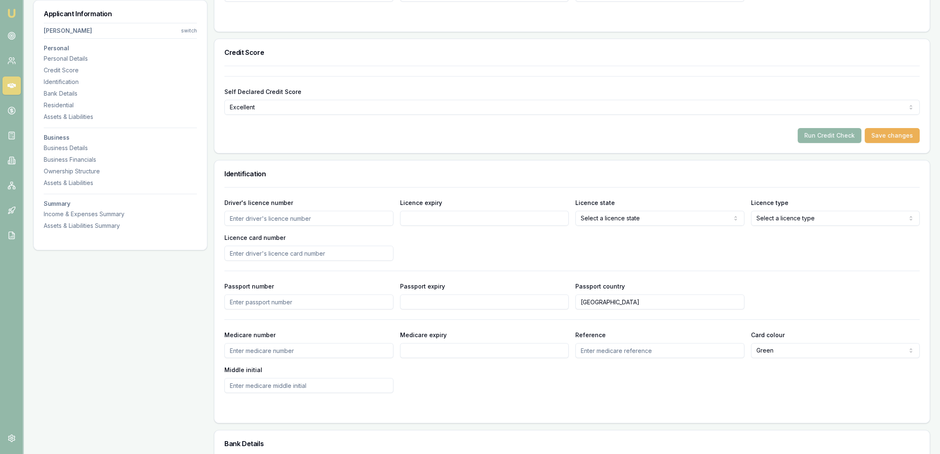
scroll to position [277, 0]
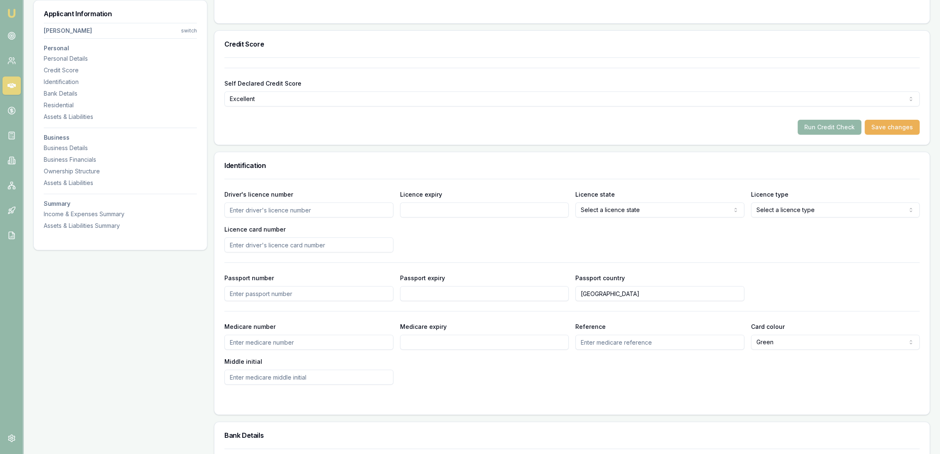
click at [301, 209] on input "Driver's licence number" at bounding box center [308, 210] width 169 height 15
type input "15766131"
type input "11/1/28"
select select "OPEN_LICENCE"
type input "2057312763"
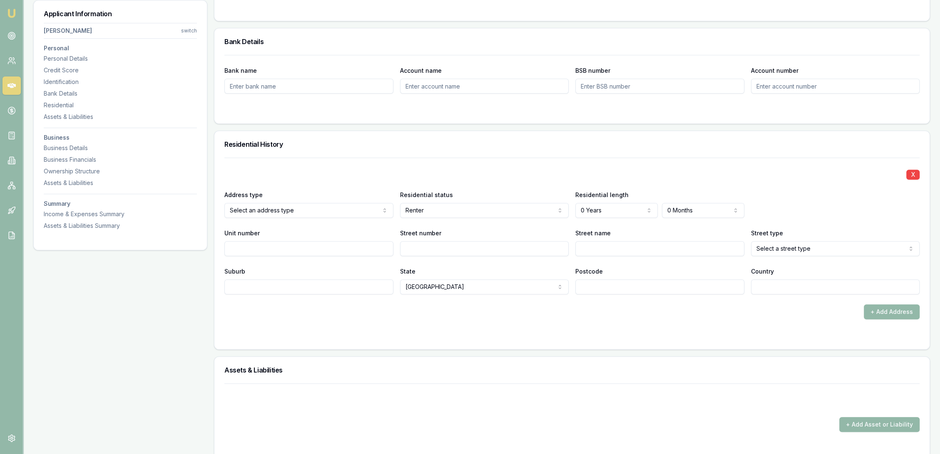
scroll to position [693, 0]
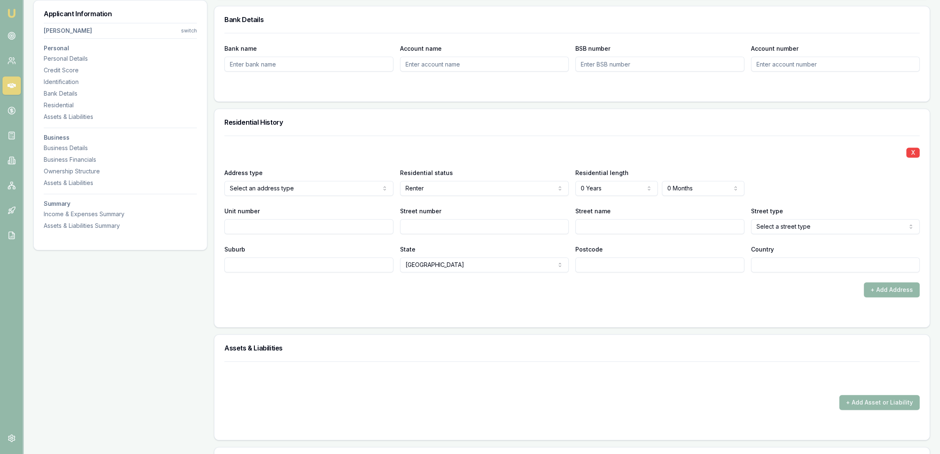
click at [424, 222] on input "Street number" at bounding box center [484, 226] width 169 height 15
click at [293, 228] on input "Unit number" at bounding box center [308, 226] width 169 height 15
type input "15"
type input "292-300"
type input "Stacey"
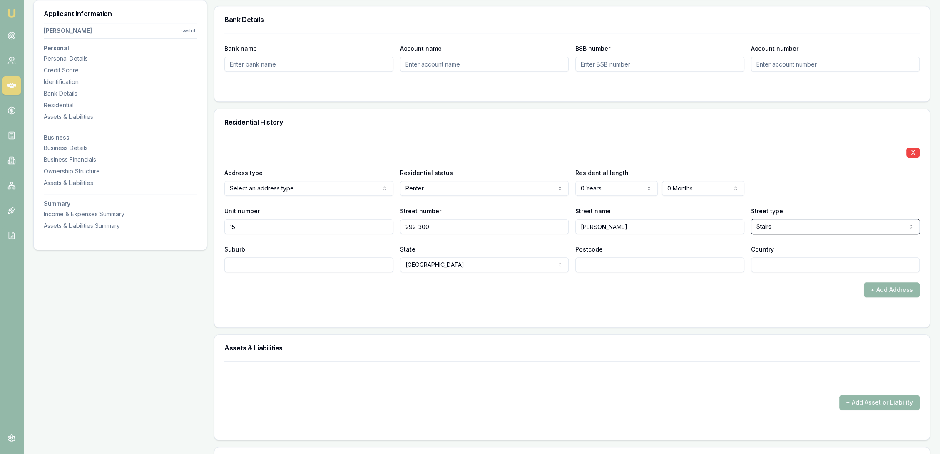
select select "Street"
type input "Bankstown"
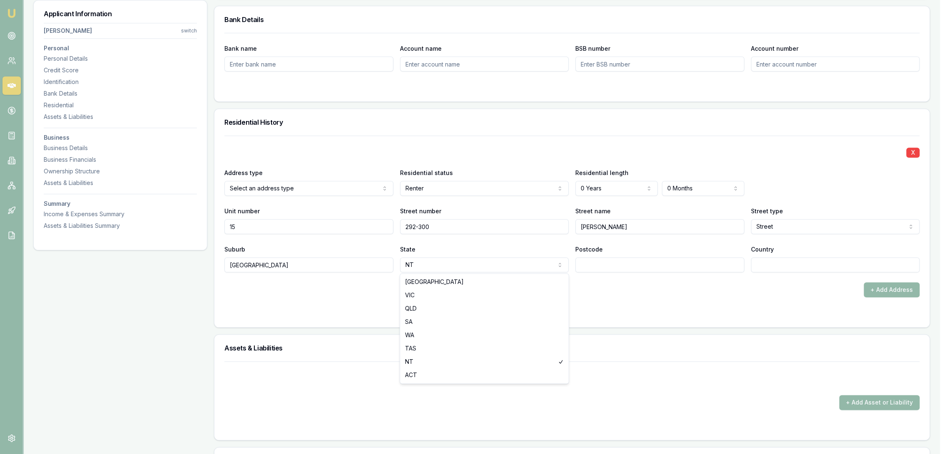
select select "[GEOGRAPHIC_DATA]"
drag, startPoint x: 449, startPoint y: 285, endPoint x: 498, endPoint y: 280, distance: 48.6
click at [589, 264] on input "Postcode" at bounding box center [659, 265] width 169 height 15
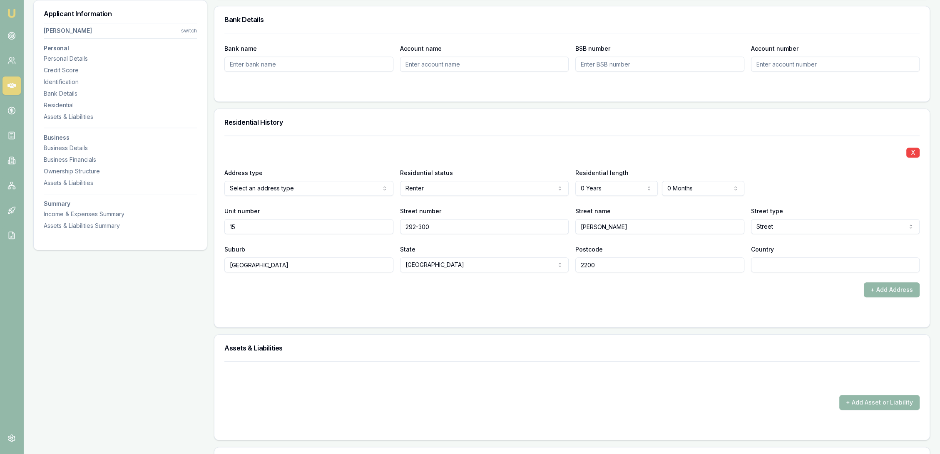
type input "2200"
type input "AU"
click at [412, 312] on div at bounding box center [571, 314] width 695 height 7
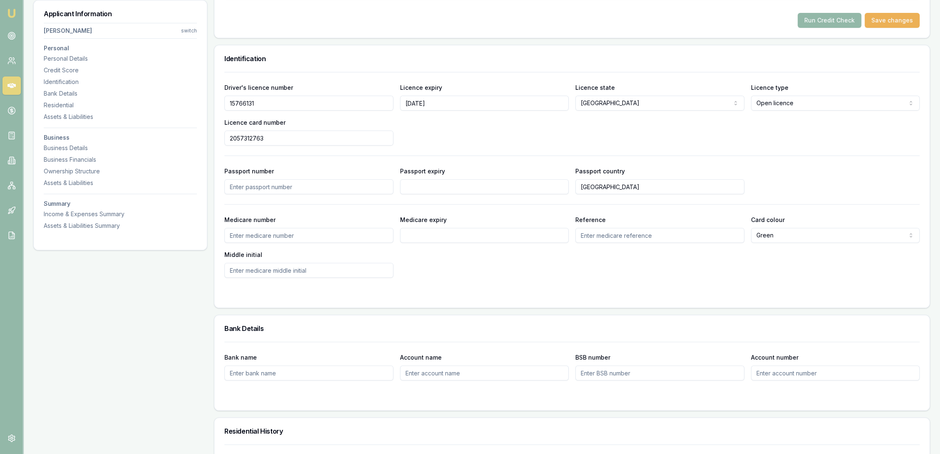
scroll to position [370, 0]
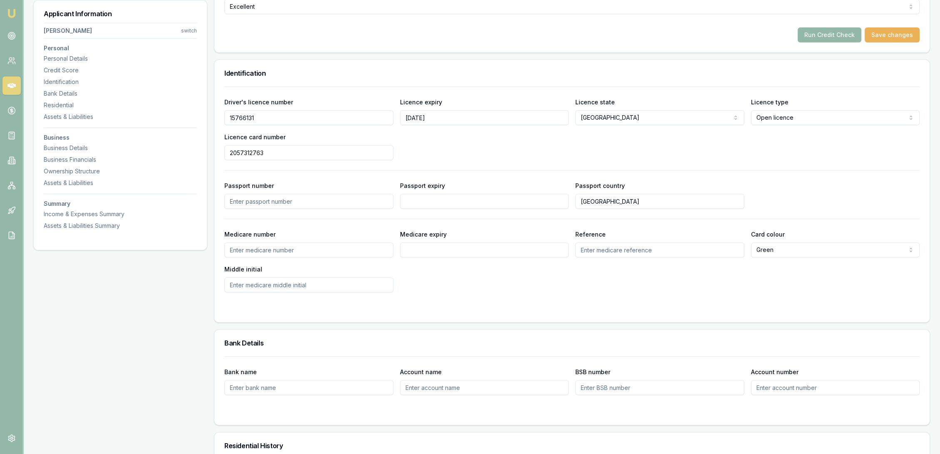
click at [256, 248] on input "Medicare number" at bounding box center [308, 250] width 169 height 15
type input "2643925967"
type input "05/28"
type input "1"
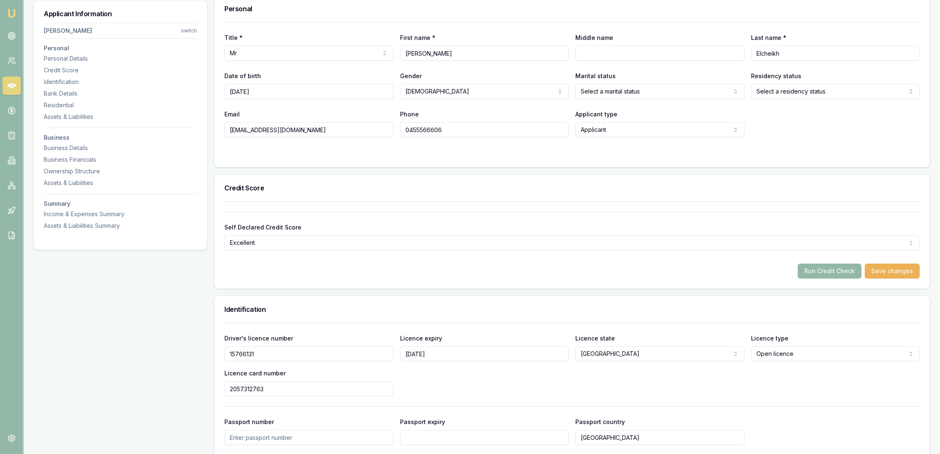
scroll to position [139, 0]
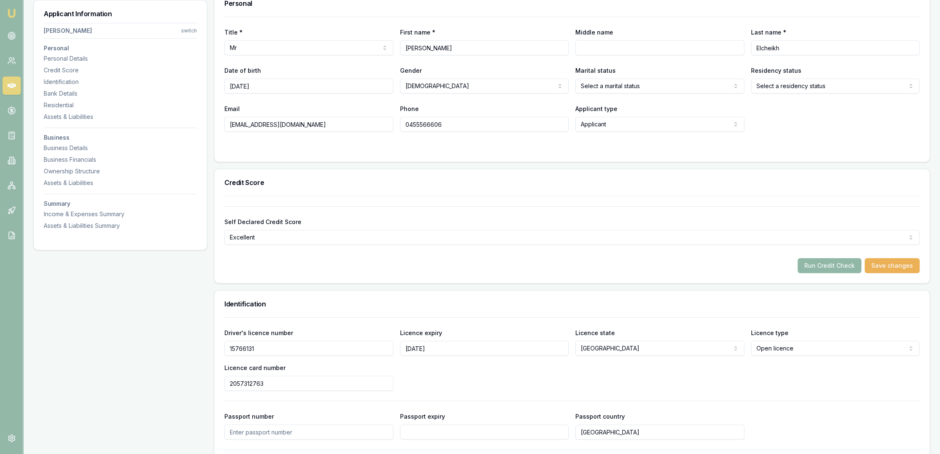
click at [832, 265] on button "Run Credit Check" at bounding box center [829, 265] width 64 height 15
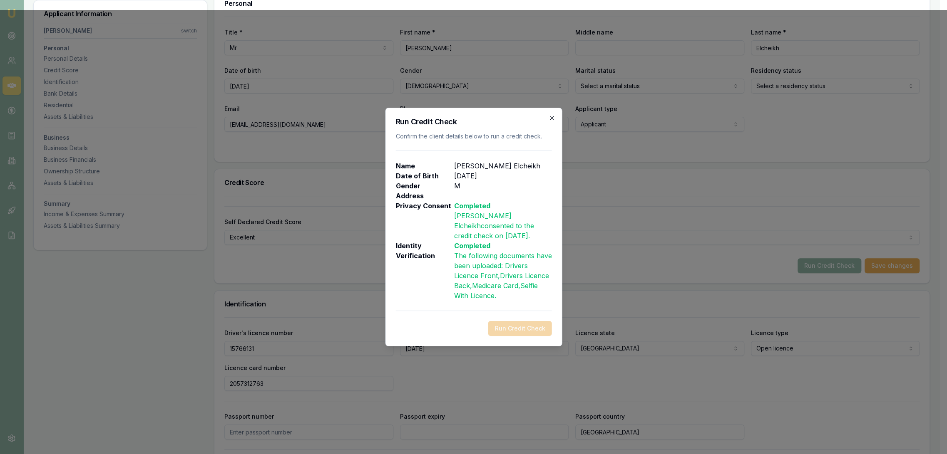
click at [549, 118] on icon "button" at bounding box center [551, 118] width 7 height 7
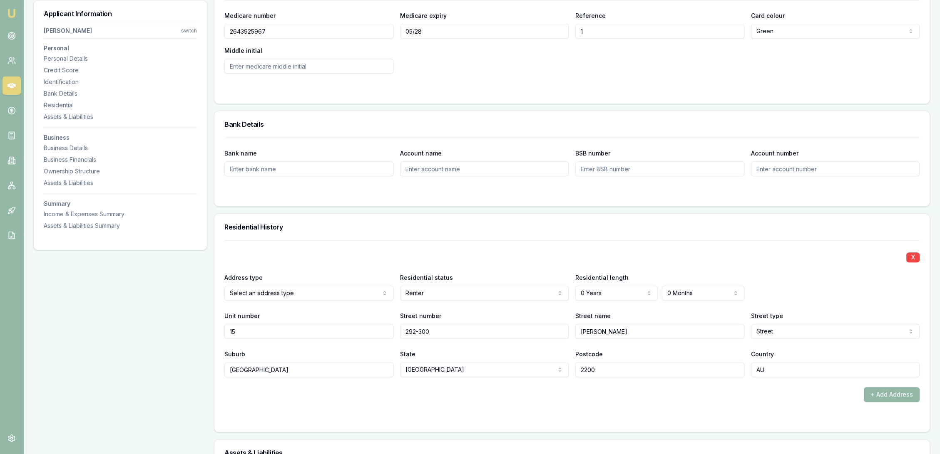
scroll to position [601, 0]
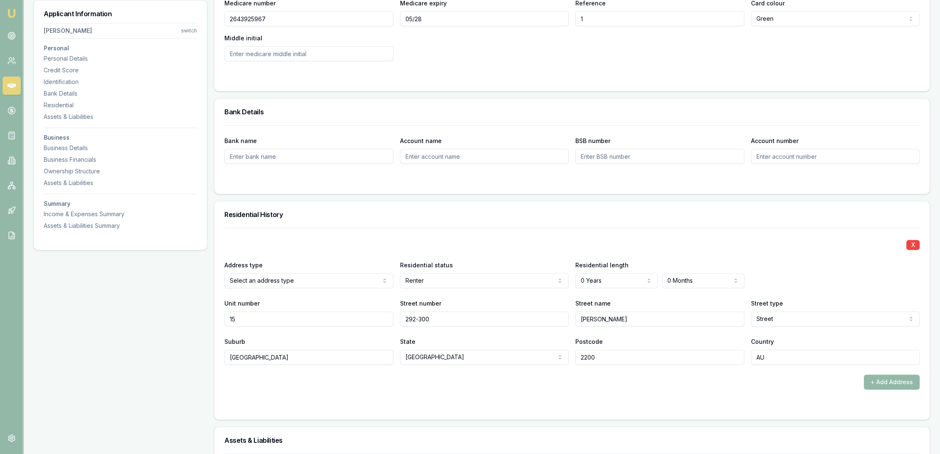
click at [610, 407] on div at bounding box center [571, 406] width 695 height 7
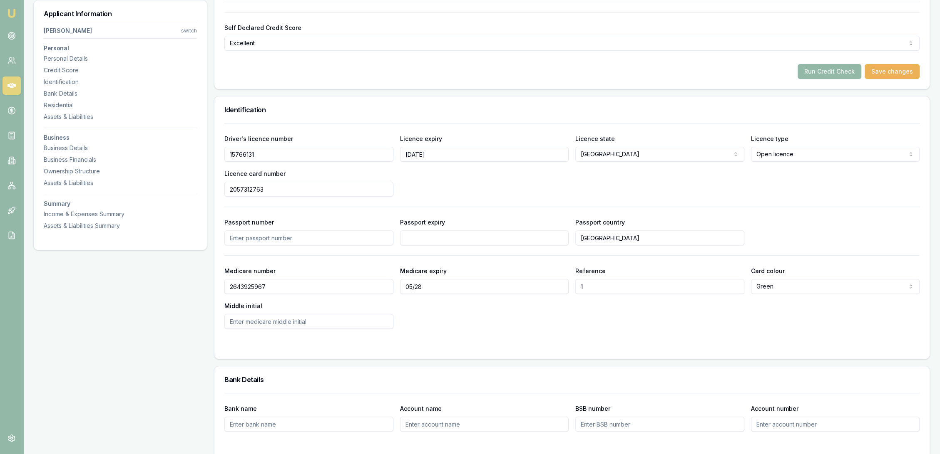
scroll to position [323, 0]
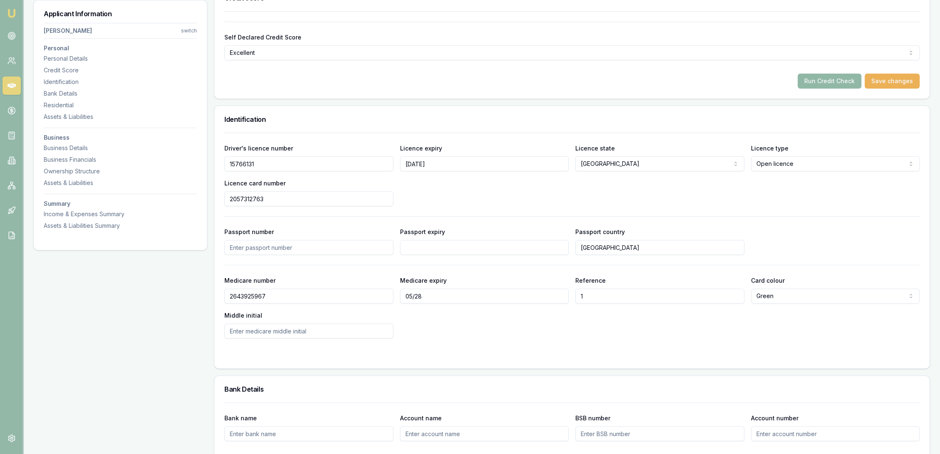
click at [837, 80] on button "Run Credit Check" at bounding box center [829, 81] width 64 height 15
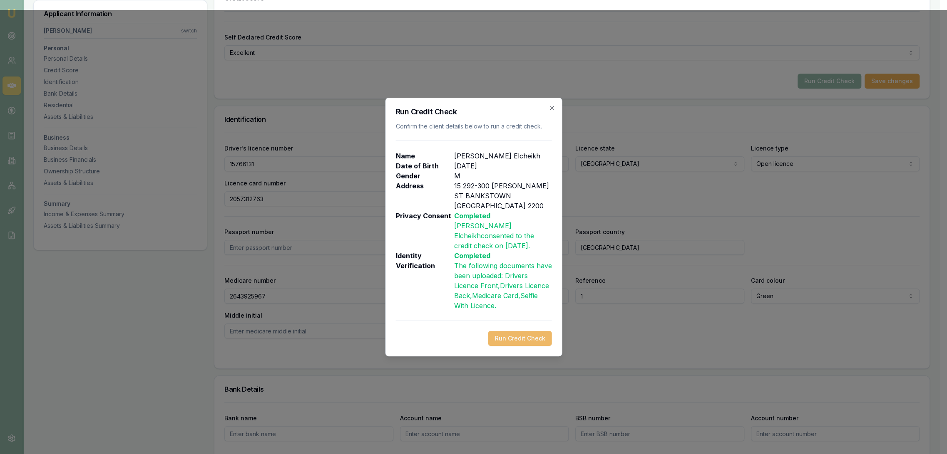
click at [516, 336] on button "Run Credit Check" at bounding box center [520, 338] width 64 height 15
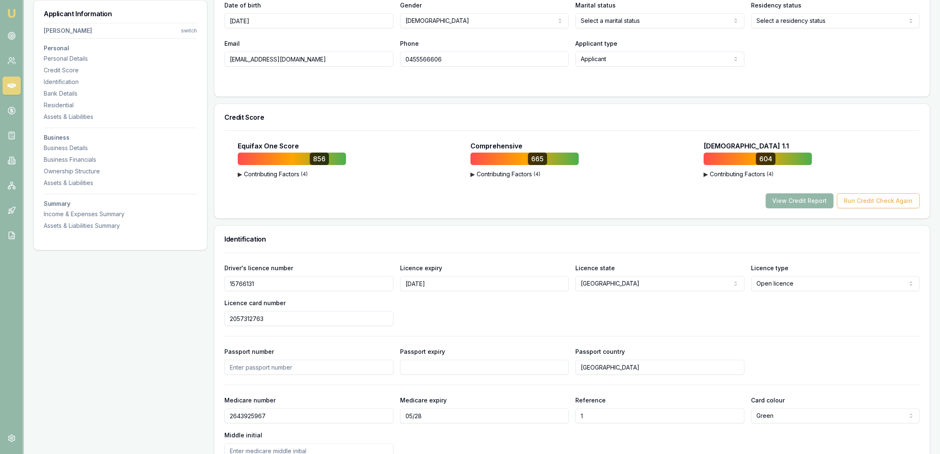
scroll to position [92, 0]
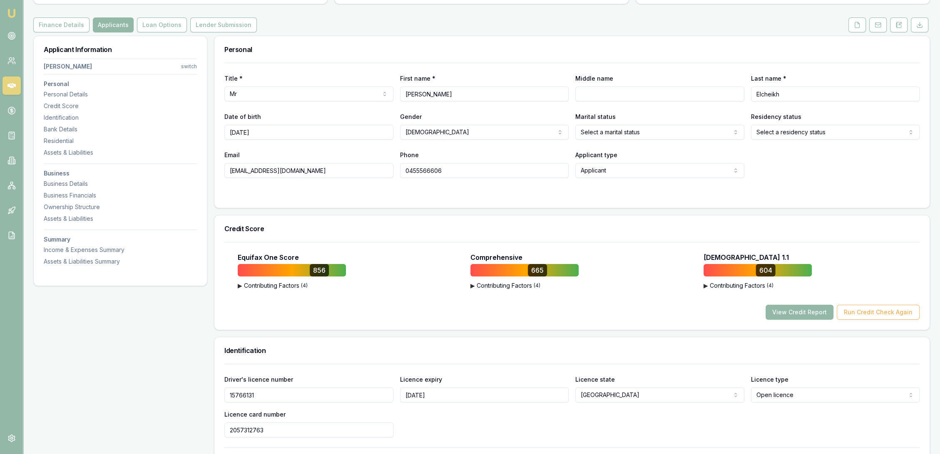
drag, startPoint x: 899, startPoint y: 25, endPoint x: 889, endPoint y: 32, distance: 12.2
click at [899, 25] on icon at bounding box center [898, 25] width 7 height 7
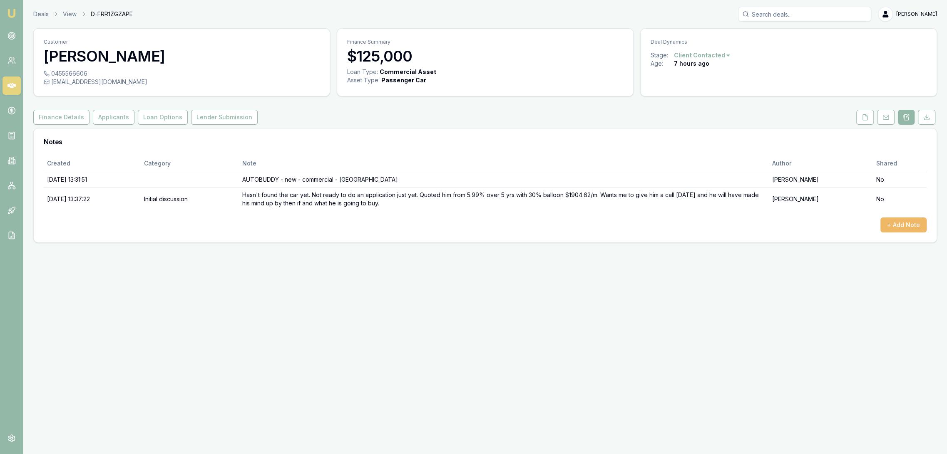
click at [897, 223] on button "+ Add Note" at bounding box center [903, 225] width 46 height 15
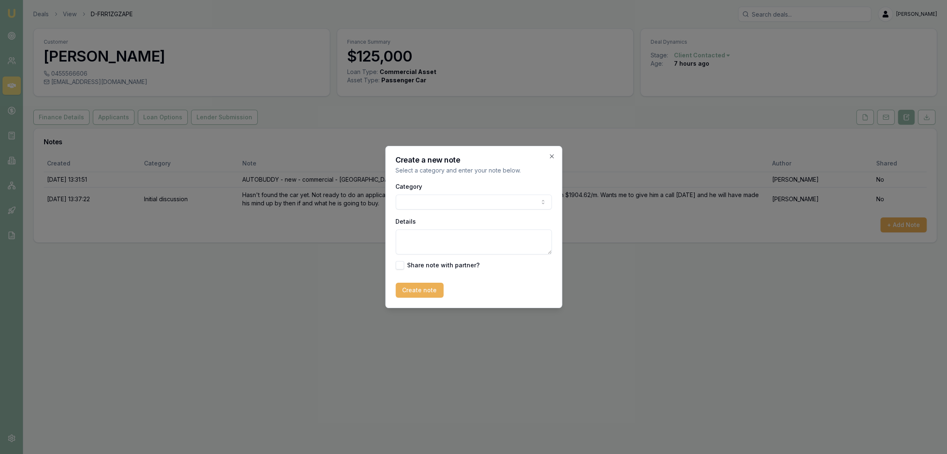
click at [418, 238] on textarea "Details" at bounding box center [473, 242] width 156 height 25
type textarea "c"
click at [451, 240] on textarea "CREDIT FILE -" at bounding box center [473, 242] width 156 height 25
type textarea "CREDIT FILE - 856, 665, 604 // no current loans // $6k NAB CC"
click at [416, 286] on button "Create note" at bounding box center [419, 290] width 48 height 15
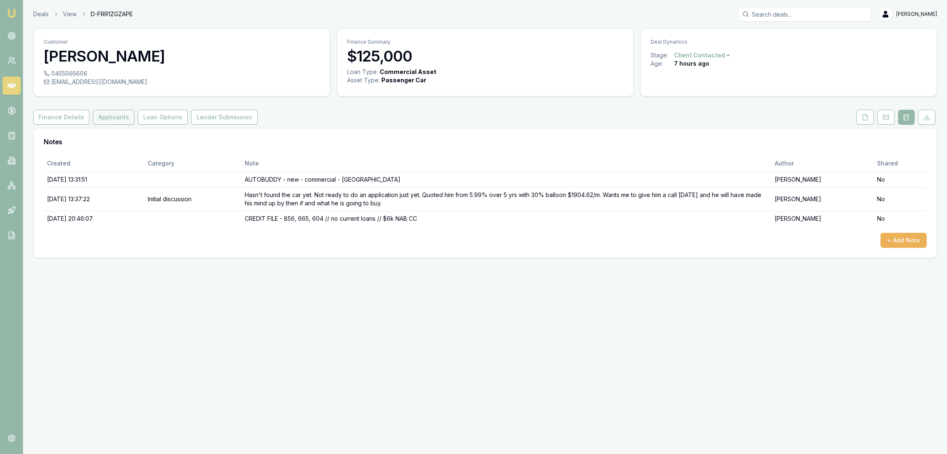
click at [113, 119] on button "Applicants" at bounding box center [114, 117] width 42 height 15
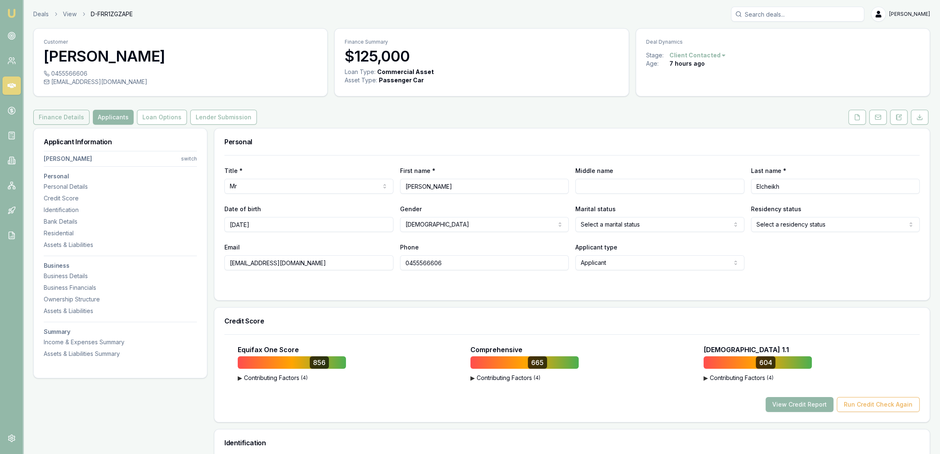
click at [72, 119] on button "Finance Details" at bounding box center [61, 117] width 56 height 15
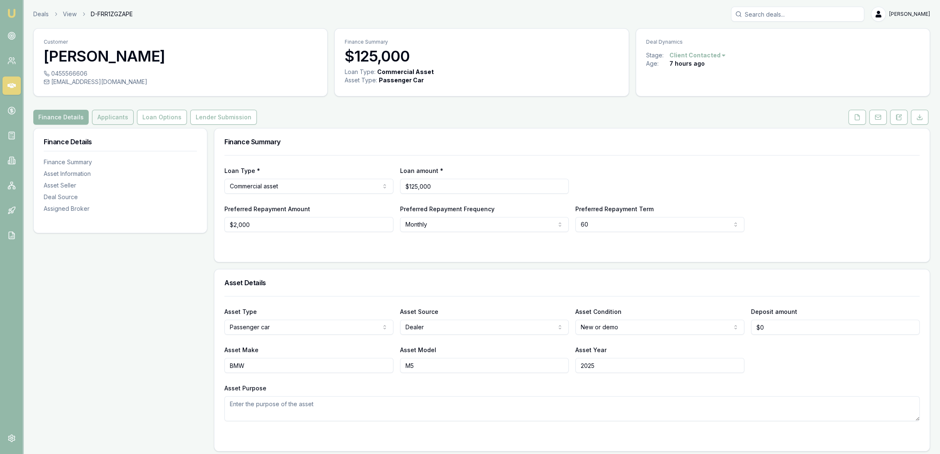
click at [111, 120] on button "Applicants" at bounding box center [113, 117] width 42 height 15
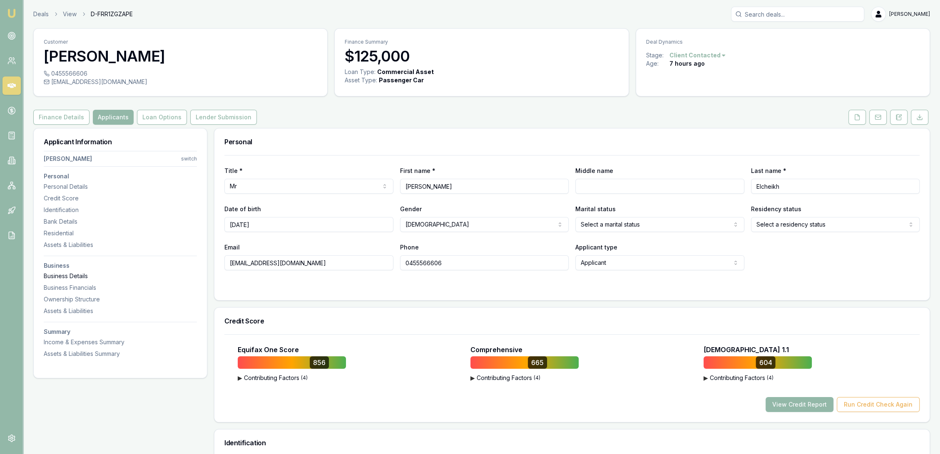
click at [60, 277] on div "Business Details" at bounding box center [120, 276] width 153 height 8
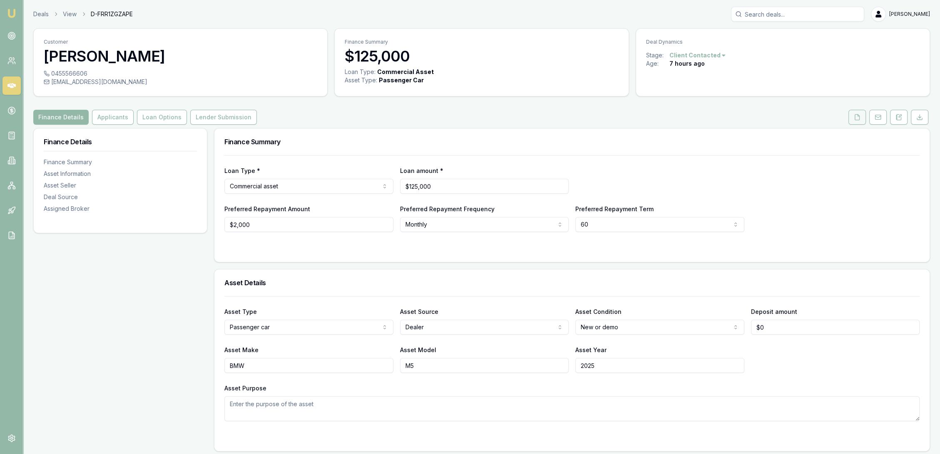
drag, startPoint x: 859, startPoint y: 120, endPoint x: 863, endPoint y: 121, distance: 4.3
click at [859, 119] on icon at bounding box center [857, 116] width 5 height 5
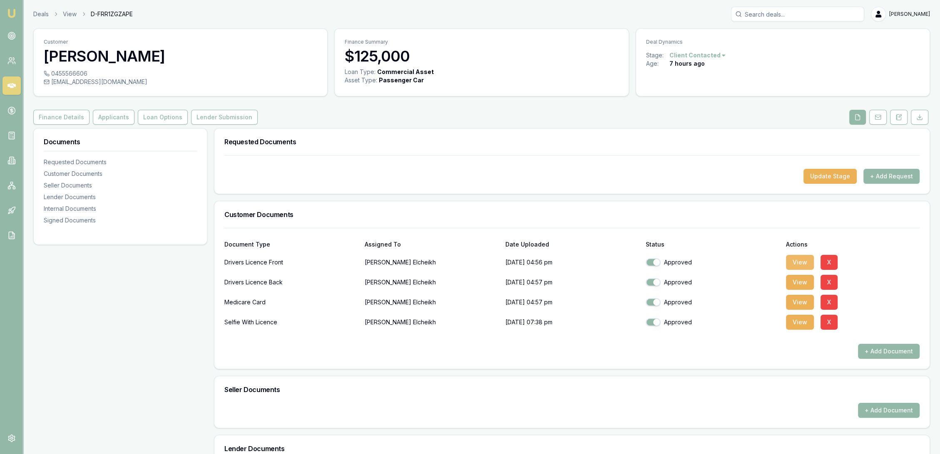
click at [801, 262] on button "View" at bounding box center [800, 262] width 28 height 15
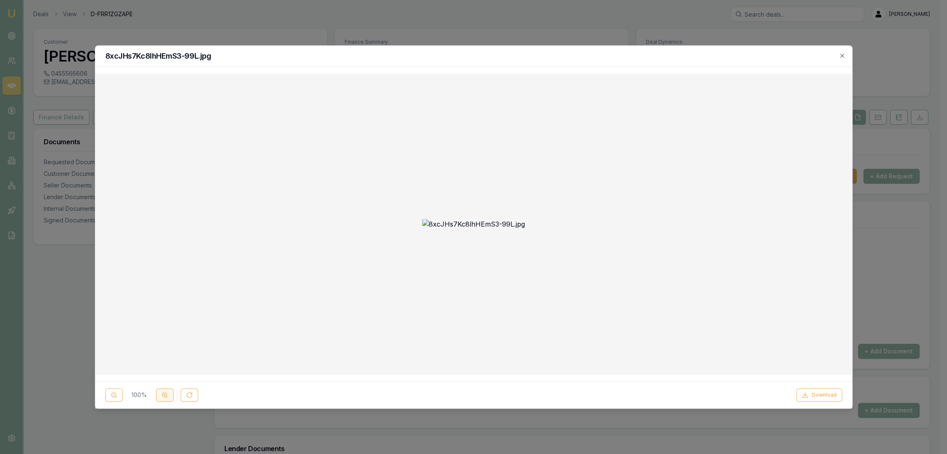
click at [167, 394] on icon at bounding box center [164, 395] width 7 height 7
click at [842, 54] on icon "button" at bounding box center [841, 55] width 7 height 7
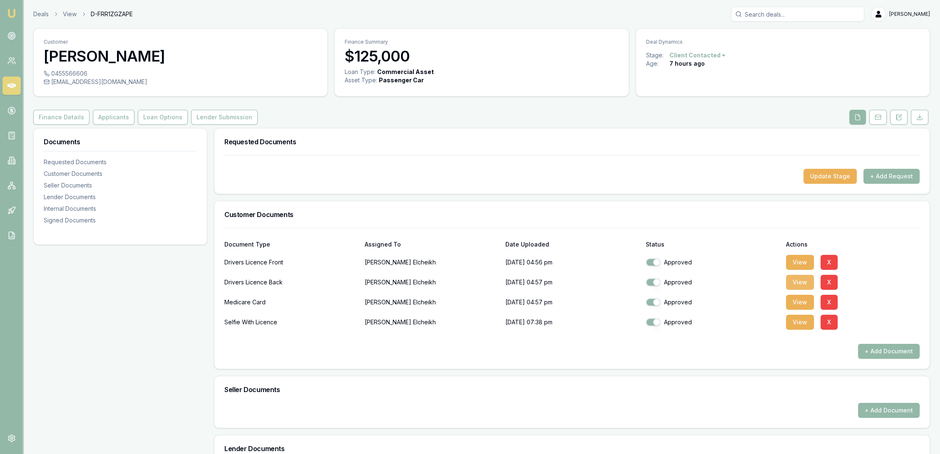
click at [799, 280] on button "View" at bounding box center [800, 282] width 28 height 15
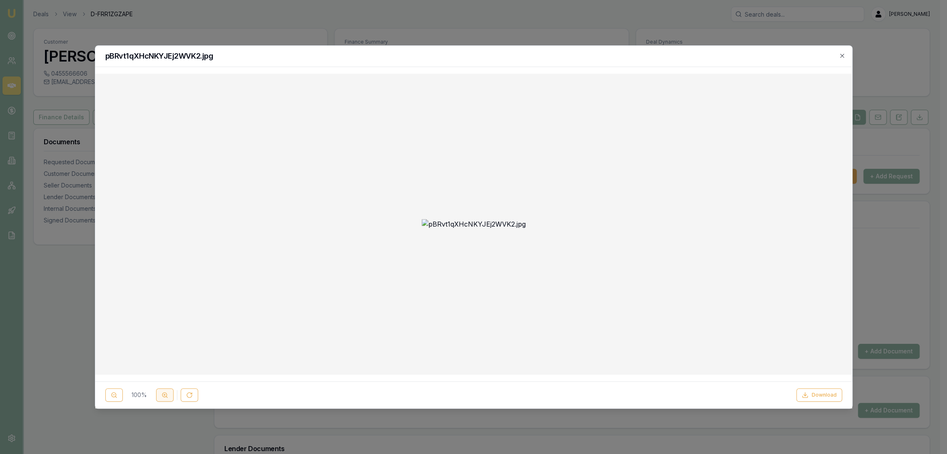
click at [159, 395] on button at bounding box center [164, 395] width 17 height 13
click at [842, 56] on icon "button" at bounding box center [842, 56] width 4 height 4
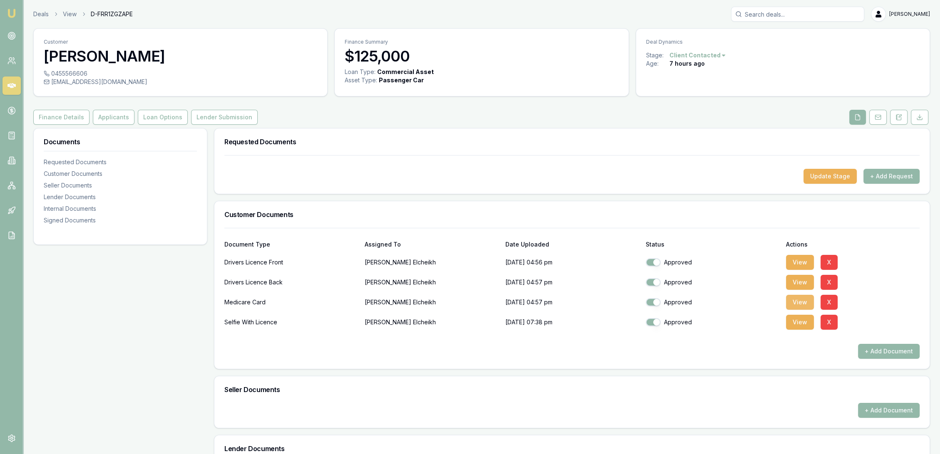
click at [802, 307] on button "View" at bounding box center [800, 302] width 28 height 15
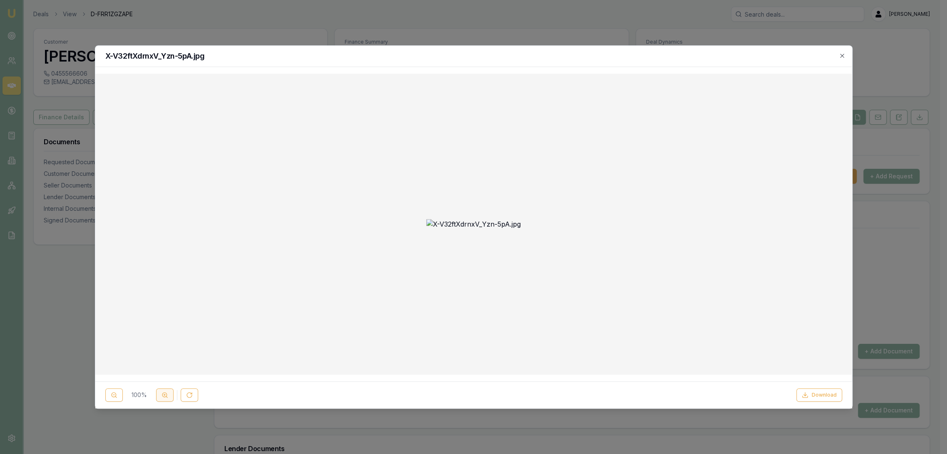
click at [164, 395] on line at bounding box center [165, 395] width 2 height 0
drag, startPoint x: 843, startPoint y: 58, endPoint x: 839, endPoint y: 66, distance: 8.9
click at [843, 58] on icon "button" at bounding box center [841, 55] width 7 height 7
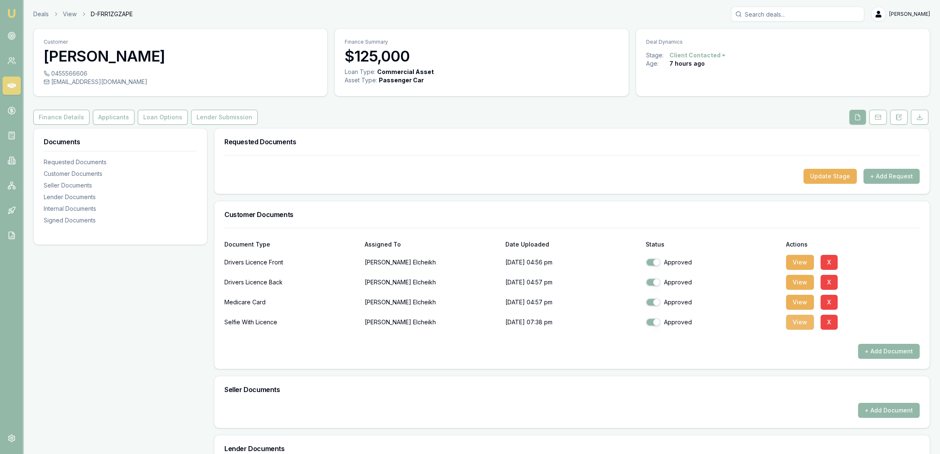
click at [799, 320] on button "View" at bounding box center [800, 322] width 28 height 15
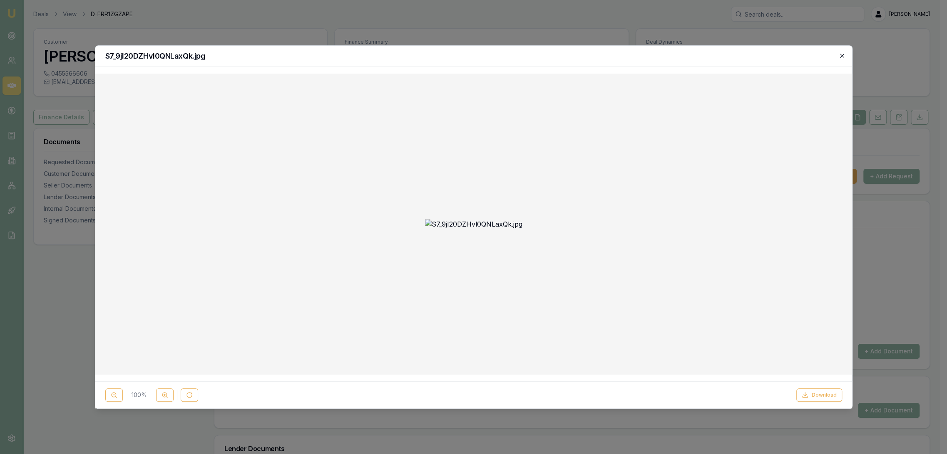
click at [841, 54] on icon "button" at bounding box center [841, 55] width 7 height 7
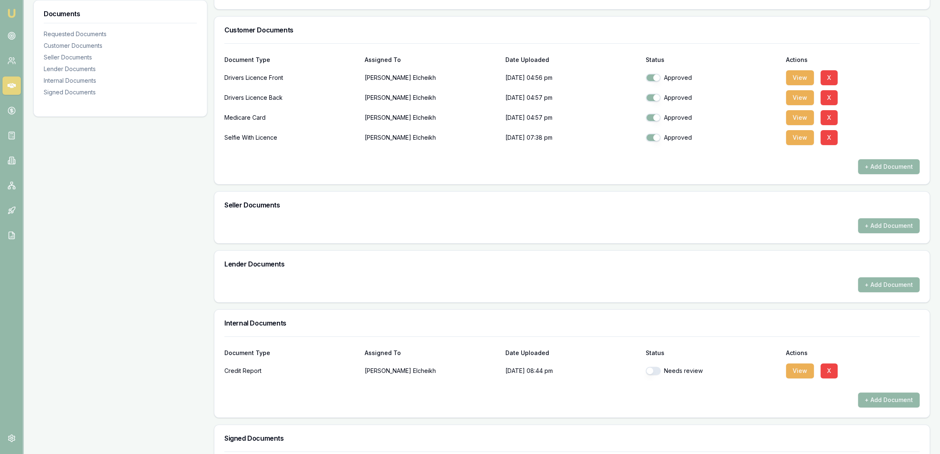
drag, startPoint x: 658, startPoint y: 372, endPoint x: 689, endPoint y: 380, distance: 31.8
click at [658, 372] on button "button" at bounding box center [652, 371] width 15 height 8
checkbox input "true"
click at [791, 370] on button "View" at bounding box center [800, 371] width 28 height 15
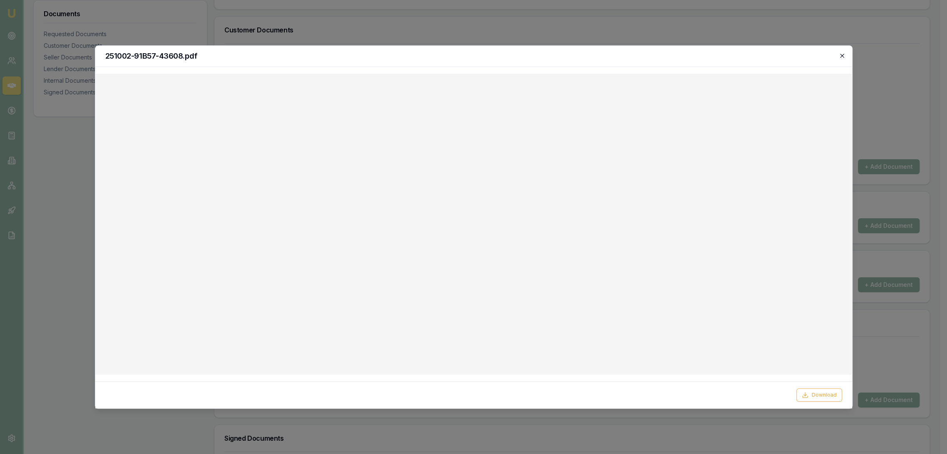
click at [839, 52] on icon "button" at bounding box center [841, 55] width 7 height 7
